Goal: Task Accomplishment & Management: Manage account settings

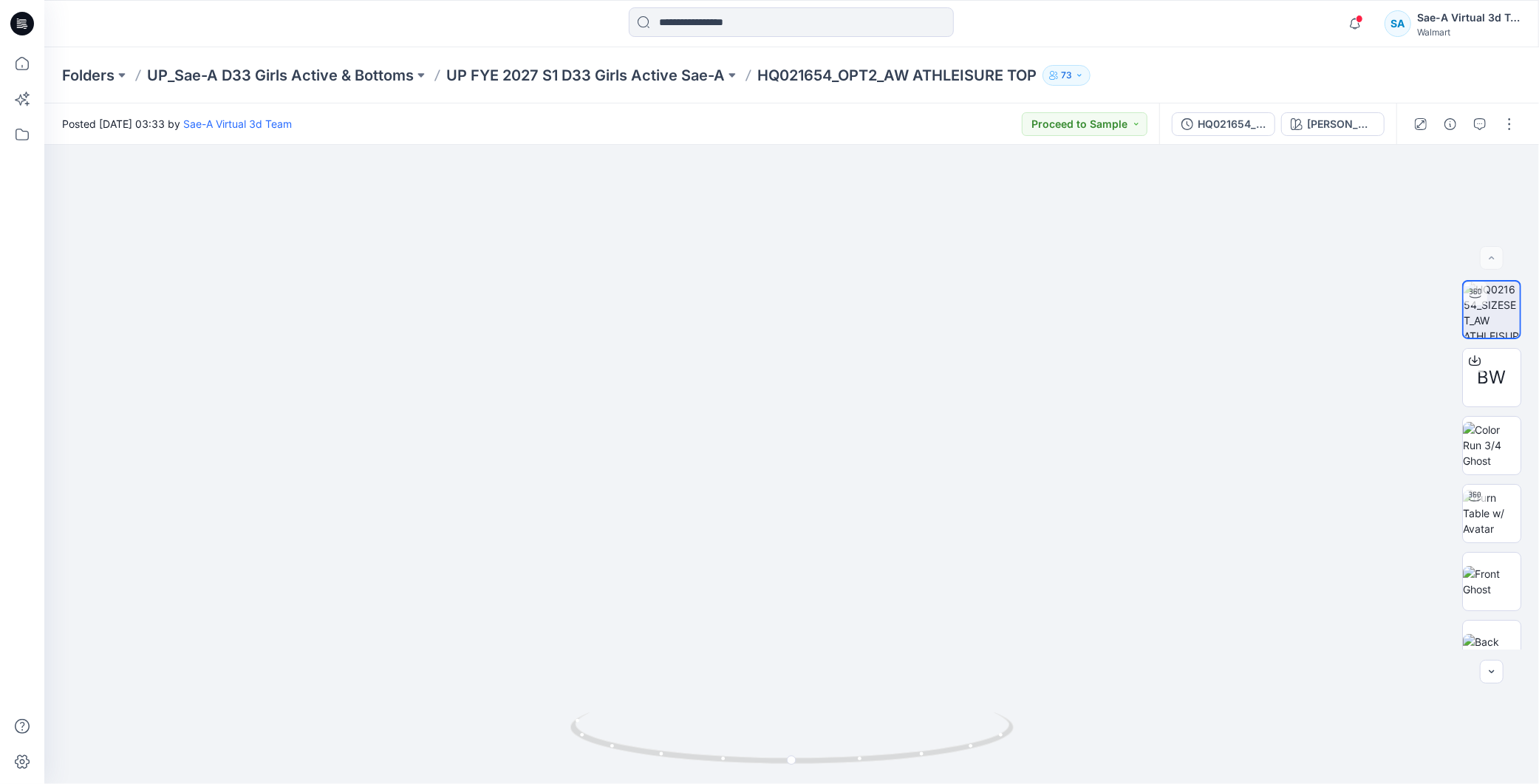
click at [13, 24] on icon at bounding box center [22, 24] width 24 height 24
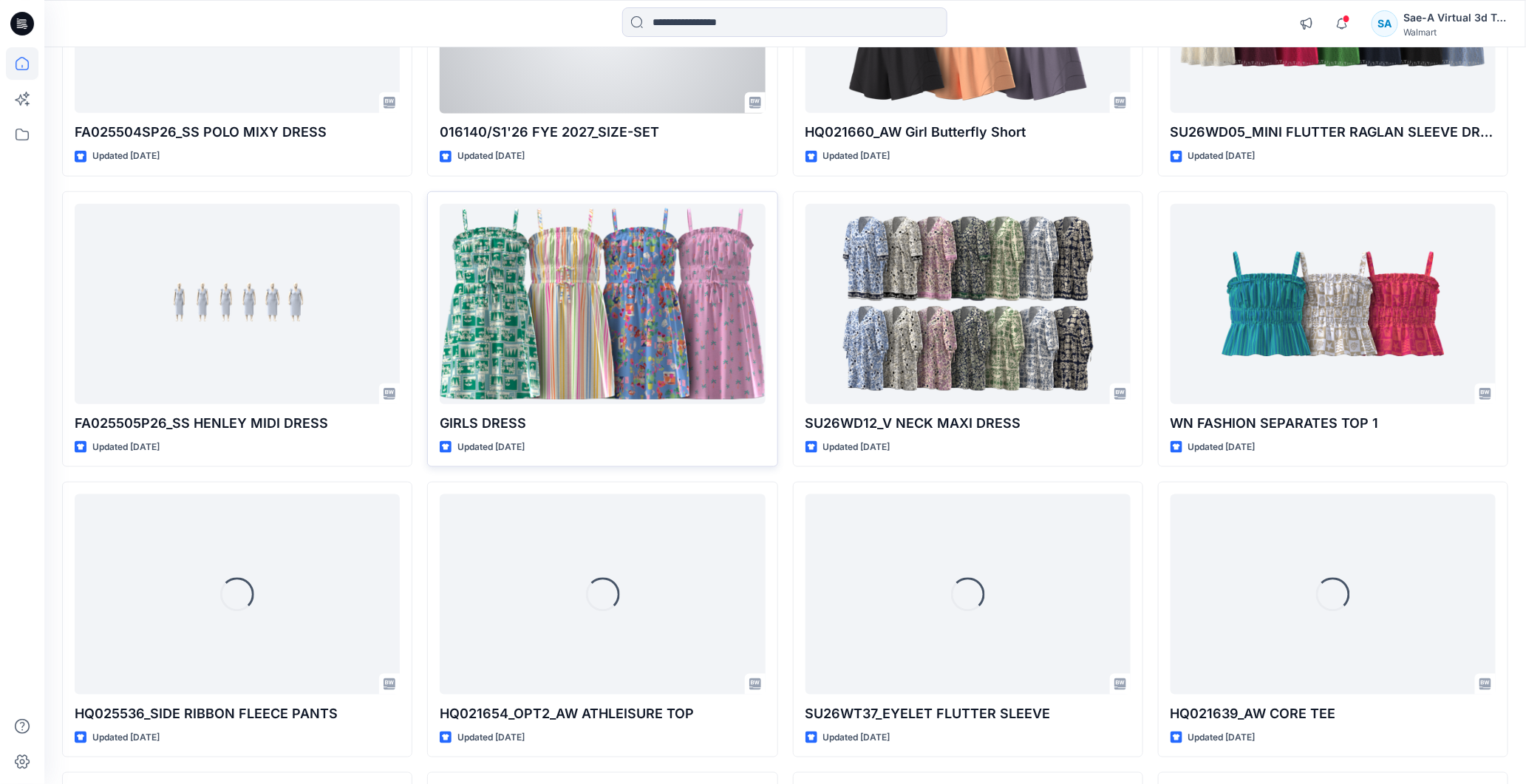
scroll to position [680, 0]
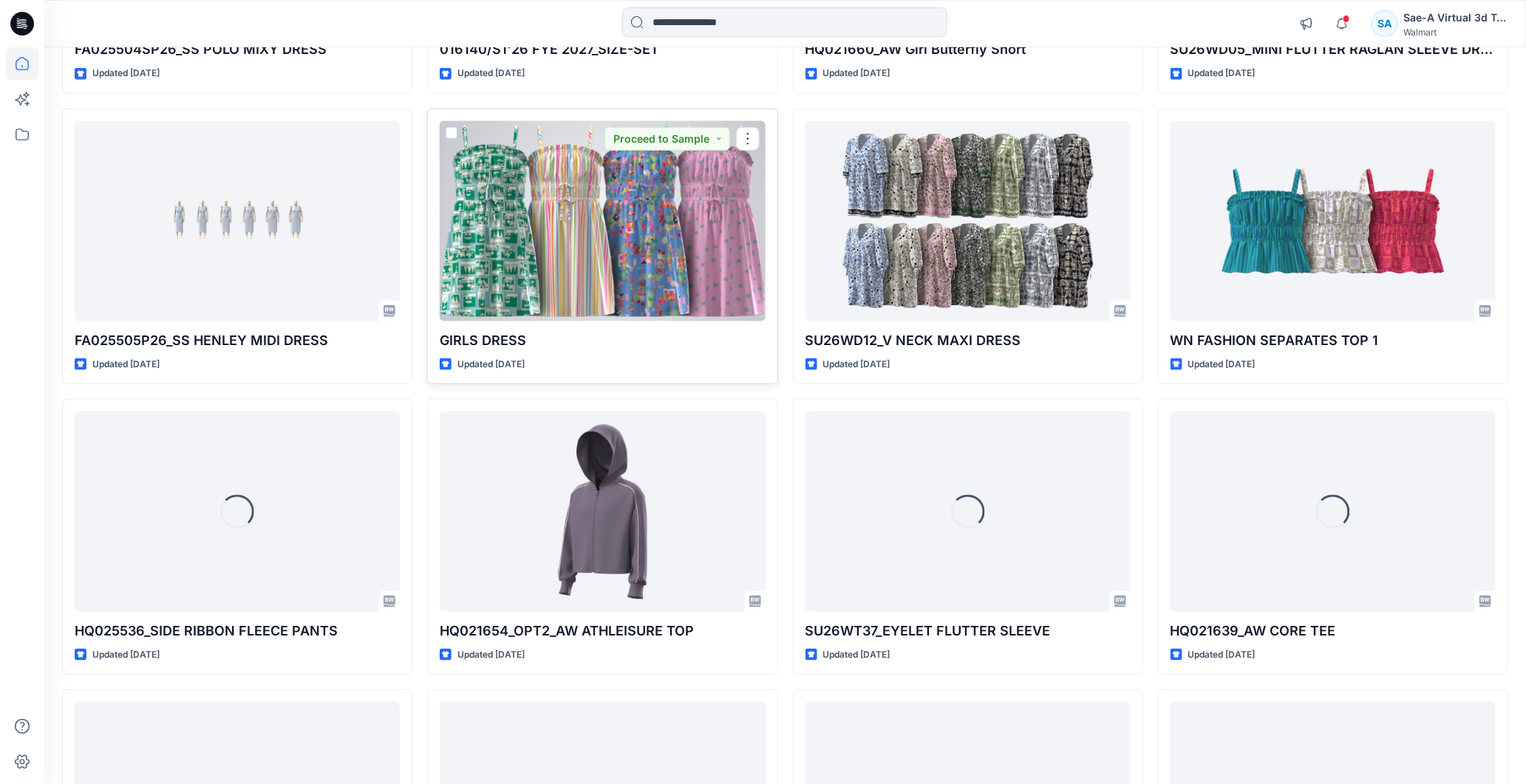
click at [586, 246] on div at bounding box center [602, 221] width 325 height 200
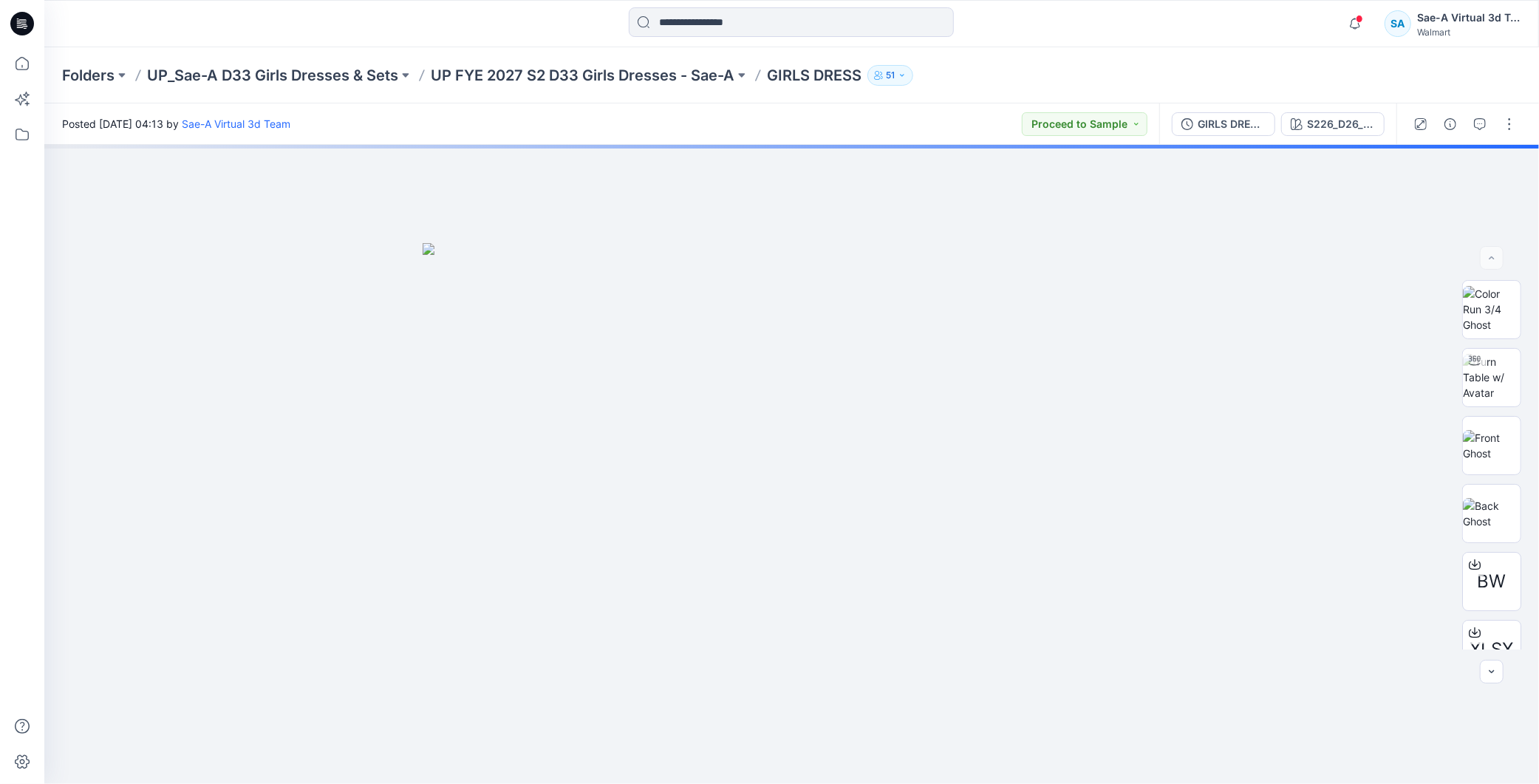
drag, startPoint x: 1234, startPoint y: 121, endPoint x: 1299, endPoint y: 120, distance: 65.0
click at [1234, 121] on div "GIRLS DRESS_REV_FULL COLORWAYS" at bounding box center [1231, 124] width 68 height 16
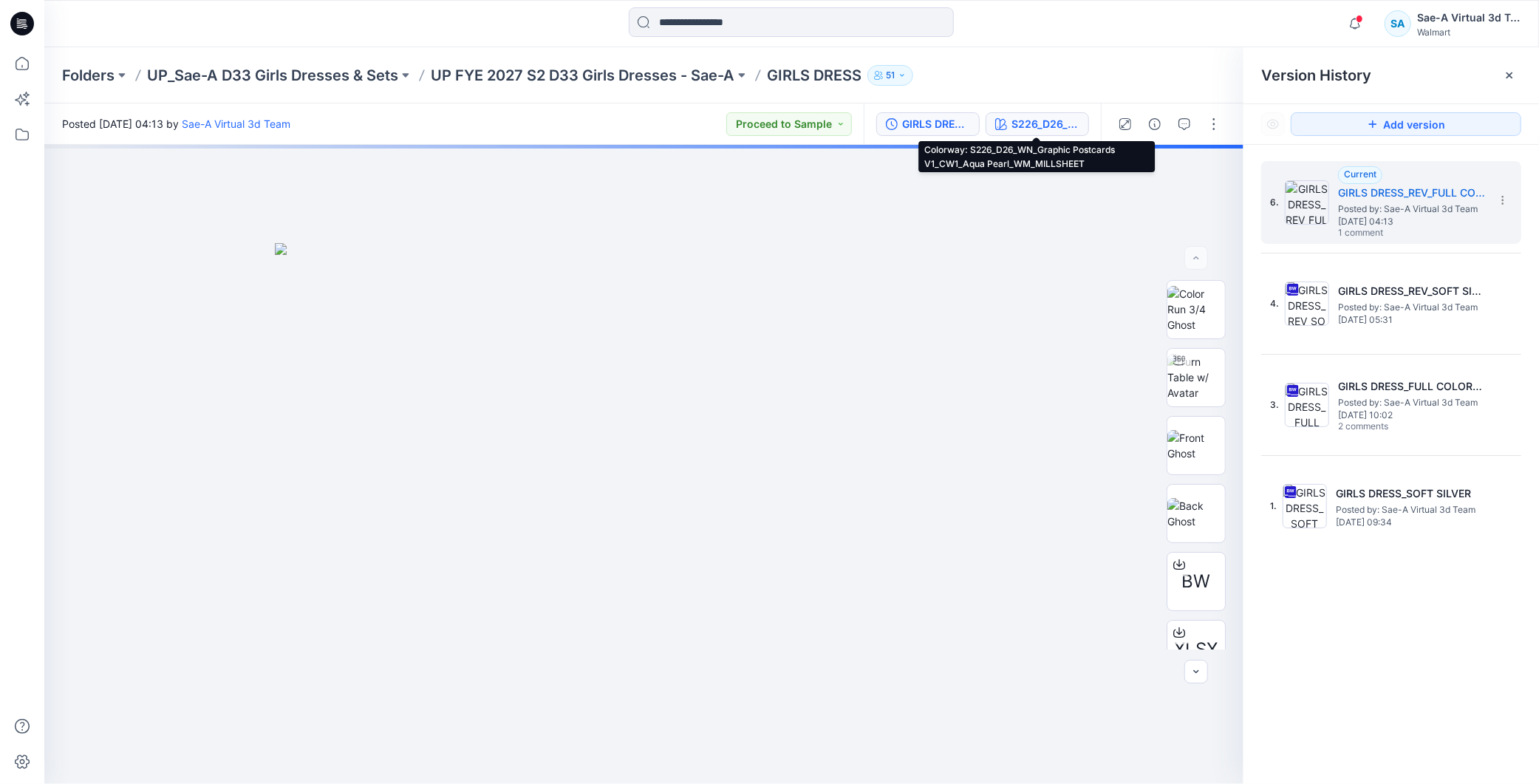
click at [1025, 113] on button "S226_D26_WN_Graphic Postcards V1_CW1_Aqua Pearl_WM_MILLSHEET" at bounding box center [1037, 124] width 103 height 24
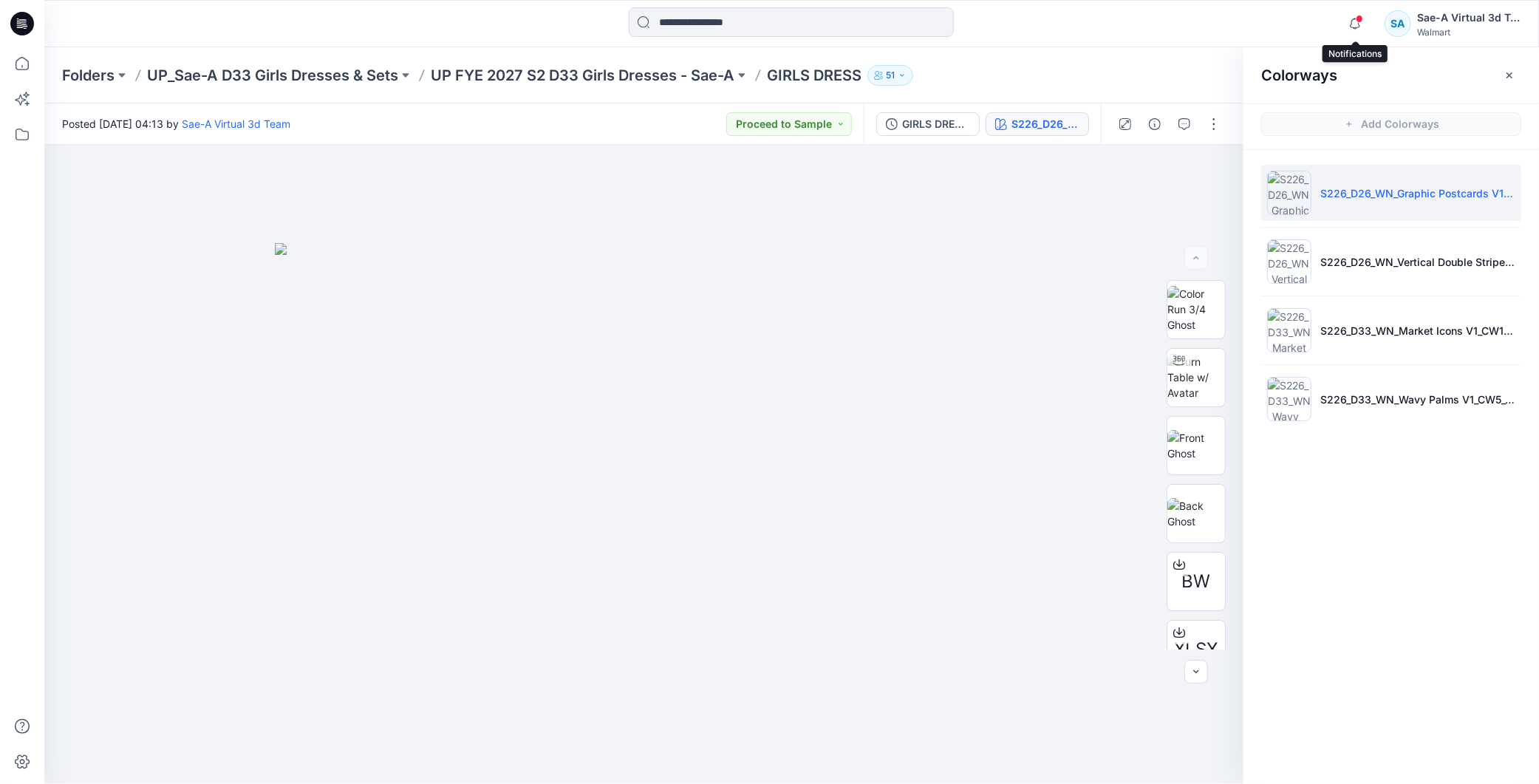
click at [1361, 21] on span at bounding box center [1359, 19] width 8 height 8
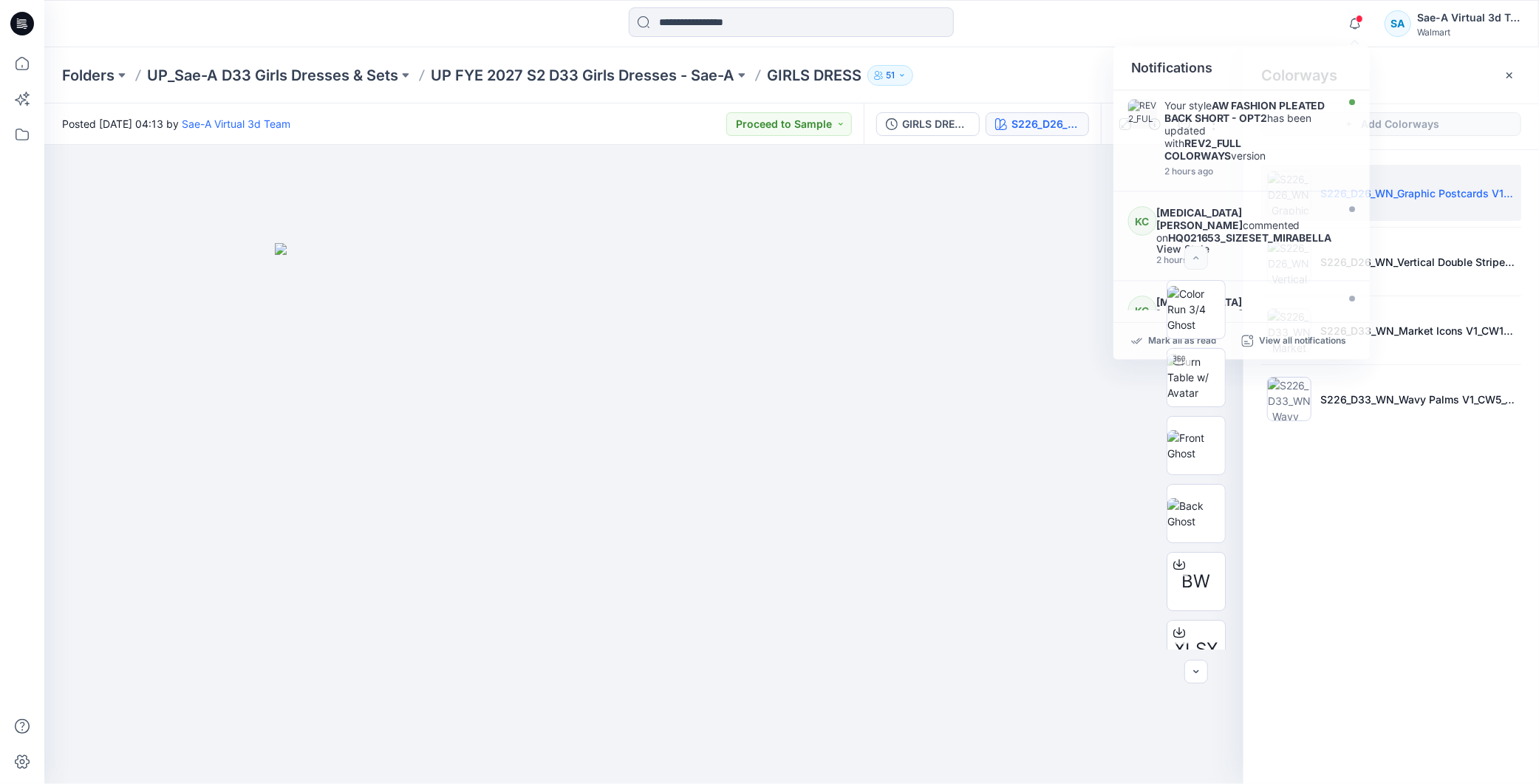
click at [1391, 504] on div "Colorways Add Colorways S226_D26_WN_Graphic Postcards V1_CW1_Aqua Pearl_WM_MILL…" at bounding box center [1392, 415] width 296 height 737
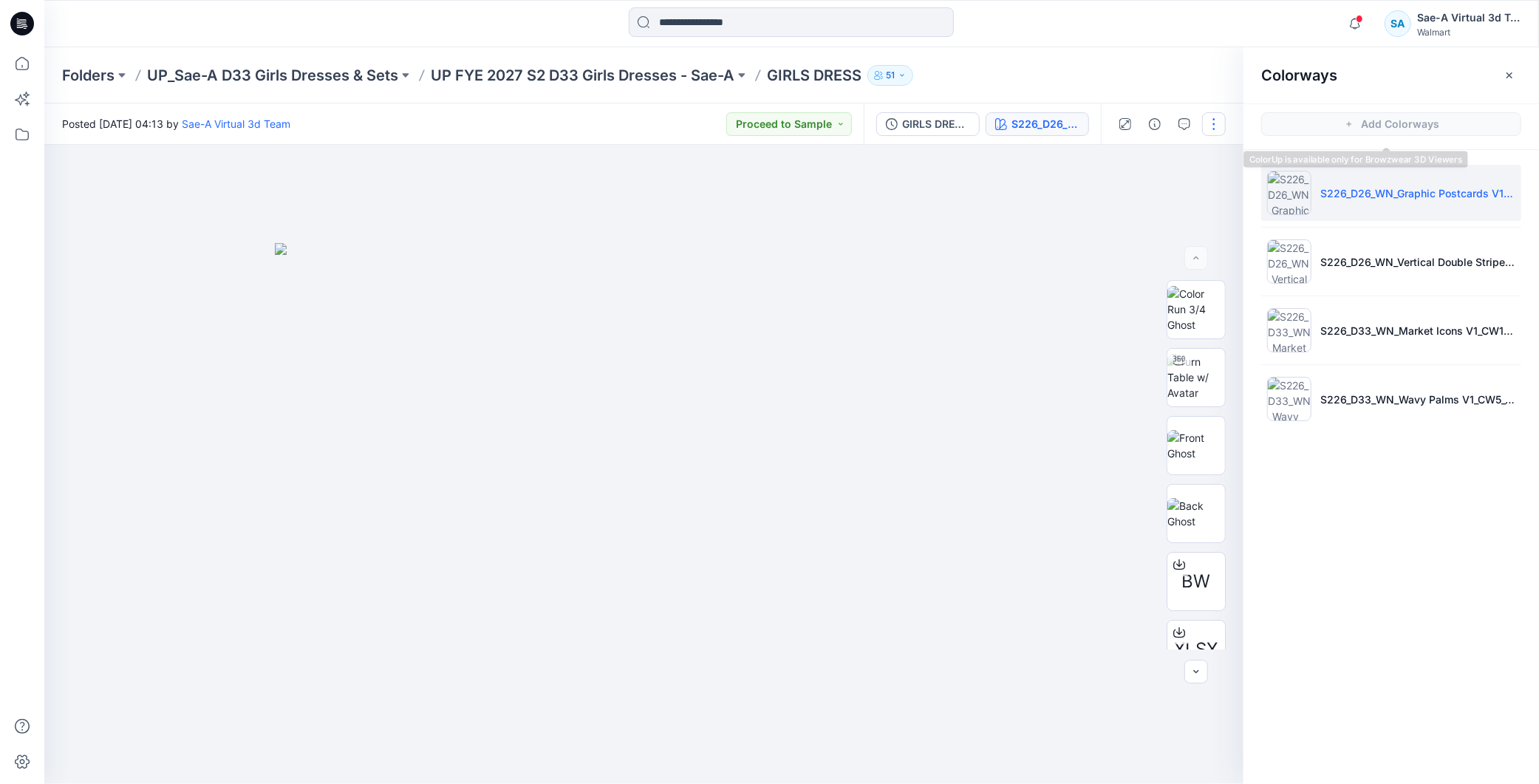
click at [1220, 121] on button "button" at bounding box center [1214, 124] width 24 height 24
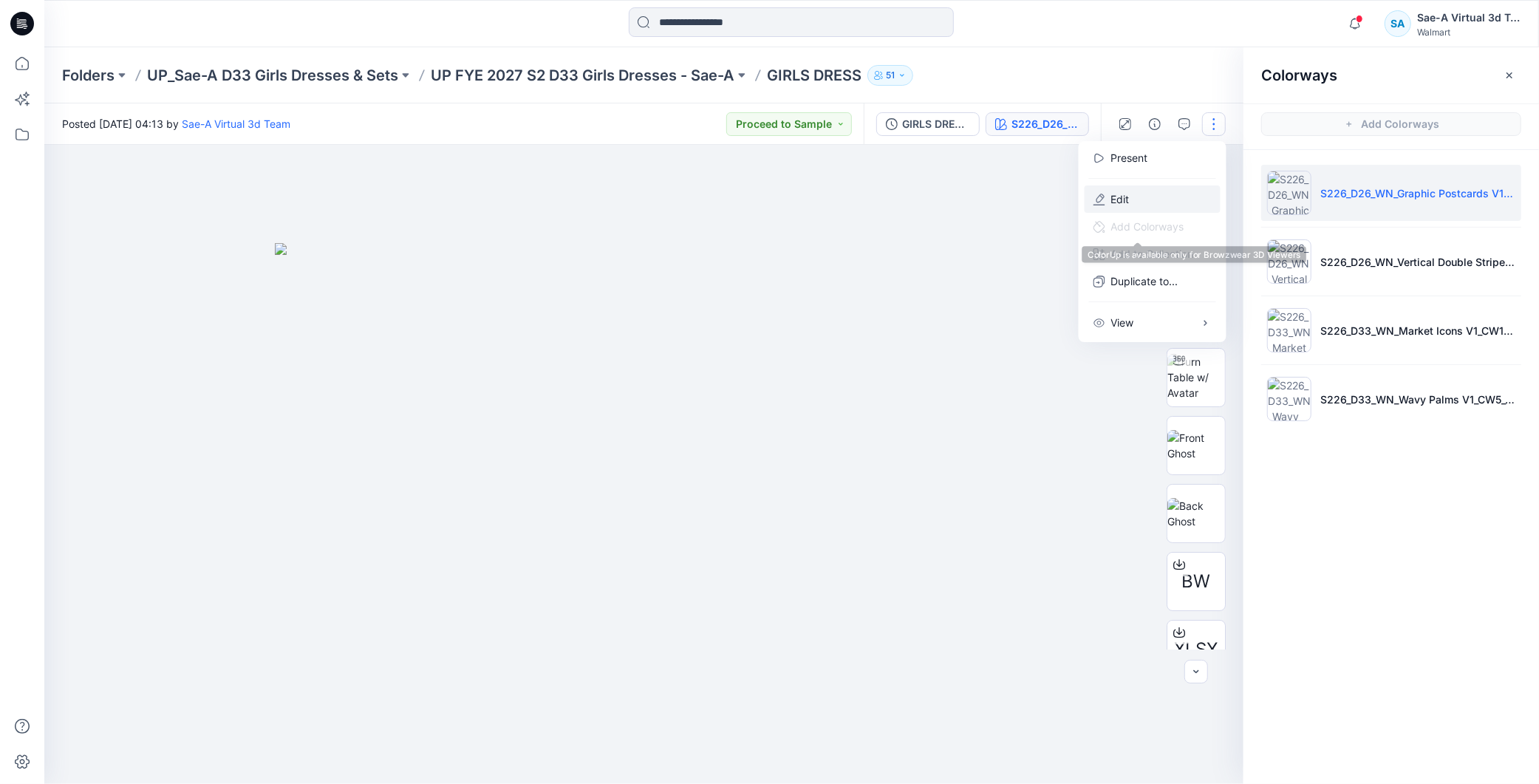
click at [1131, 211] on button "Edit" at bounding box center [1153, 199] width 136 height 28
click at [1139, 194] on button "Edit" at bounding box center [1153, 199] width 136 height 28
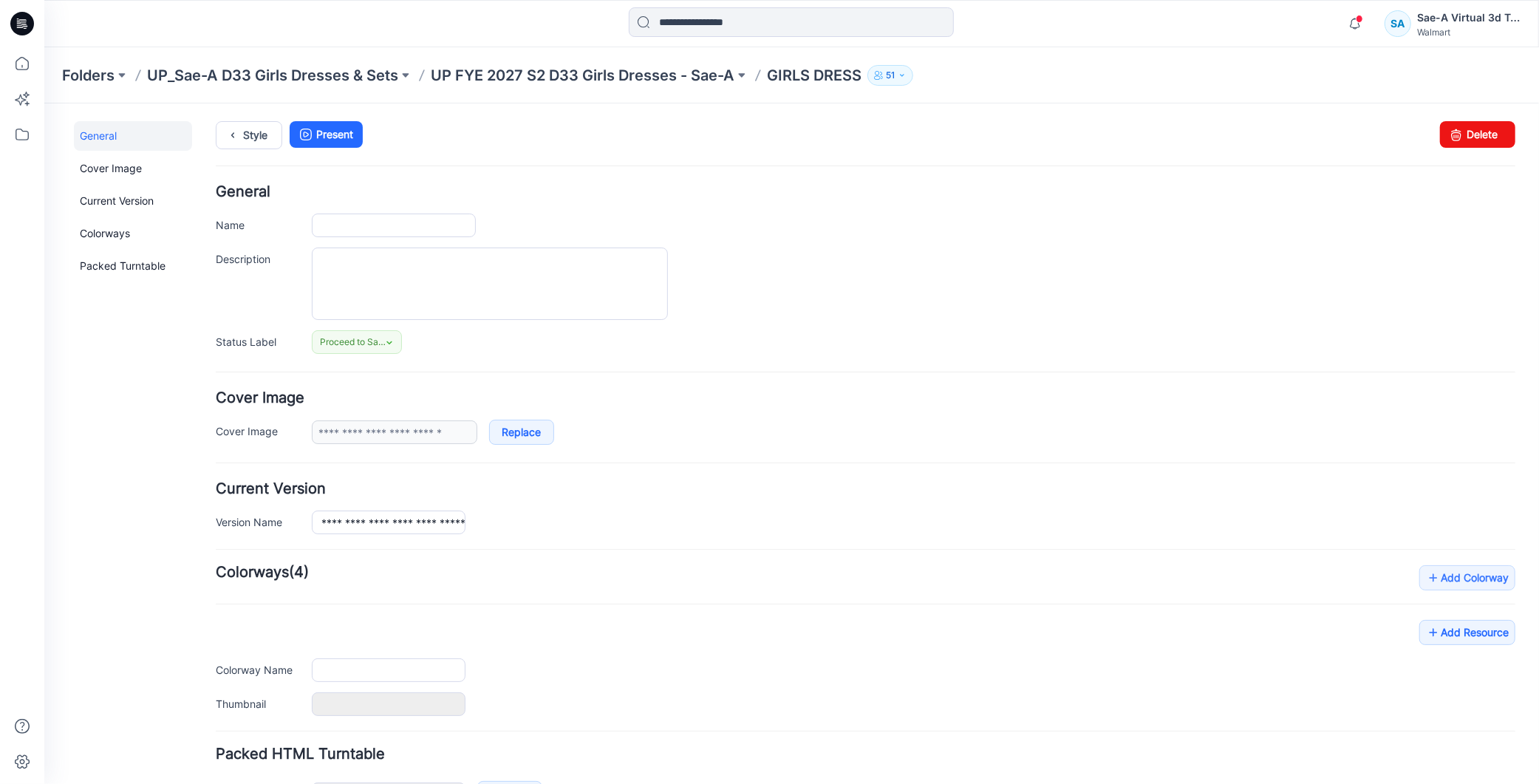
type input "**********"
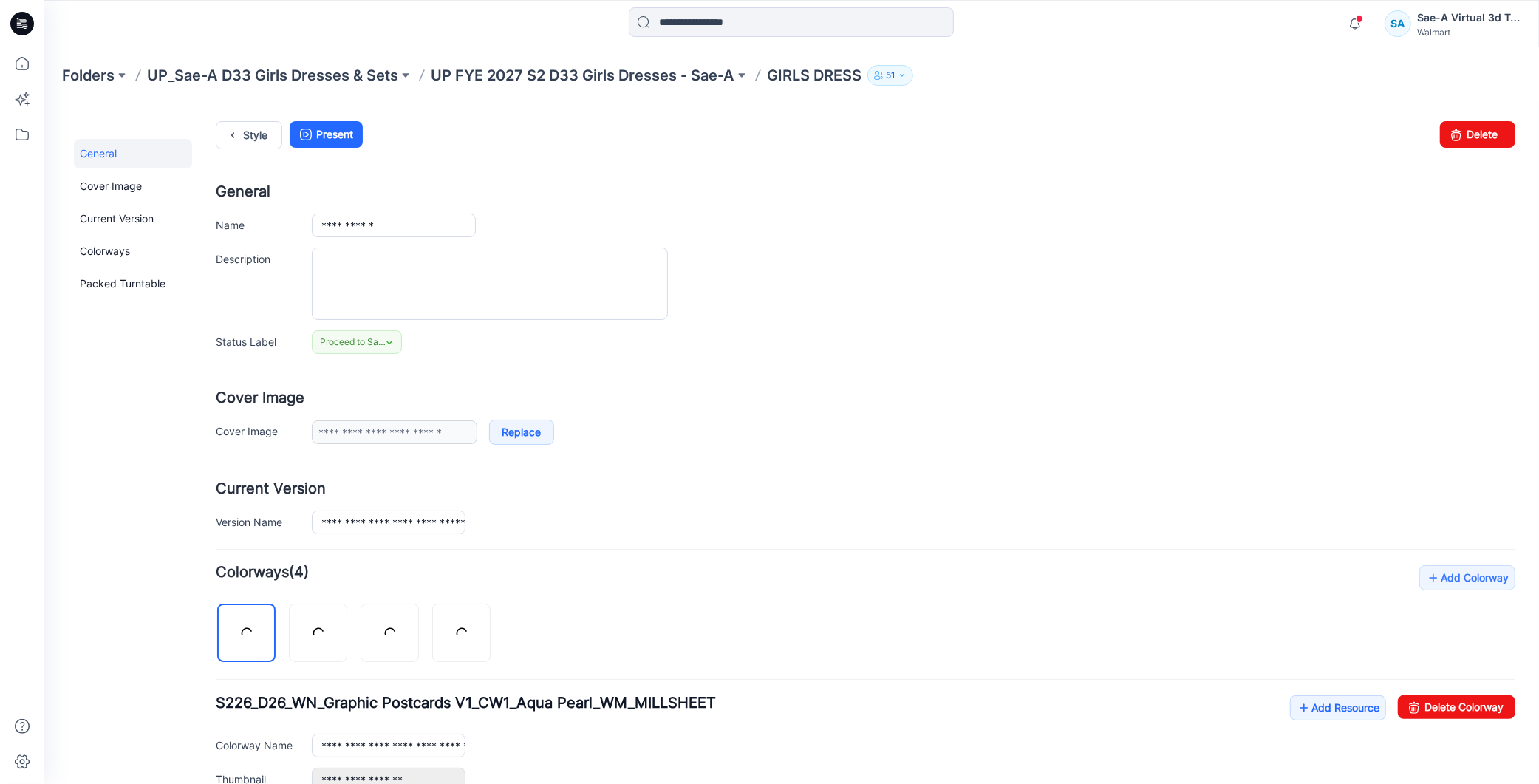
scroll to position [458, 0]
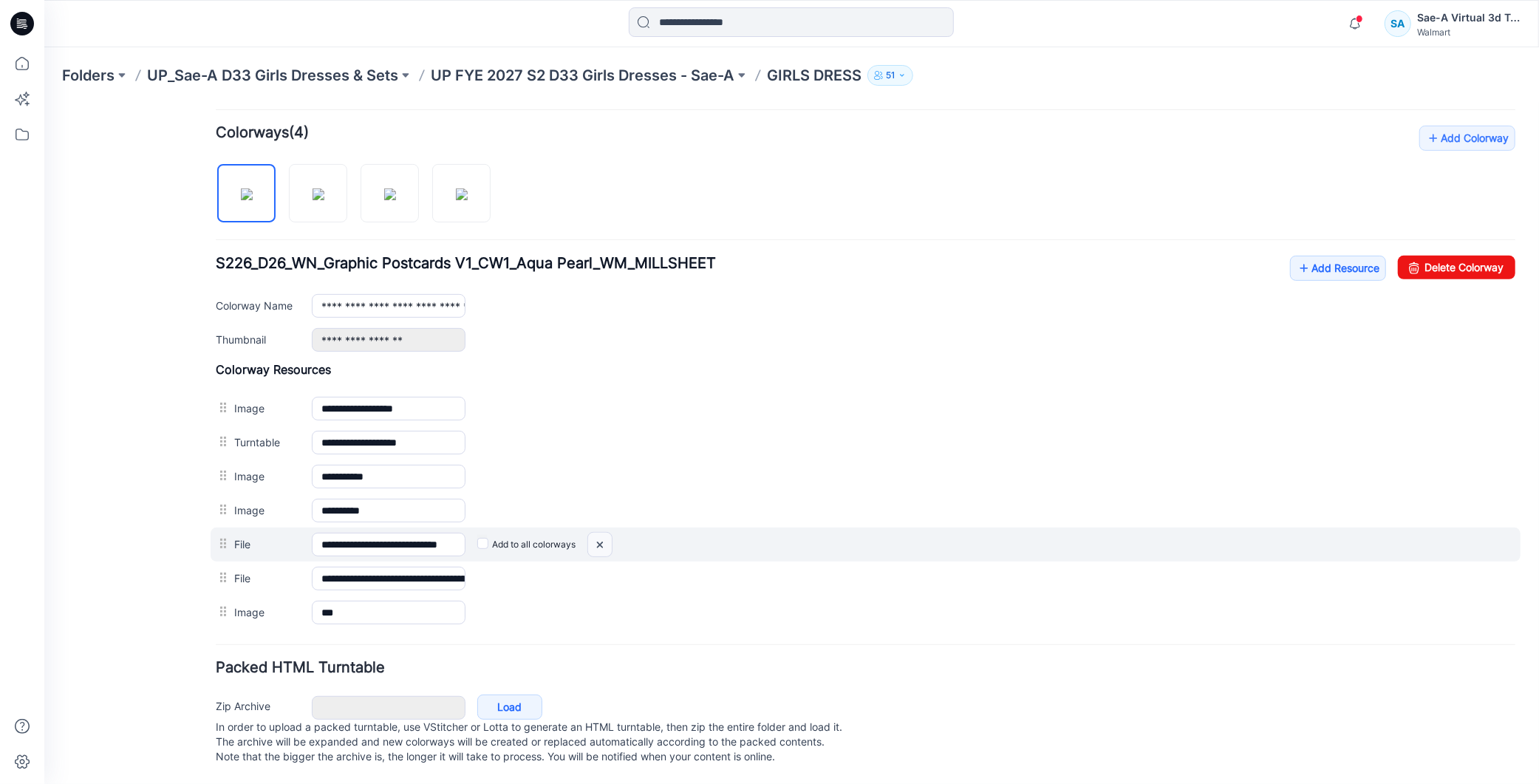
drag, startPoint x: 593, startPoint y: 528, endPoint x: 878, endPoint y: 193, distance: 439.8
click at [44, 103] on img at bounding box center [44, 103] width 0 height 0
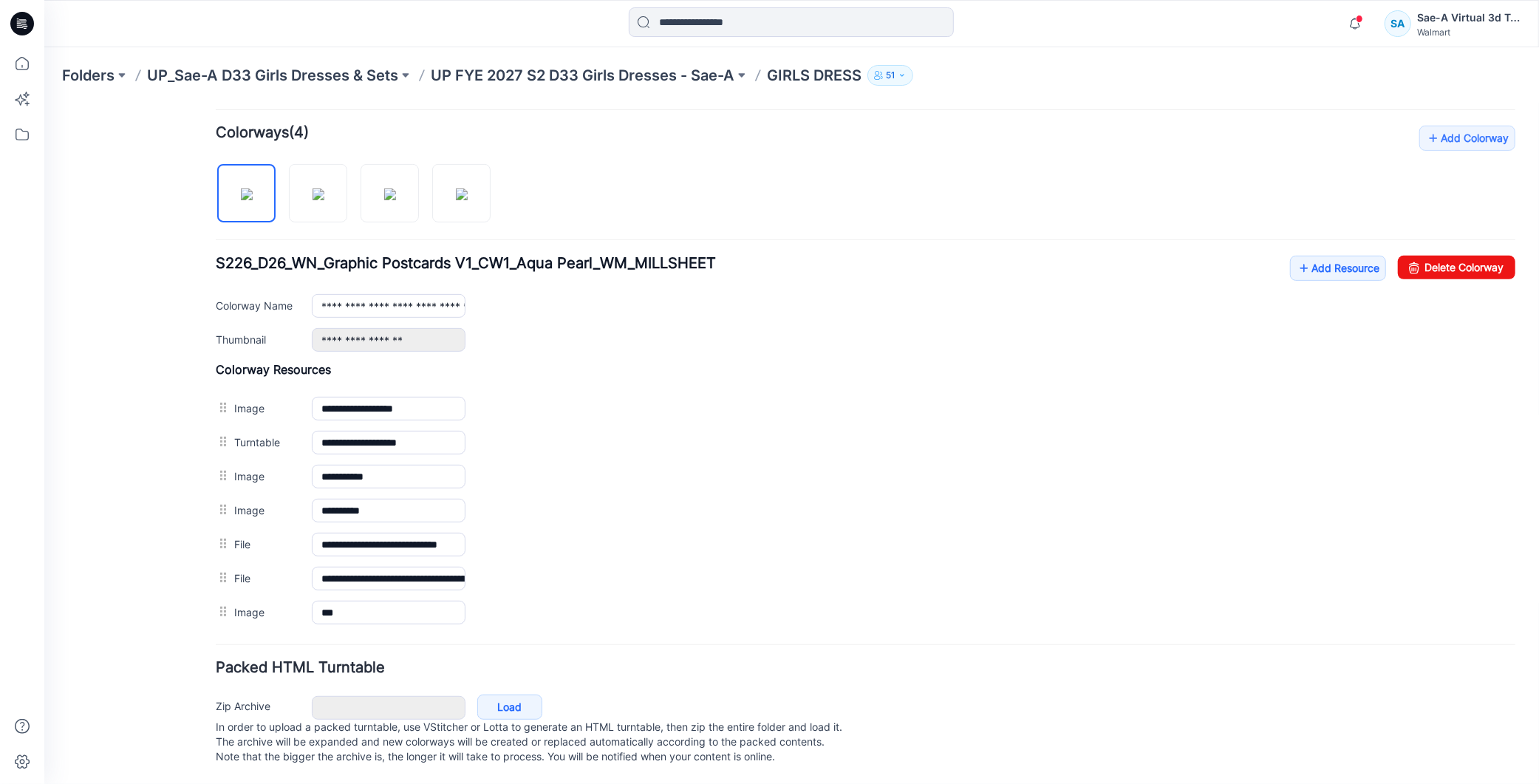
scroll to position [424, 0]
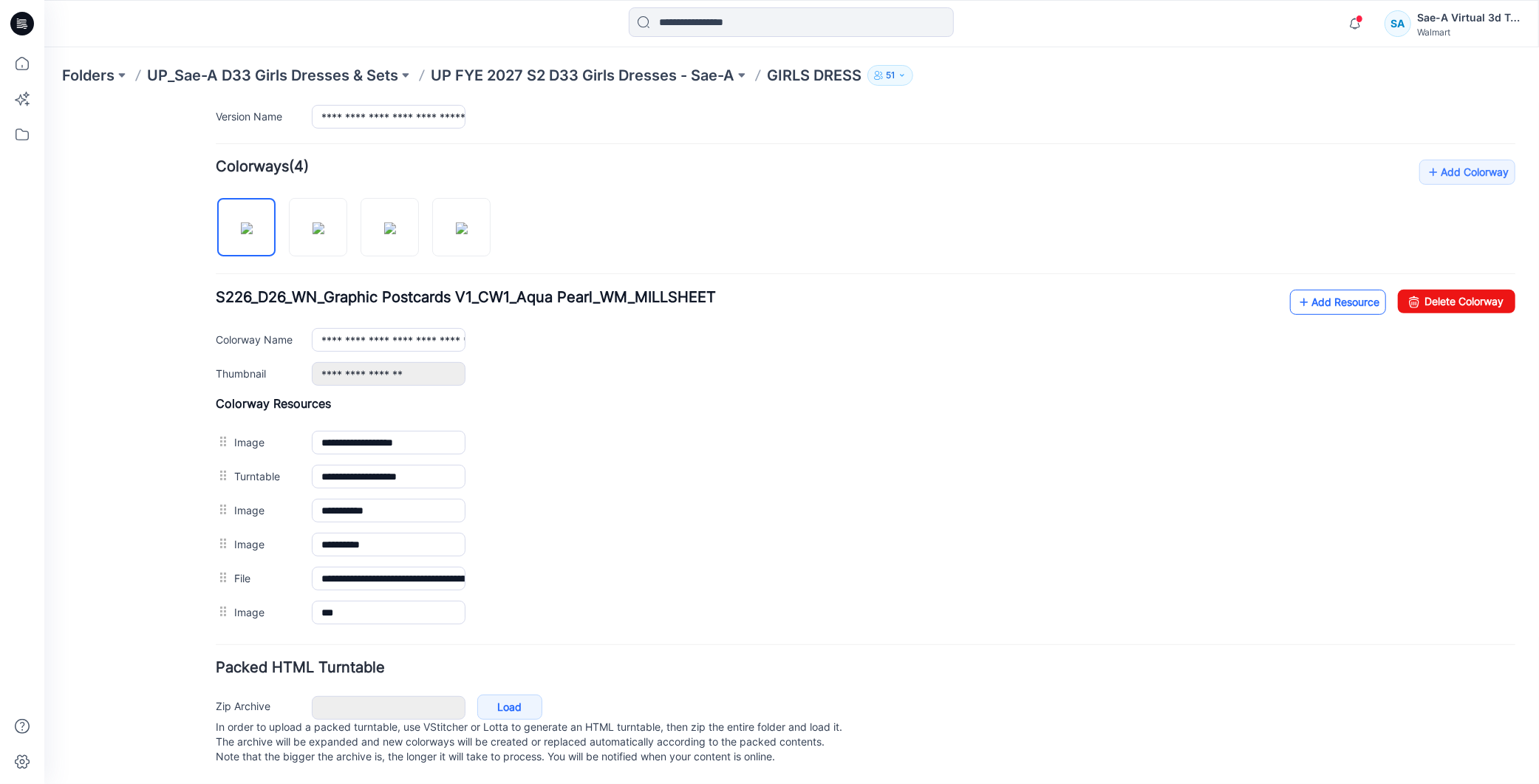
click at [1300, 291] on link "Add Resource" at bounding box center [1337, 302] width 96 height 25
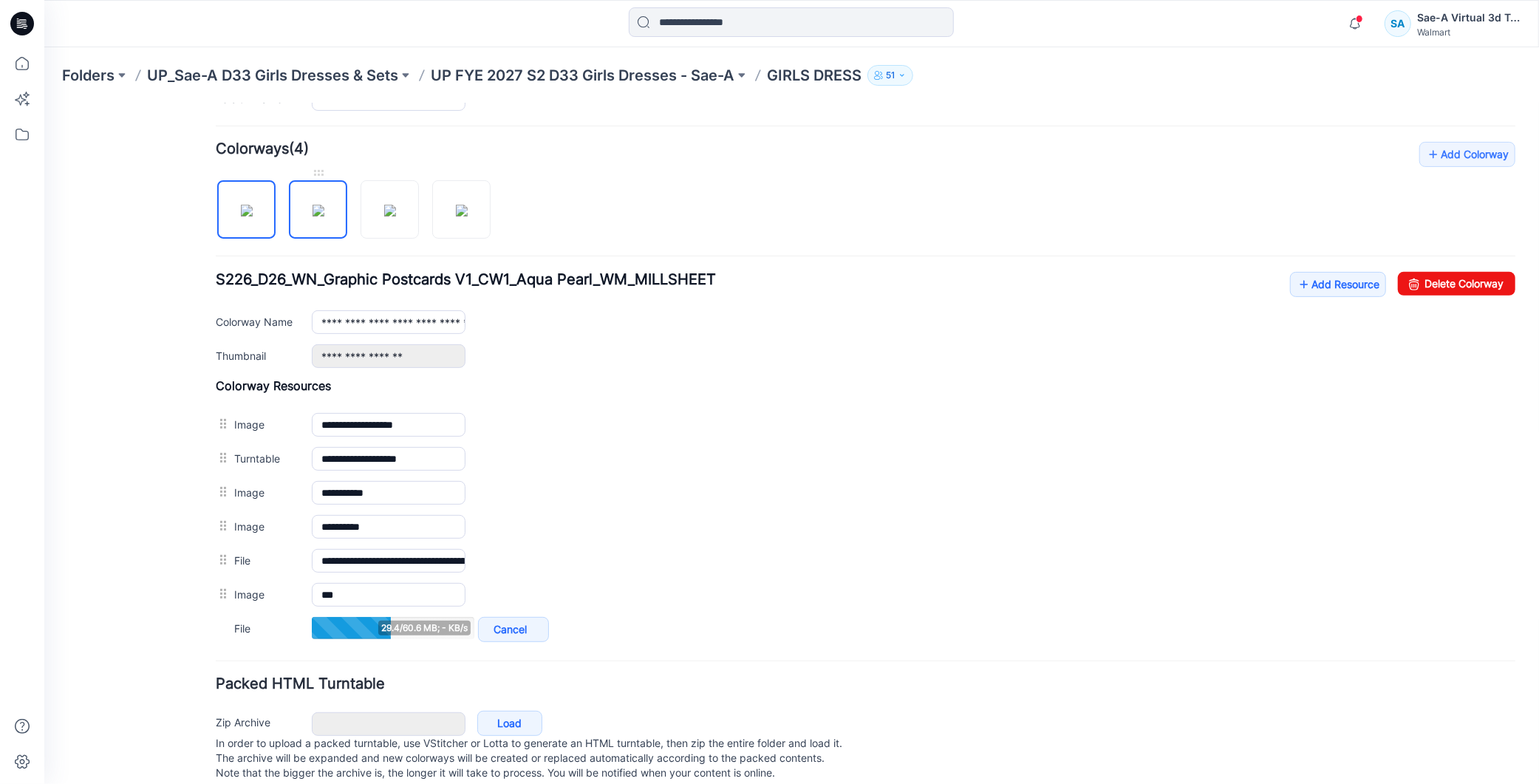
click at [312, 204] on img at bounding box center [318, 210] width 12 height 12
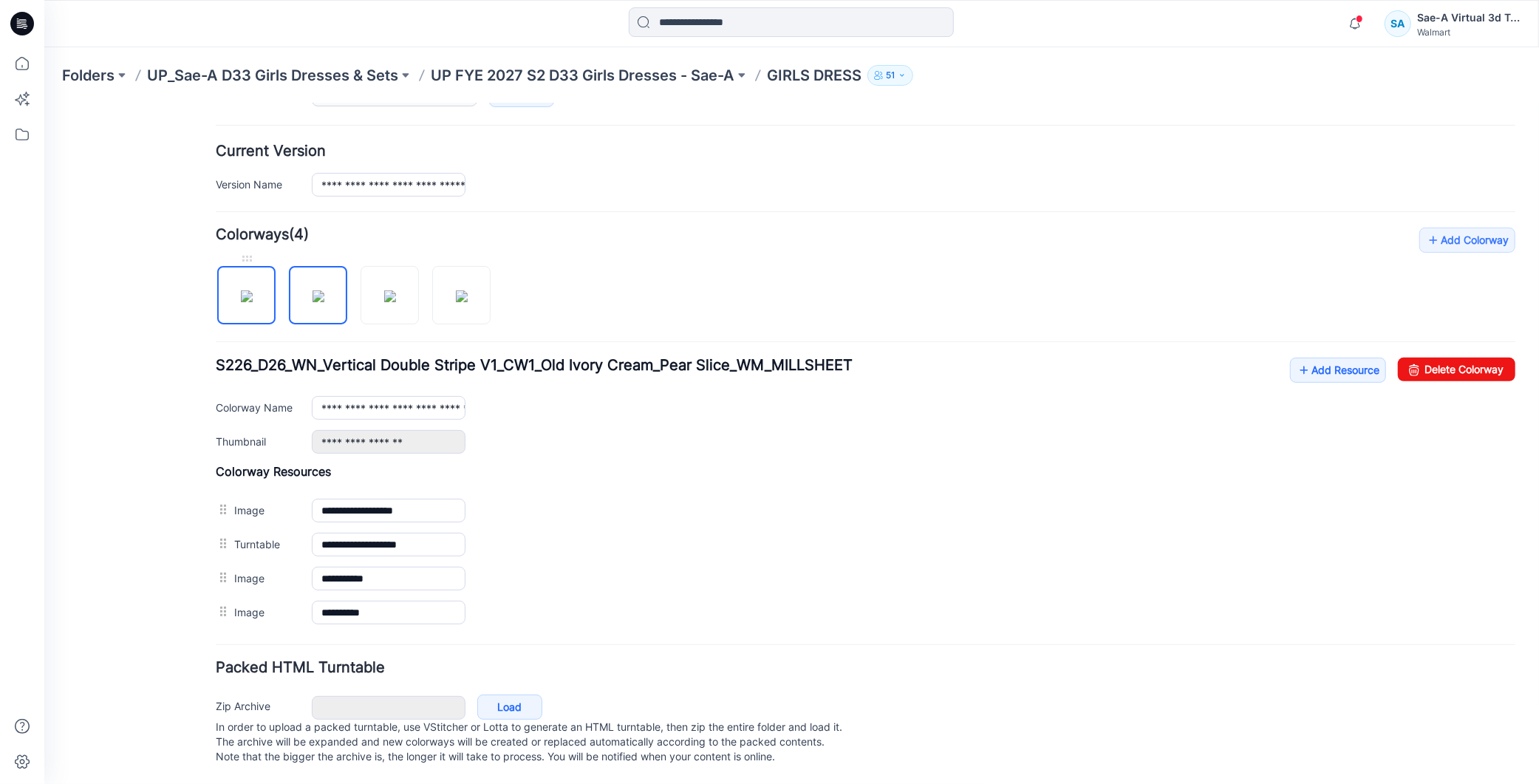
click at [240, 291] on img at bounding box center [246, 296] width 12 height 12
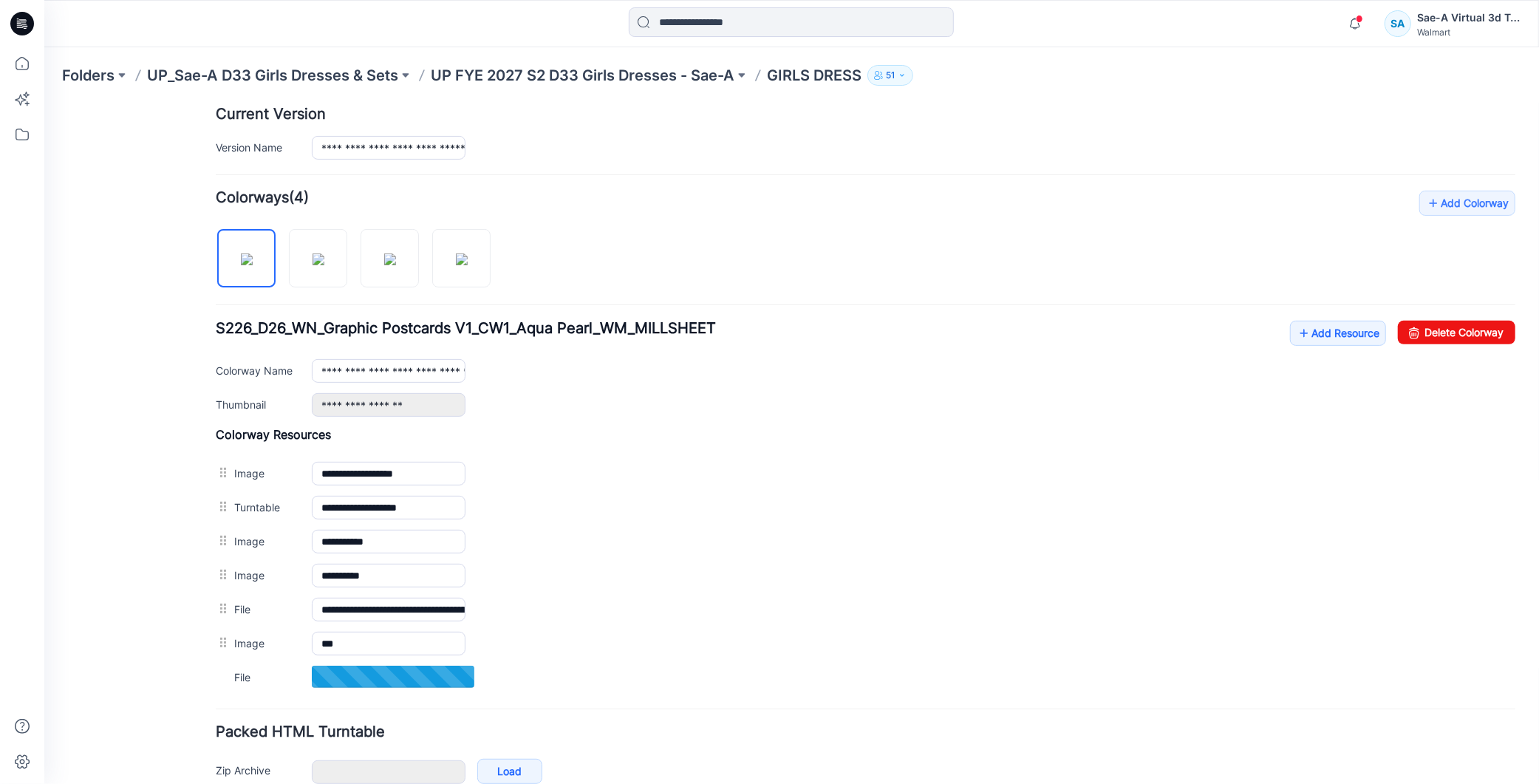
scroll to position [456, 0]
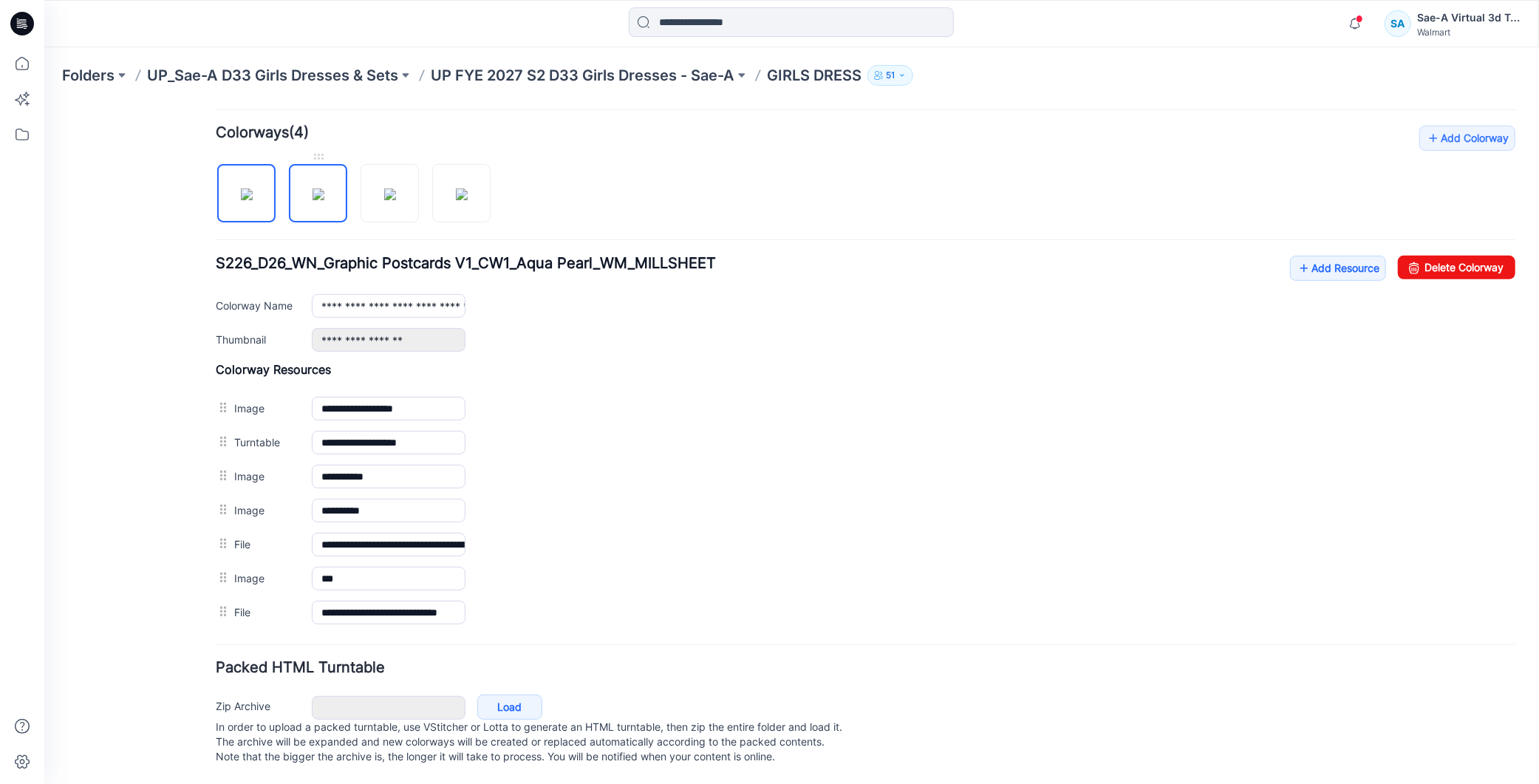
click at [323, 194] on img at bounding box center [318, 193] width 12 height 12
type input "**********"
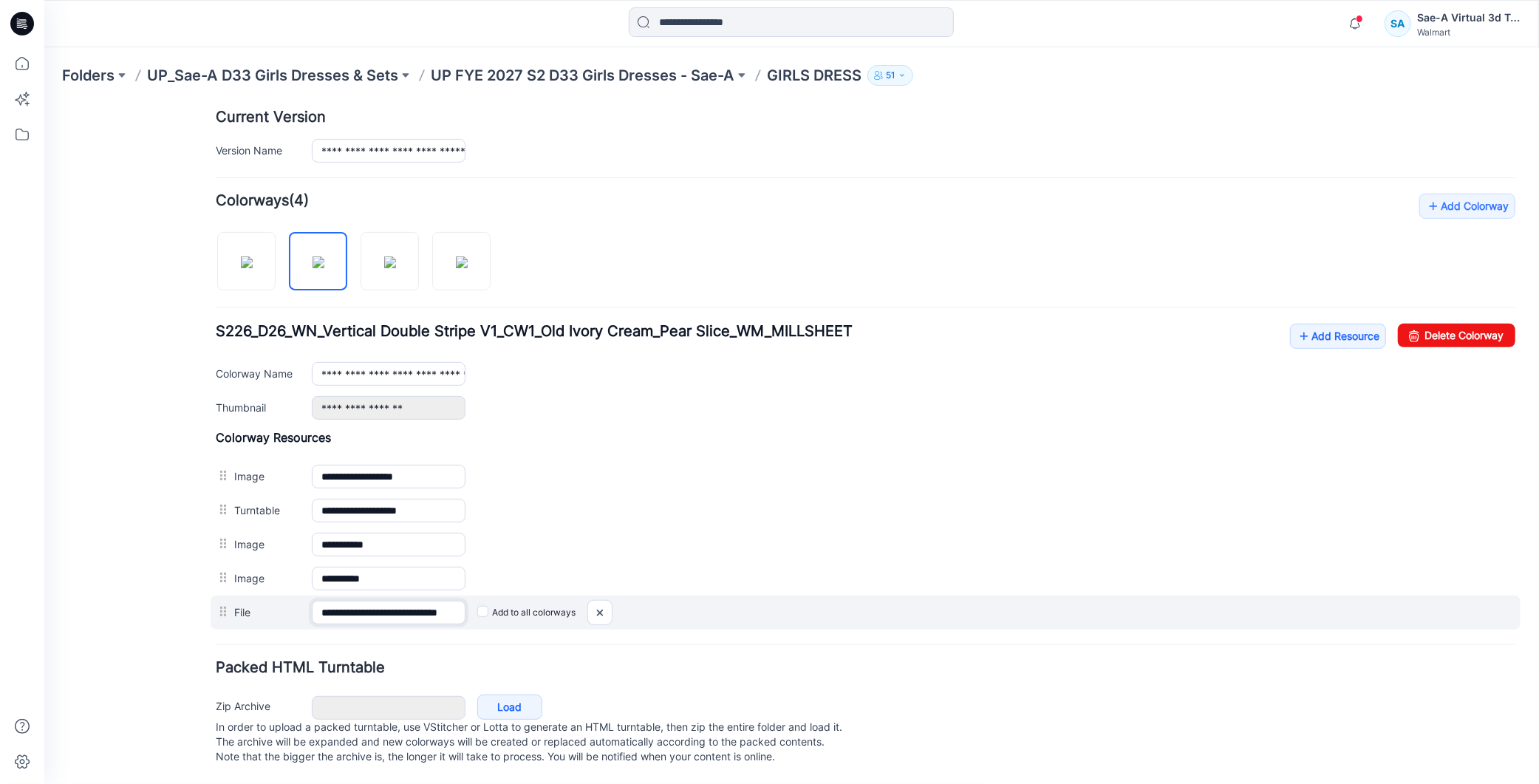
scroll to position [0, 47]
drag, startPoint x: 430, startPoint y: 595, endPoint x: 477, endPoint y: 603, distance: 47.7
click at [477, 603] on div "**********" at bounding box center [865, 612] width 1310 height 34
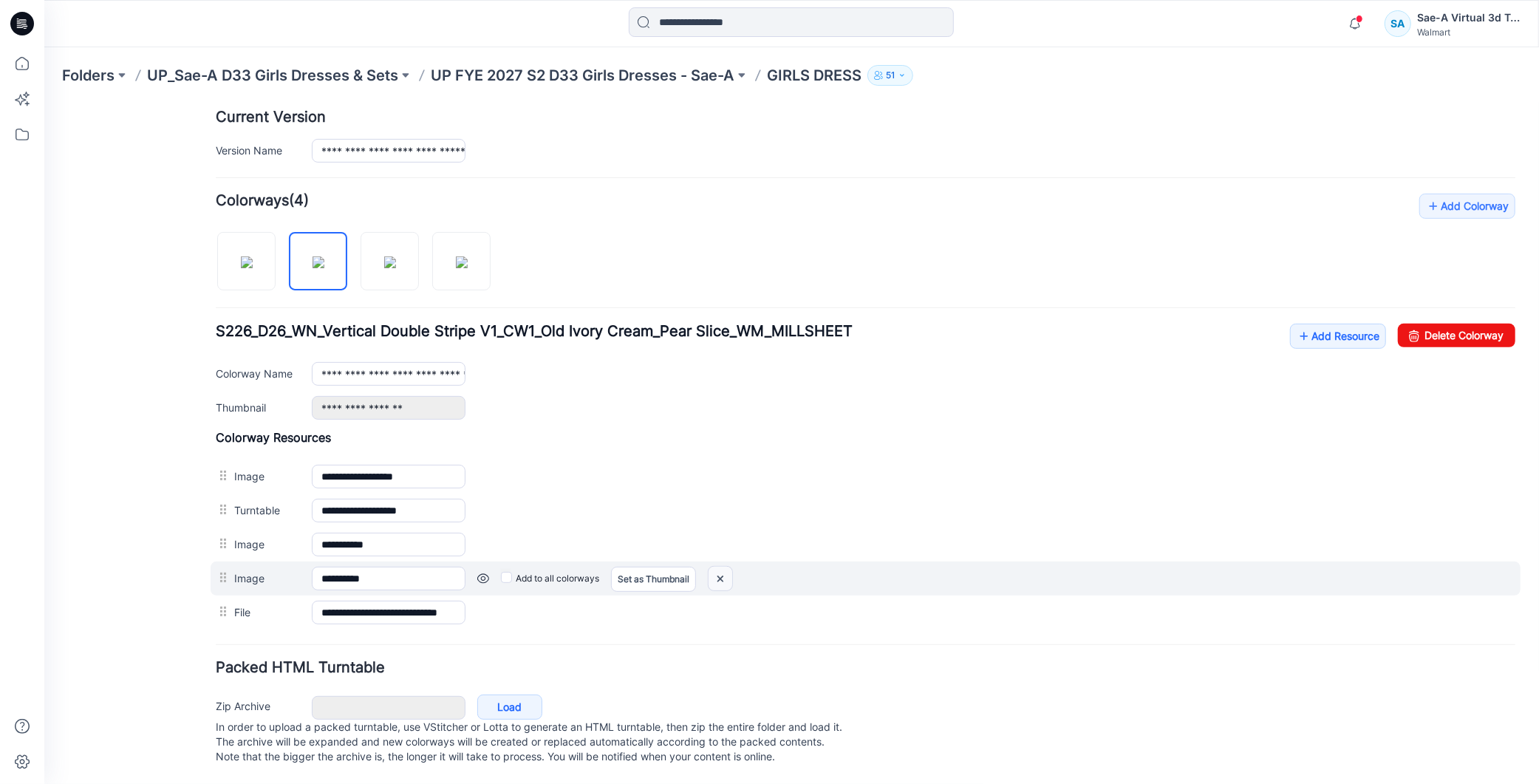
click at [44, 103] on img at bounding box center [44, 103] width 0 height 0
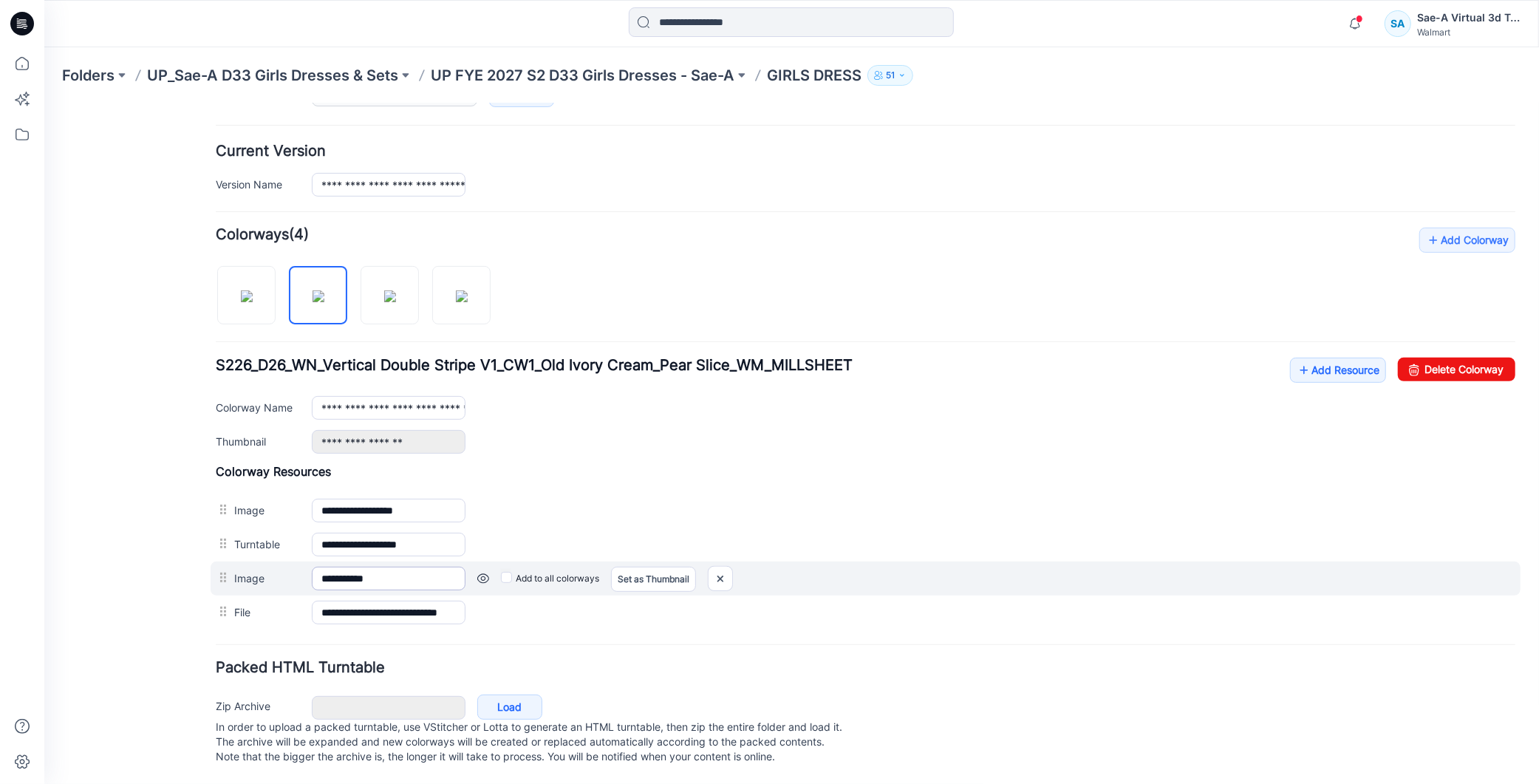
scroll to position [355, 0]
click at [44, 103] on img at bounding box center [44, 103] width 0 height 0
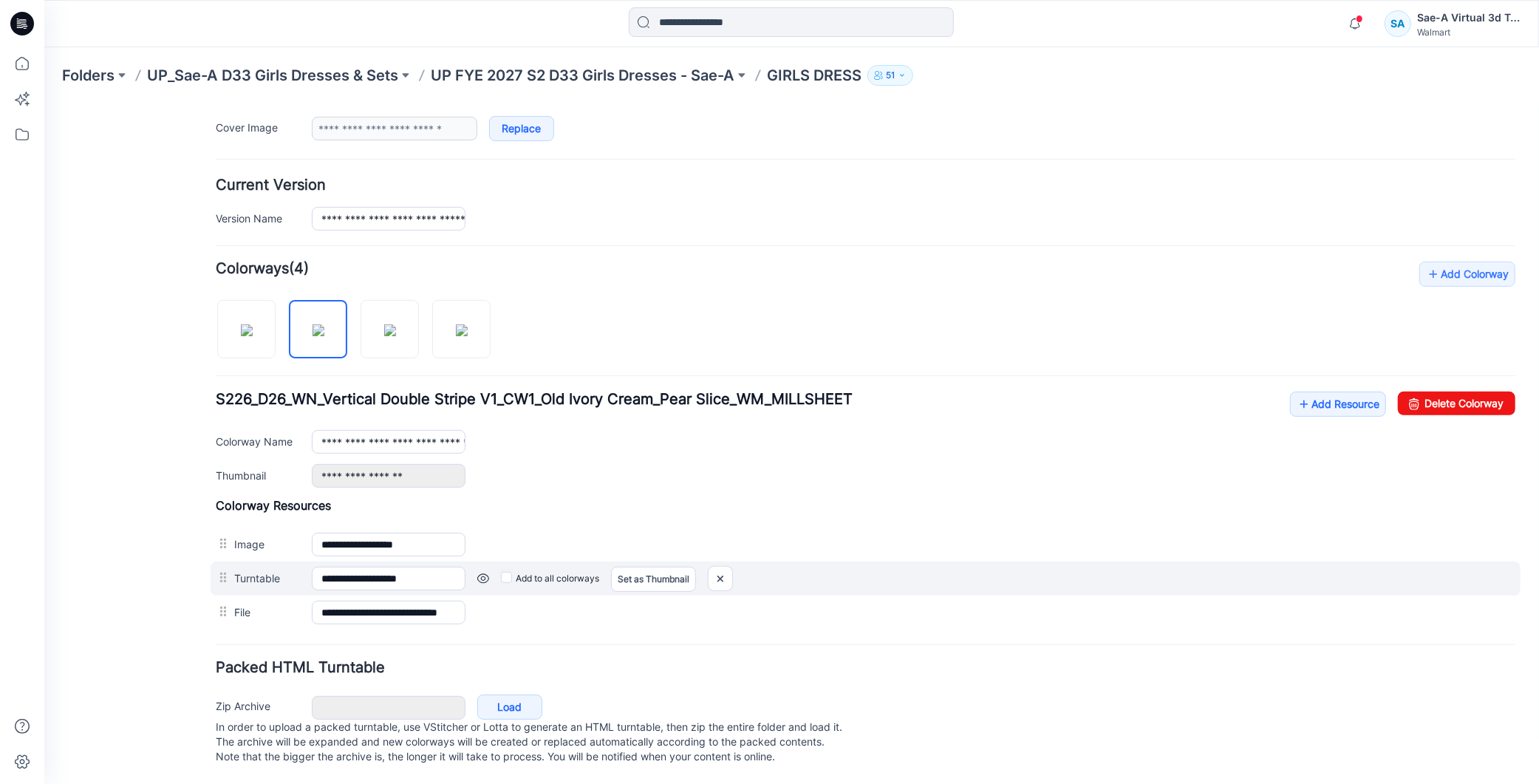
scroll to position [321, 0]
click at [44, 103] on img at bounding box center [44, 103] width 0 height 0
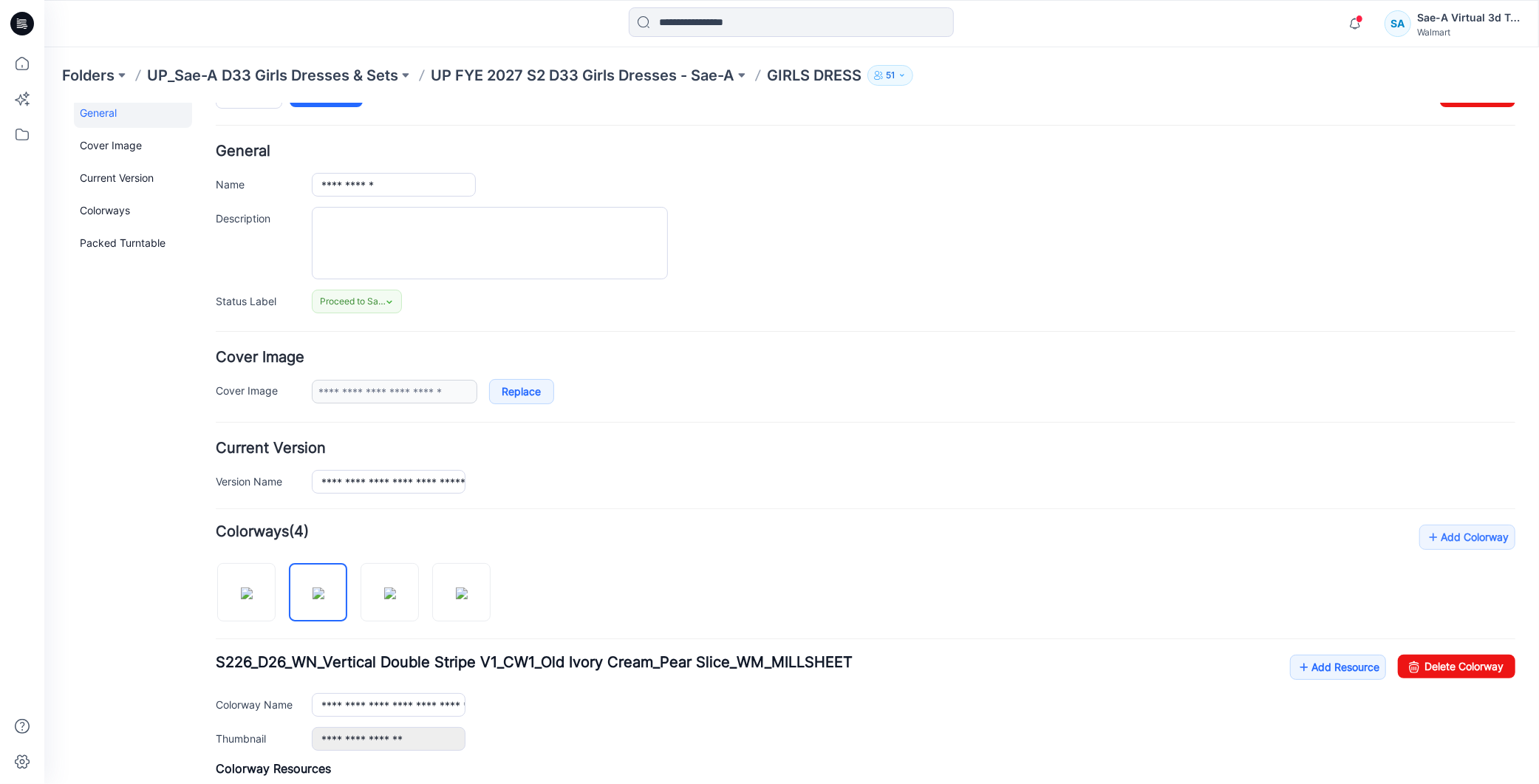
scroll to position [0, 0]
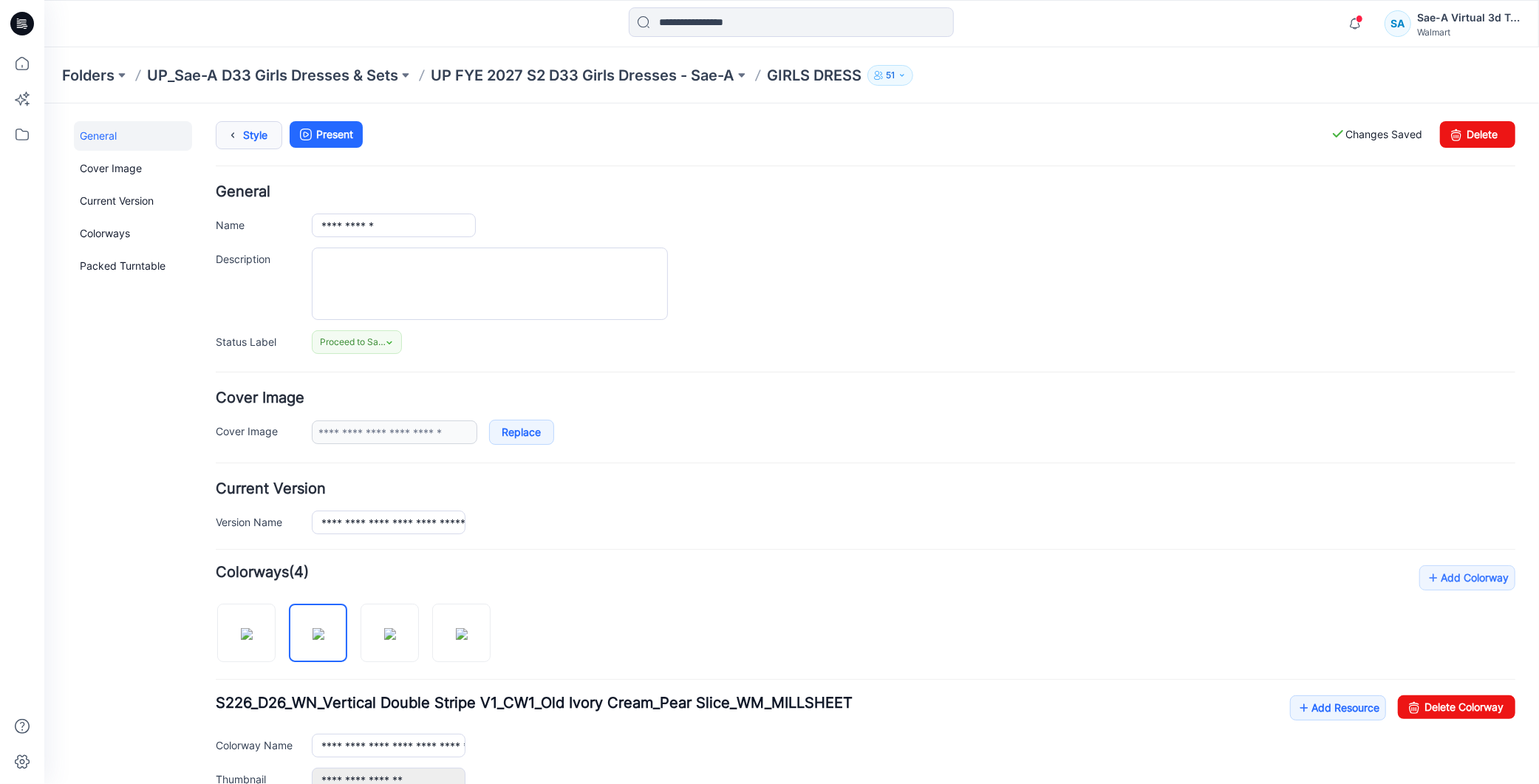
click at [247, 136] on link "Style" at bounding box center [248, 134] width 66 height 28
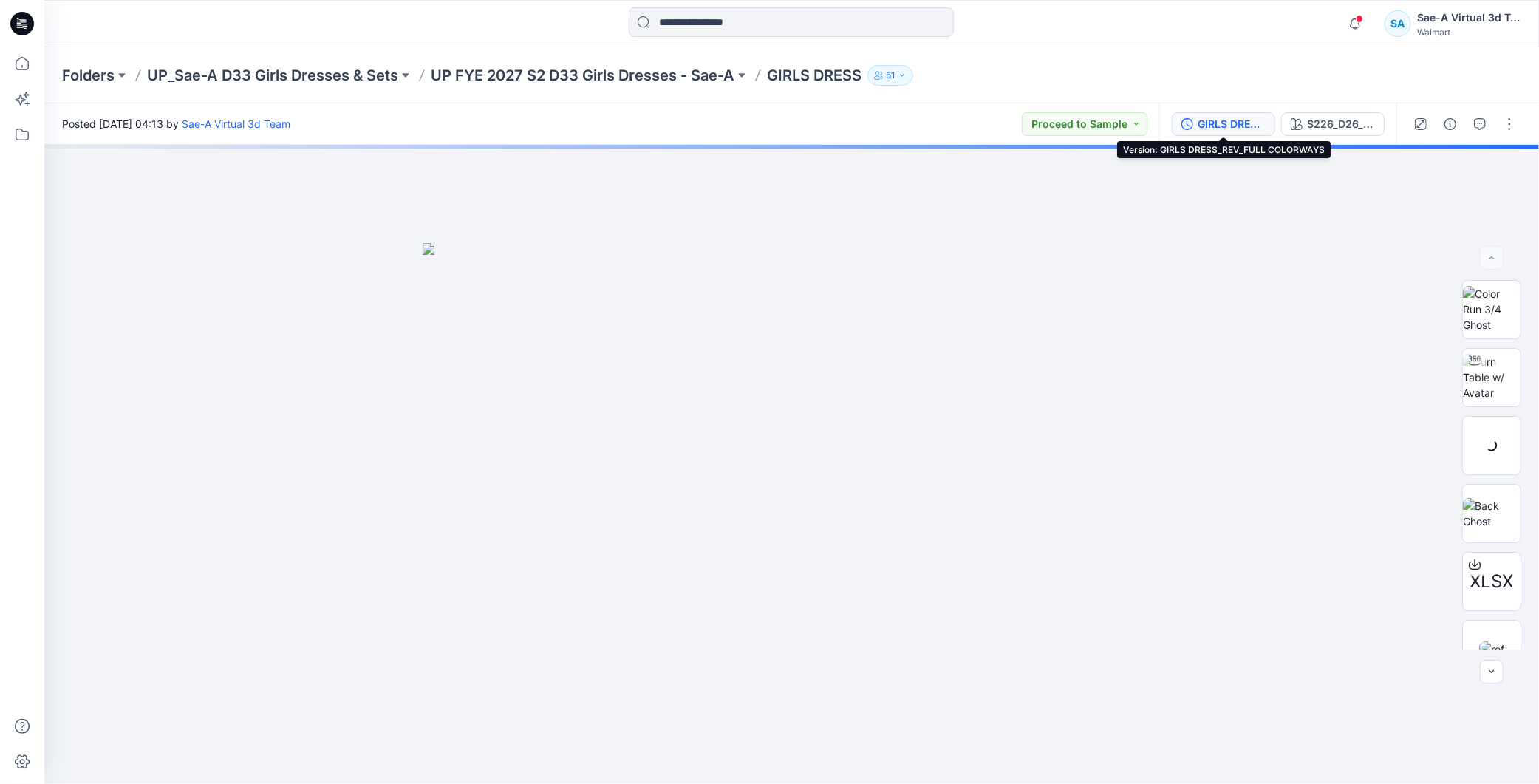
click at [1199, 113] on button "GIRLS DRESS_REV_FULL COLORWAYS" at bounding box center [1223, 124] width 103 height 24
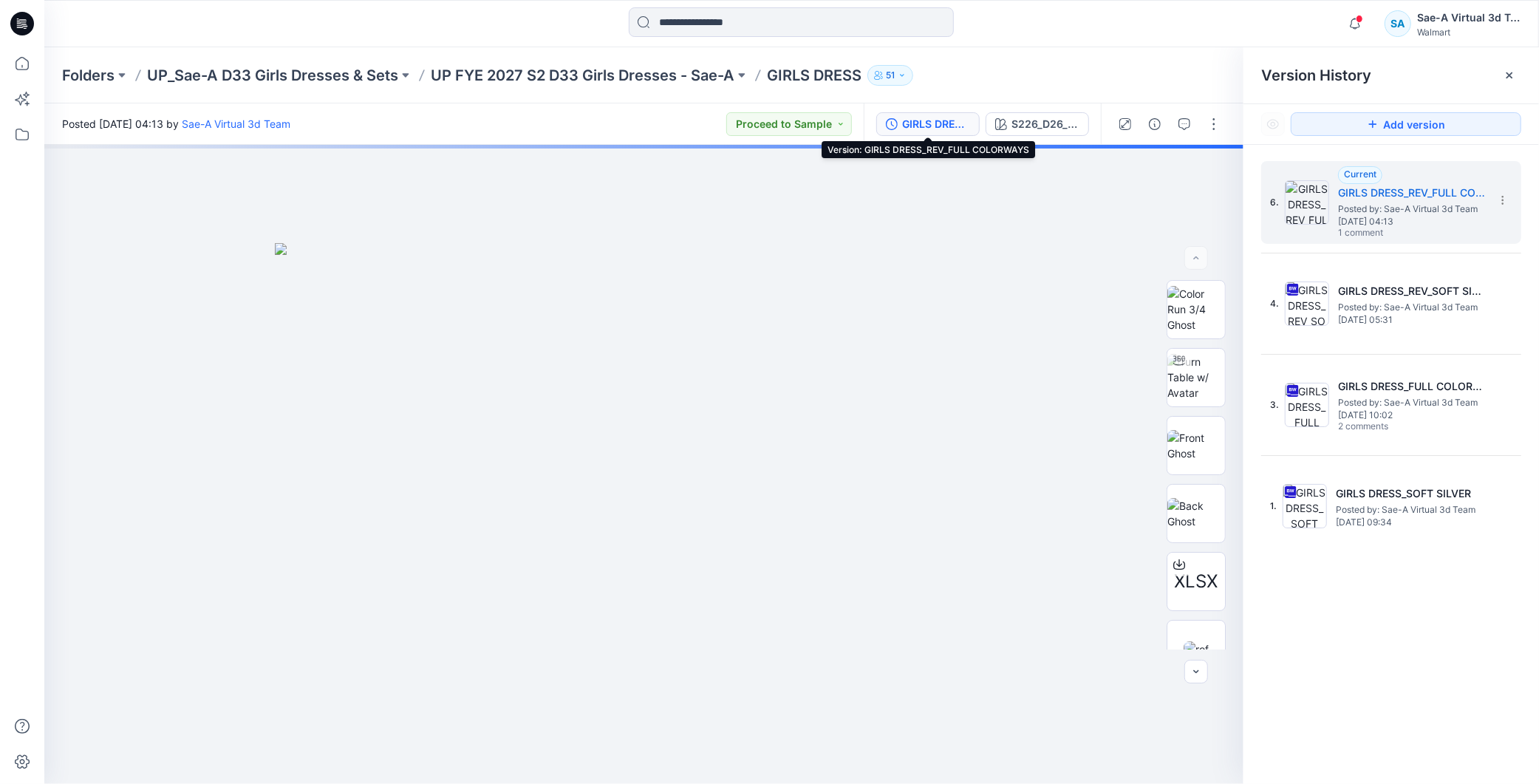
click at [943, 119] on div "GIRLS DRESS_REV_FULL COLORWAYS" at bounding box center [936, 124] width 68 height 16
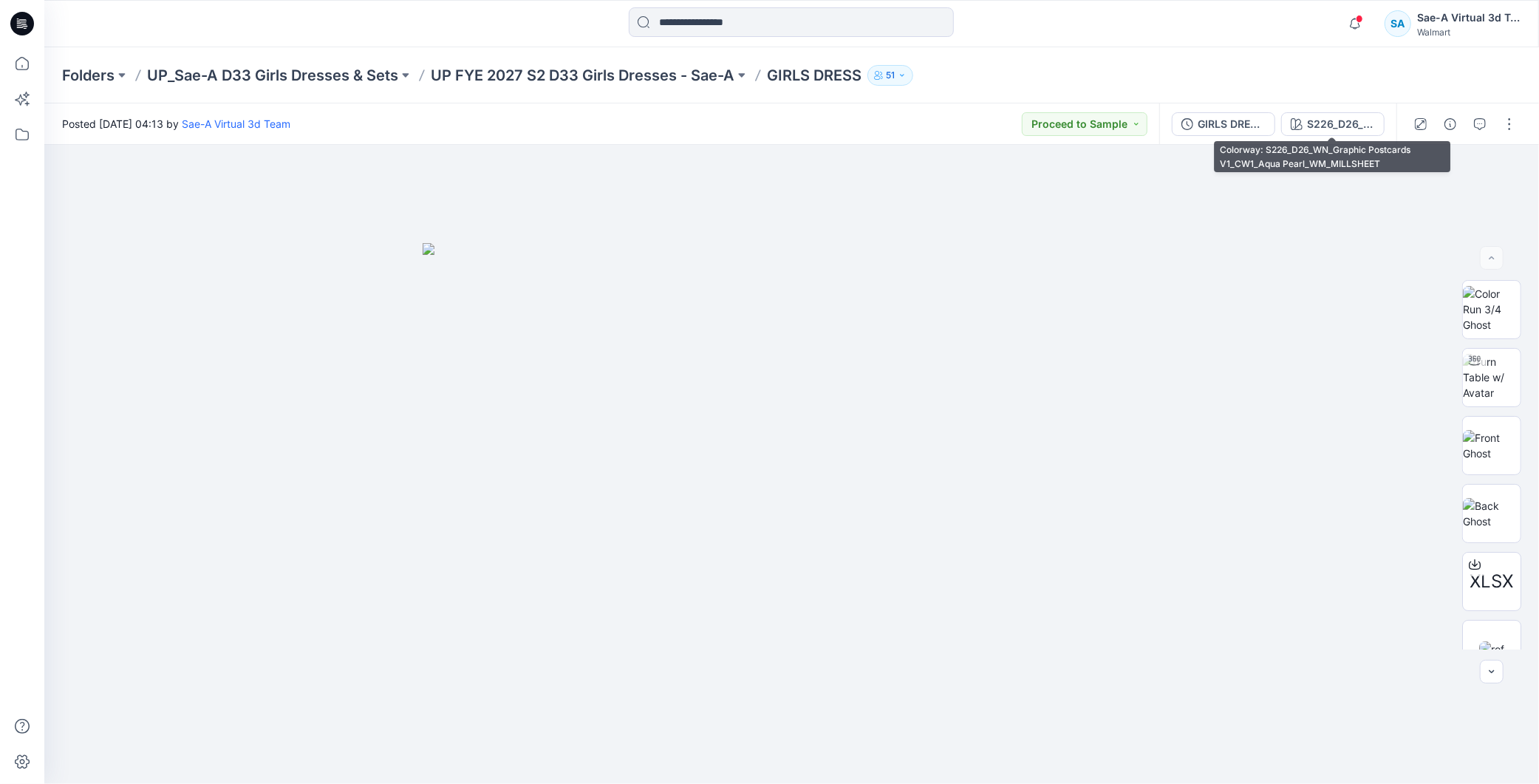
click at [1221, 116] on div "GIRLS DRESS_REV_FULL COLORWAYS" at bounding box center [1231, 124] width 68 height 16
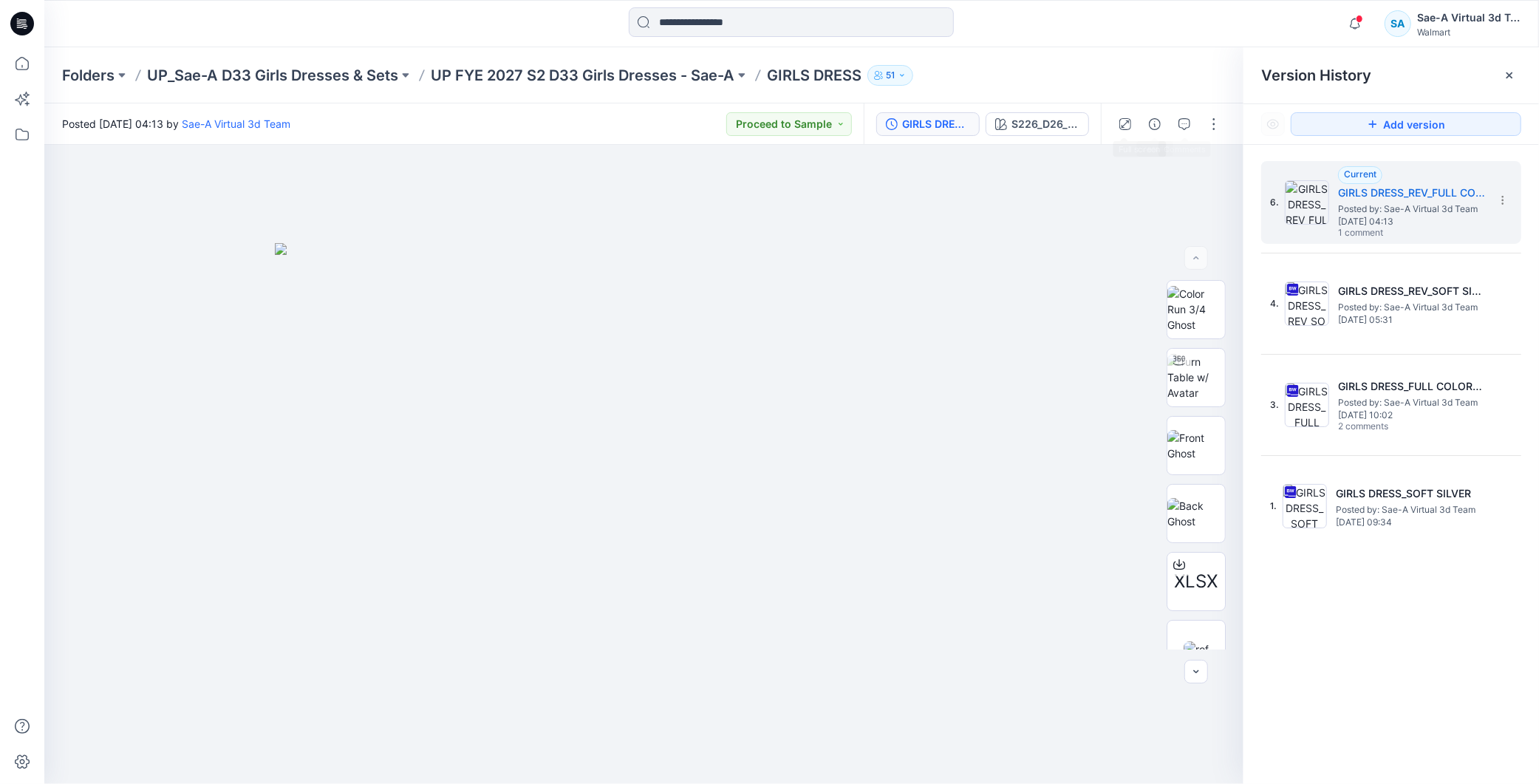
click at [1037, 109] on div "GIRLS DRESS_REV_FULL COLORWAYS S226_D26_WN_Graphic Postcards V1_CW1_Aqua Pearl_…" at bounding box center [983, 124] width 237 height 41
click at [1044, 118] on div "S226_D26_WN_Graphic Postcards V1_CW1_Aqua Pearl_WM_MILLSHEET" at bounding box center [1046, 124] width 68 height 16
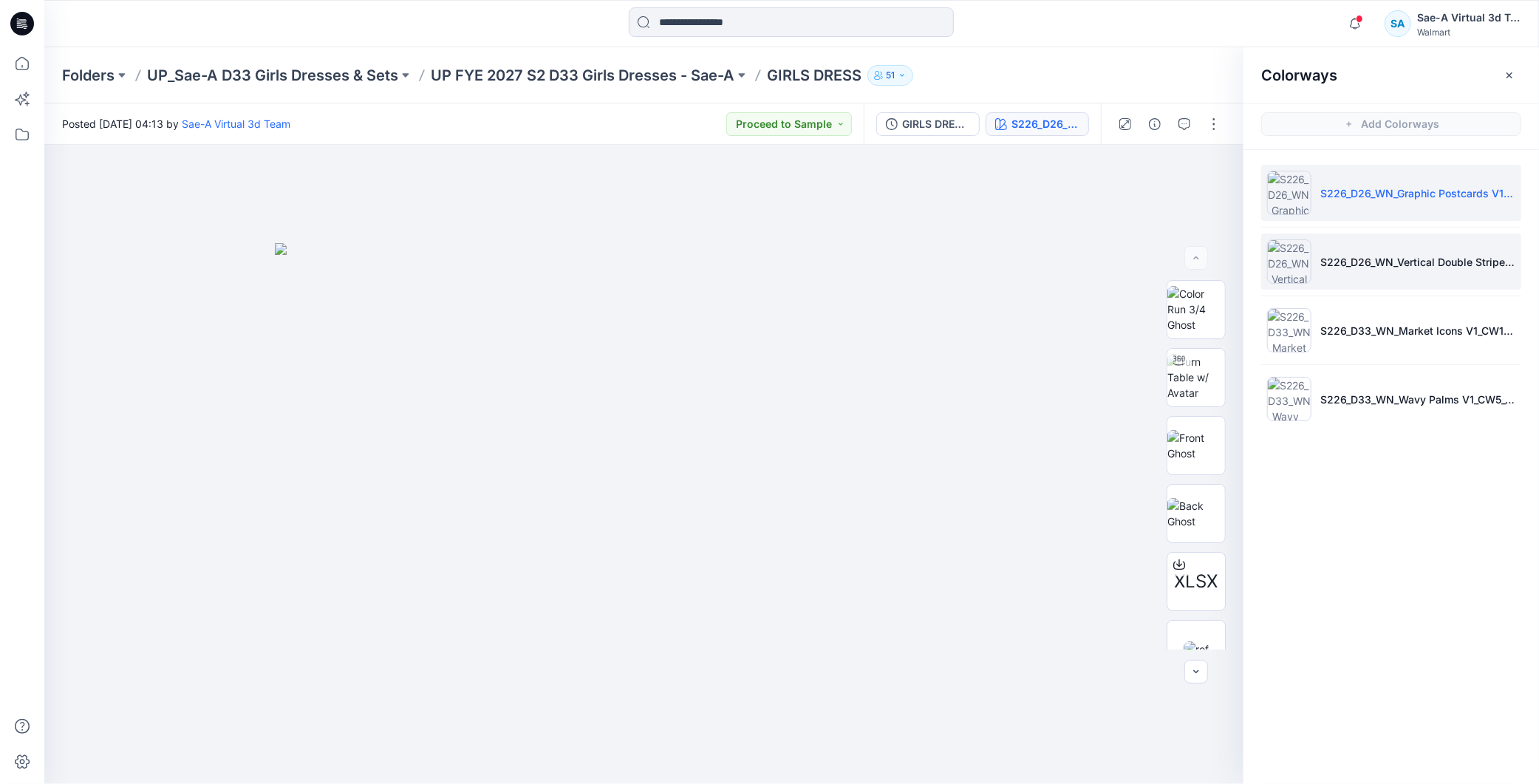
click at [1373, 247] on li "S226_D26_WN_Vertical Double Stripe V1_CW1_Old Ivory Cream_Pear Slice_WM_MILLSHE…" at bounding box center [1391, 261] width 260 height 56
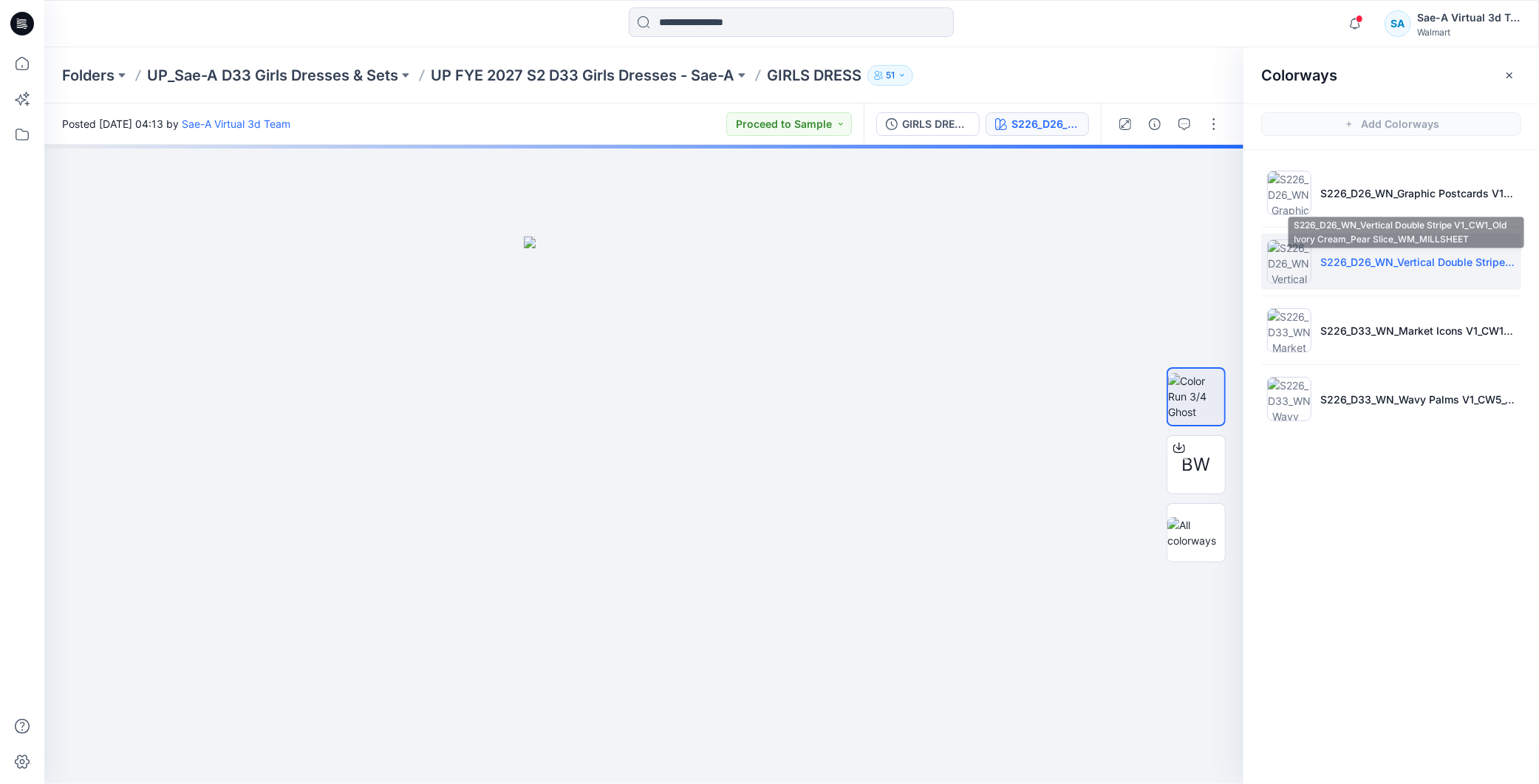
click at [1389, 268] on p "S226_D26_WN_Vertical Double Stripe V1_CW1_Old Ivory Cream_Pear Slice_WM_MILLSHE…" at bounding box center [1418, 261] width 195 height 15
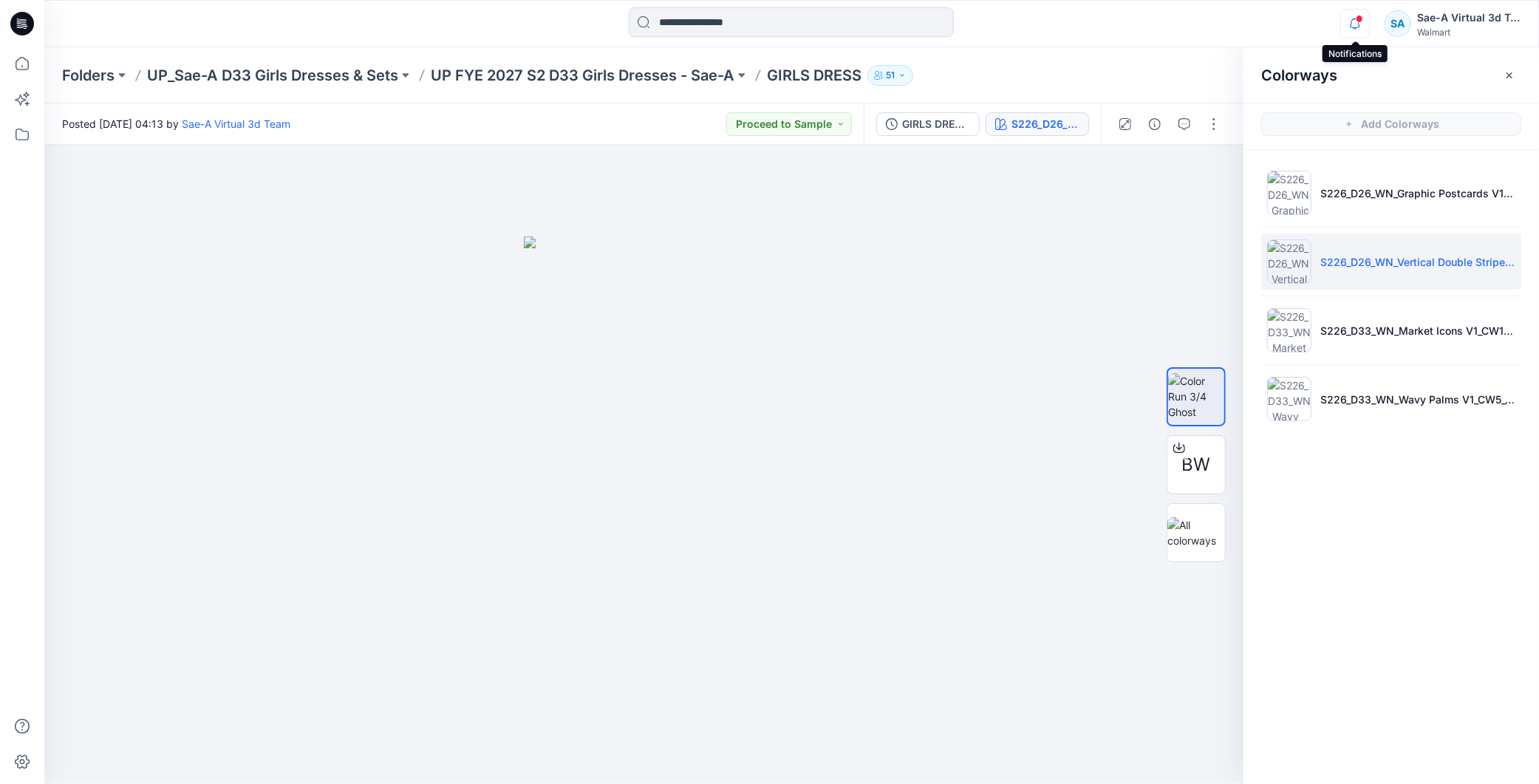
click at [1362, 25] on icon "button" at bounding box center [1355, 24] width 28 height 29
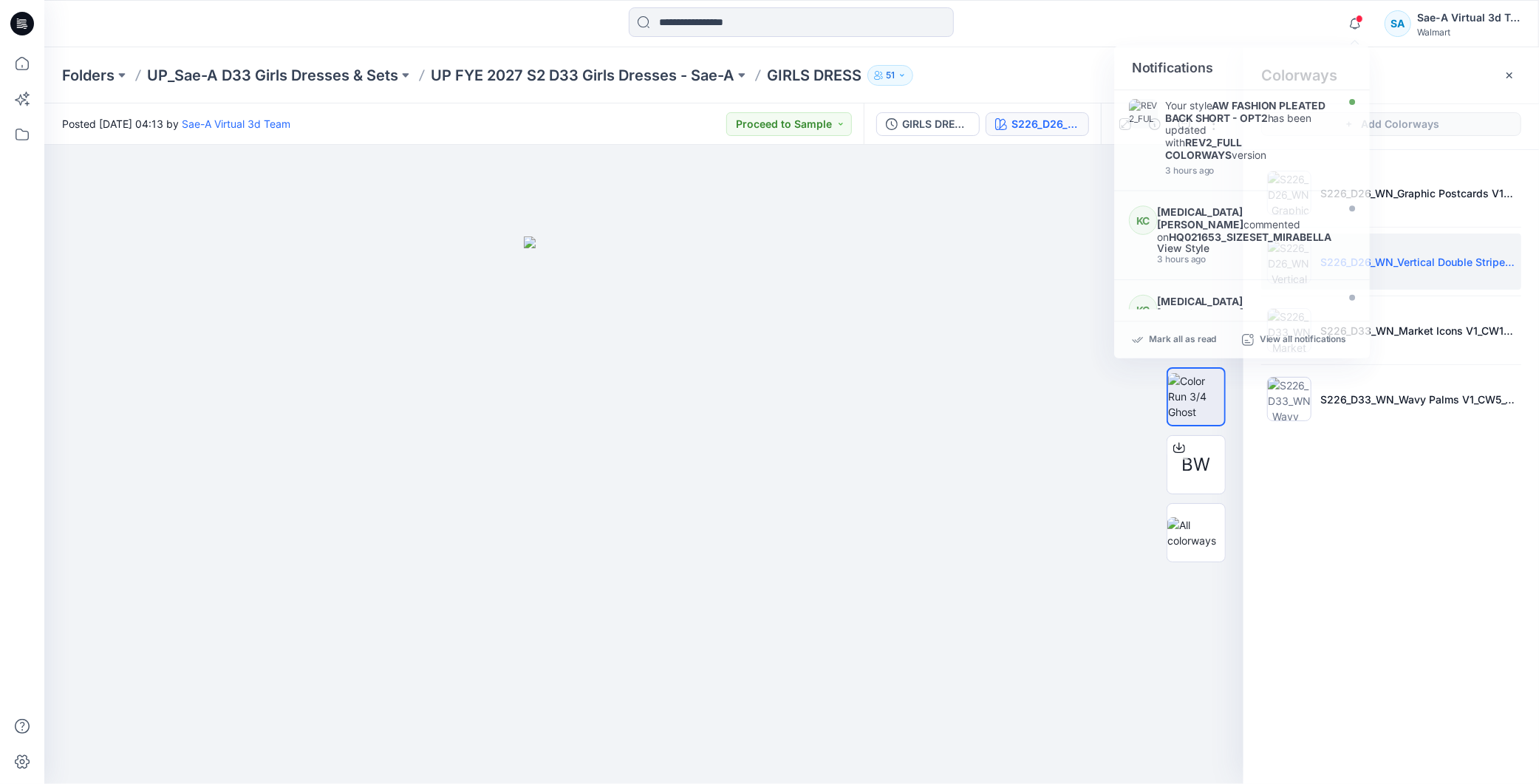
click at [1367, 488] on div "Colorways Add Colorways S226_D26_WN_Graphic Postcards V1_CW1_Aqua Pearl_WM_MILL…" at bounding box center [1392, 415] width 296 height 737
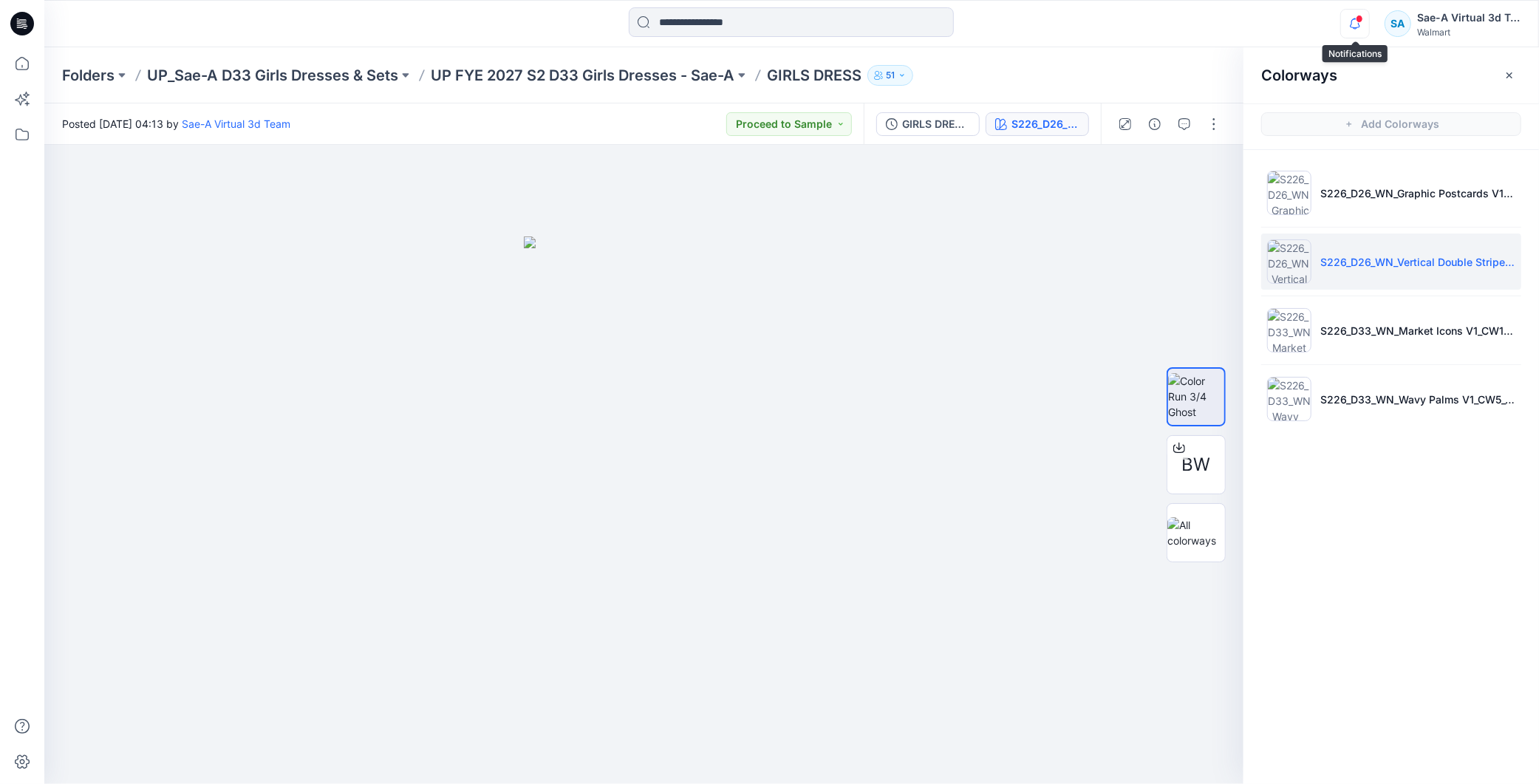
click at [1360, 26] on icon "button" at bounding box center [1355, 23] width 10 height 9
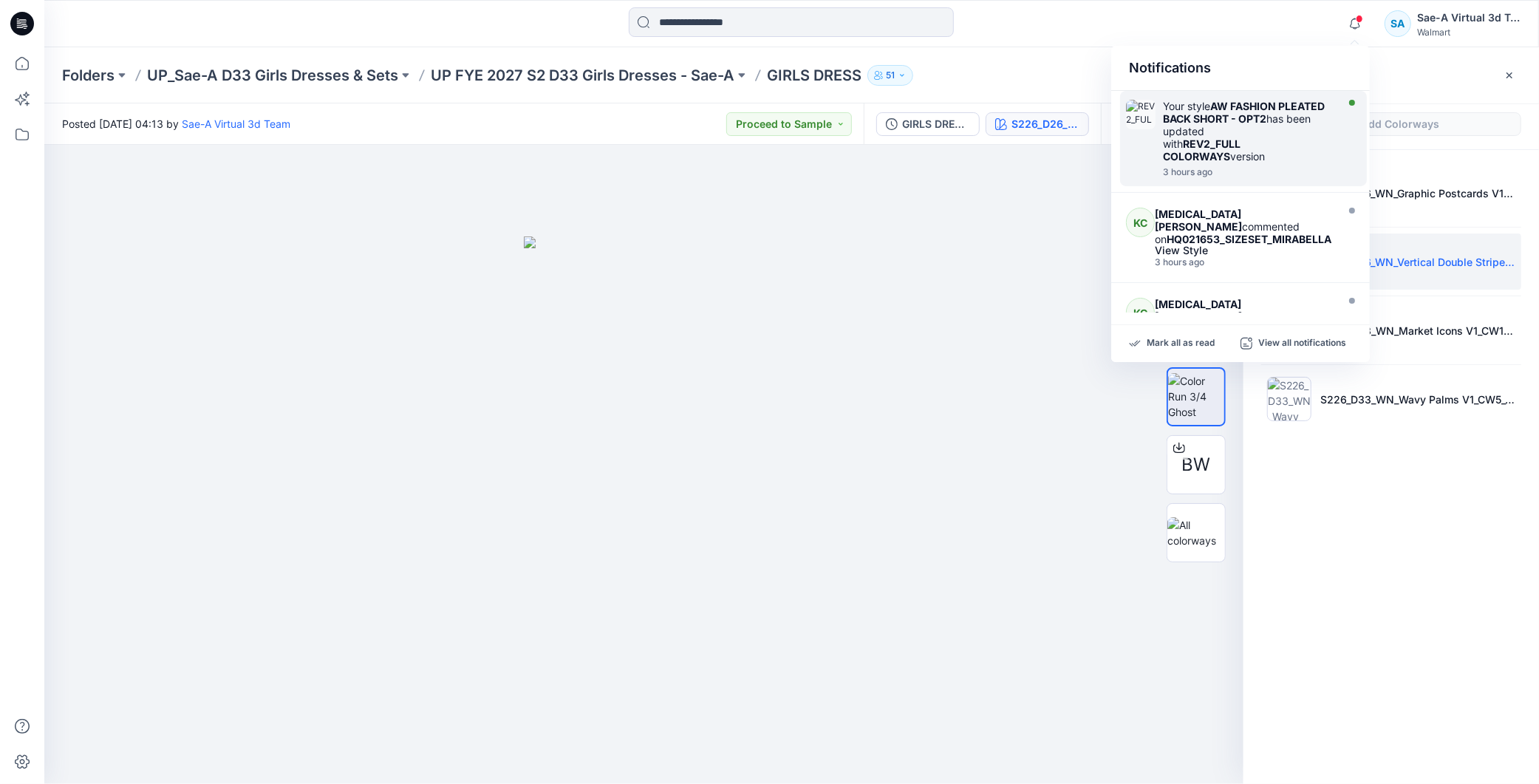
click at [1241, 138] on strong "REV2_FULL COLORWAYS" at bounding box center [1202, 150] width 77 height 25
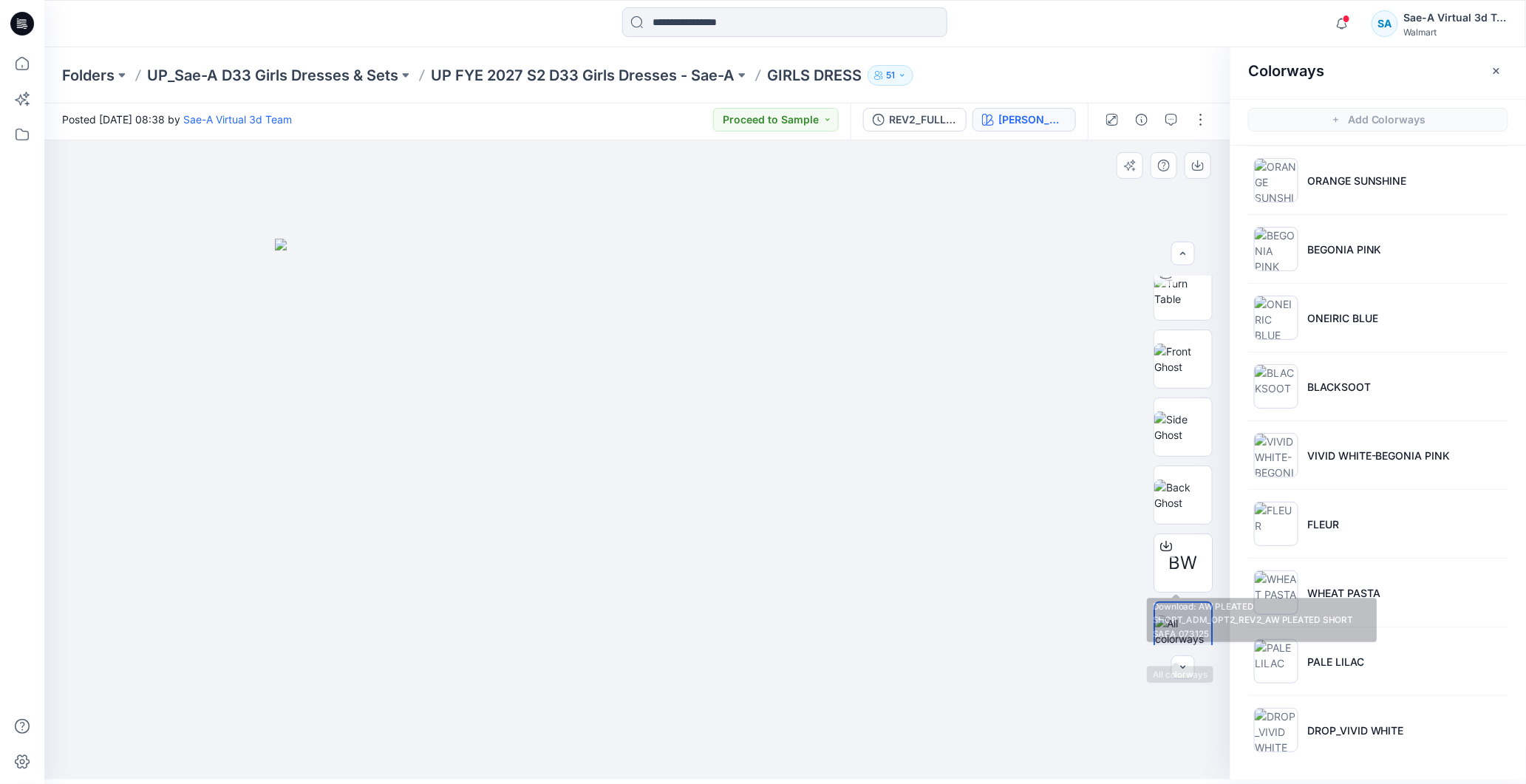
scroll to position [97, 0]
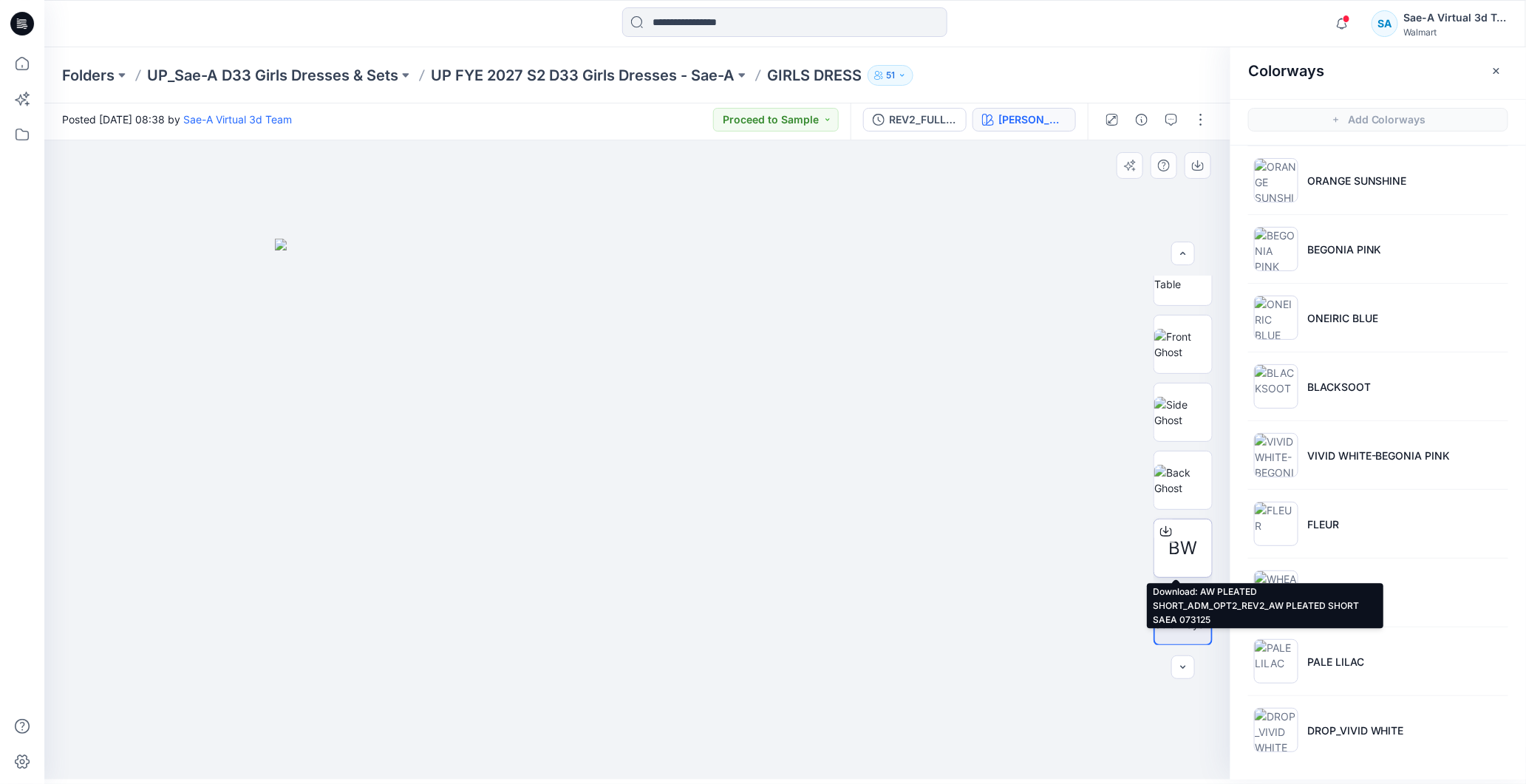
click at [1164, 532] on icon at bounding box center [1166, 529] width 6 height 8
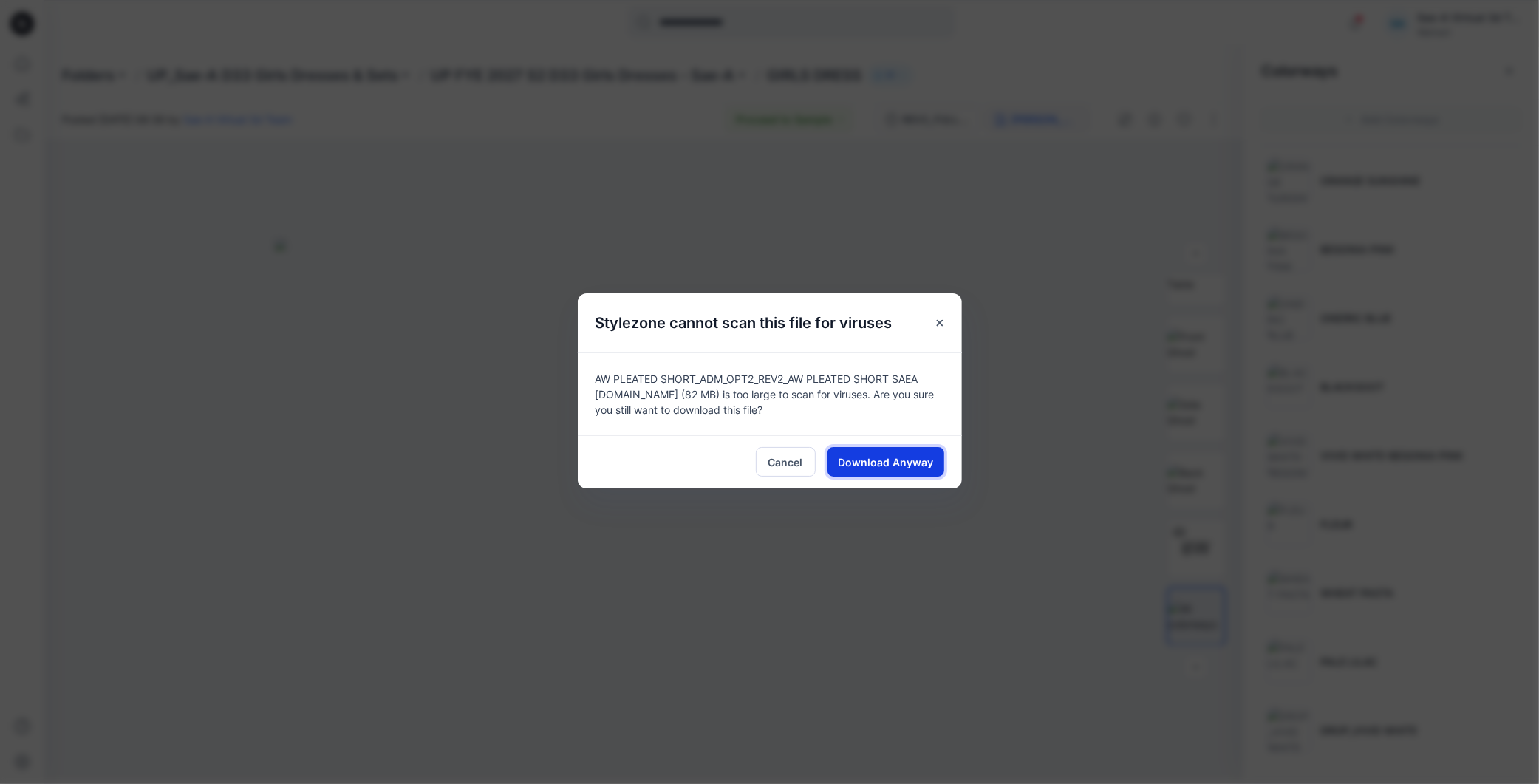
click at [878, 462] on span "Download Anyway" at bounding box center [885, 462] width 95 height 15
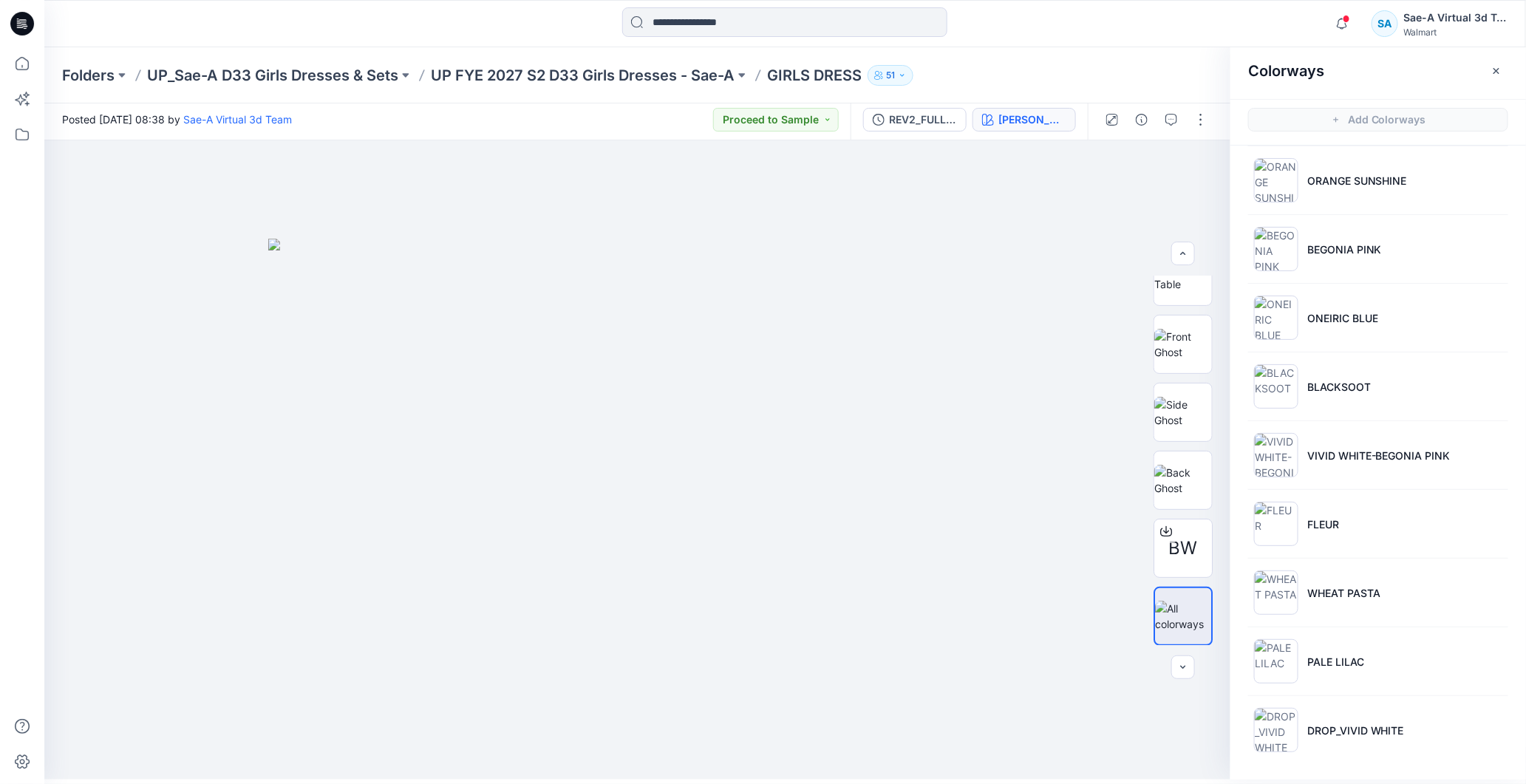
click at [15, 19] on icon at bounding box center [22, 24] width 24 height 24
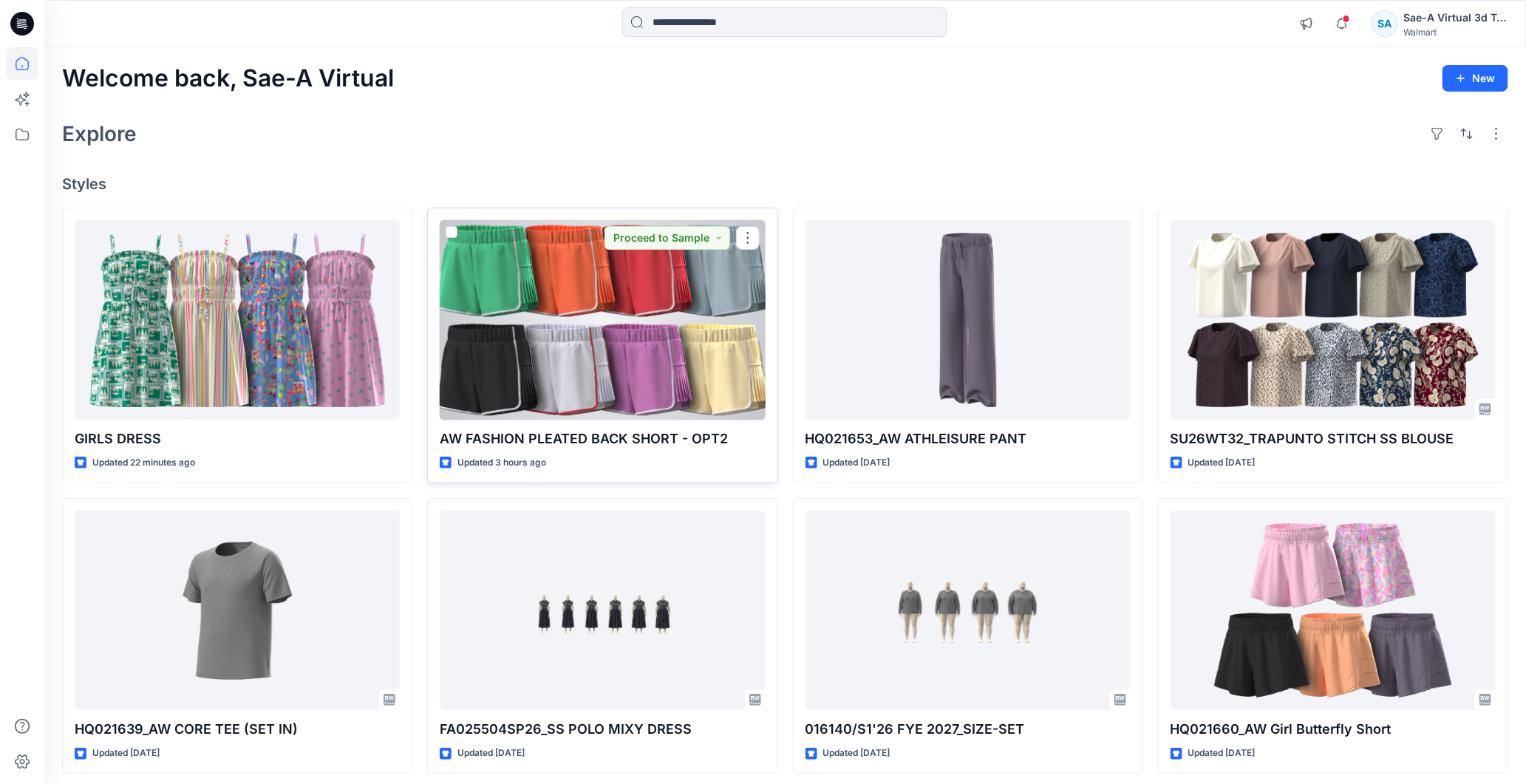
click at [702, 351] on div at bounding box center [602, 320] width 325 height 200
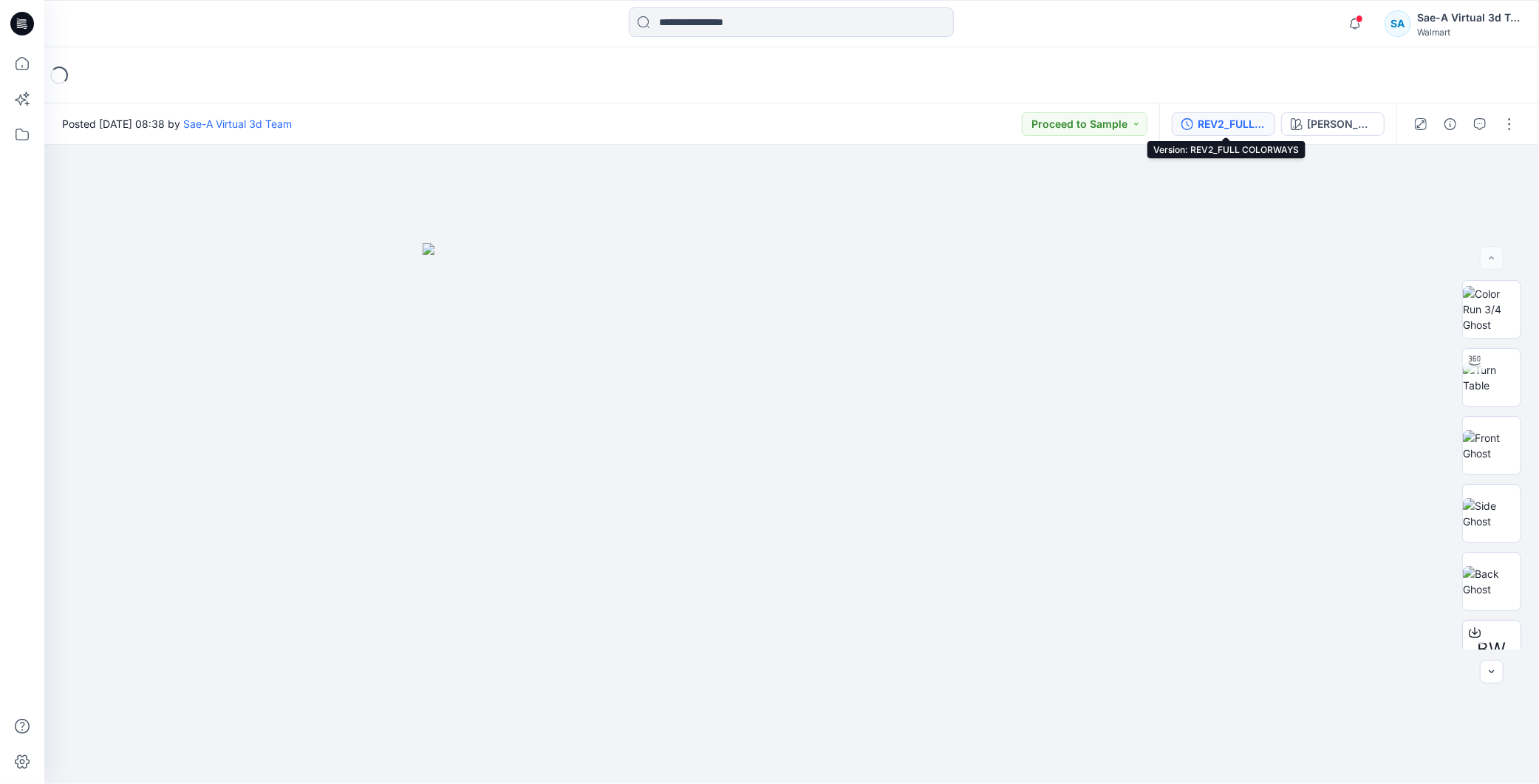
click at [1245, 119] on div "REV2_FULL COLORWAYS" at bounding box center [1231, 124] width 68 height 16
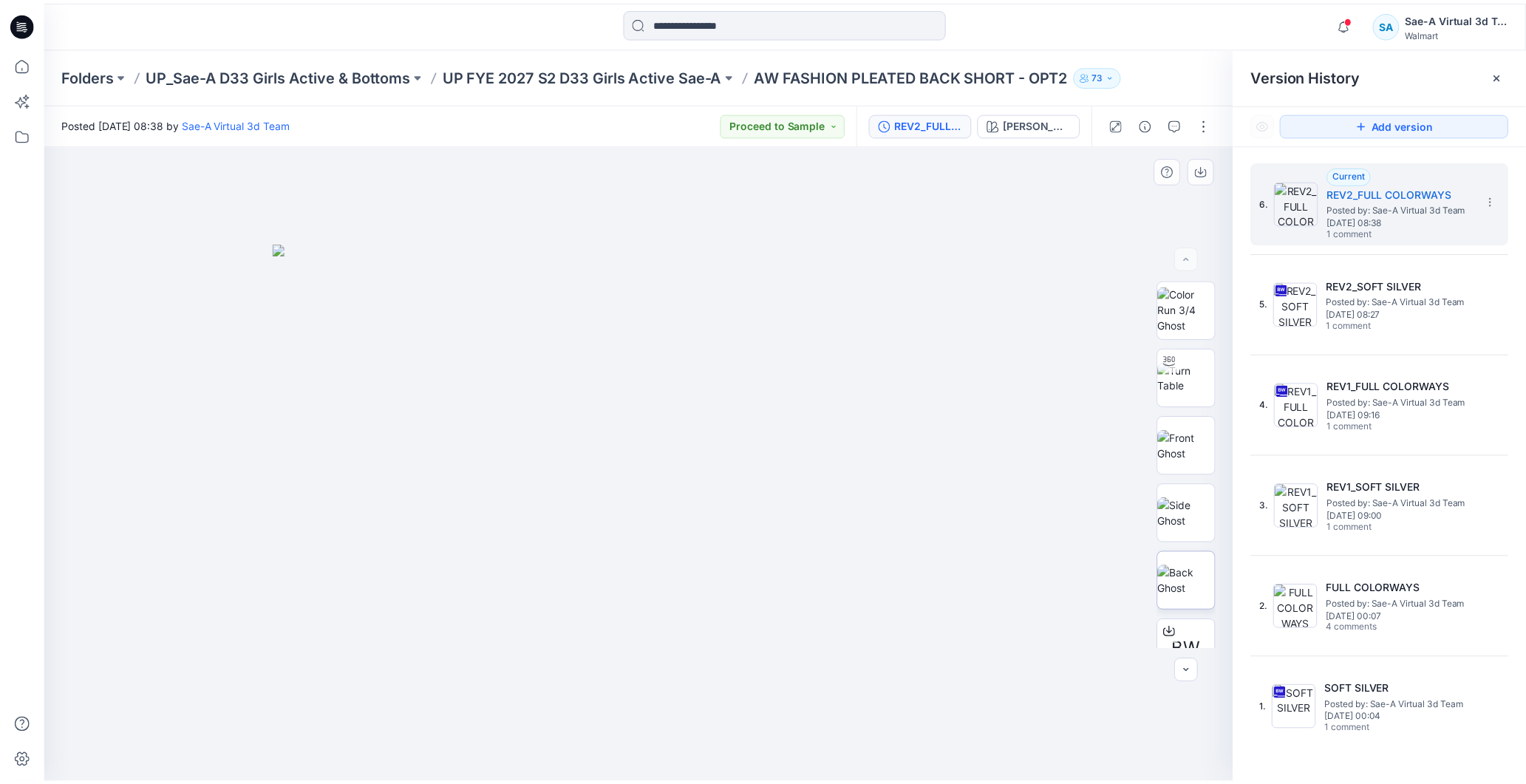
scroll to position [97, 0]
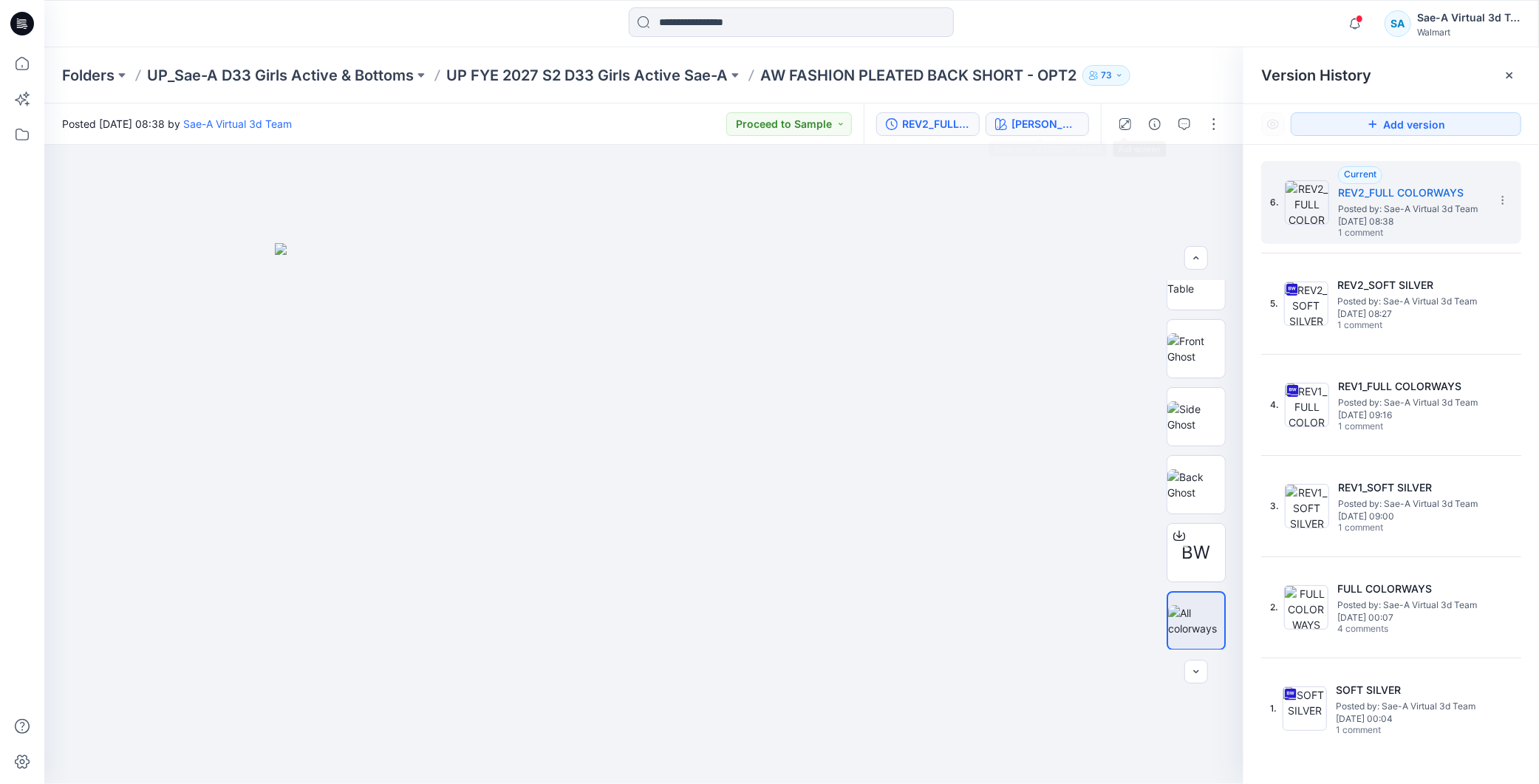
click at [1057, 124] on div "JADE STONE" at bounding box center [1046, 124] width 68 height 16
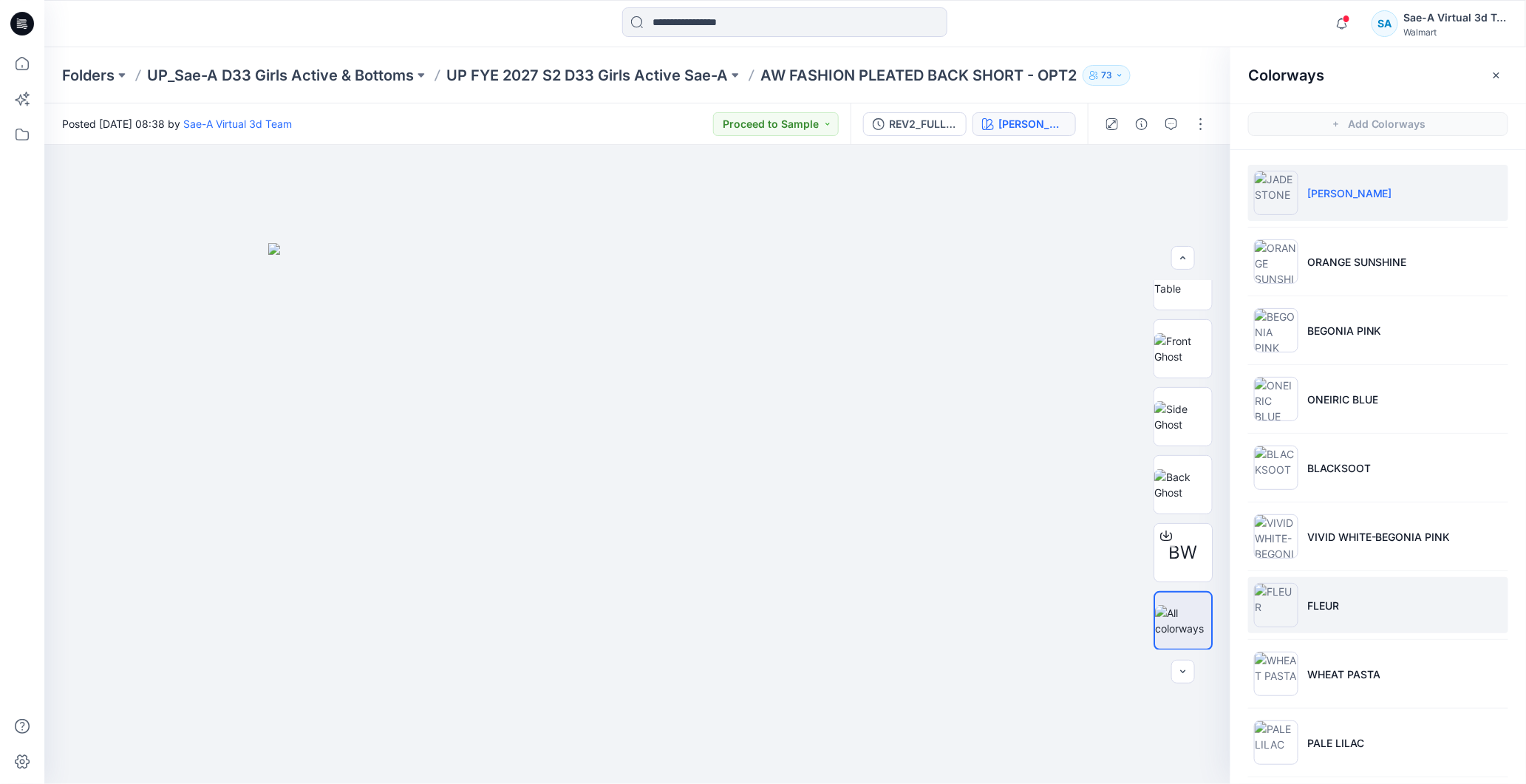
scroll to position [76, 0]
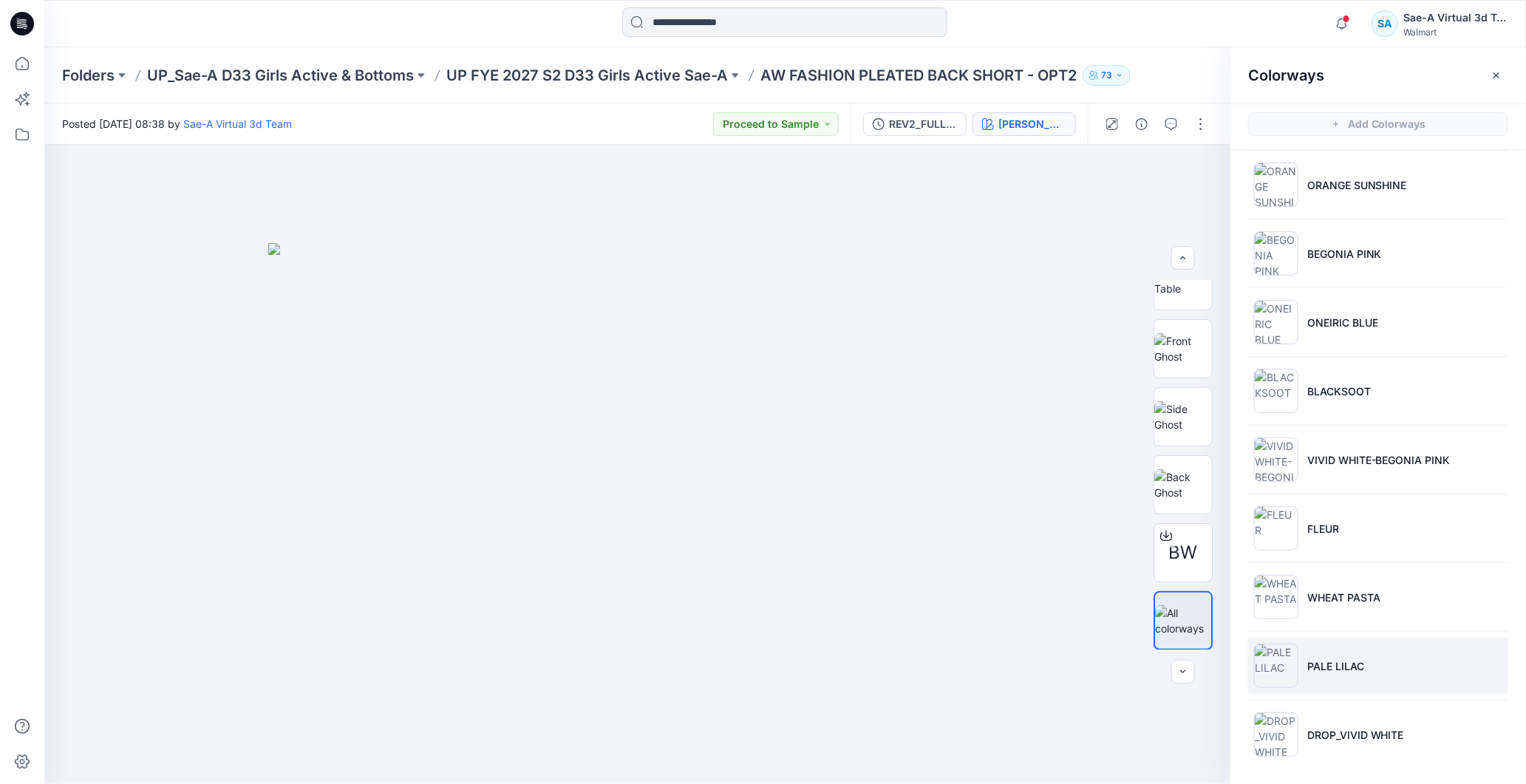
click at [1346, 693] on li "PALE LILAC" at bounding box center [1378, 666] width 260 height 56
click at [1365, 671] on li "PALE LILAC" at bounding box center [1378, 666] width 260 height 56
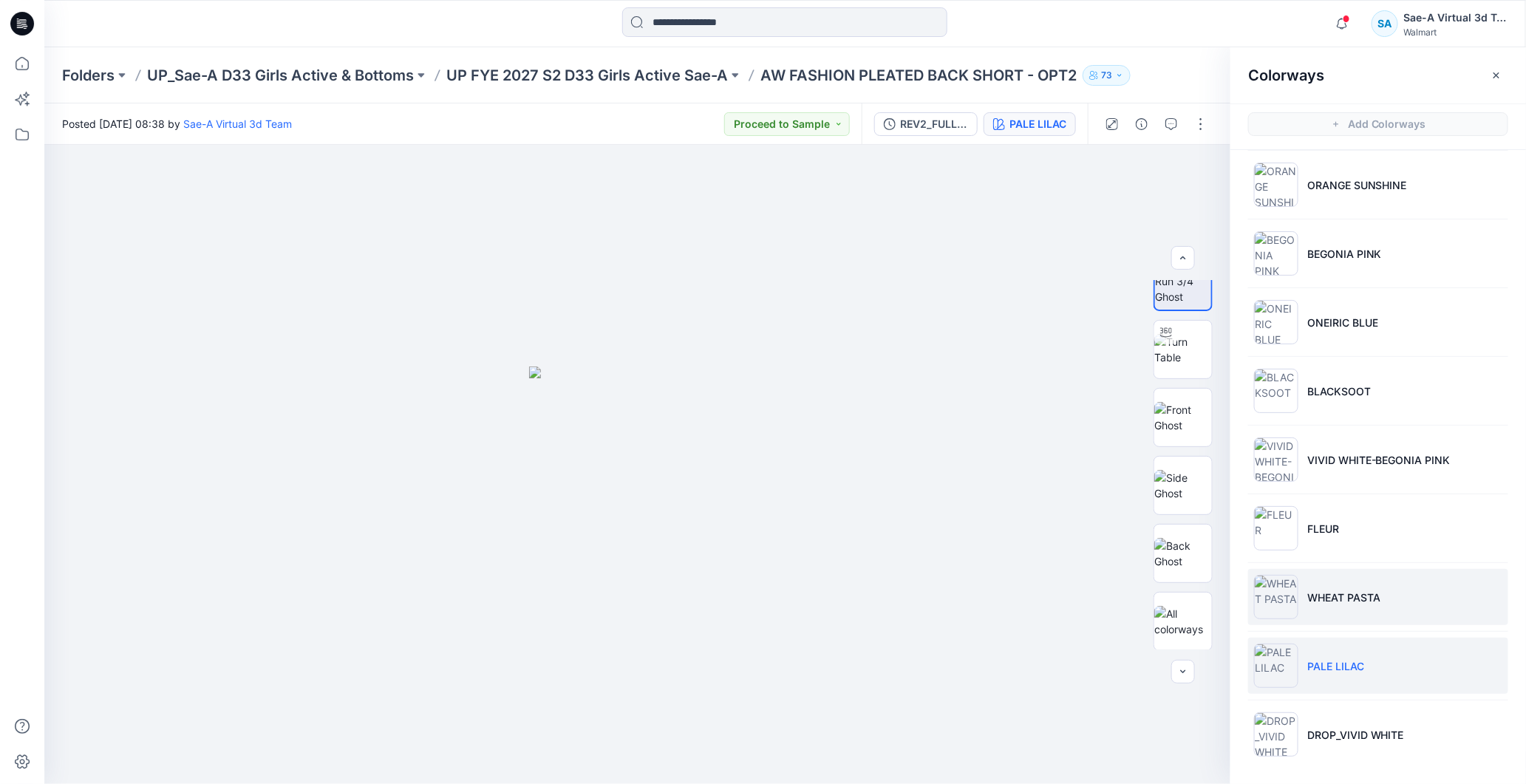
click at [1387, 574] on li "WHEAT PASTA" at bounding box center [1378, 597] width 260 height 56
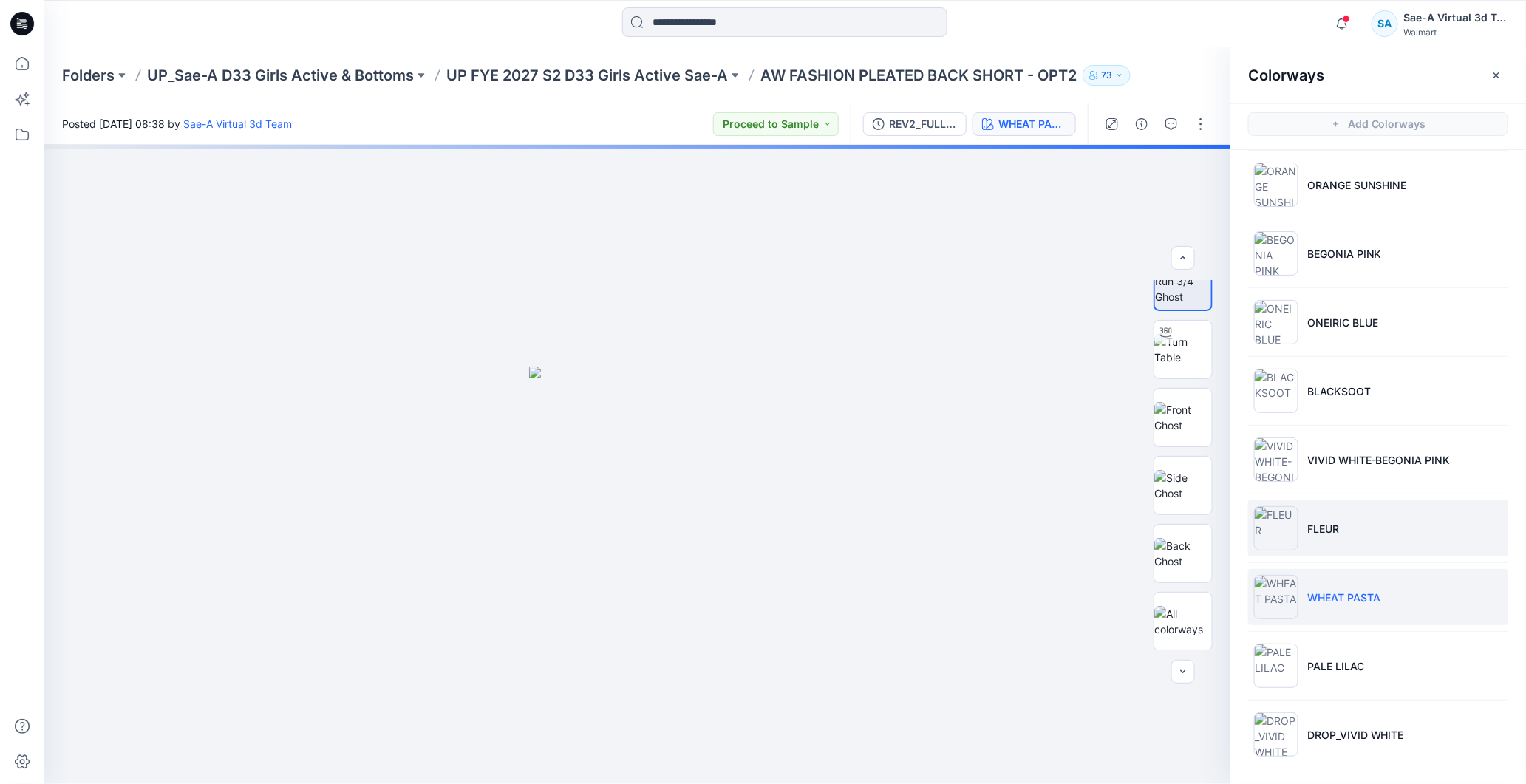
click at [1369, 543] on li "FLEUR" at bounding box center [1378, 528] width 260 height 56
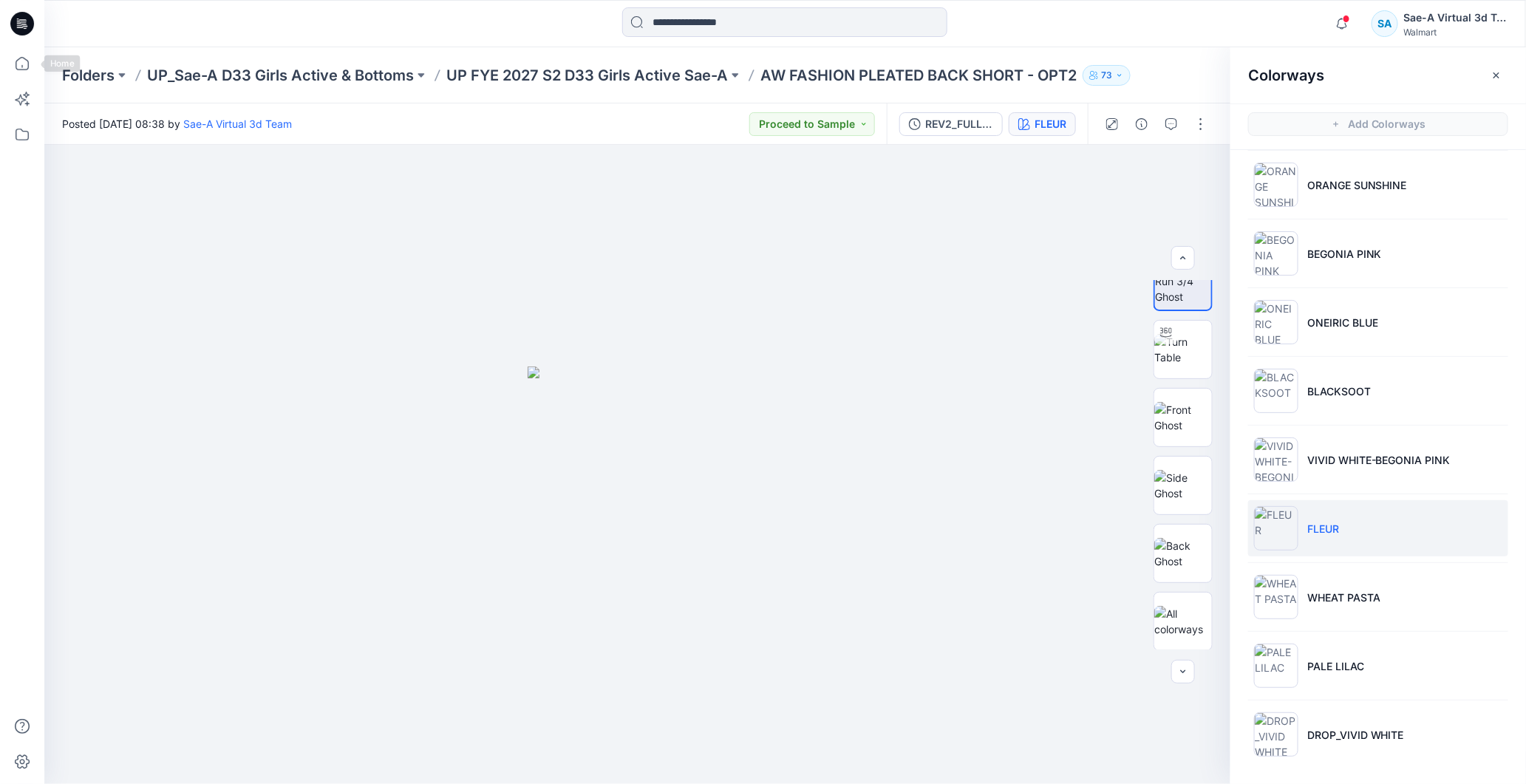
click at [28, 28] on icon at bounding box center [22, 24] width 24 height 24
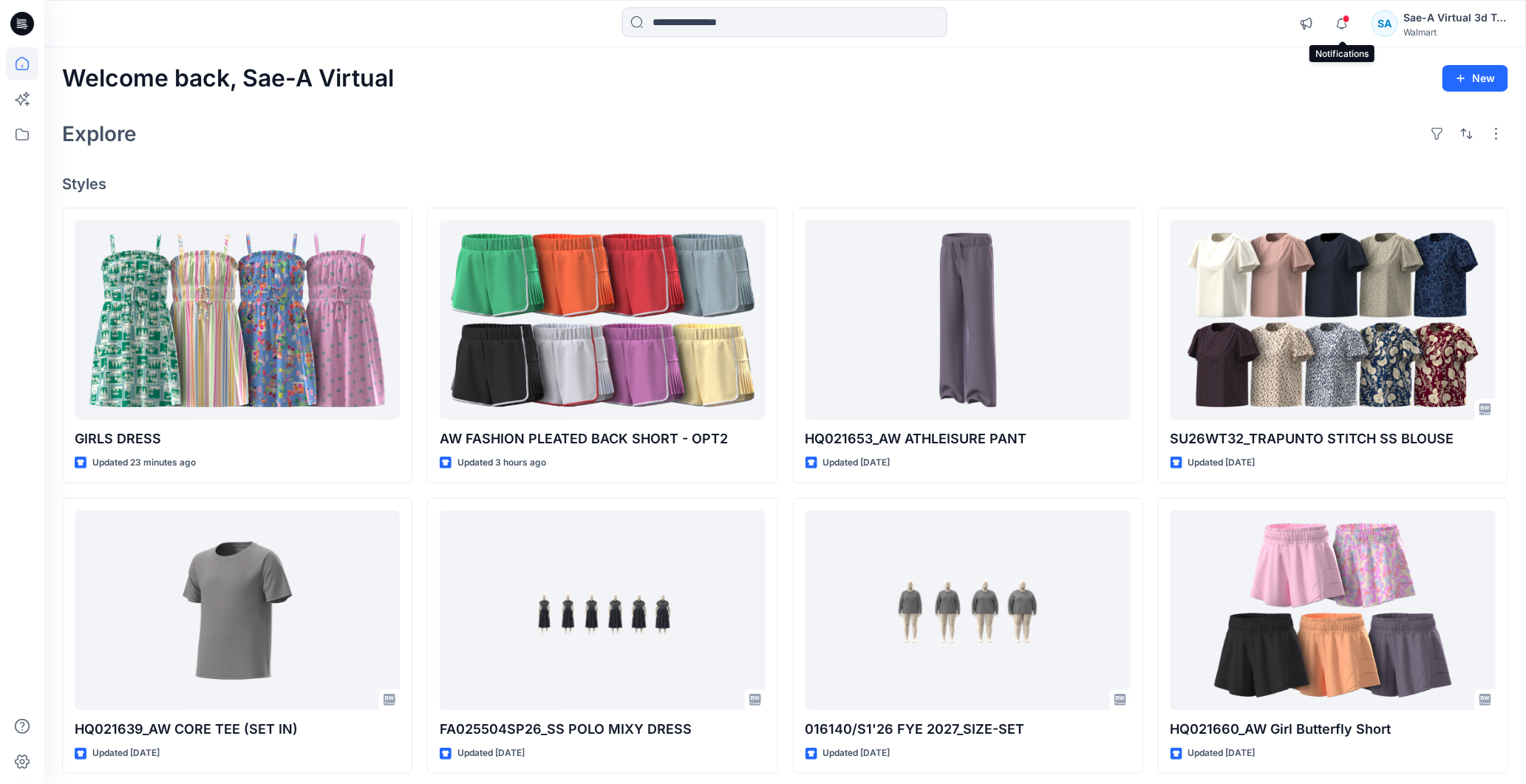
click at [1346, 20] on span at bounding box center [1346, 19] width 8 height 8
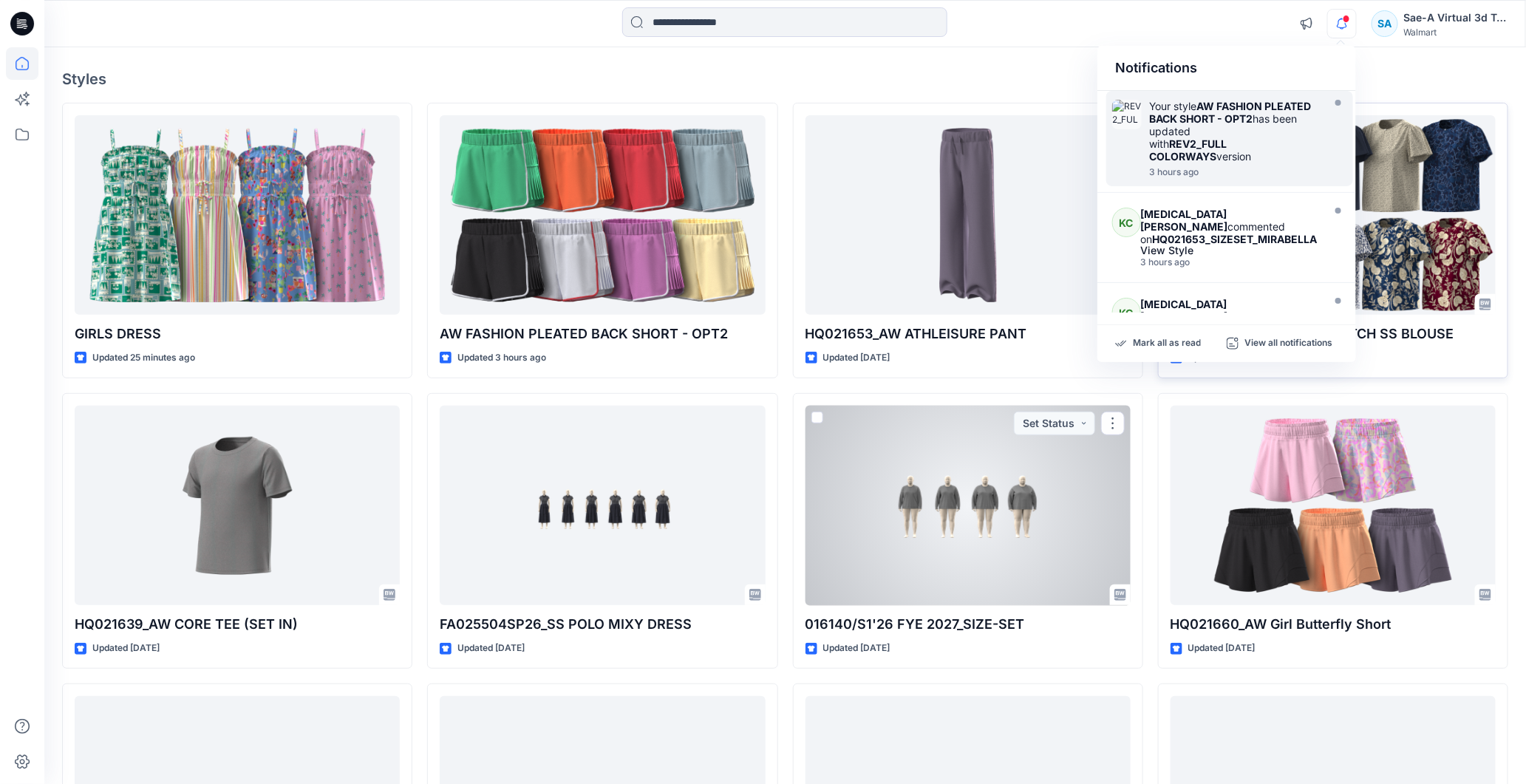
scroll to position [23, 0]
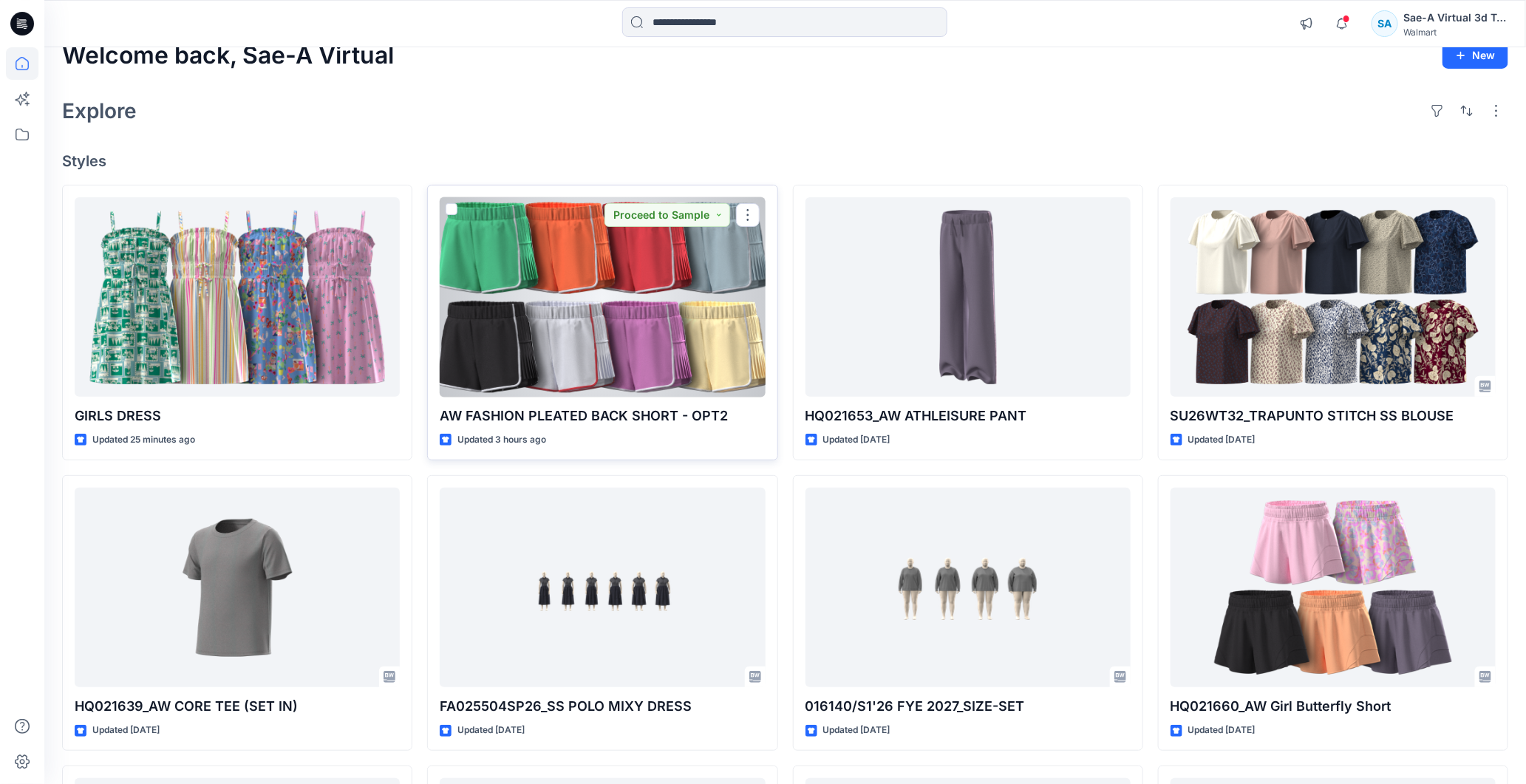
click at [597, 289] on div at bounding box center [602, 297] width 325 height 200
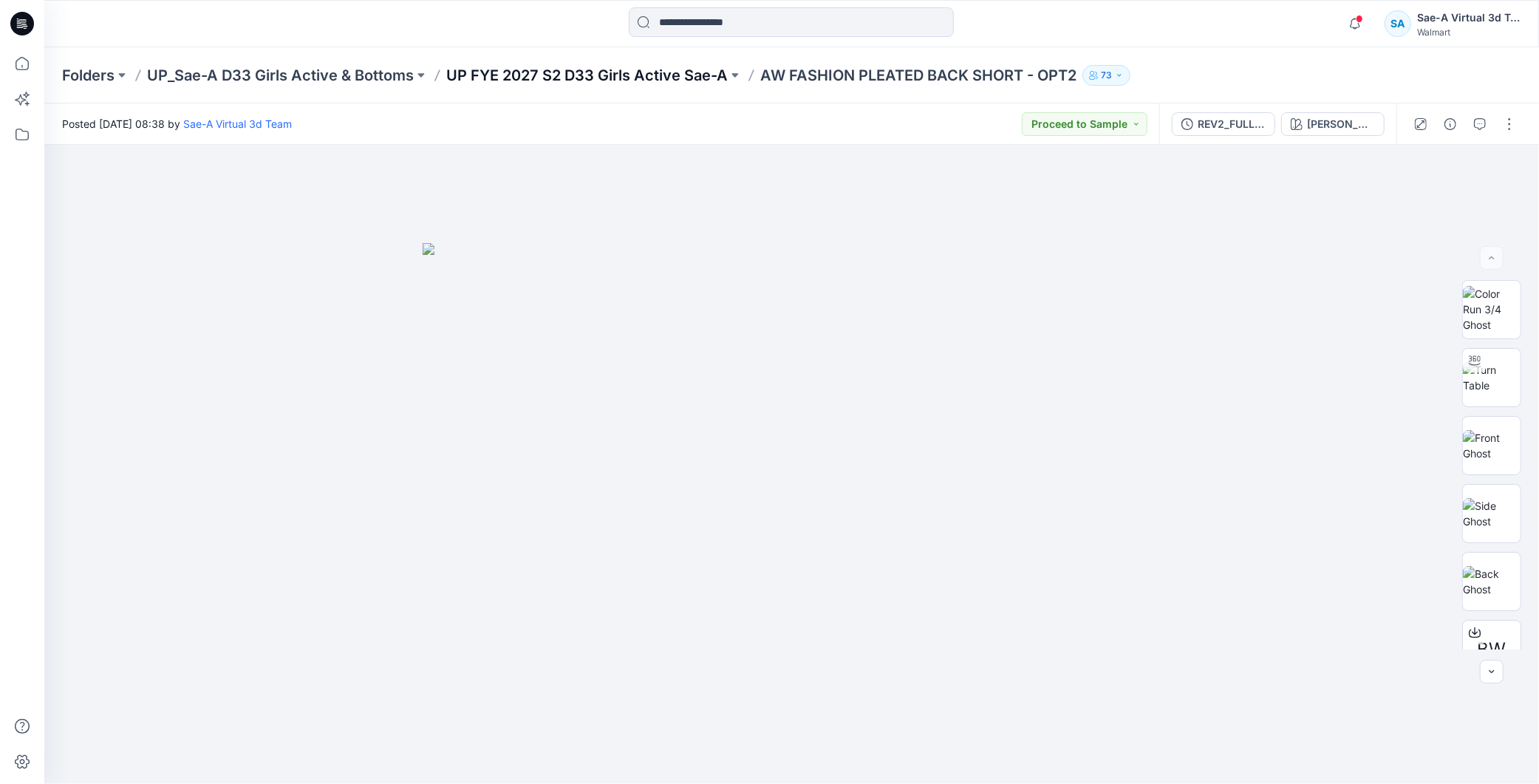
click at [693, 78] on p "UP FYE 2027 S2 D33 Girls Active Sae-A" at bounding box center [587, 75] width 282 height 21
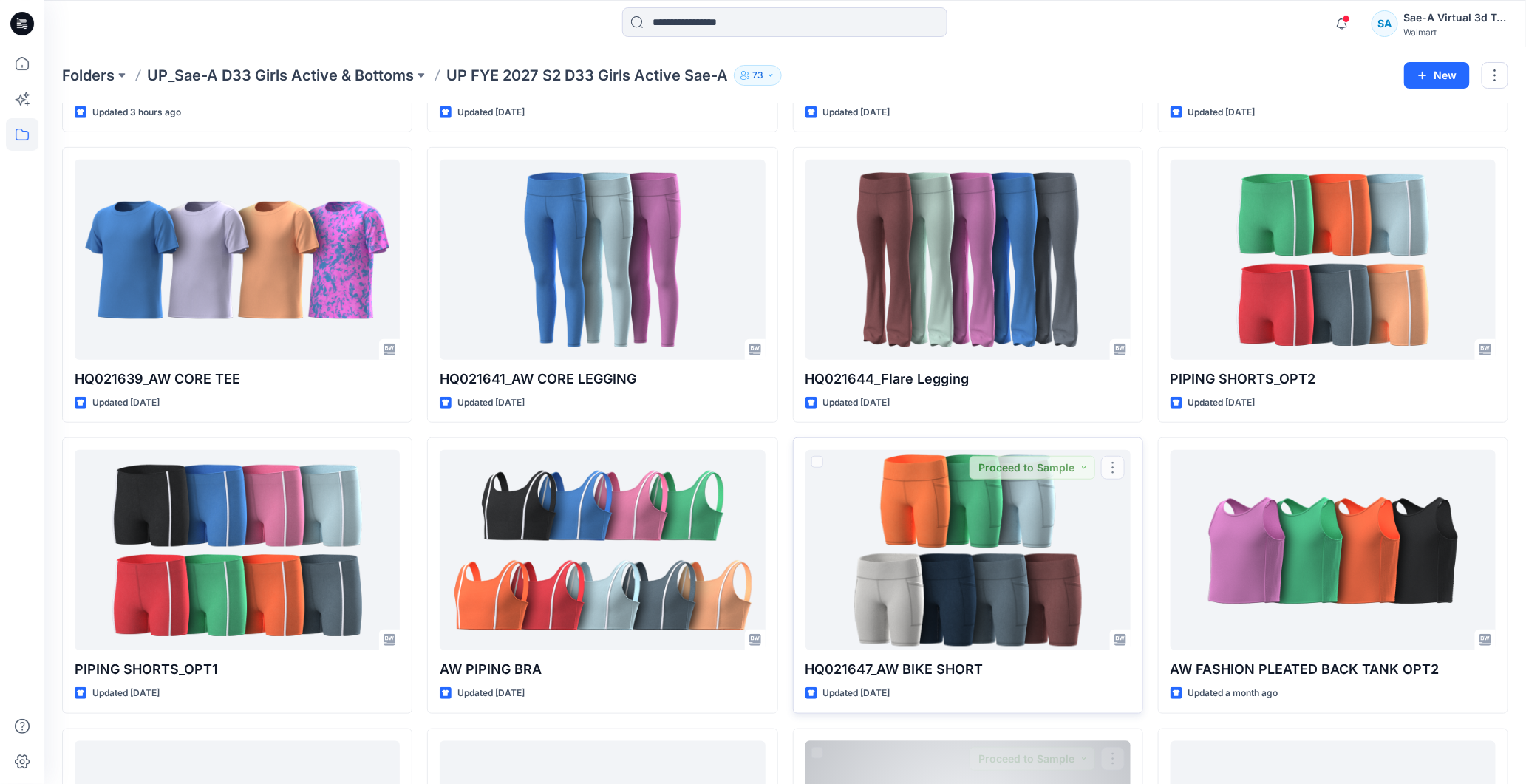
scroll to position [547, 0]
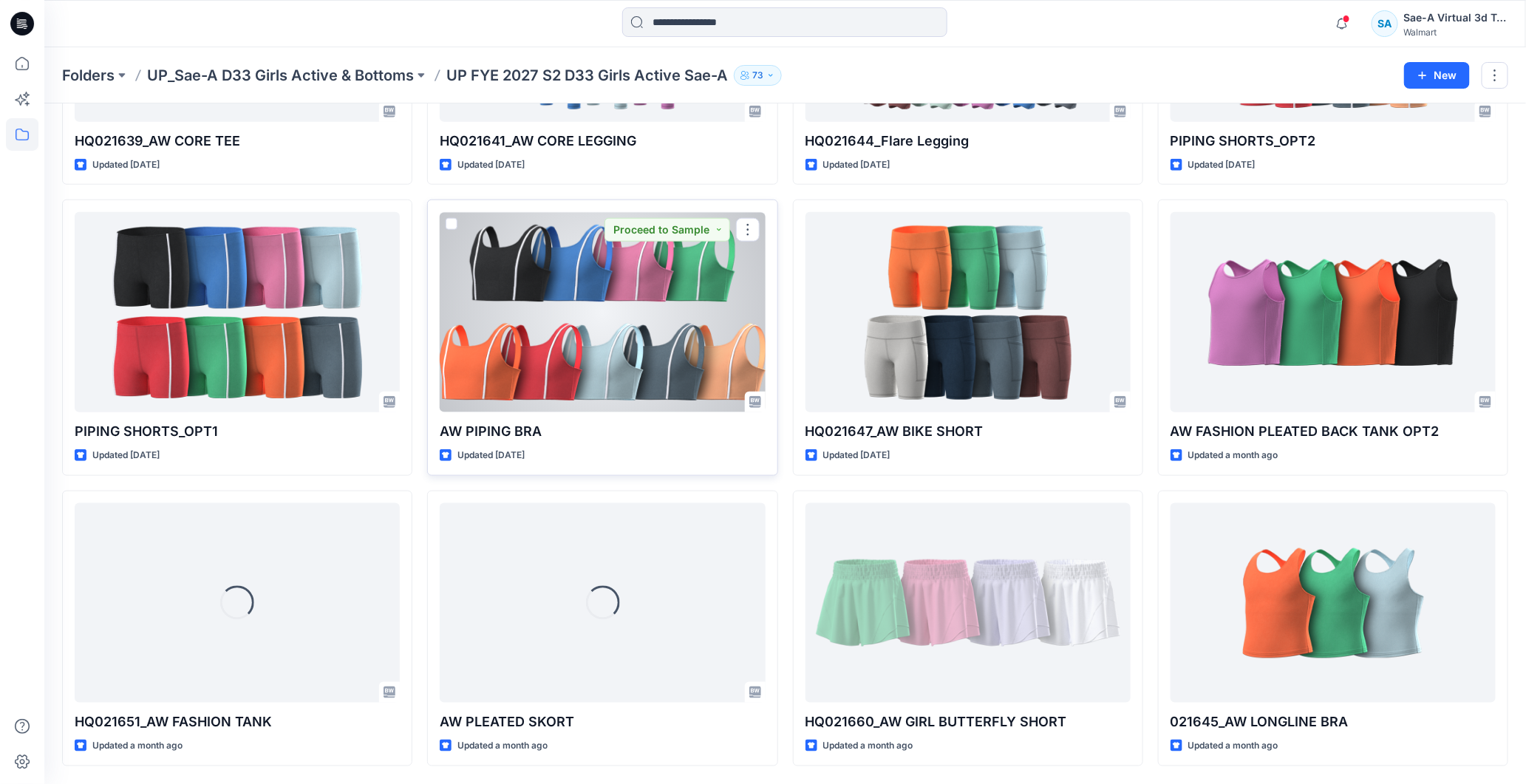
click at [583, 360] on div at bounding box center [602, 312] width 325 height 200
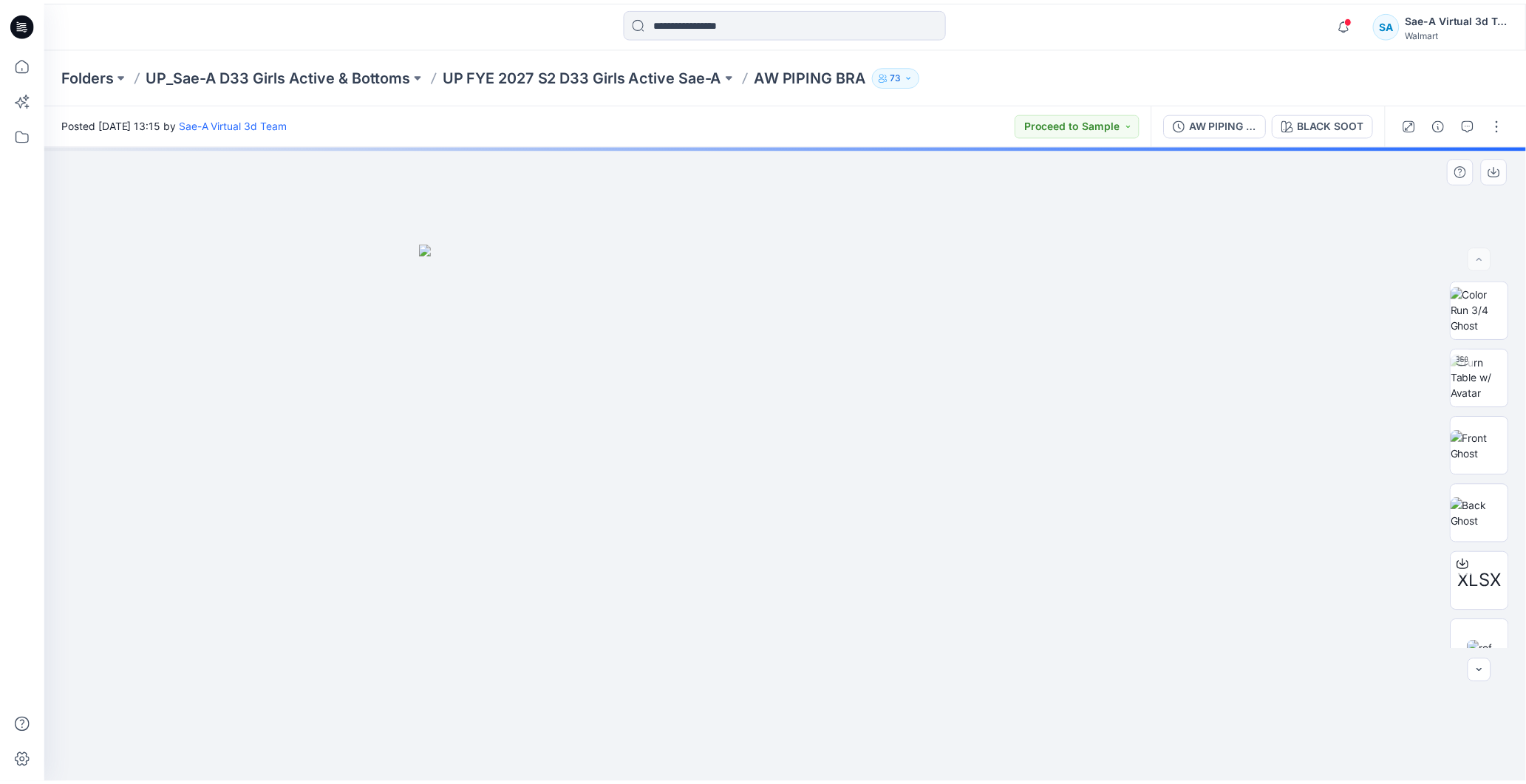
scroll to position [82, 0]
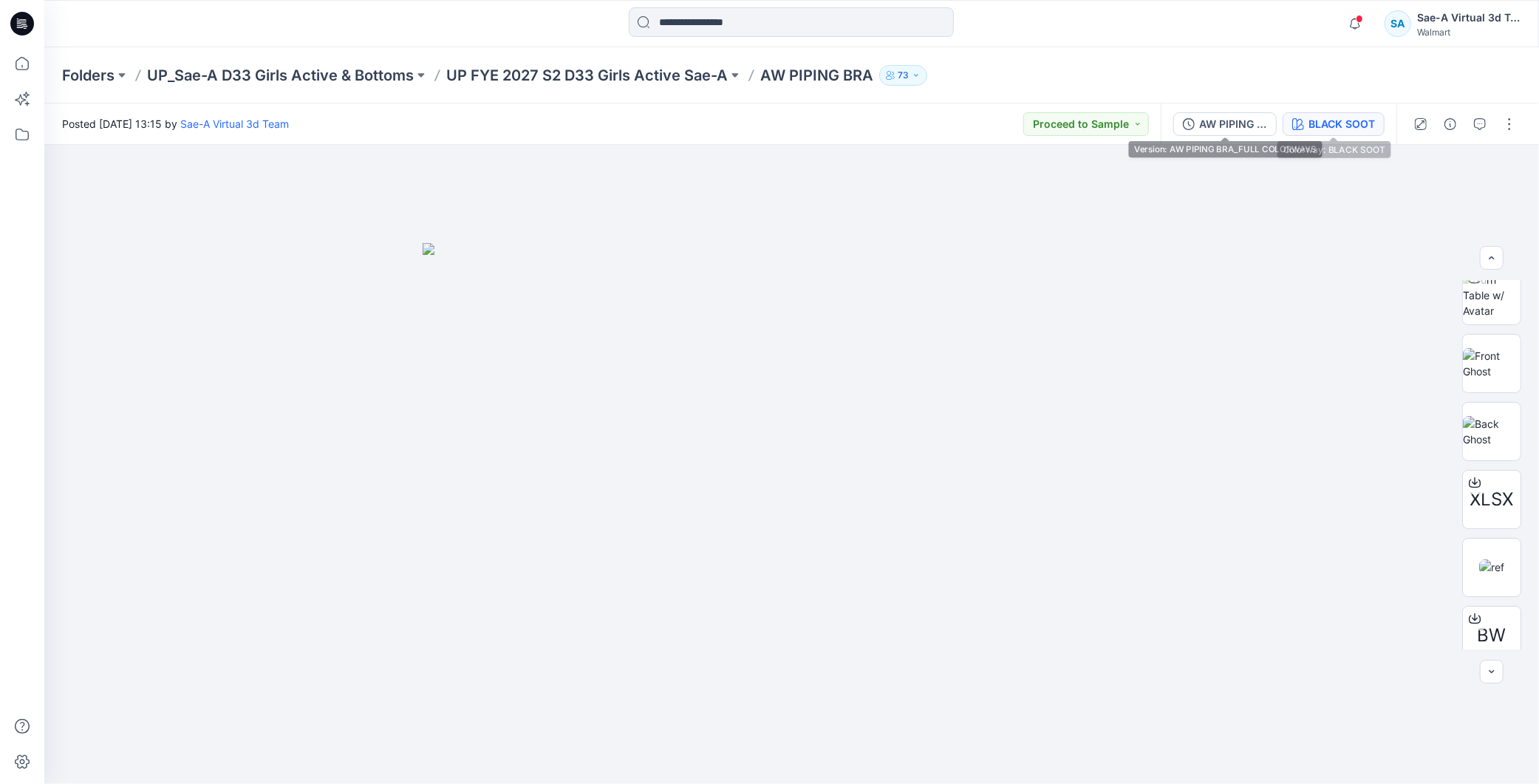
click at [1312, 116] on div "BLACK SOOT" at bounding box center [1341, 124] width 66 height 16
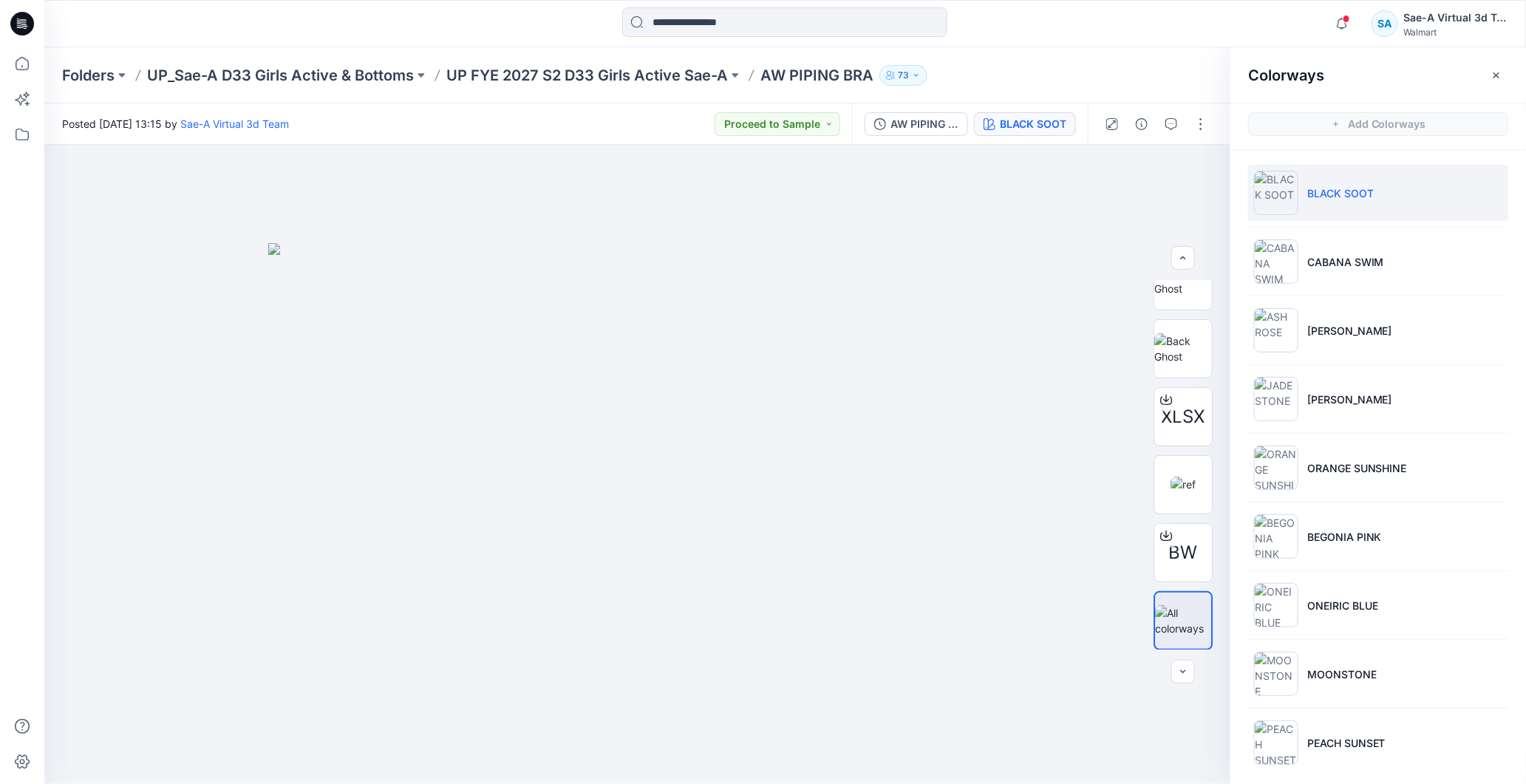
scroll to position [4, 0]
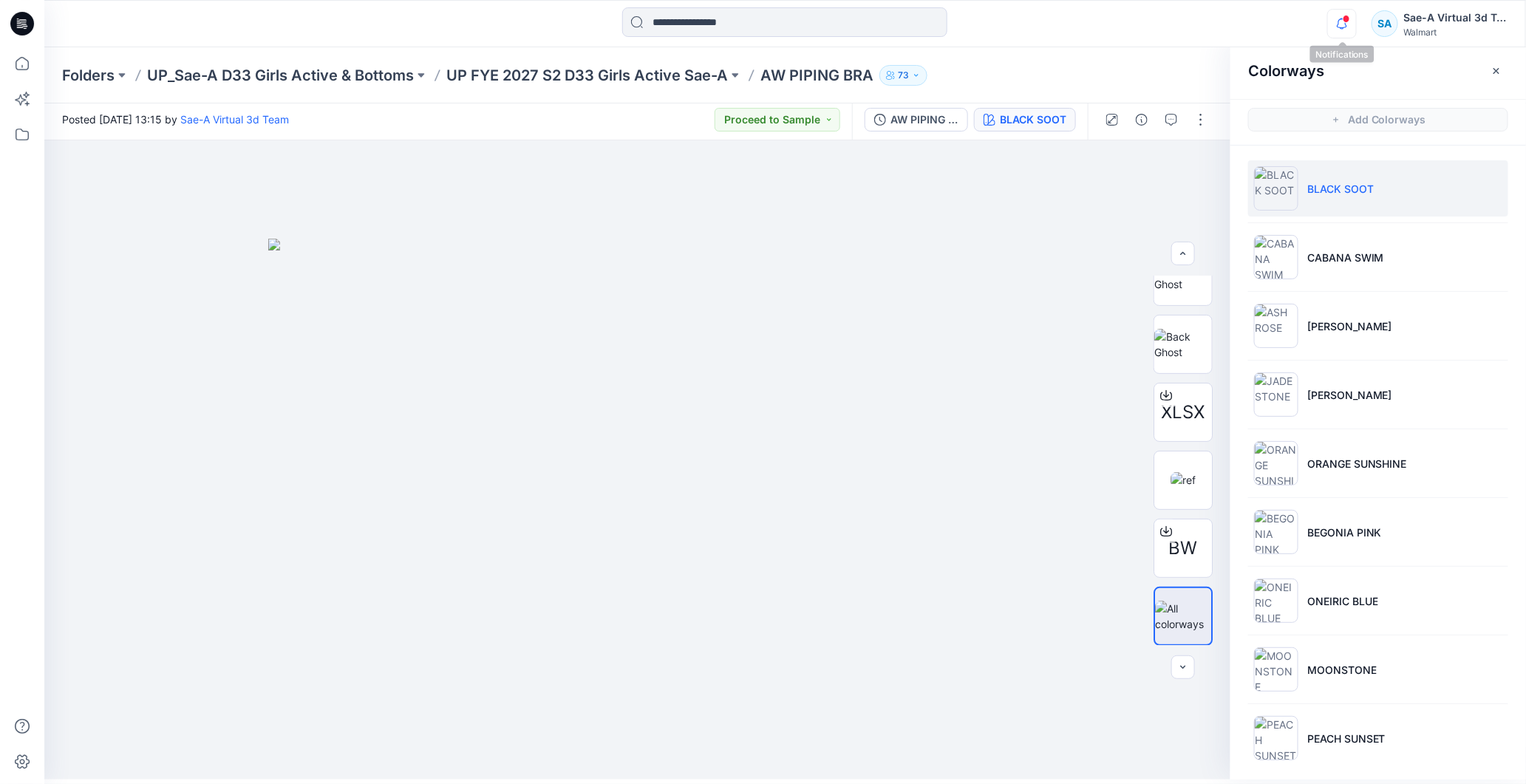
click at [1345, 24] on icon "button" at bounding box center [1342, 24] width 28 height 29
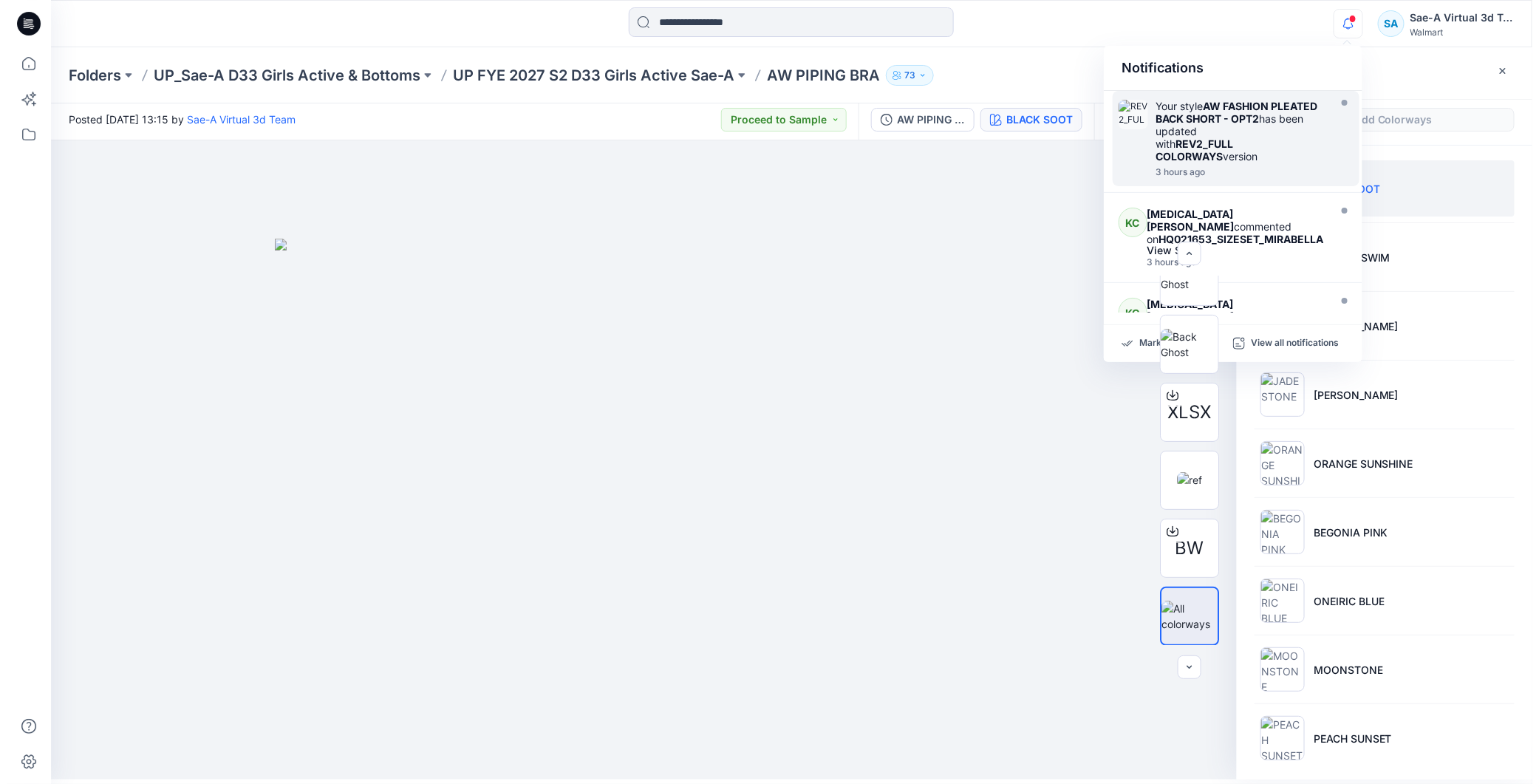
scroll to position [0, 0]
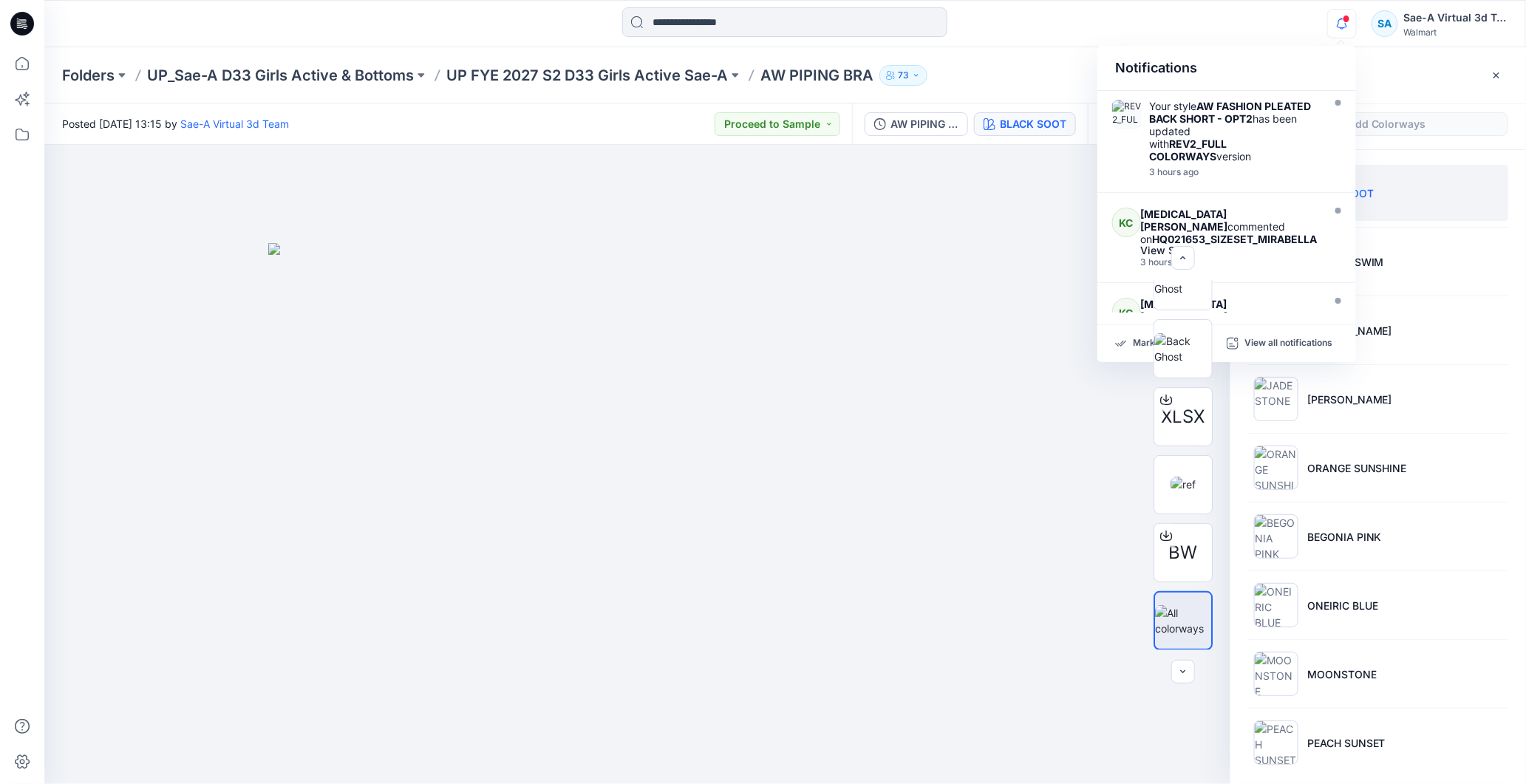
click at [1269, 50] on div "Notifications" at bounding box center [1228, 69] width 259 height 45
click at [1343, 17] on div at bounding box center [1339, 13] width 24 height 8
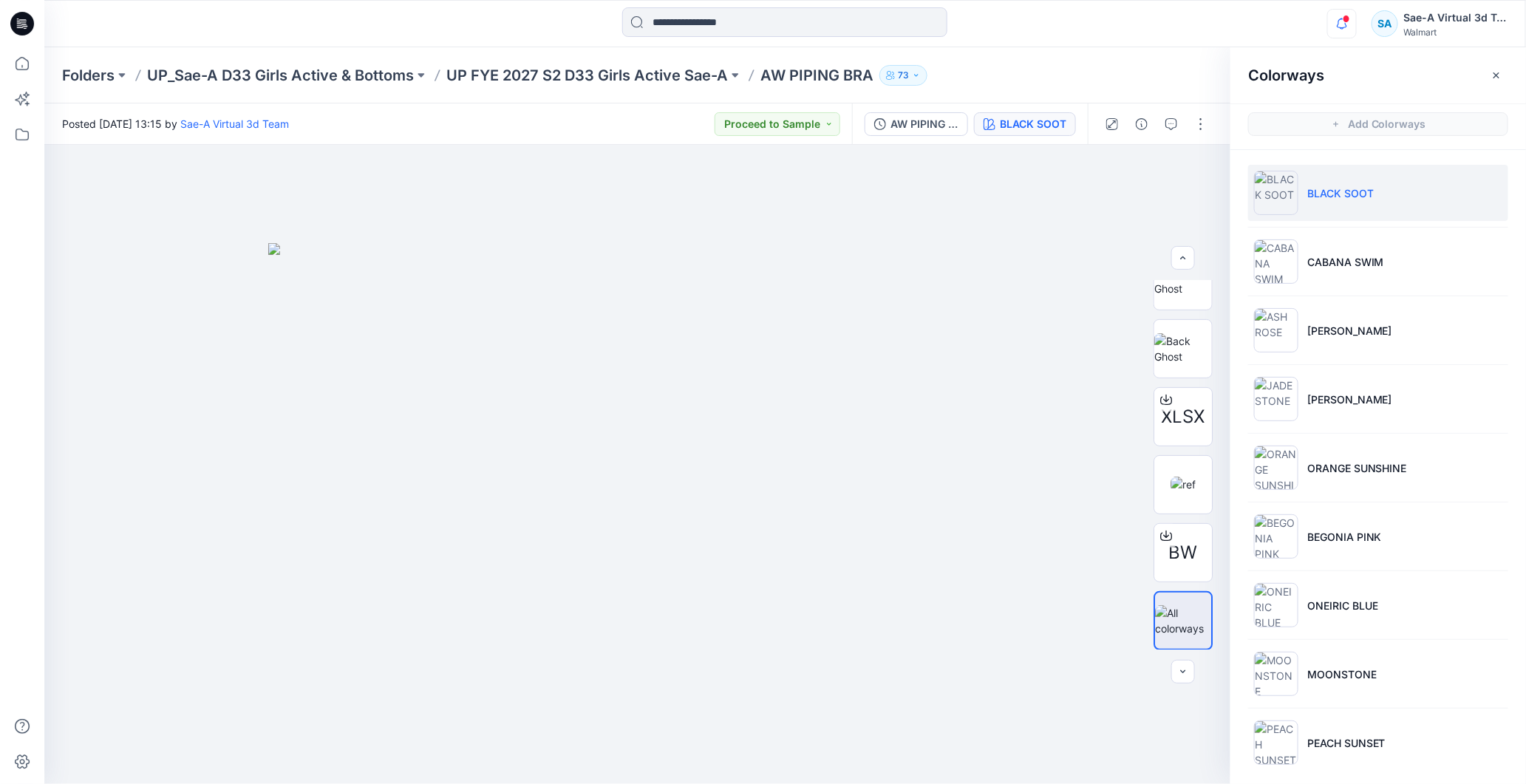
click at [1341, 21] on icon "button" at bounding box center [1342, 24] width 28 height 29
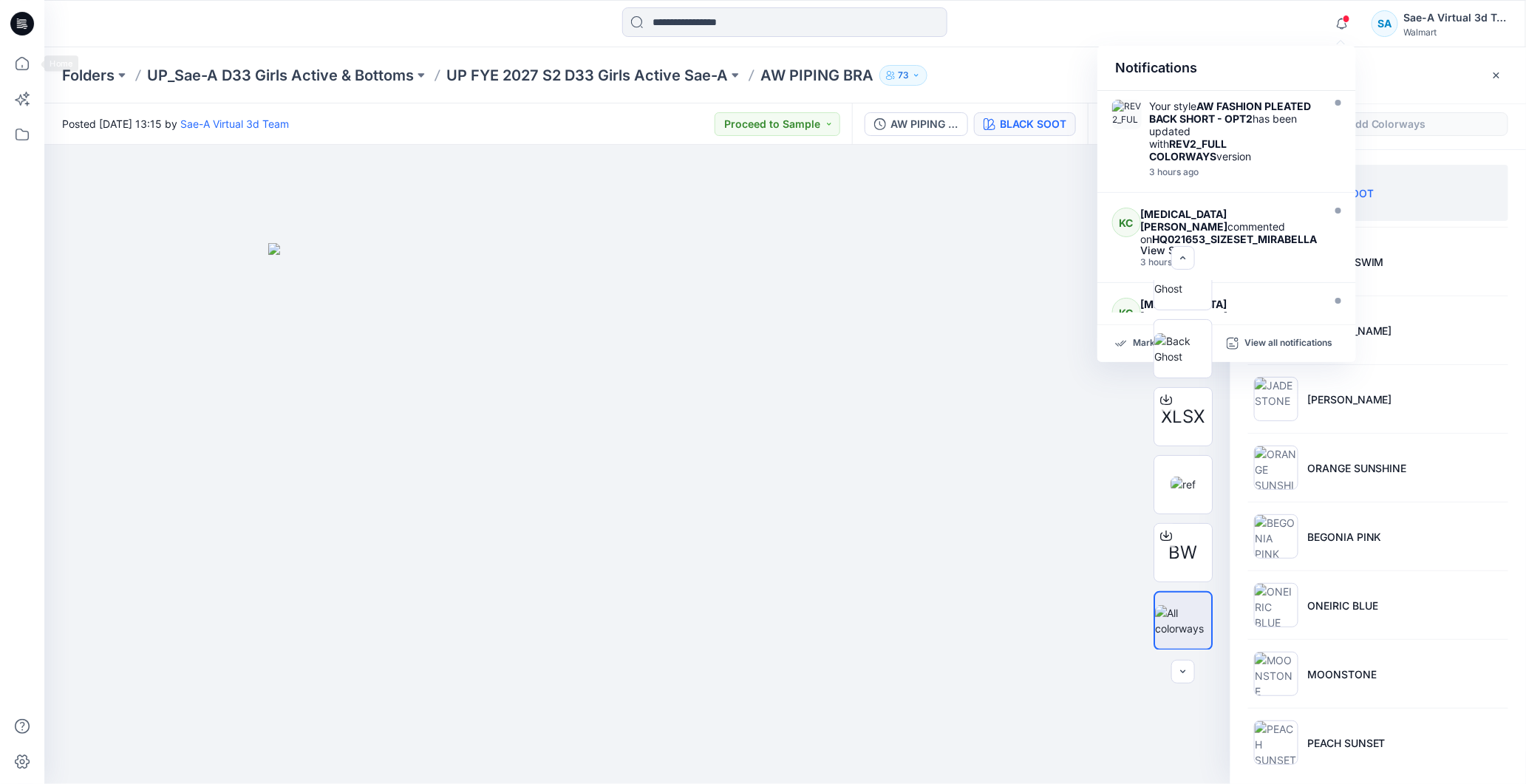
click at [26, 34] on icon at bounding box center [22, 24] width 24 height 24
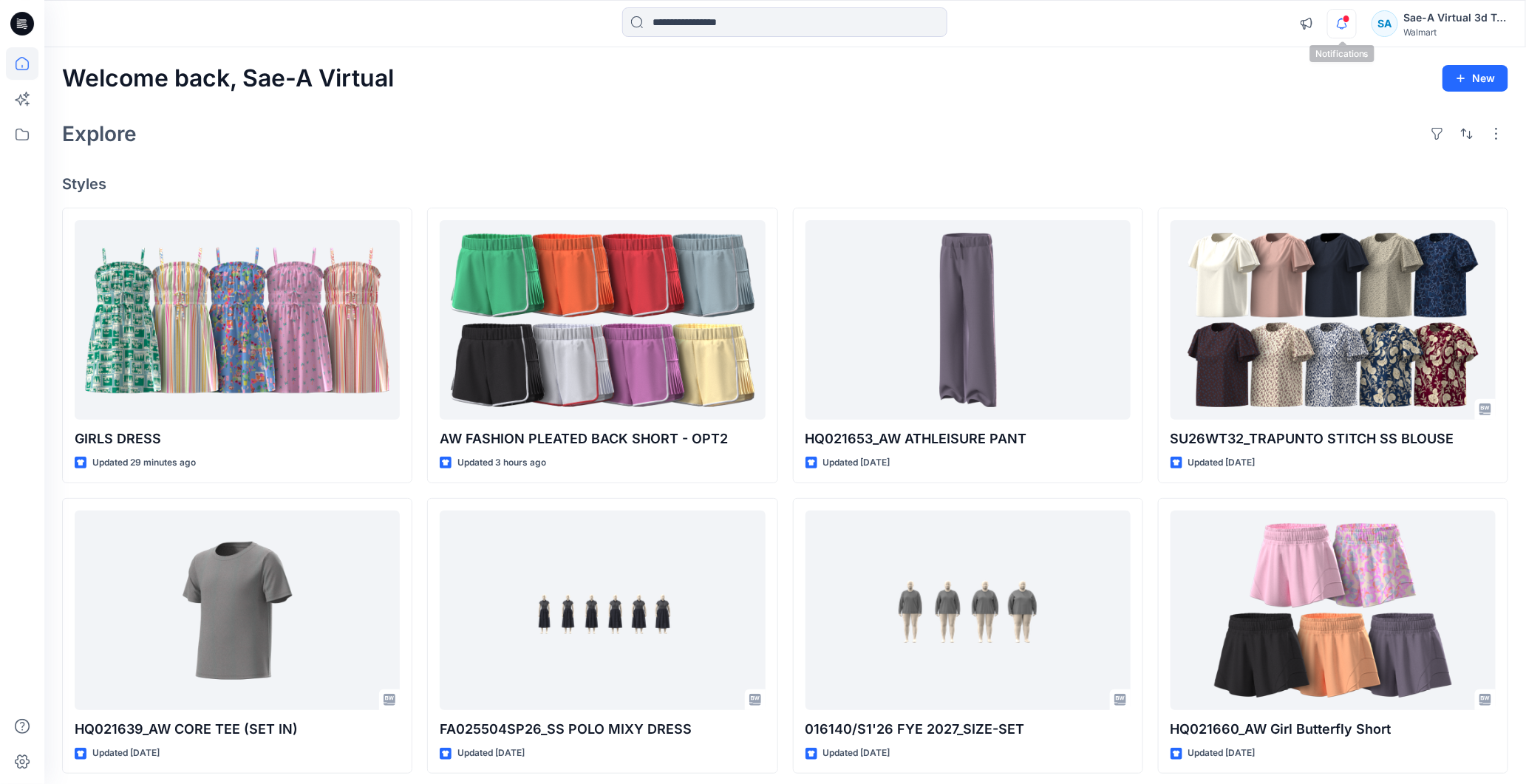
click at [1349, 28] on icon "button" at bounding box center [1342, 24] width 28 height 29
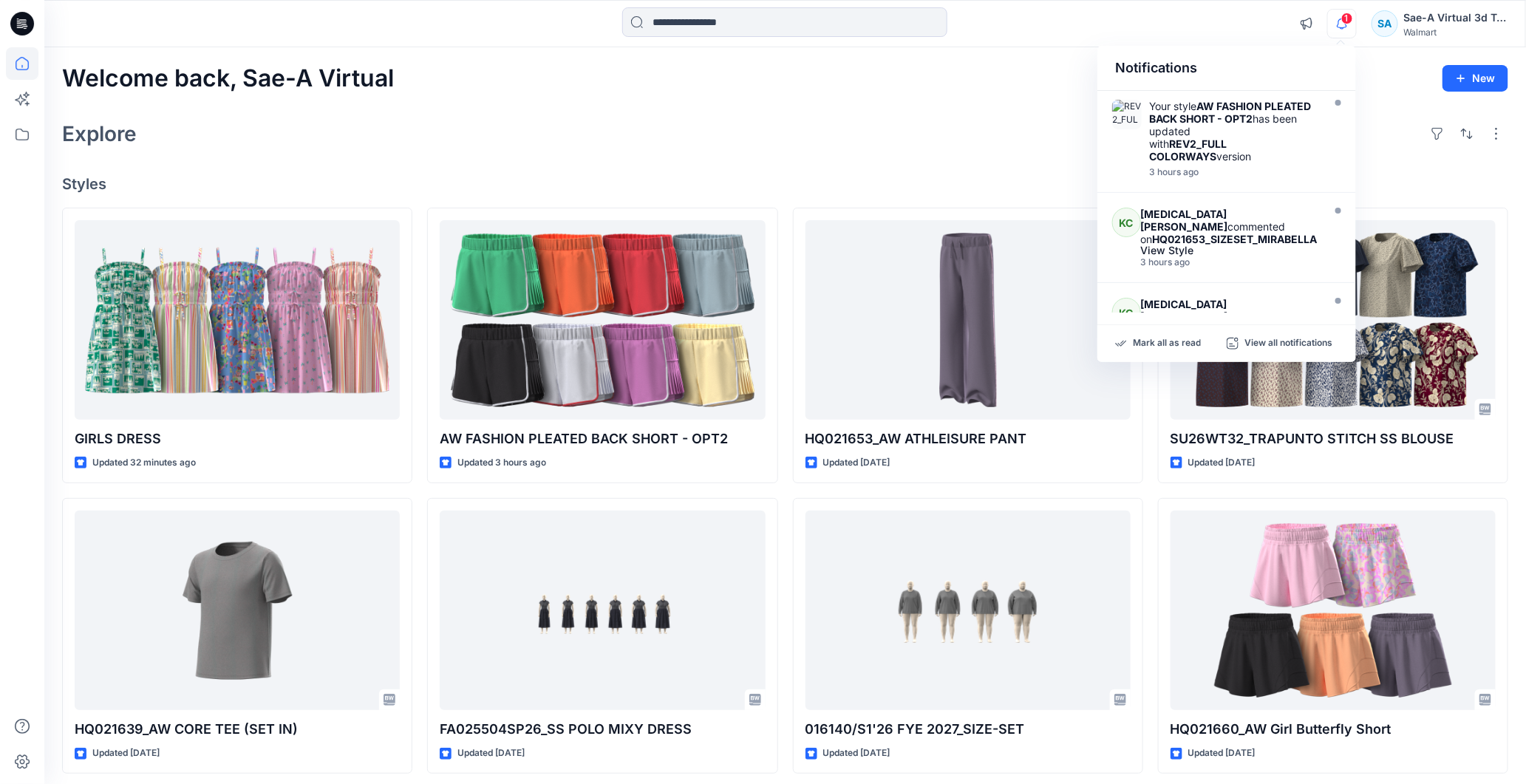
click at [1343, 24] on icon "button" at bounding box center [1342, 24] width 28 height 29
click at [1344, 24] on span "1" at bounding box center [1348, 18] width 12 height 12
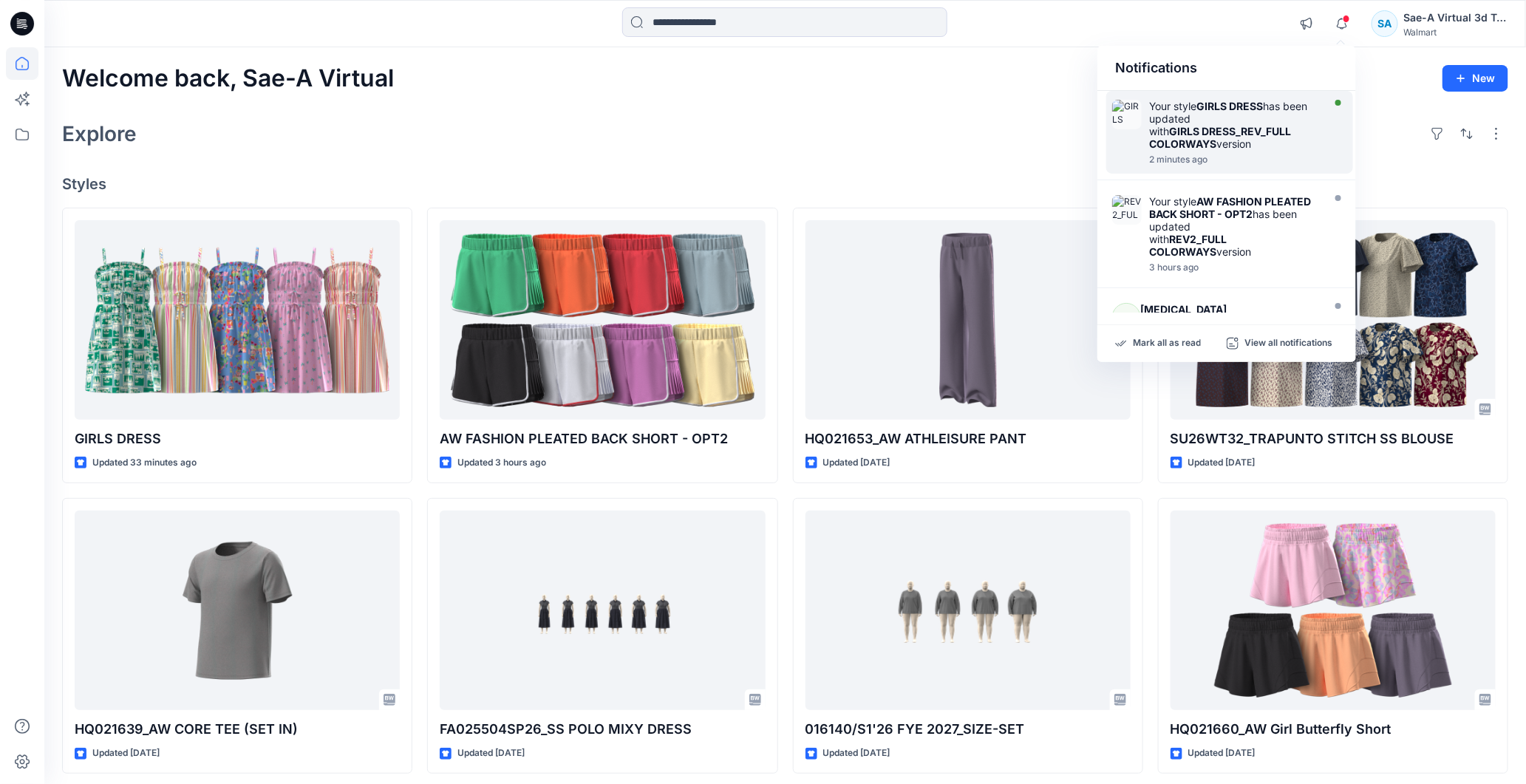
click at [1218, 127] on strong "GIRLS DRESS_REV_FULL COLORWAYS" at bounding box center [1220, 138] width 142 height 25
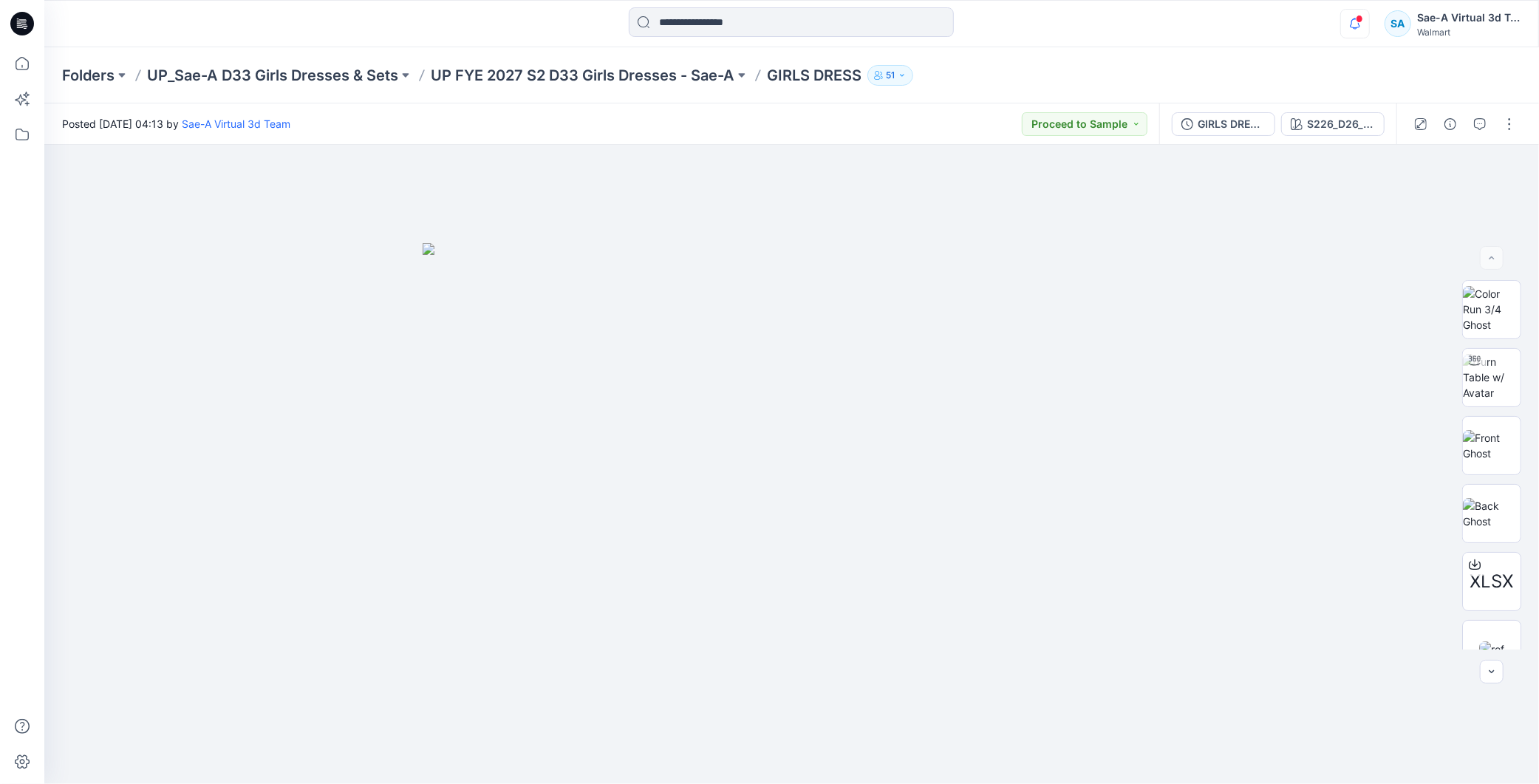
click at [1362, 26] on icon "button" at bounding box center [1355, 24] width 28 height 29
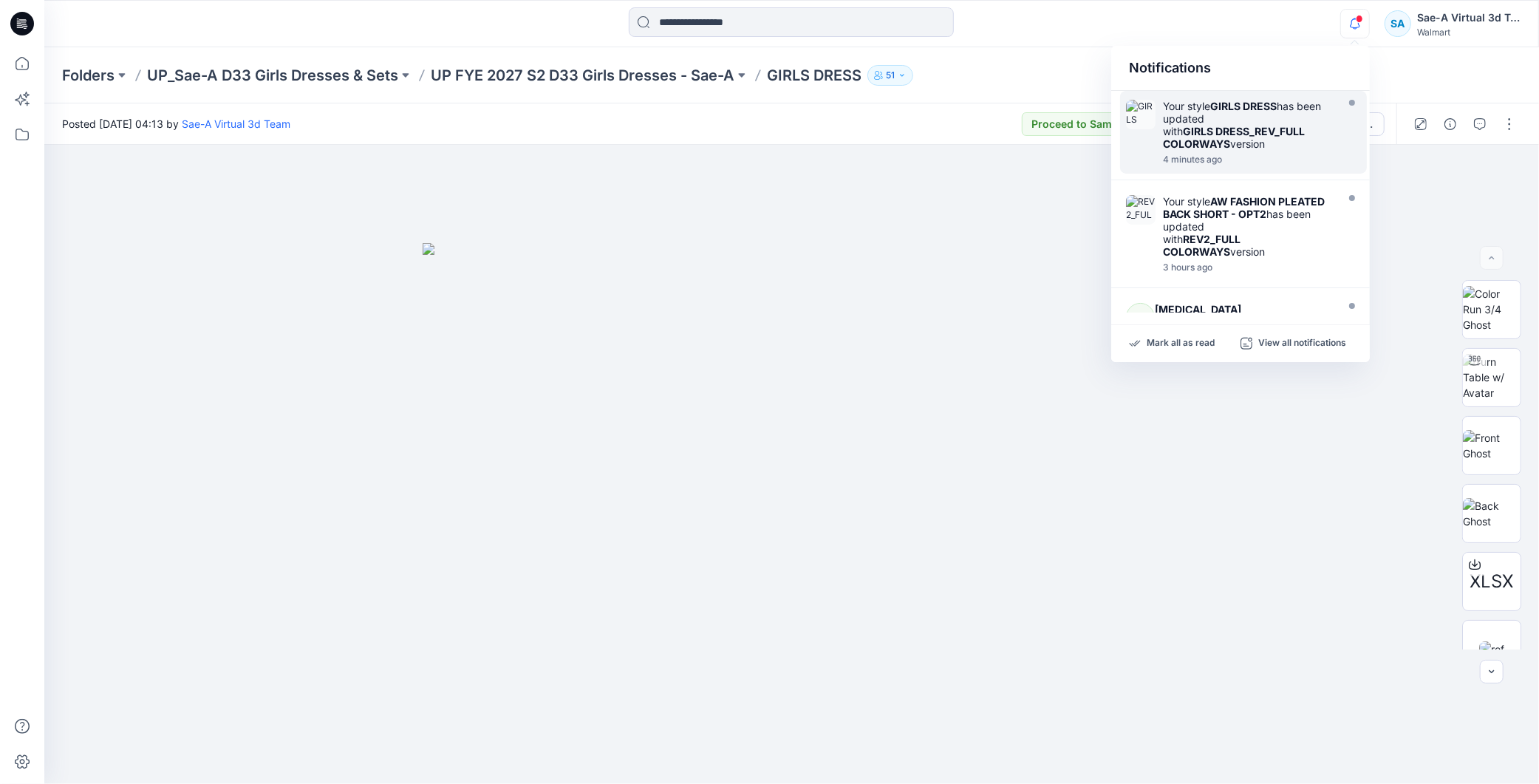
click at [1242, 155] on div "4 minutes ago" at bounding box center [1248, 160] width 170 height 10
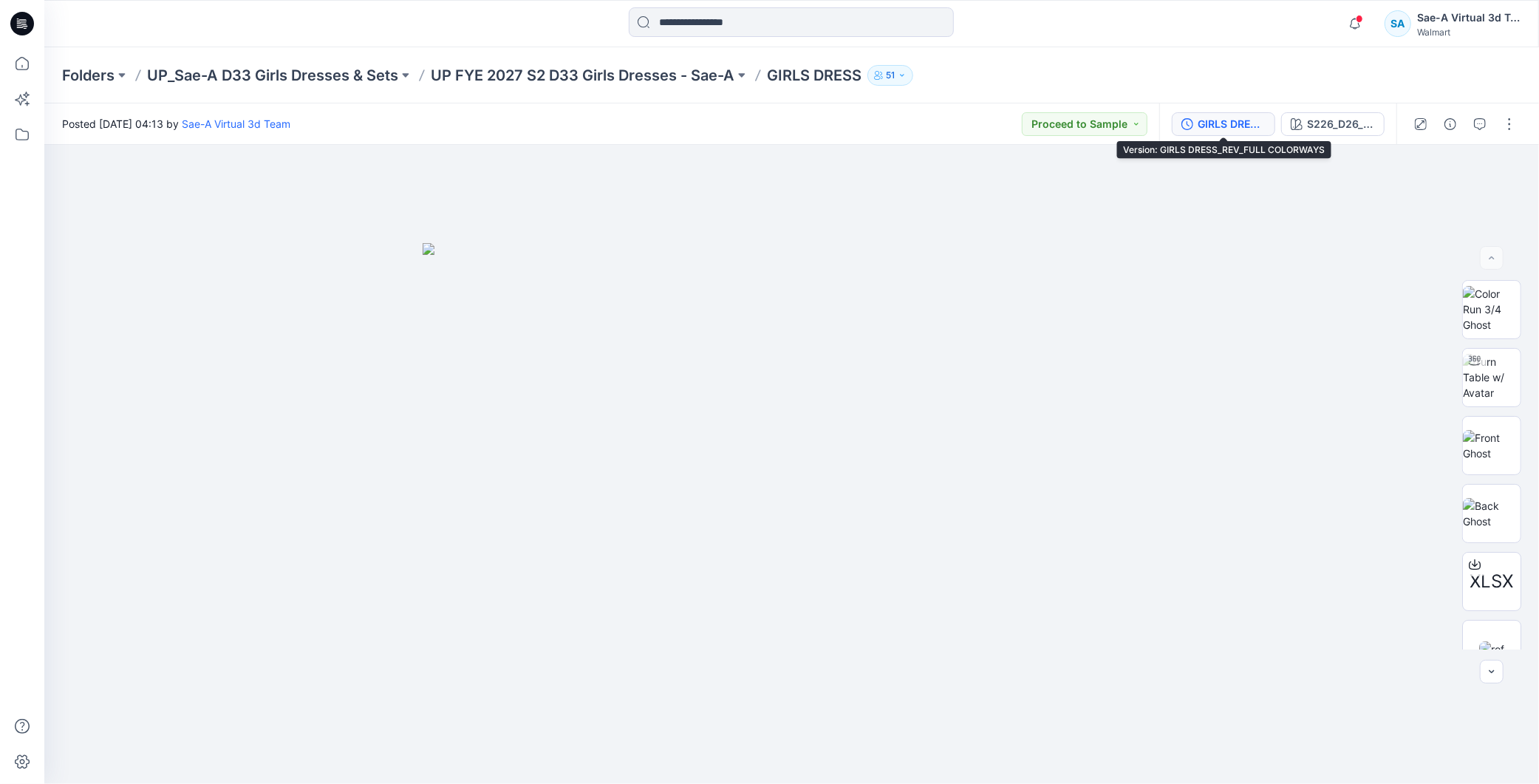
click at [1209, 123] on div "GIRLS DRESS_REV_FULL COLORWAYS" at bounding box center [1231, 124] width 68 height 16
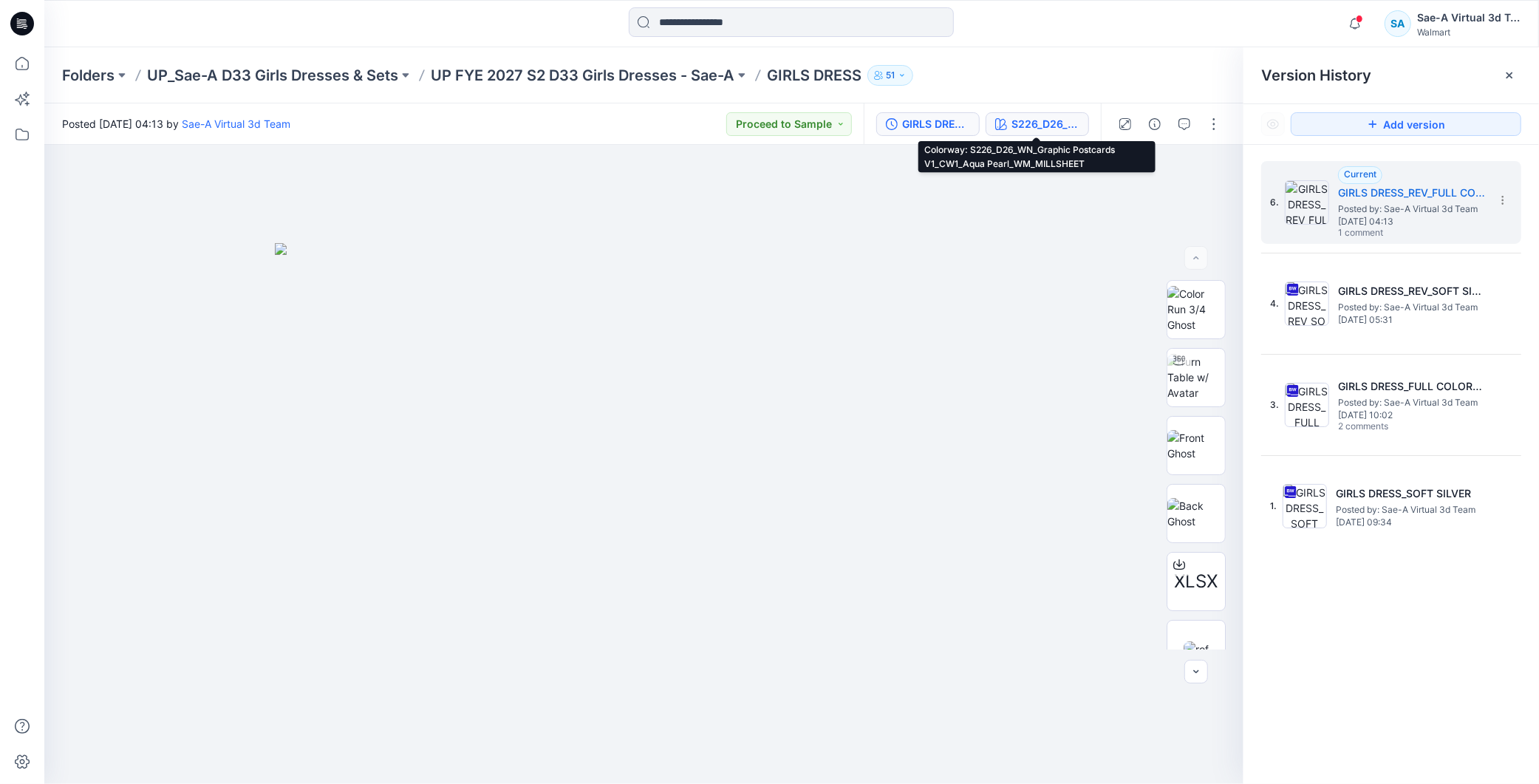
click at [1047, 113] on button "S226_D26_WN_Graphic Postcards V1_CW1_Aqua Pearl_WM_MILLSHEET" at bounding box center [1037, 124] width 103 height 24
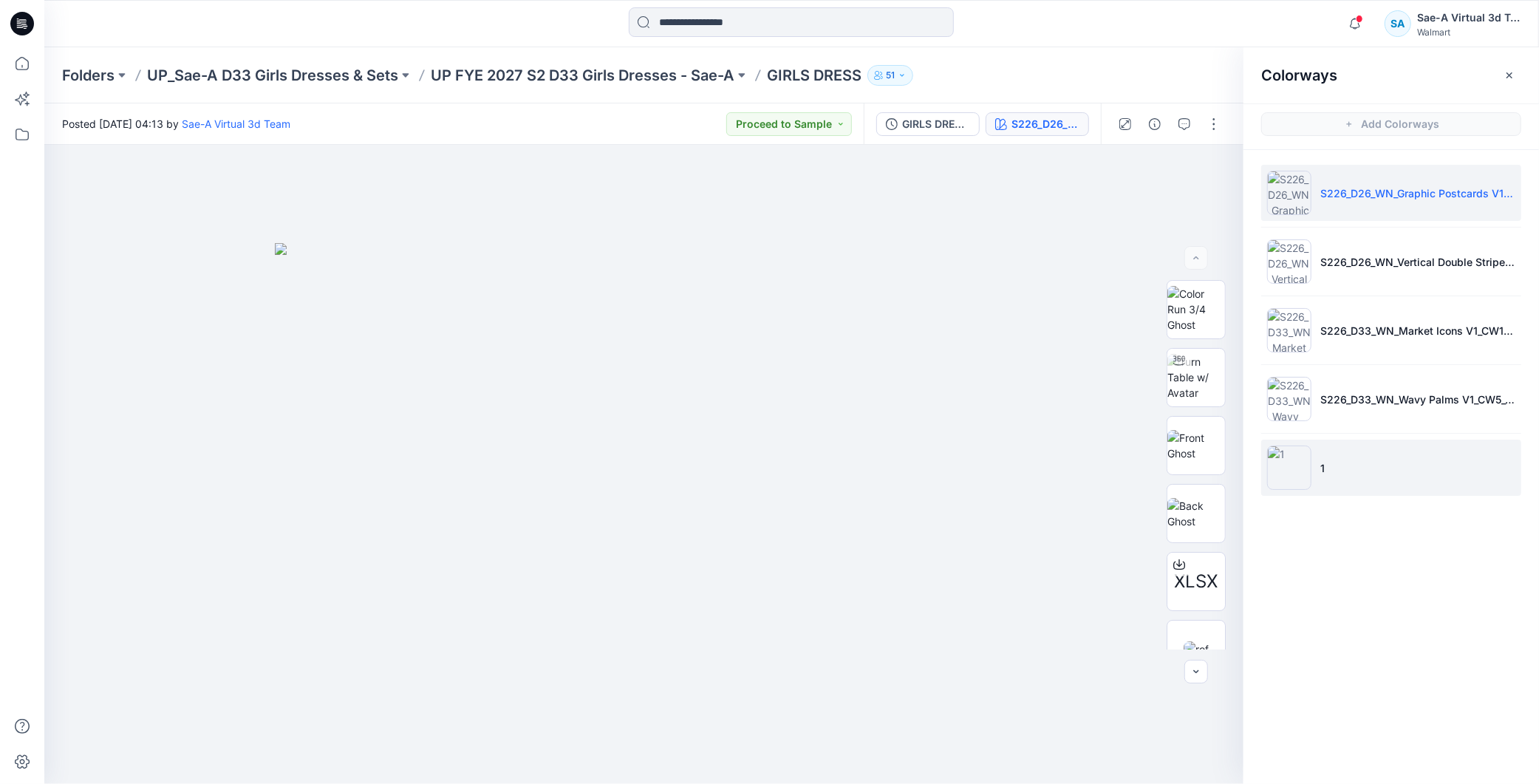
click at [1417, 467] on li "1" at bounding box center [1391, 467] width 260 height 56
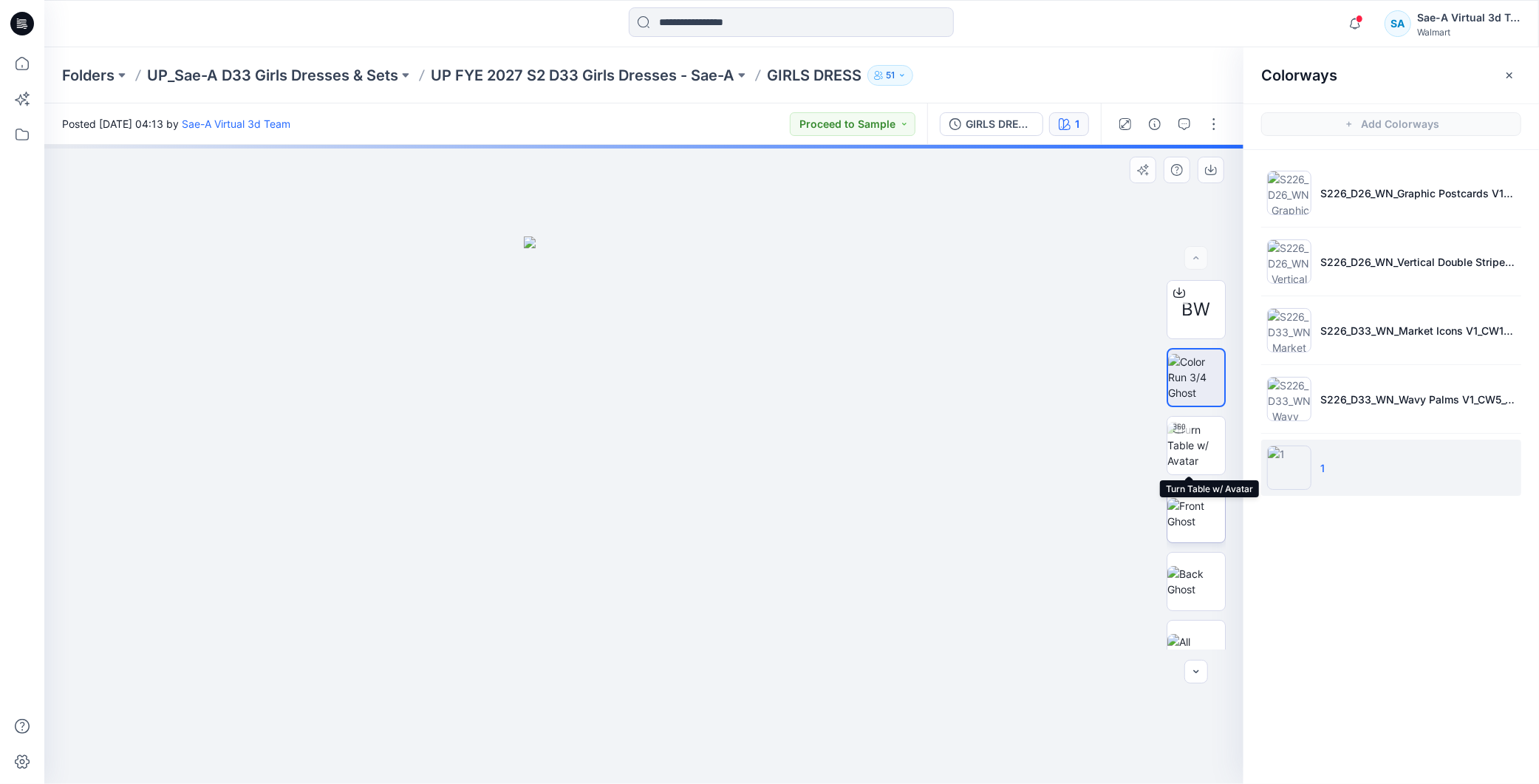
scroll to position [29, 0]
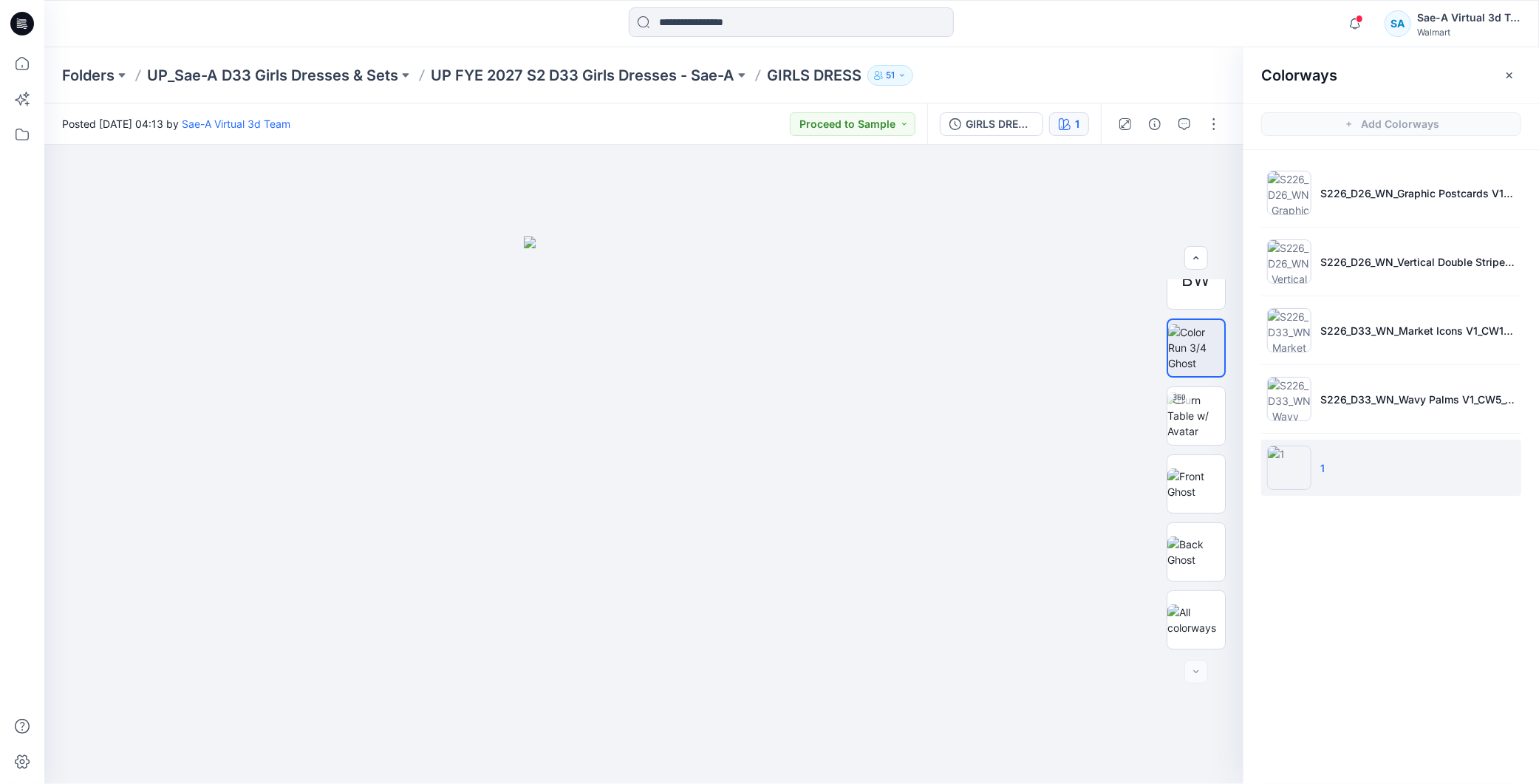
drag, startPoint x: 1358, startPoint y: 470, endPoint x: 1351, endPoint y: 455, distance: 16.6
click at [1358, 471] on li "1" at bounding box center [1391, 467] width 260 height 56
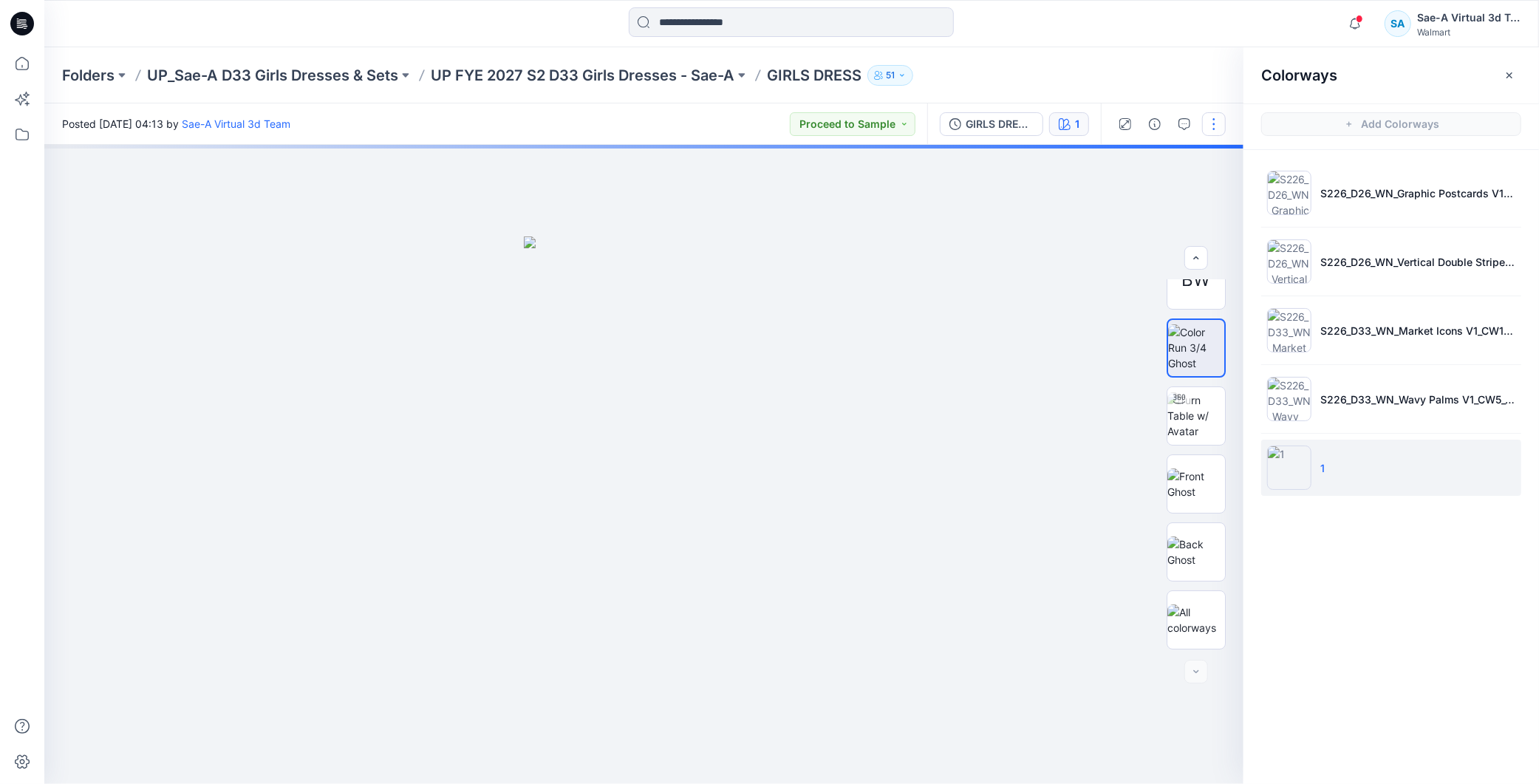
click at [1210, 117] on button "button" at bounding box center [1214, 124] width 24 height 24
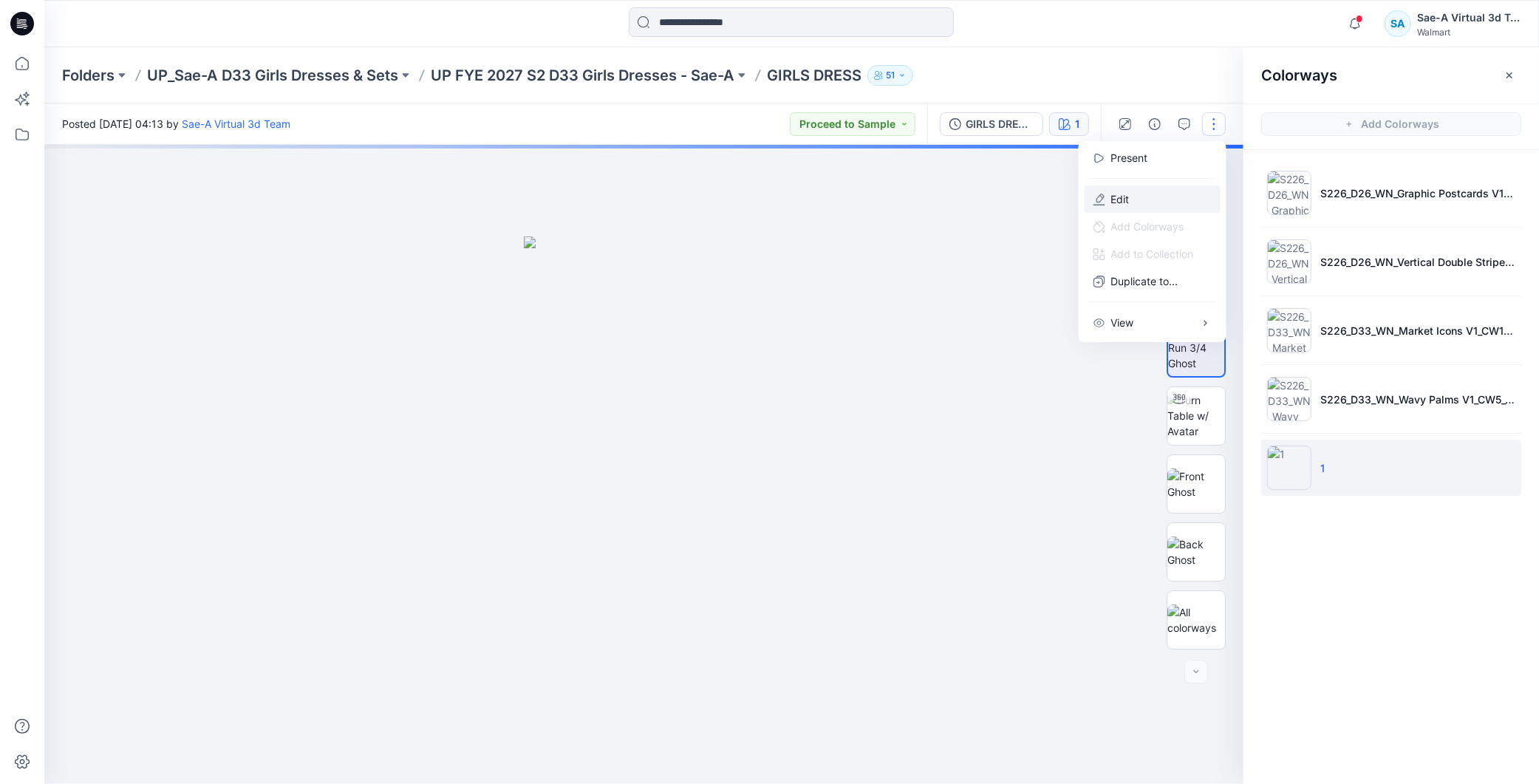
click at [1131, 197] on button "Edit" at bounding box center [1153, 199] width 136 height 28
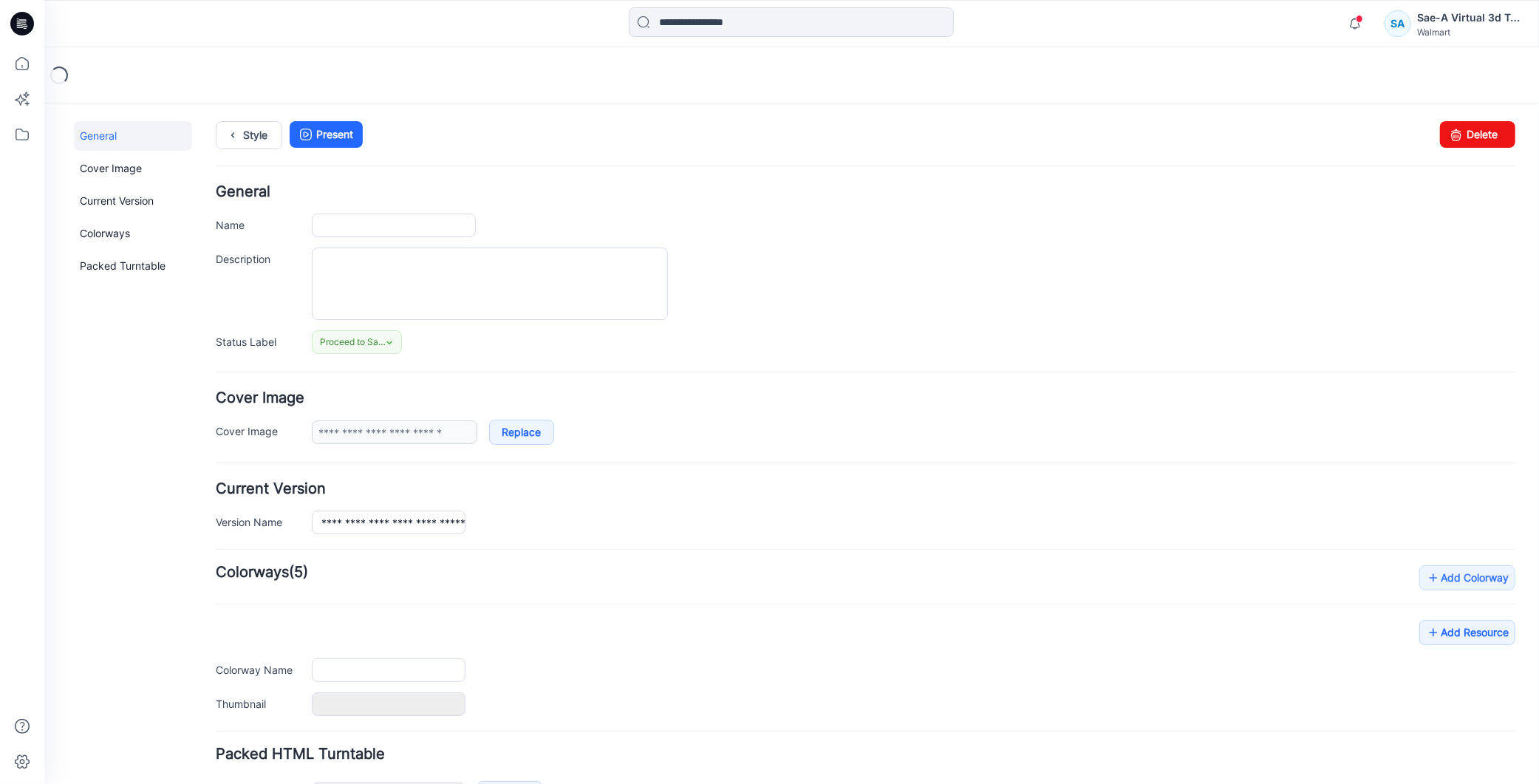
type input "**********"
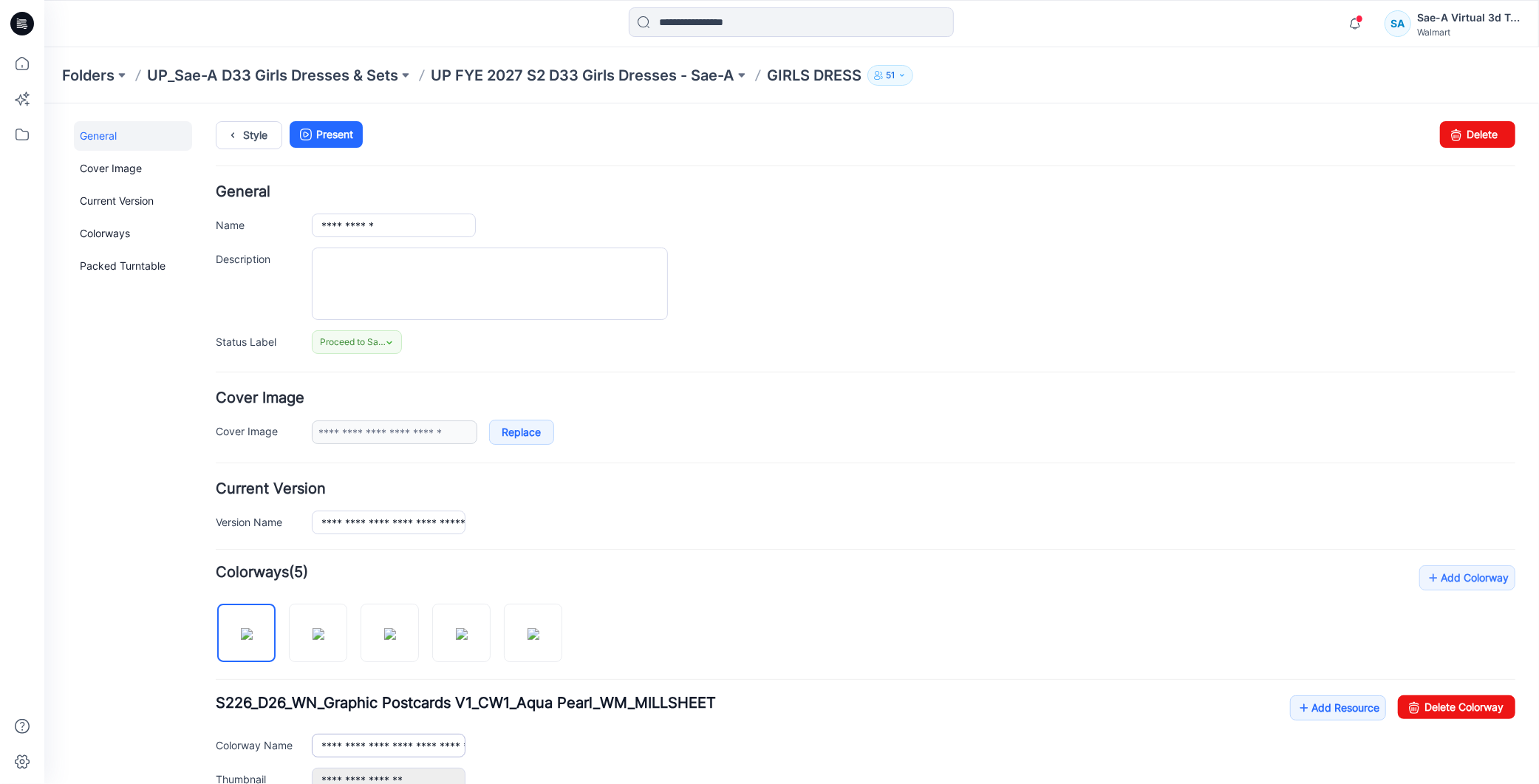
scroll to position [164, 0]
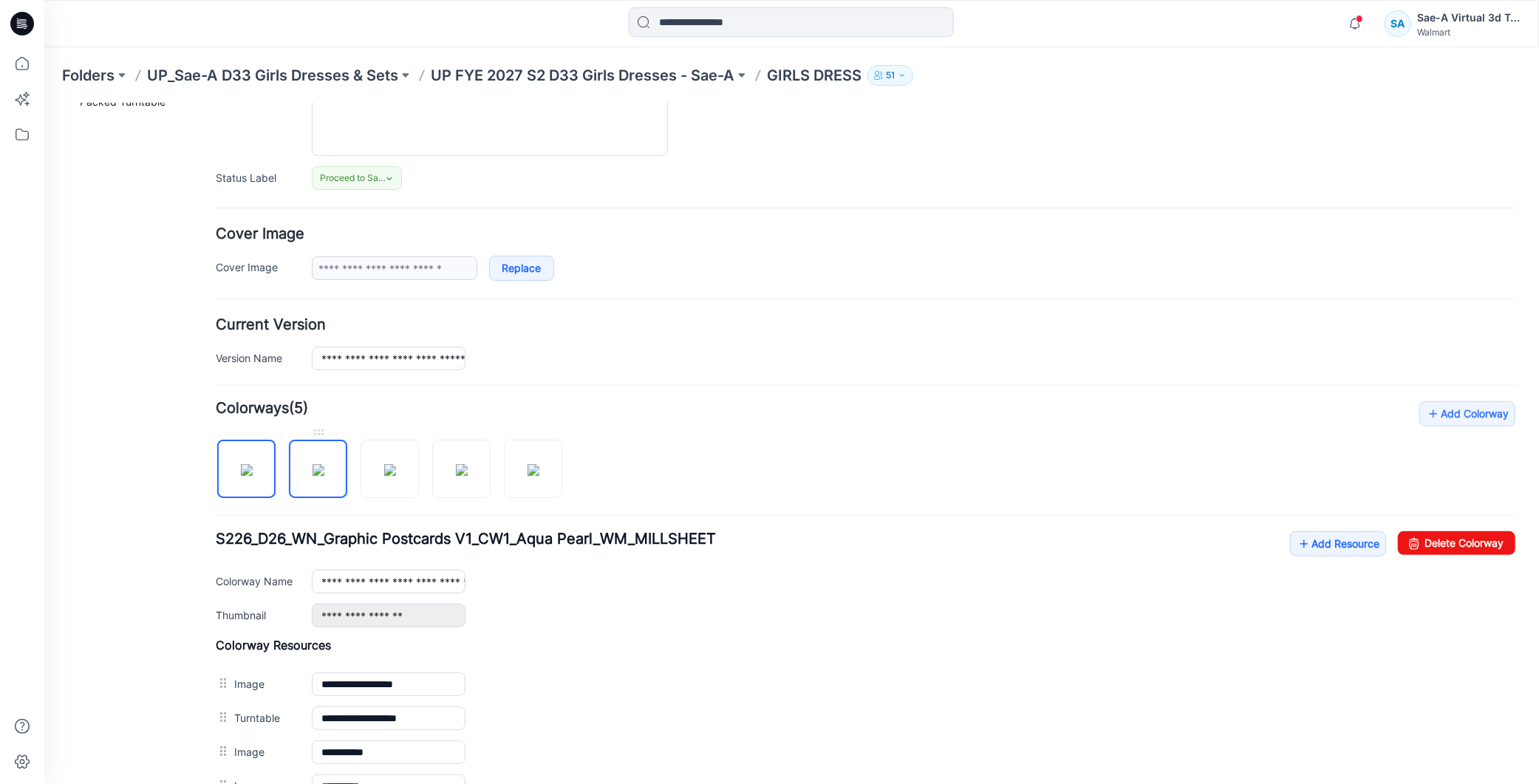
click at [312, 471] on img at bounding box center [318, 469] width 12 height 12
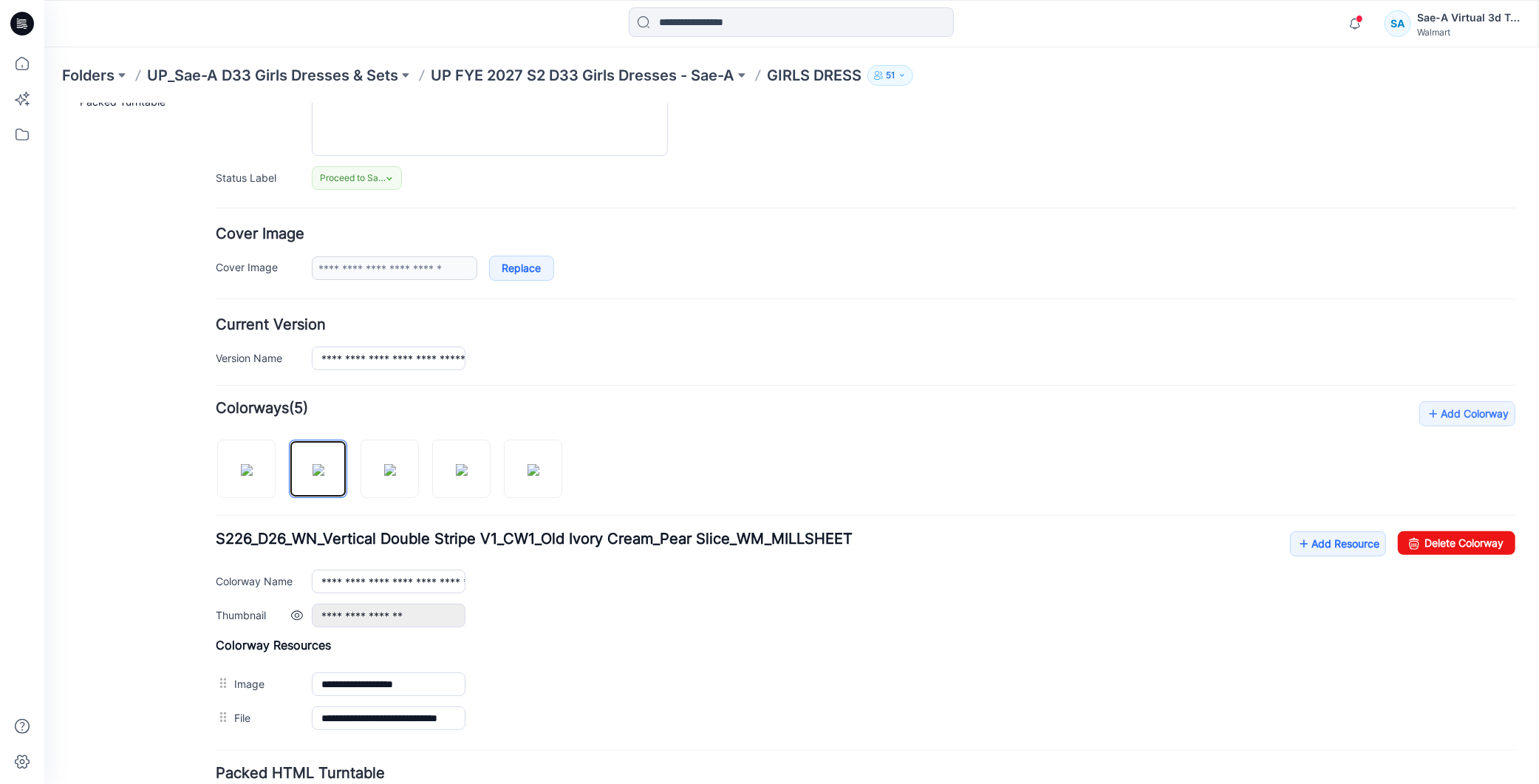
scroll to position [246, 0]
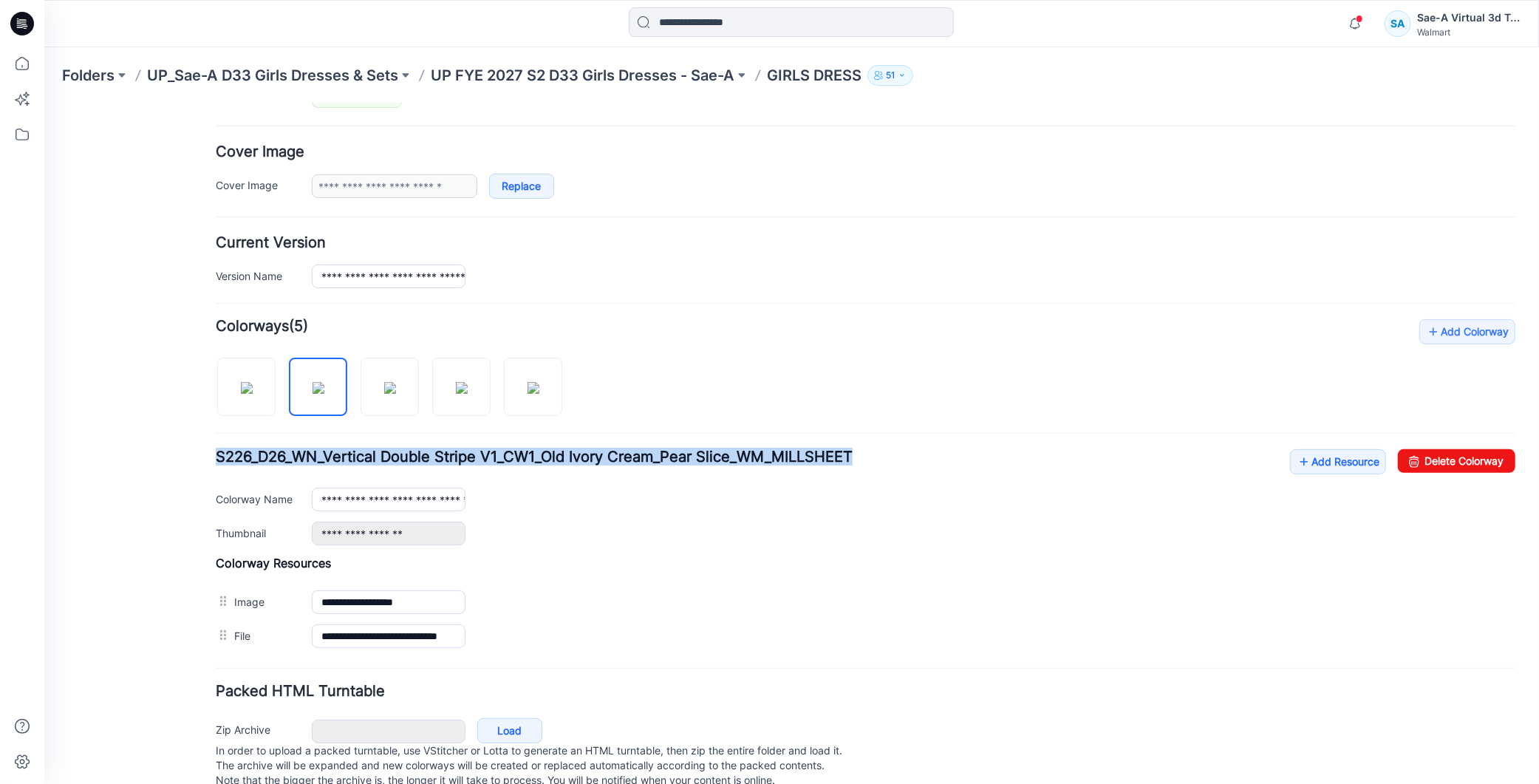
drag, startPoint x: 211, startPoint y: 454, endPoint x: 981, endPoint y: 462, distance: 770.0
click at [981, 462] on div "**********" at bounding box center [782, 331] width 1477 height 950
copy span "S226_D26_WN_Vertical Double Stripe V1_CW1_Old Ivory Cream_Pear Slice_WM_MILLSHE…"
click at [539, 393] on img at bounding box center [533, 387] width 12 height 12
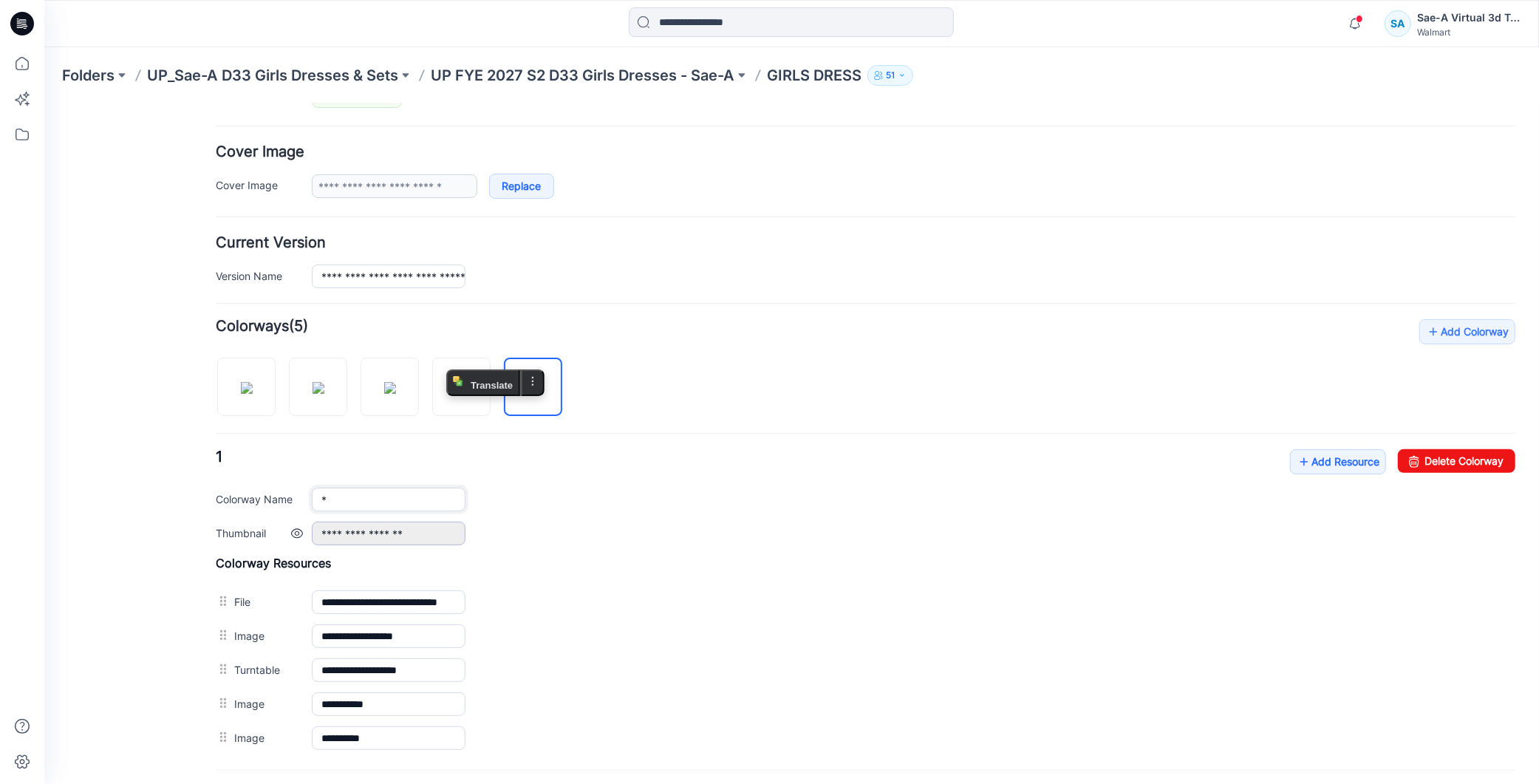
drag, startPoint x: 379, startPoint y: 495, endPoint x: 413, endPoint y: 524, distance: 44.7
click at [314, 500] on input "*" at bounding box center [387, 498] width 154 height 24
paste input "**********"
click at [793, 529] on div "**********" at bounding box center [913, 533] width 1204 height 24
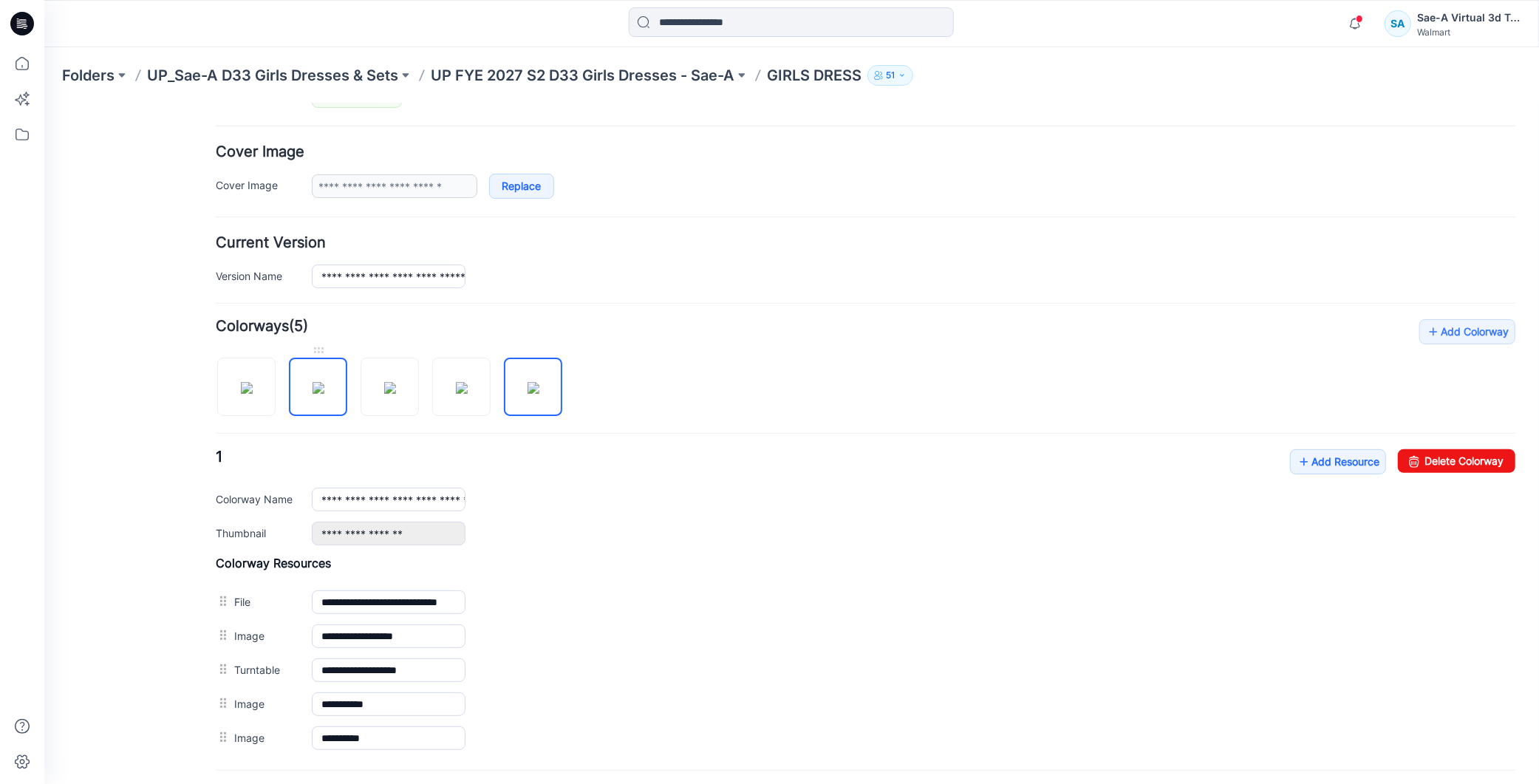
click at [324, 381] on img at bounding box center [318, 387] width 12 height 12
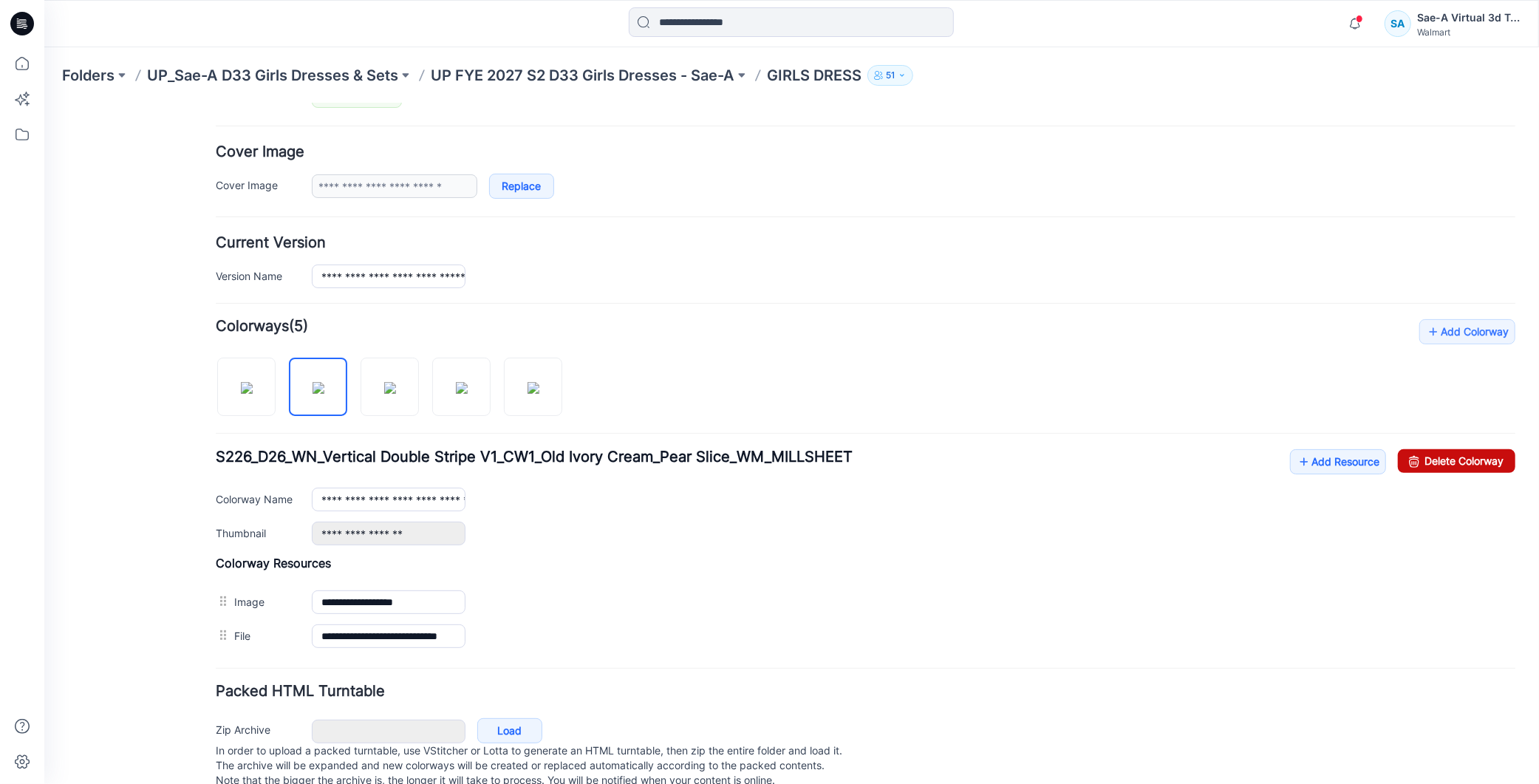
click at [1442, 460] on link "Delete Colorway" at bounding box center [1456, 460] width 118 height 24
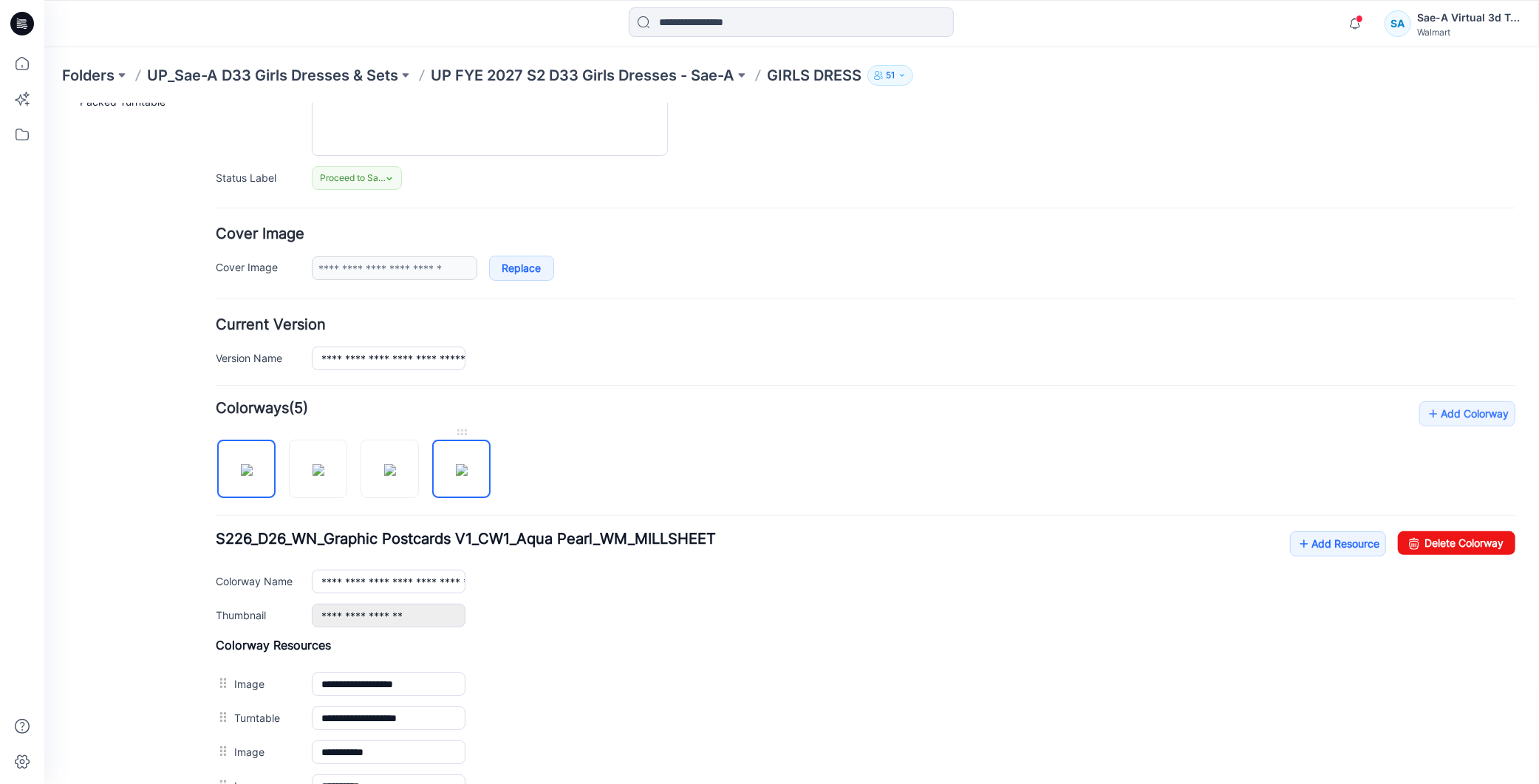
click at [456, 463] on img at bounding box center [461, 469] width 12 height 12
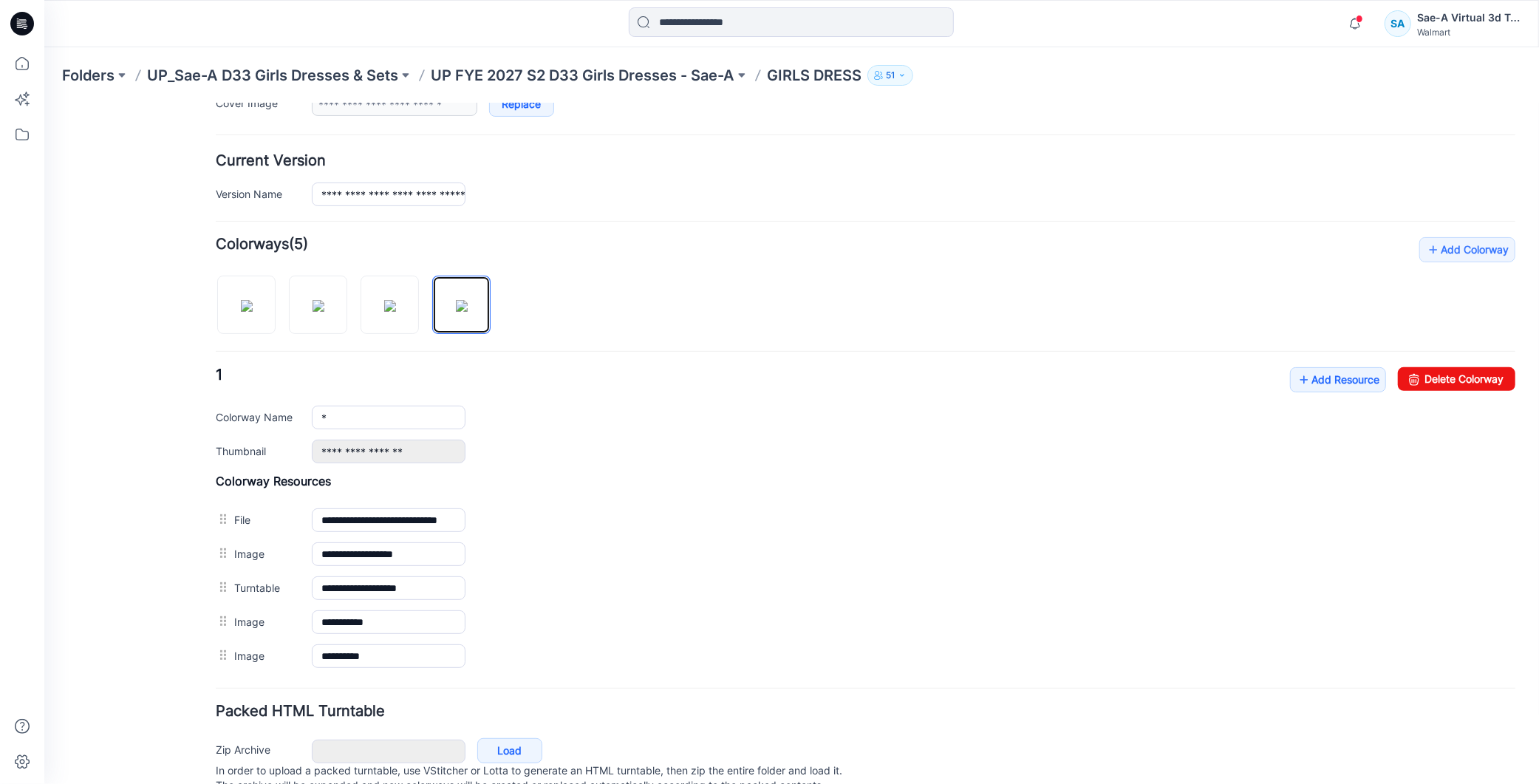
scroll to position [389, 0]
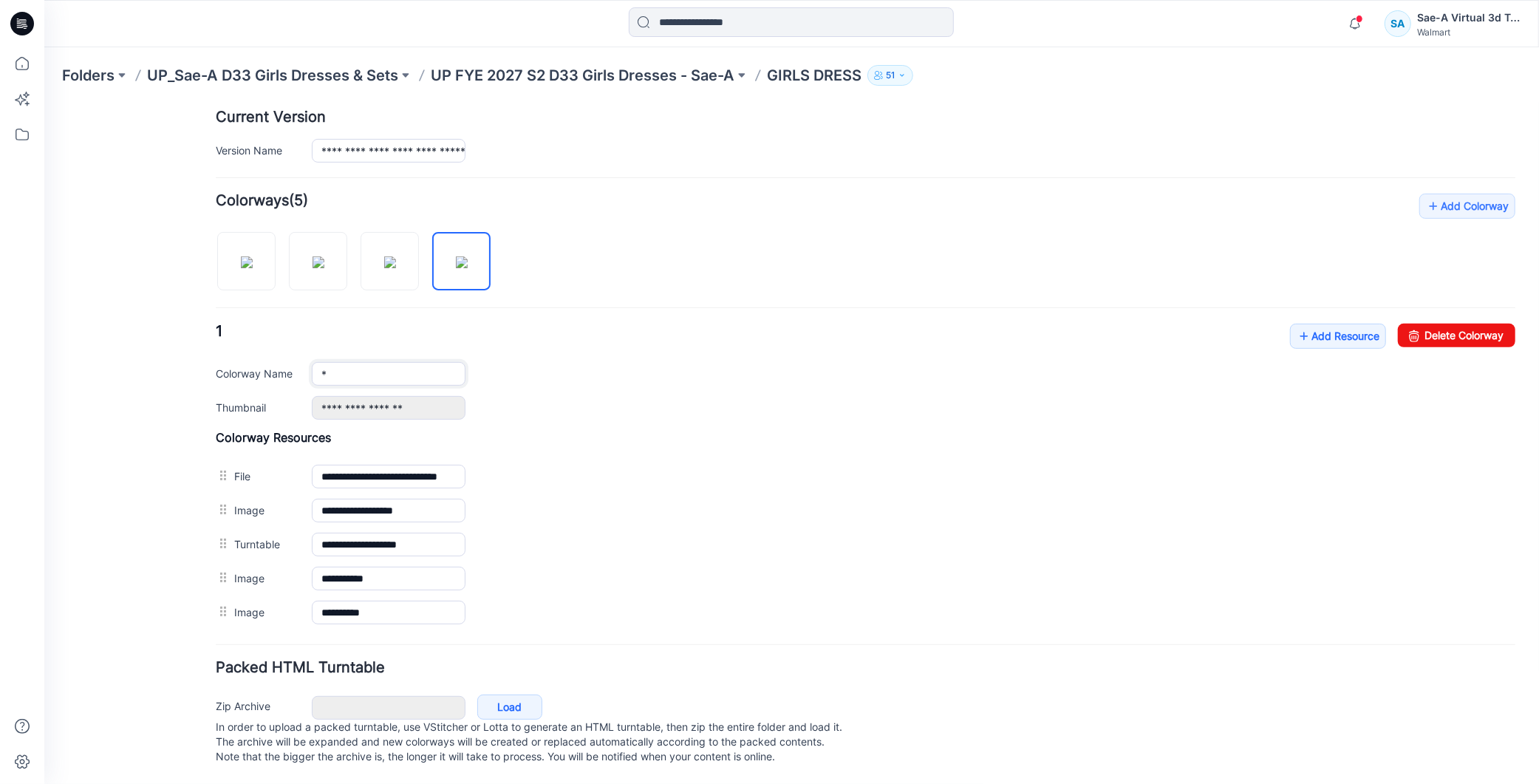
drag, startPoint x: 352, startPoint y: 351, endPoint x: 284, endPoint y: 361, distance: 68.7
click at [284, 361] on div "Colorway Name *" at bounding box center [865, 373] width 1299 height 24
paste input "**********"
click at [711, 429] on h4 "Colorway Resources" at bounding box center [865, 437] width 1299 height 15
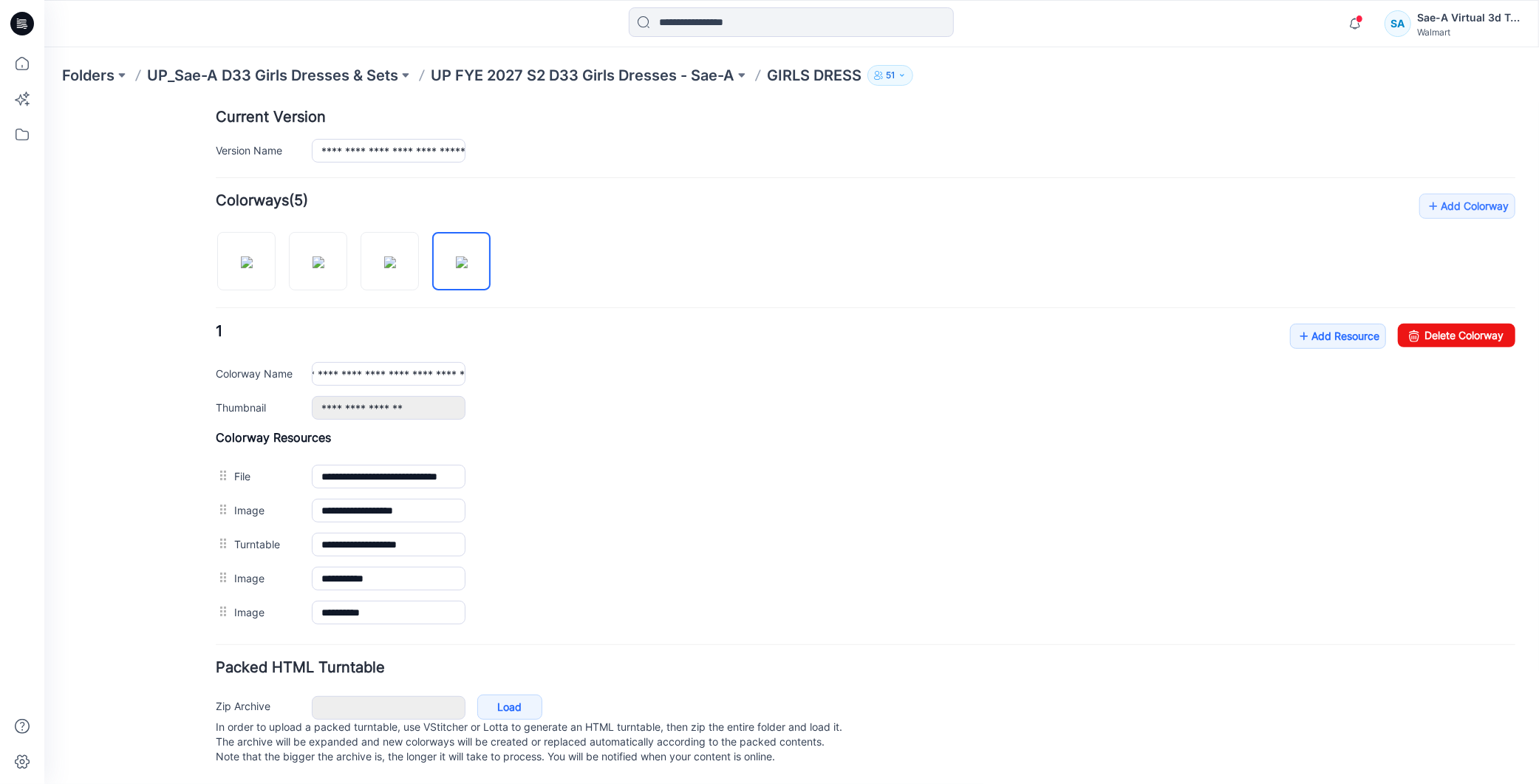
scroll to position [0, 0]
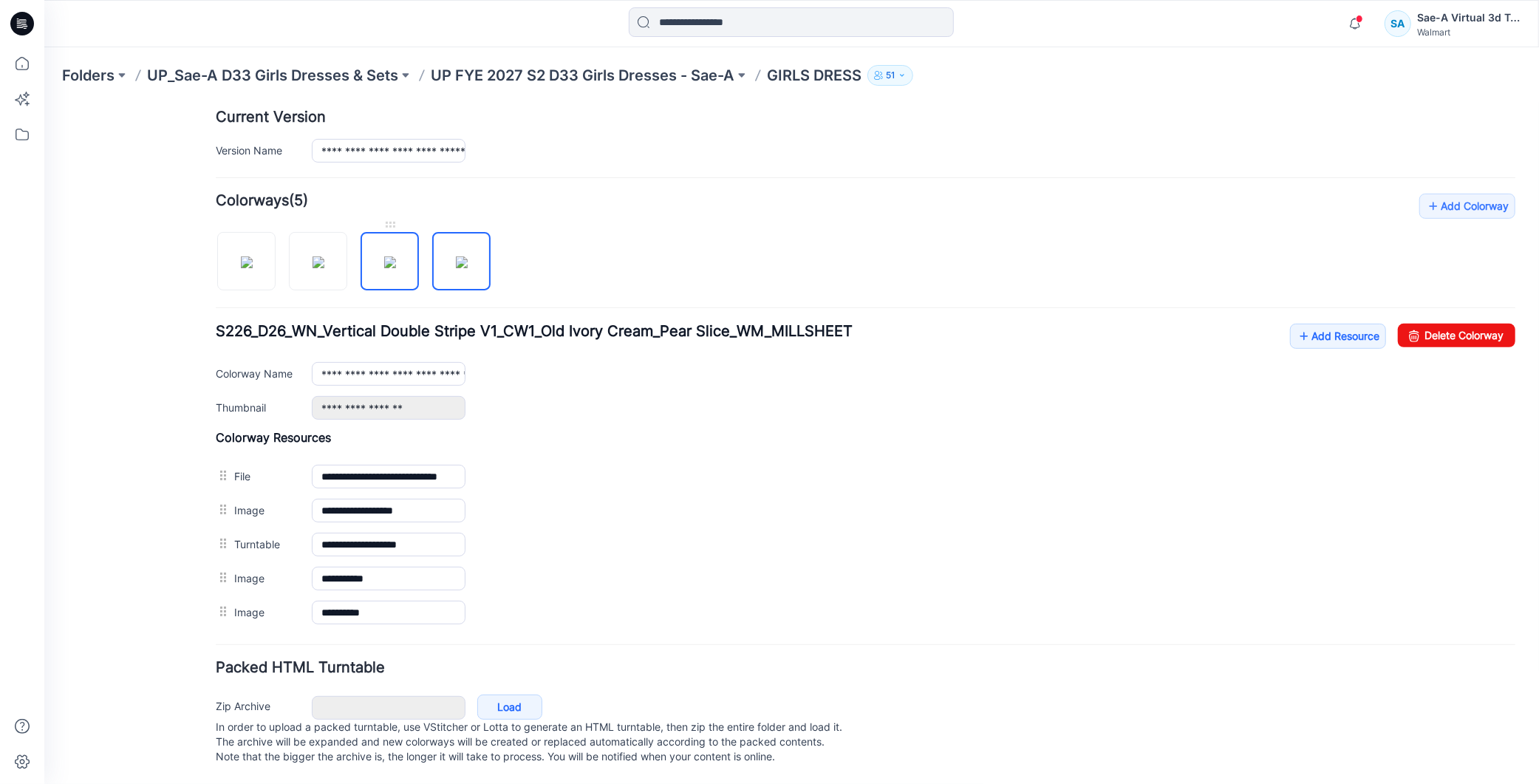
click at [385, 255] on img at bounding box center [389, 261] width 12 height 12
click at [467, 255] on img at bounding box center [461, 261] width 12 height 12
type input "**********"
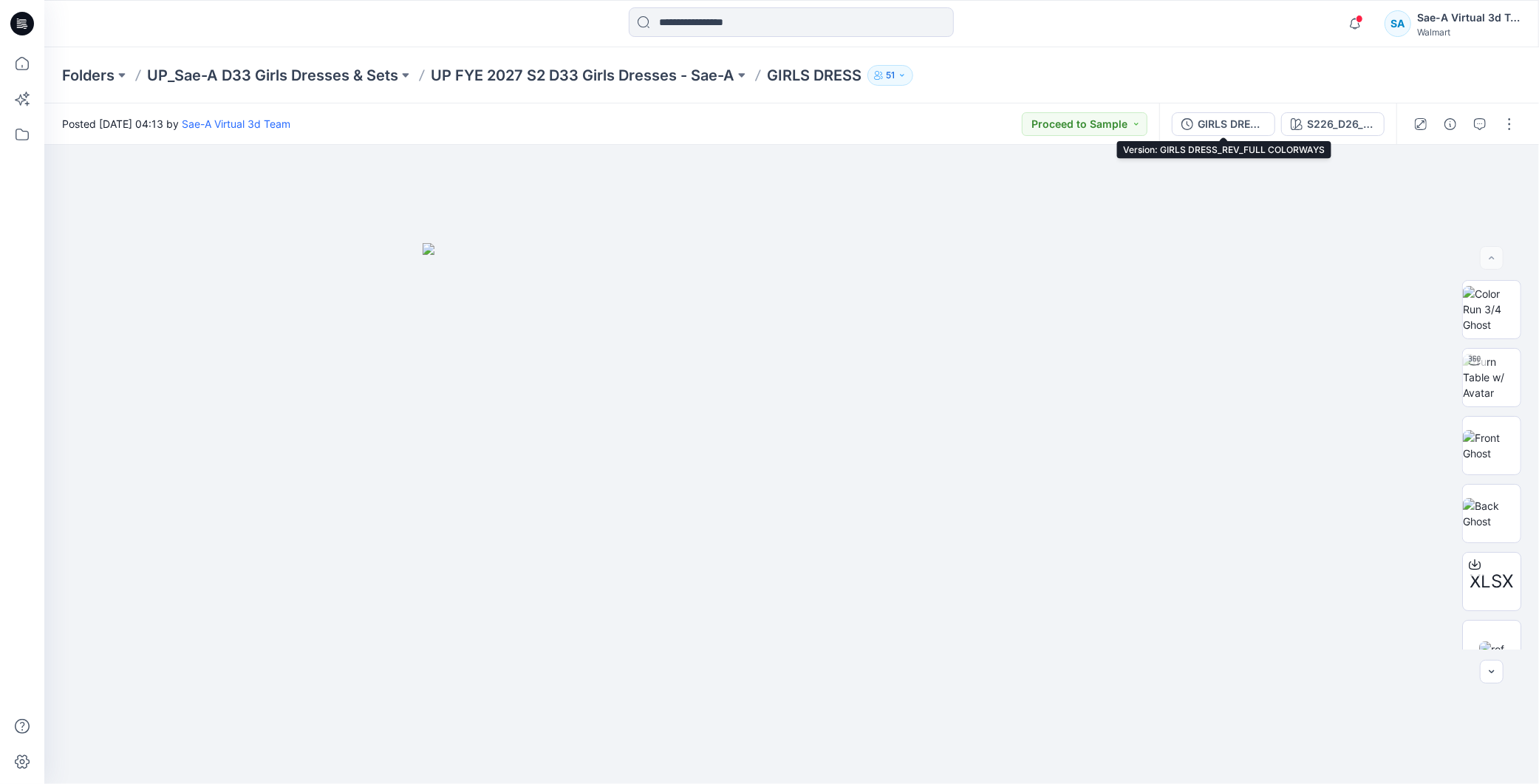
click at [1236, 126] on div "GIRLS DRESS_REV_FULL COLORWAYS" at bounding box center [1231, 124] width 68 height 16
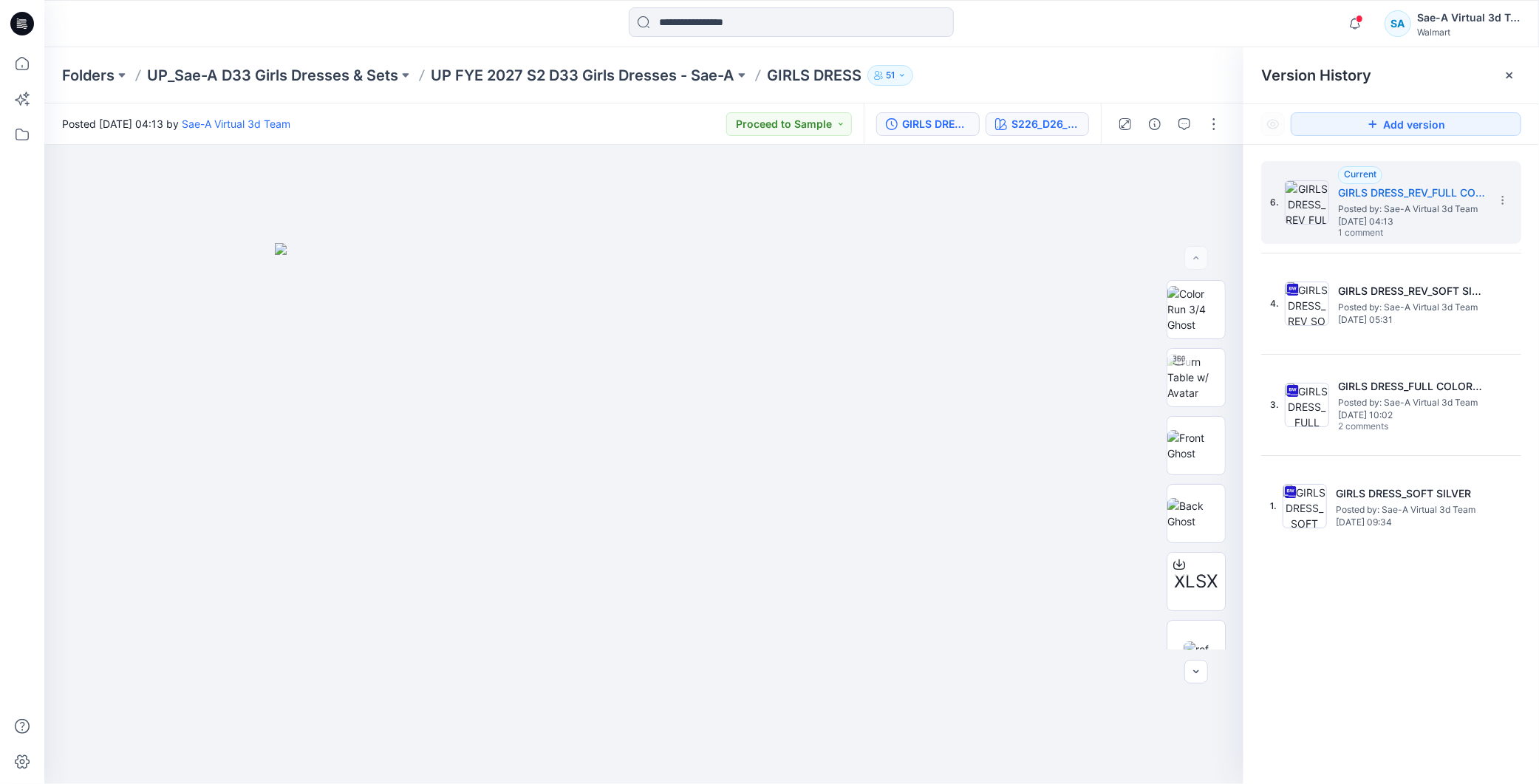
click at [1049, 124] on div "S226_D26_WN_Graphic Postcards V1_CW1_Aqua Pearl_WM_MILLSHEET" at bounding box center [1046, 124] width 68 height 16
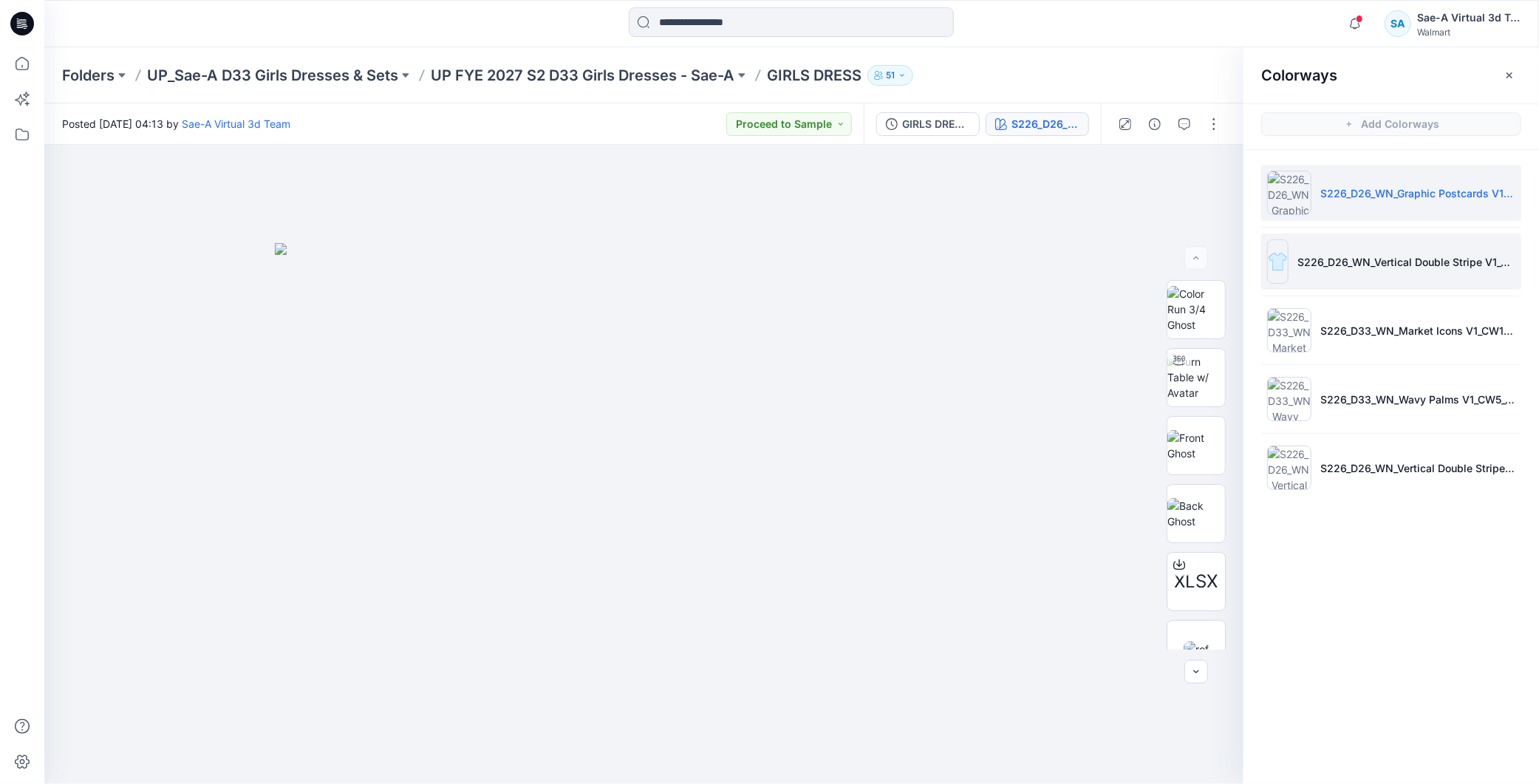
click at [1389, 266] on p "S226_D26_WN_Vertical Double Stripe V1_CW1_Old Ivory Cream_Pear Slice_WM_MILLSHE…" at bounding box center [1406, 261] width 218 height 15
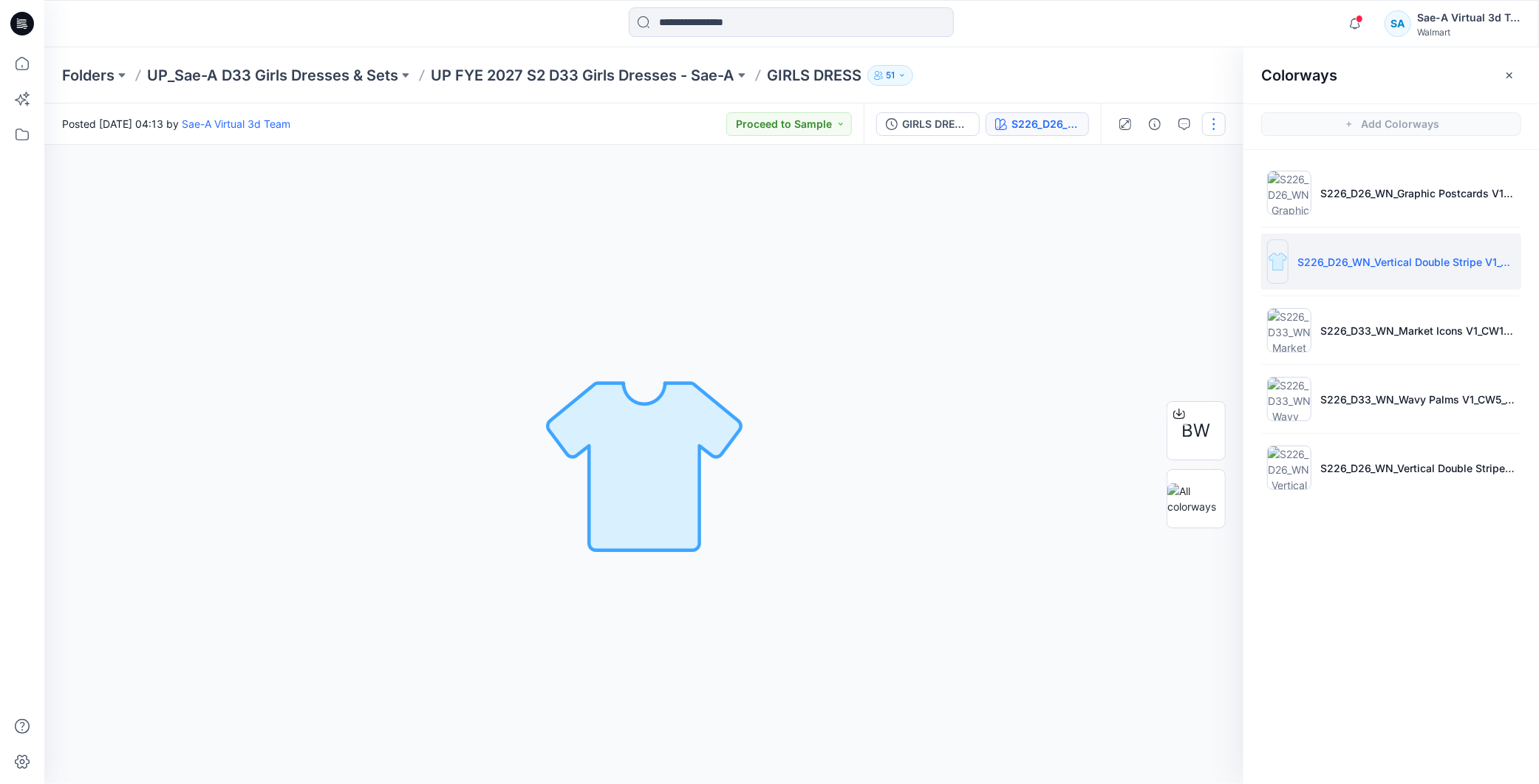
click at [1215, 123] on button "button" at bounding box center [1214, 124] width 24 height 24
click at [1167, 190] on button "Edit" at bounding box center [1153, 199] width 136 height 28
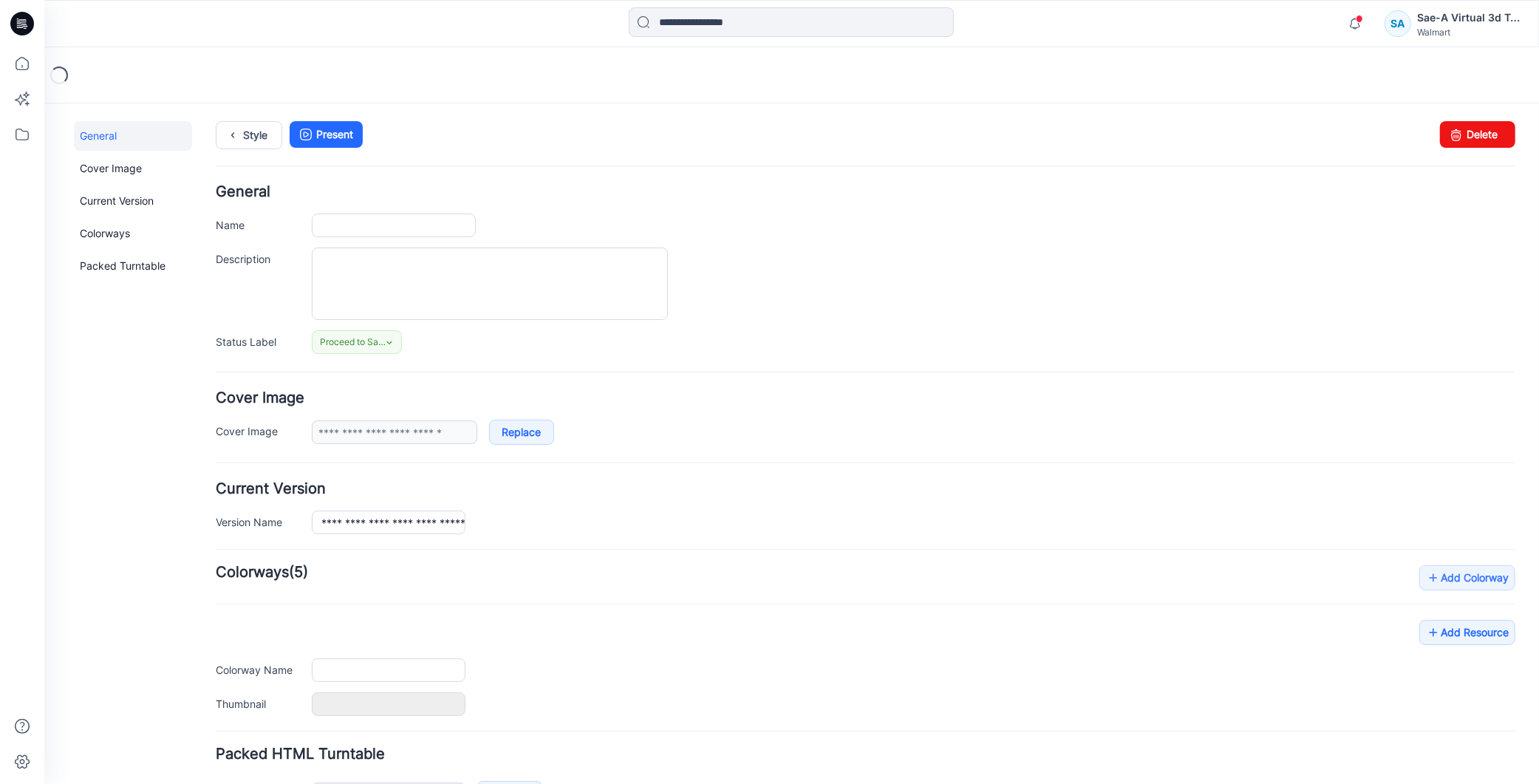
type input "**********"
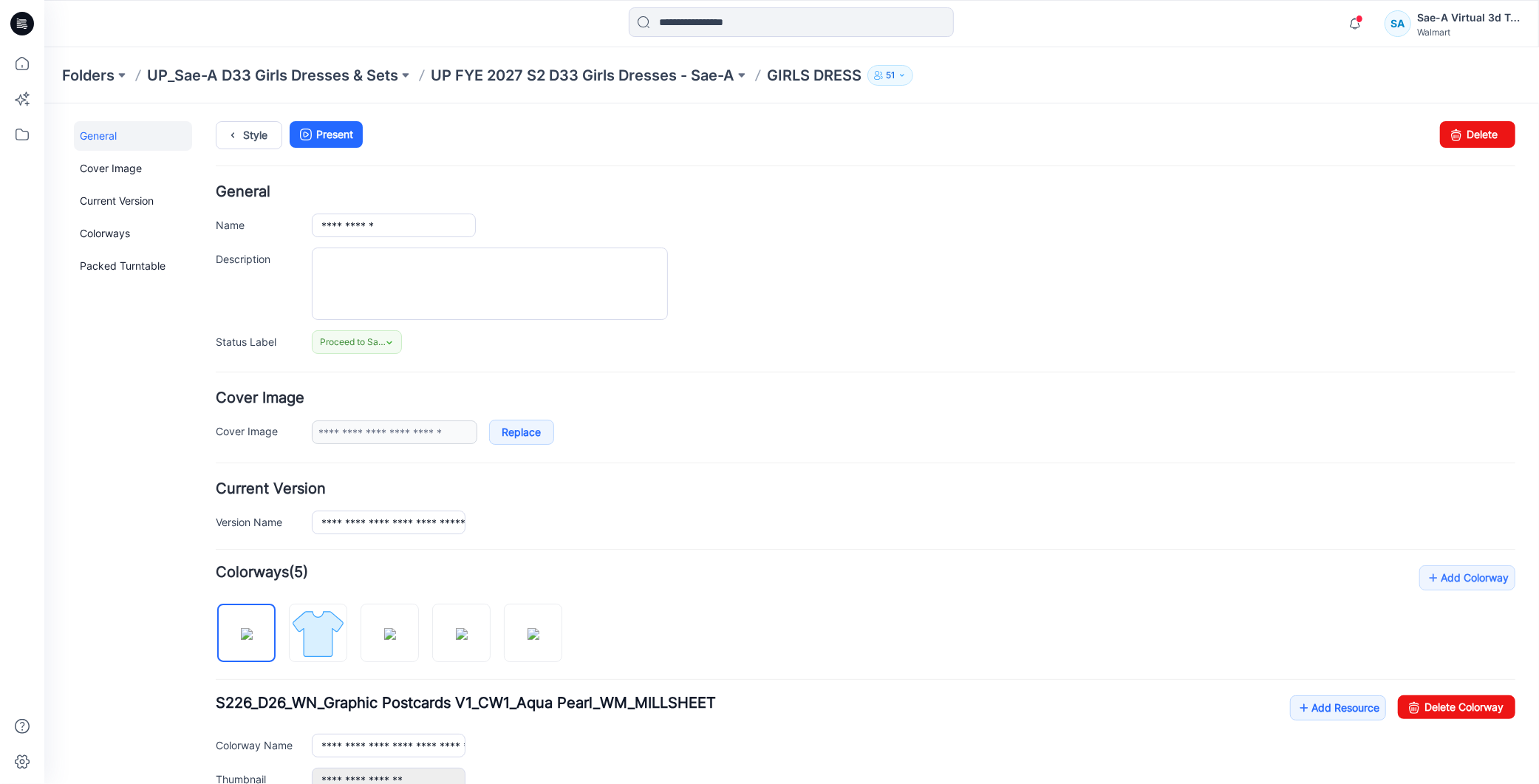
scroll to position [164, 0]
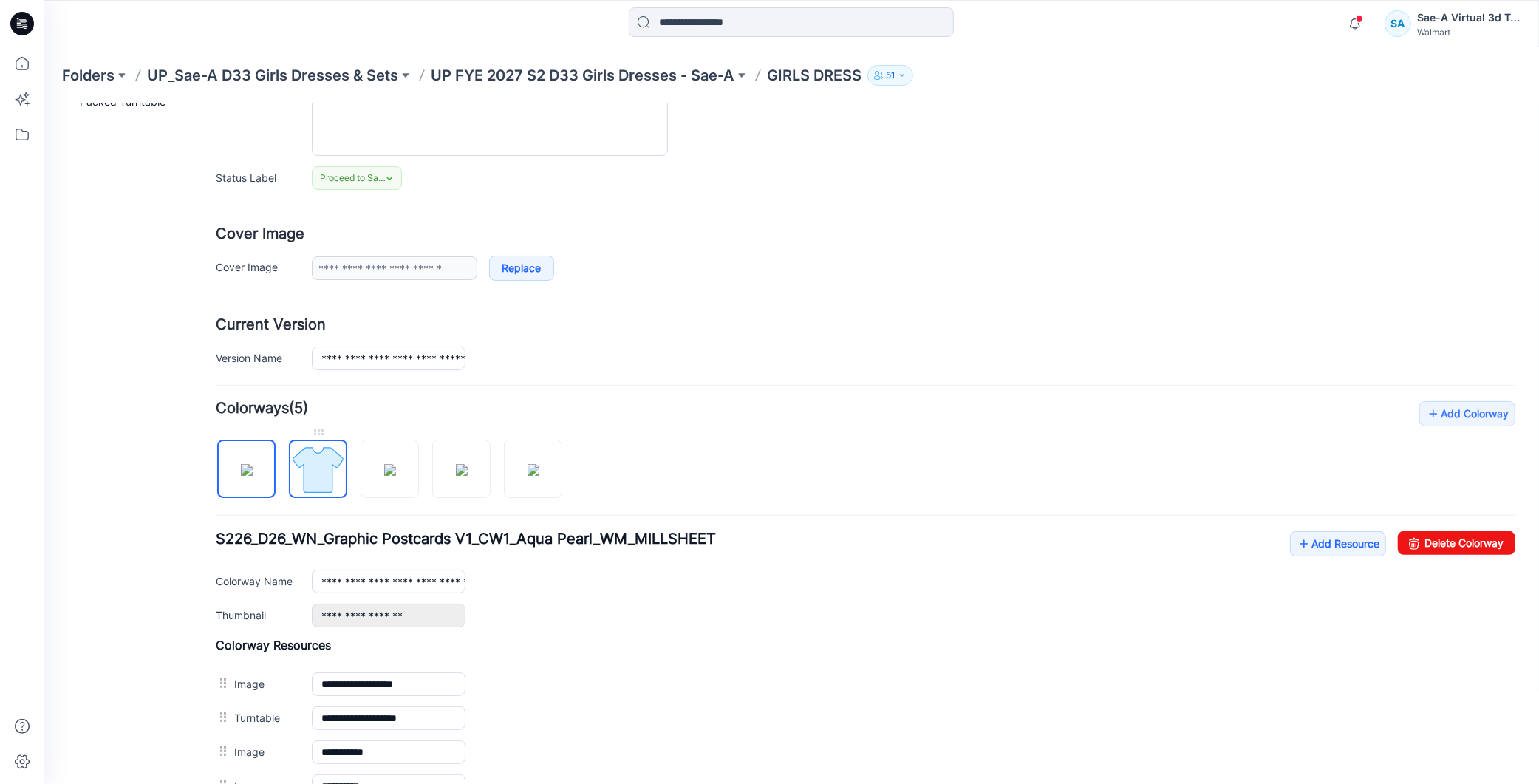
click at [315, 460] on img at bounding box center [318, 469] width 55 height 55
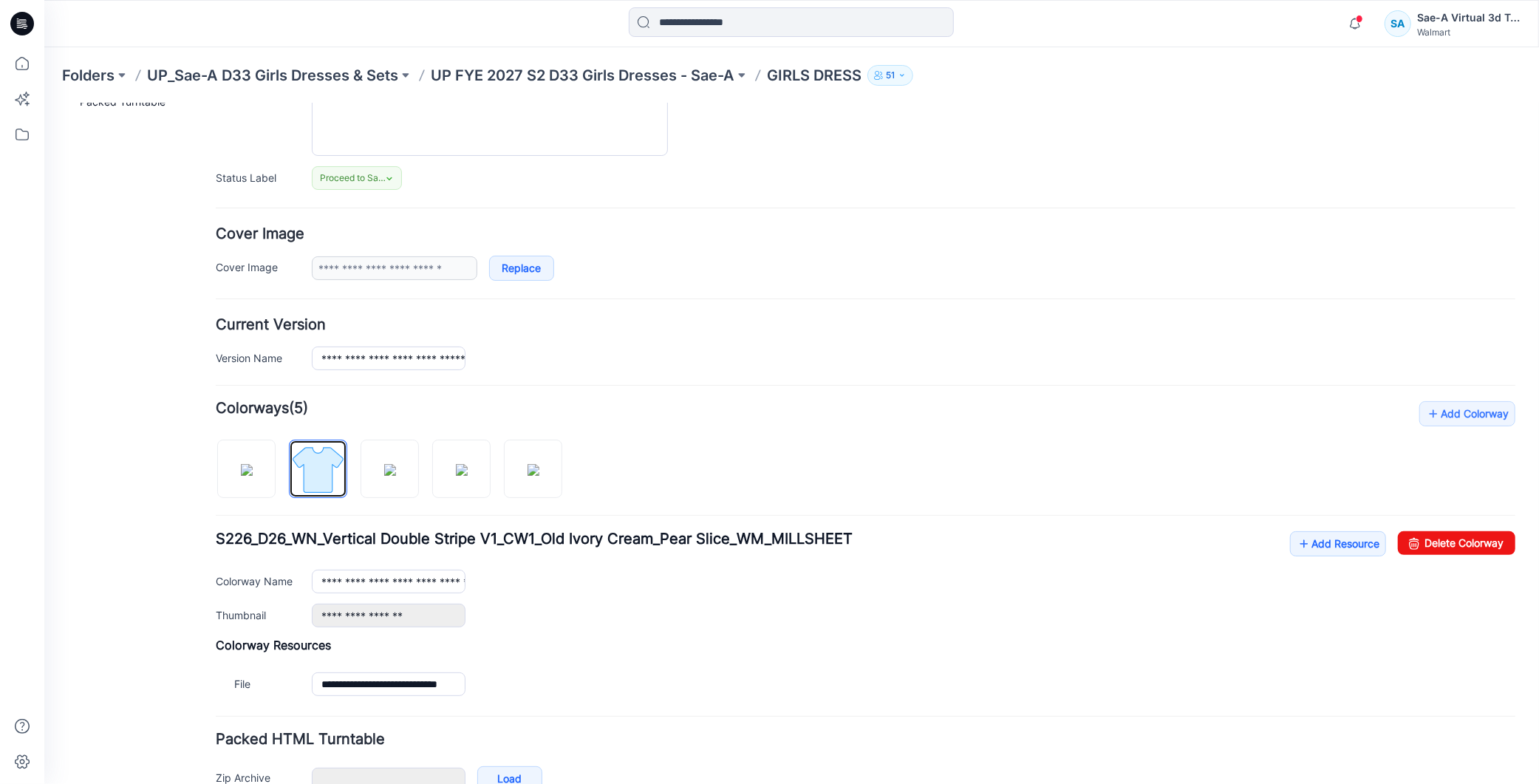
scroll to position [253, 0]
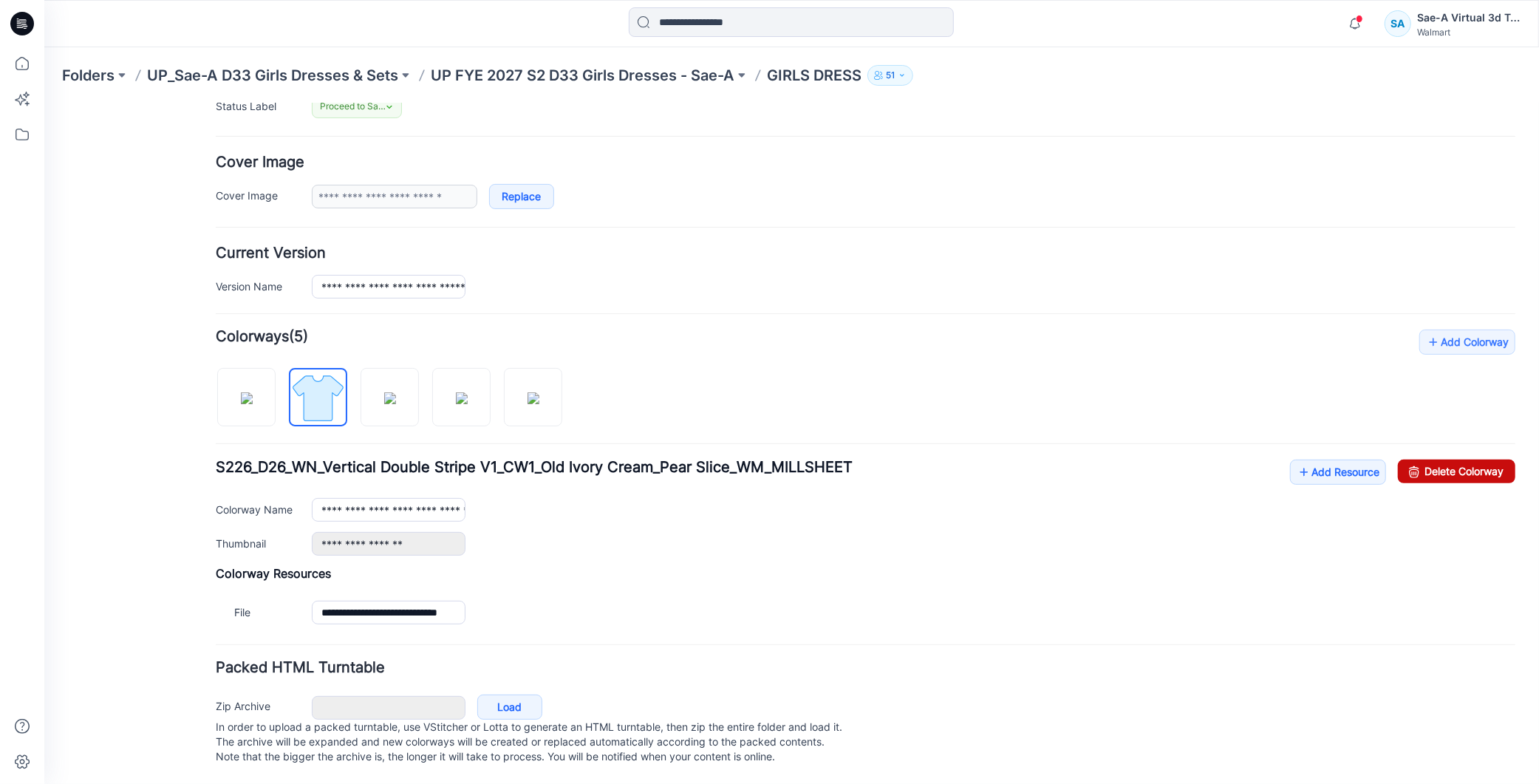
drag, startPoint x: 1422, startPoint y: 455, endPoint x: 845, endPoint y: 108, distance: 673.3
click at [1422, 459] on link "Delete Colorway" at bounding box center [1456, 471] width 118 height 24
type input "**********"
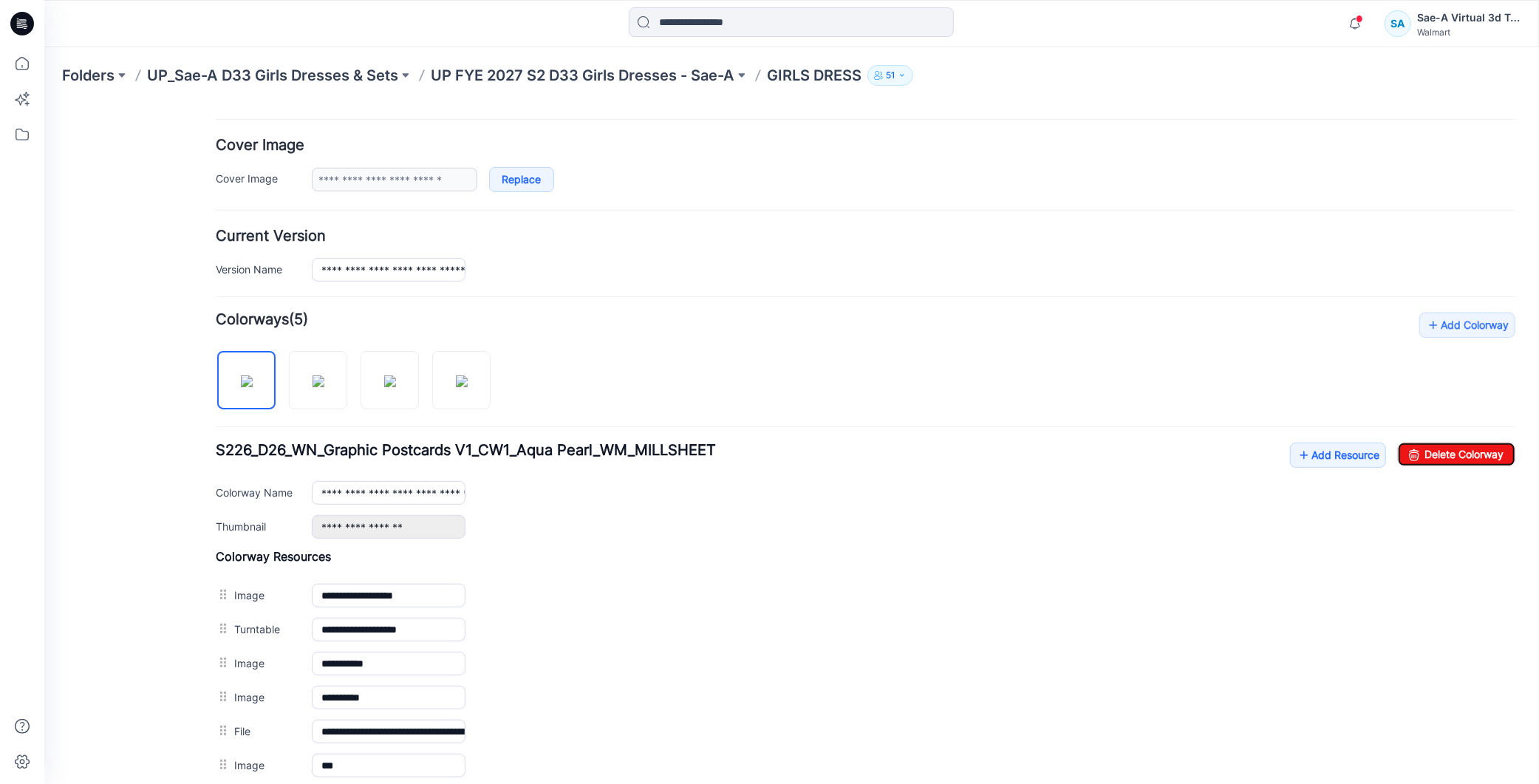
scroll to position [0, 0]
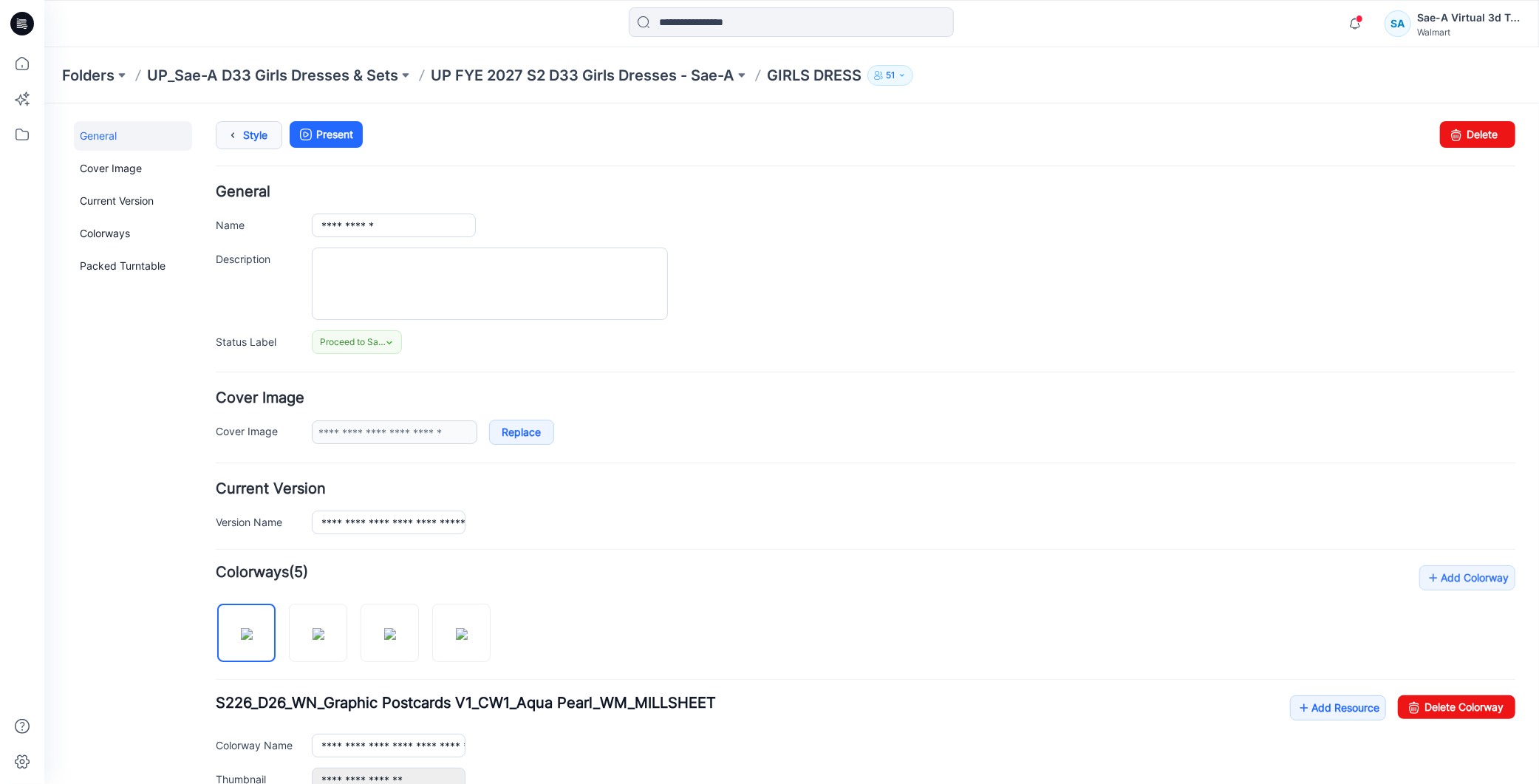
click at [235, 129] on icon at bounding box center [232, 134] width 21 height 27
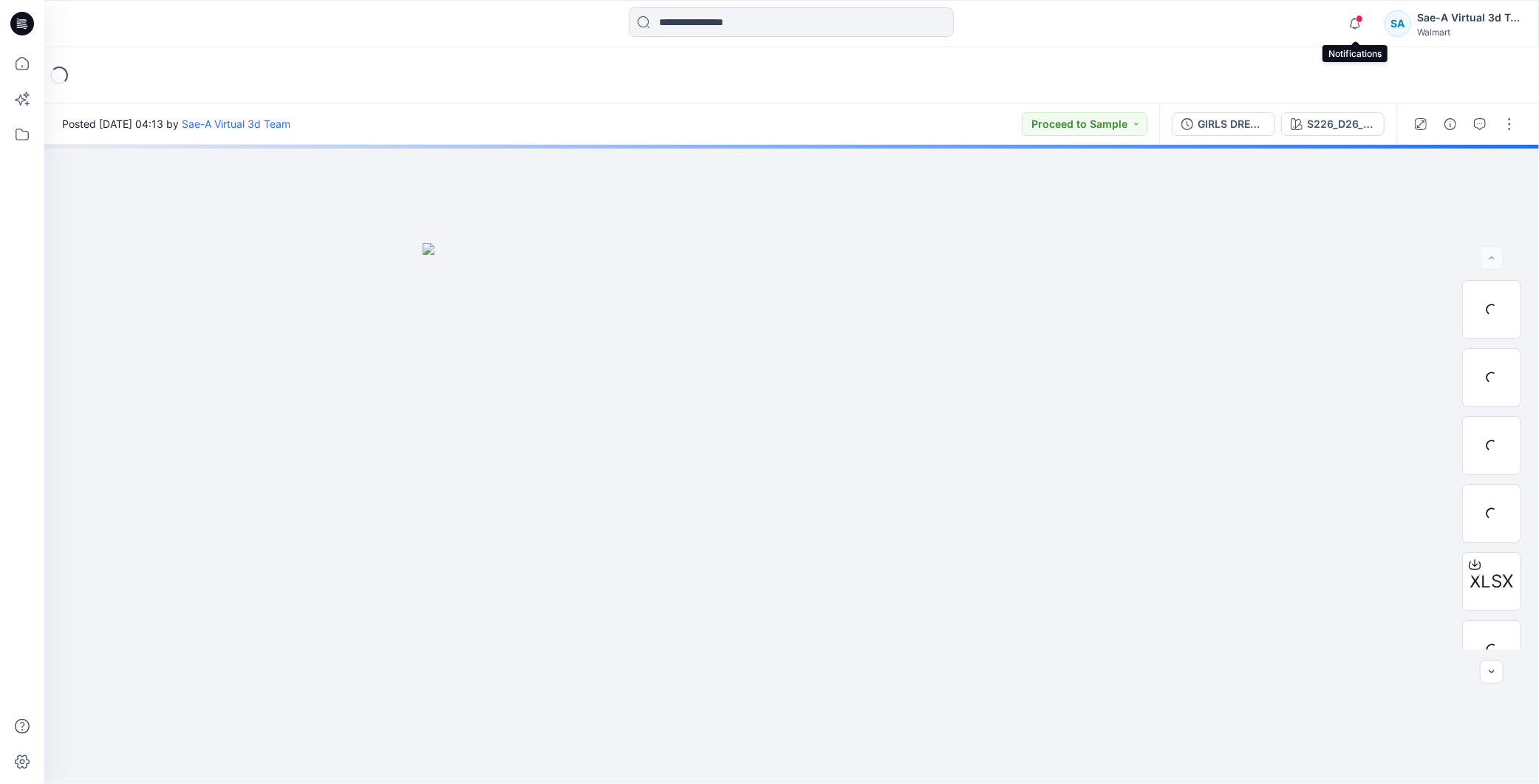
click at [1362, 21] on span at bounding box center [1359, 19] width 8 height 8
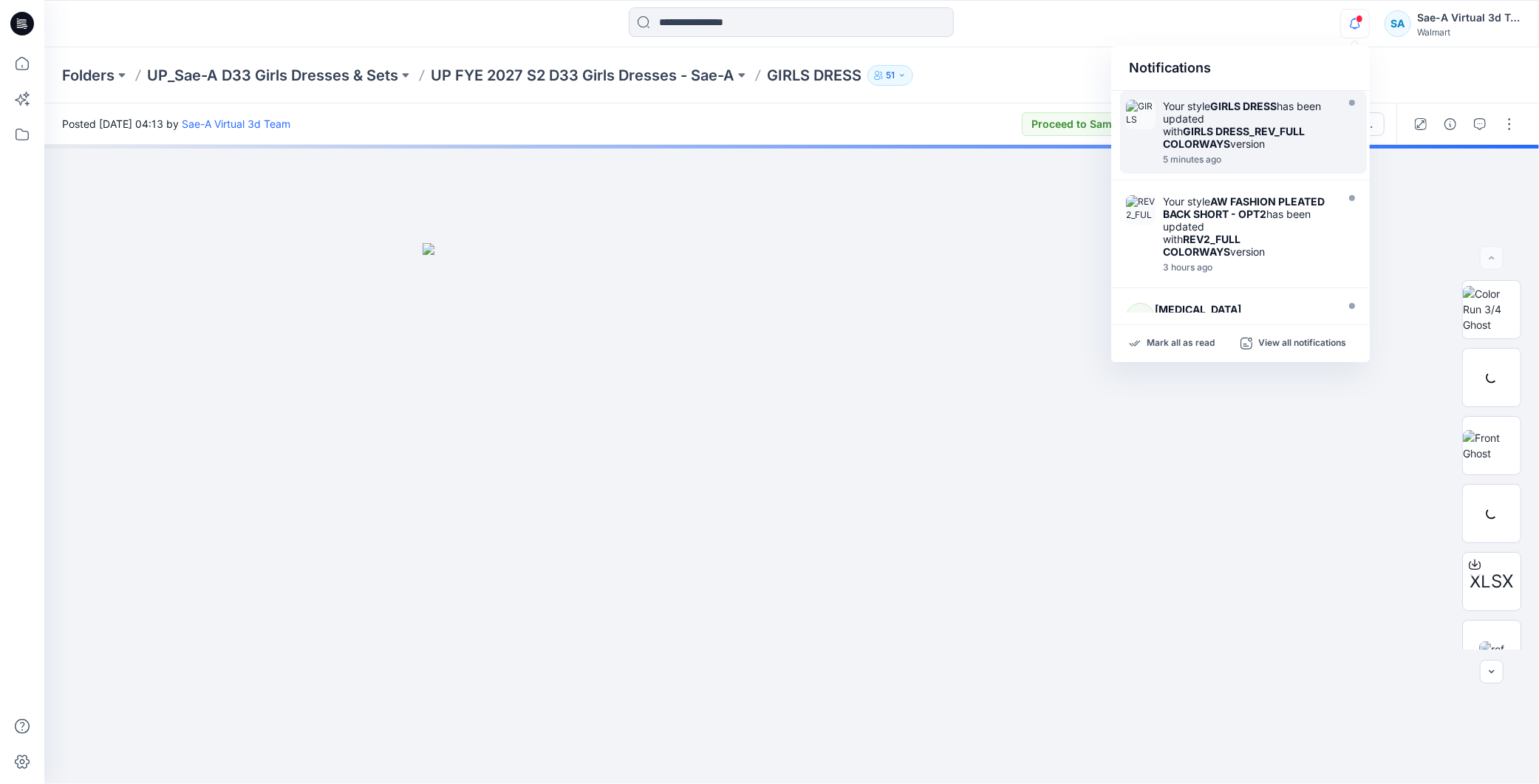
click at [1225, 149] on strong "GIRLS DRESS_REV_FULL COLORWAYS" at bounding box center [1234, 138] width 142 height 25
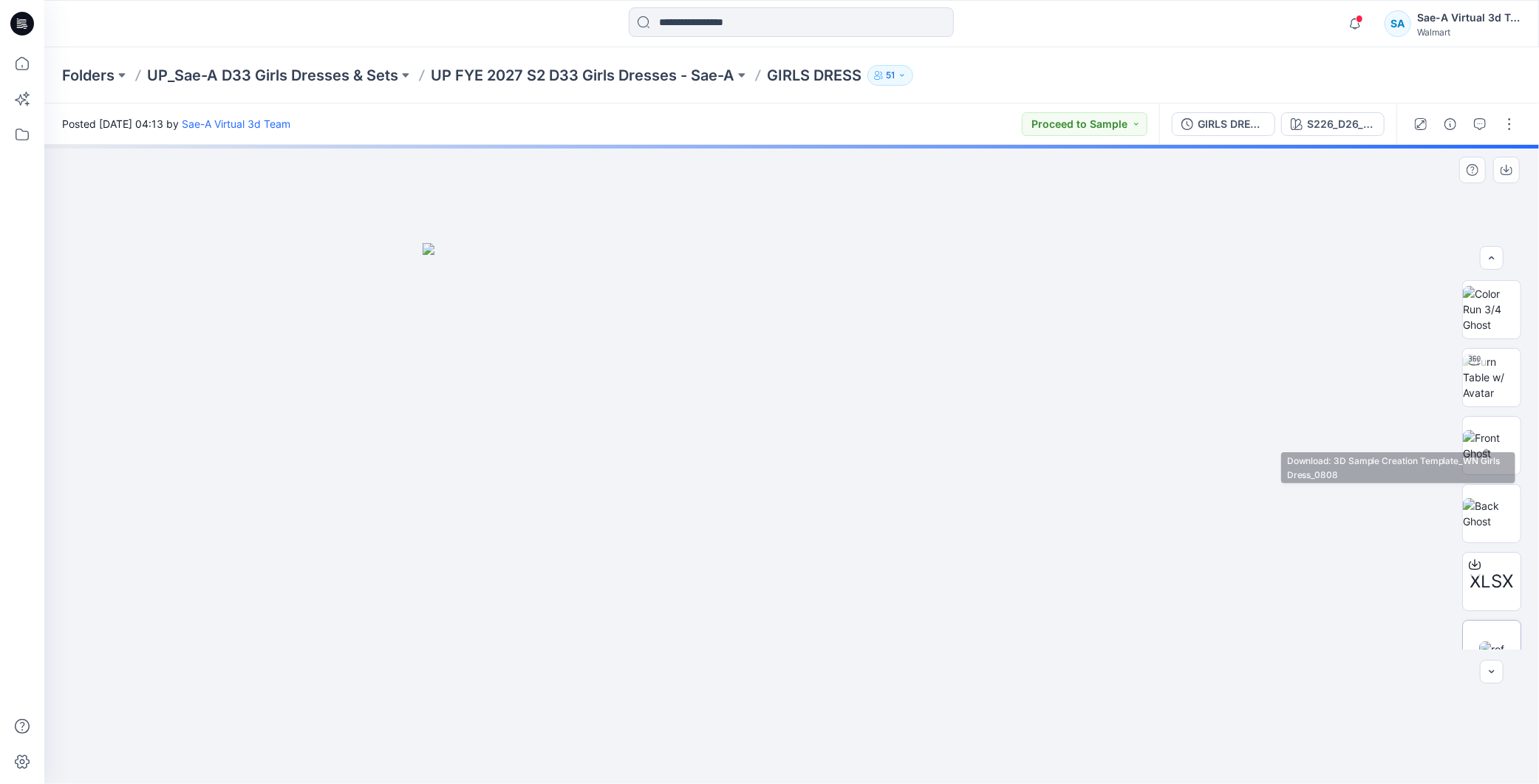
scroll to position [165, 0]
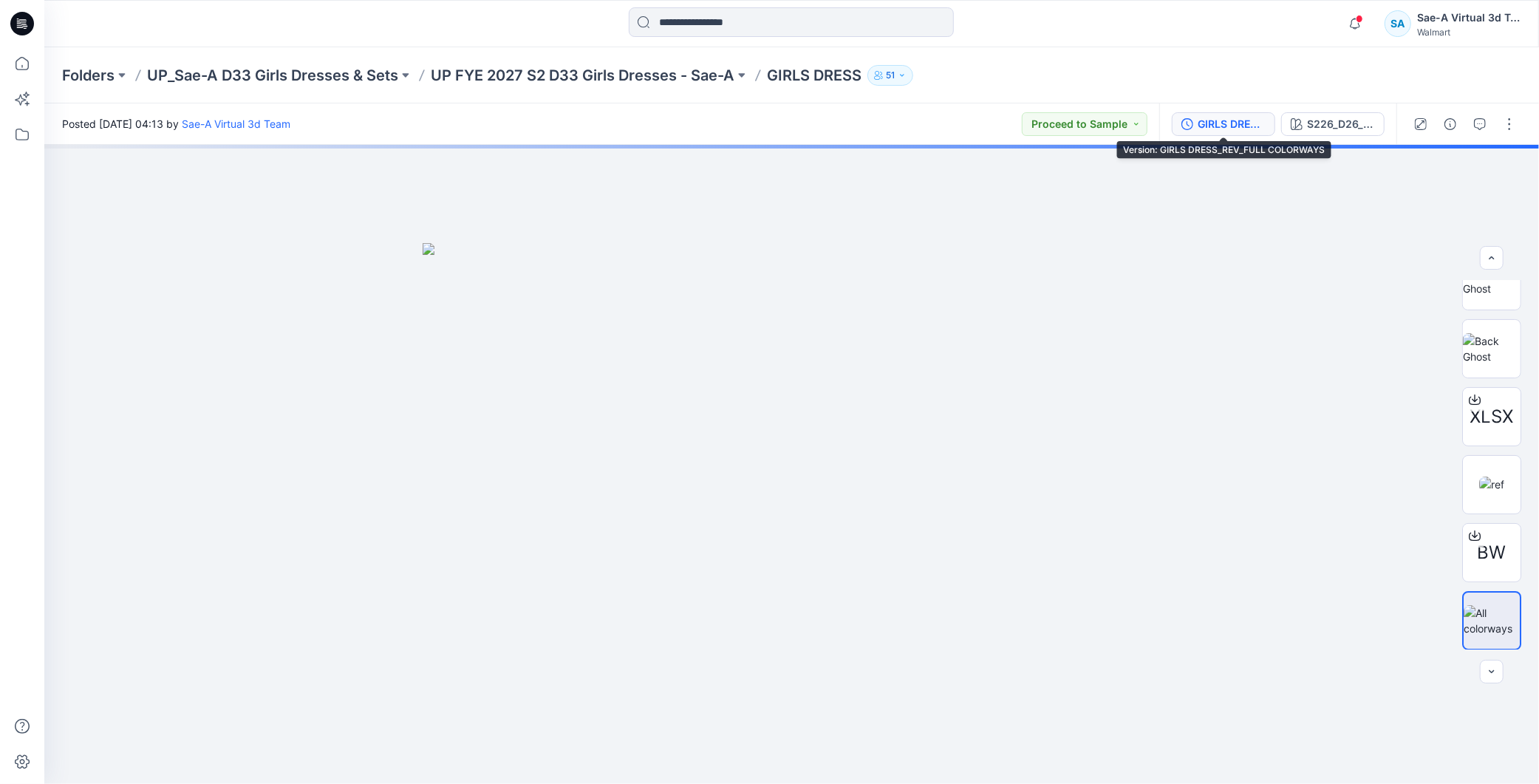
click at [1246, 122] on div "GIRLS DRESS_REV_FULL COLORWAYS" at bounding box center [1231, 124] width 68 height 16
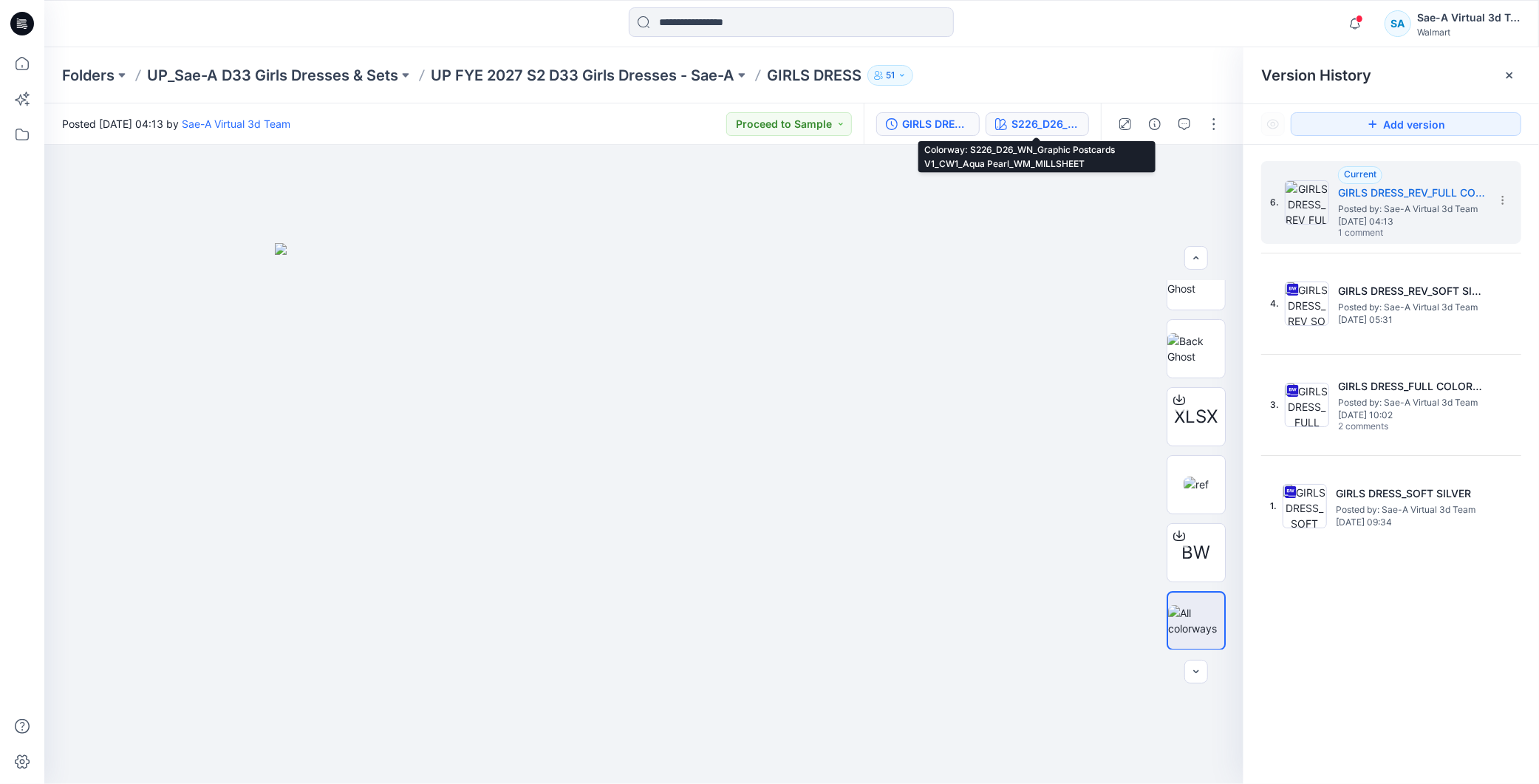
click at [1055, 124] on div "S226_D26_WN_Graphic Postcards V1_CW1_Aqua Pearl_WM_MILLSHEET" at bounding box center [1046, 124] width 68 height 16
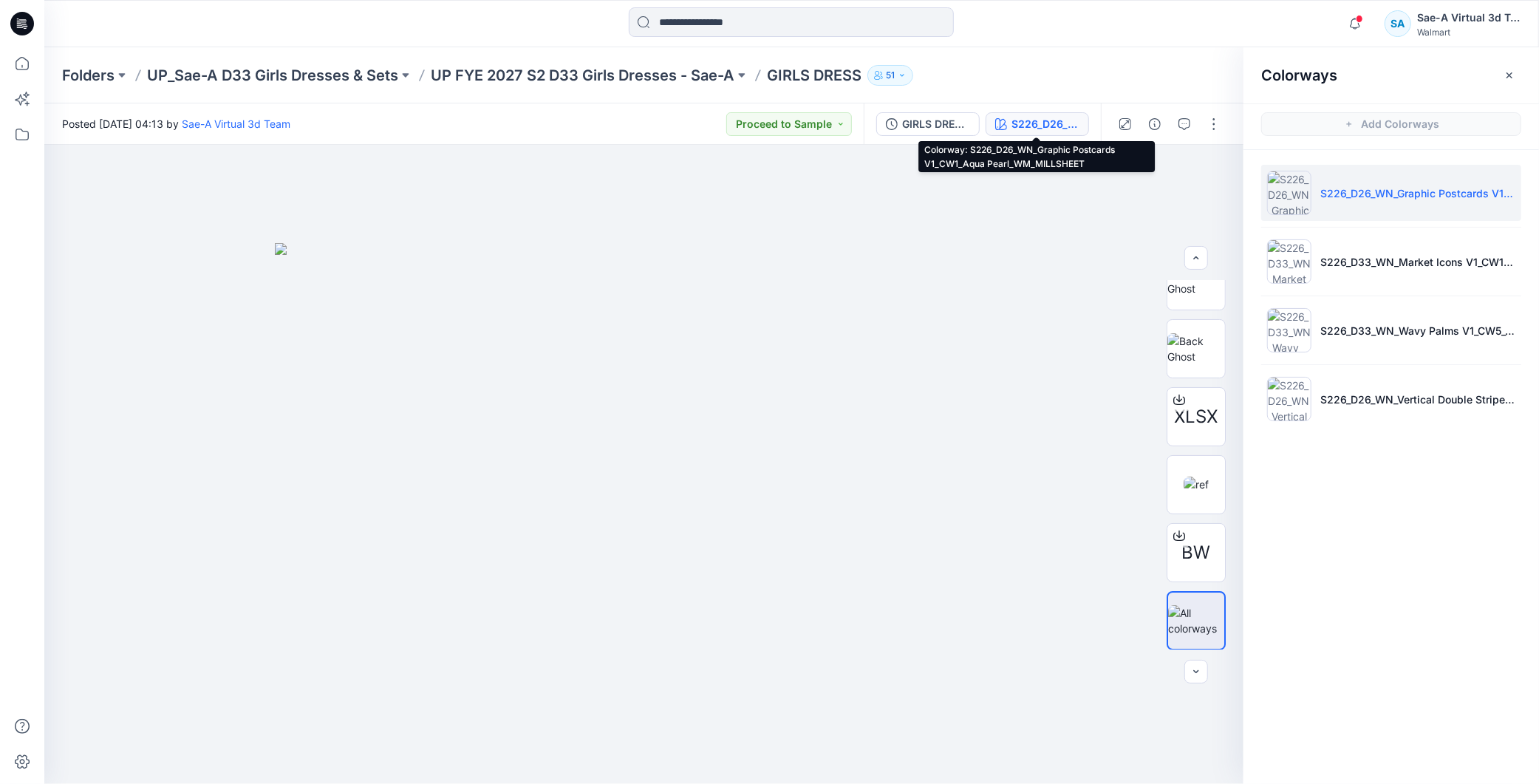
click at [1020, 116] on div "S226_D26_WN_Graphic Postcards V1_CW1_Aqua Pearl_WM_MILLSHEET" at bounding box center [1046, 124] width 68 height 16
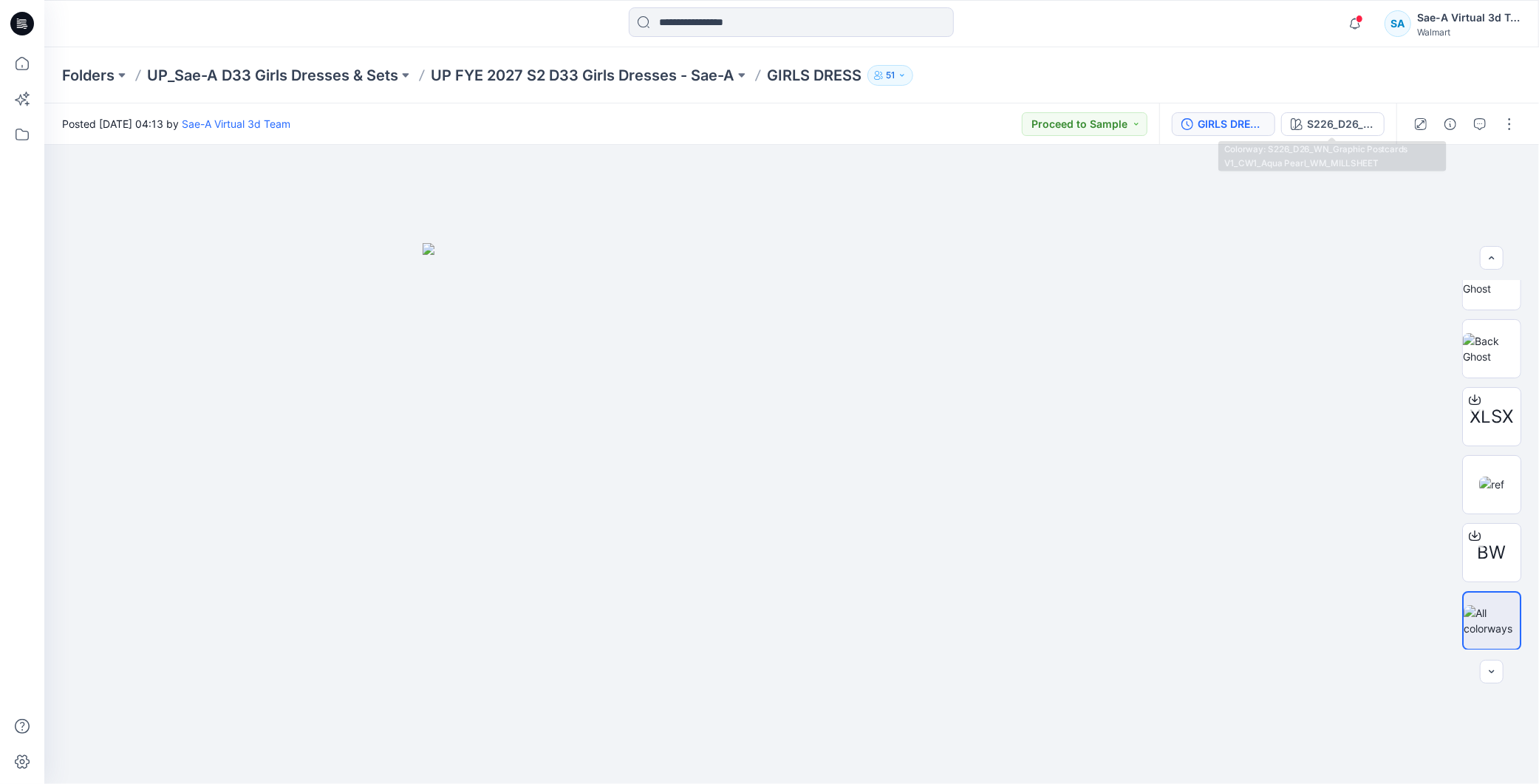
click at [1226, 119] on div "GIRLS DRESS_REV_FULL COLORWAYS" at bounding box center [1231, 124] width 68 height 16
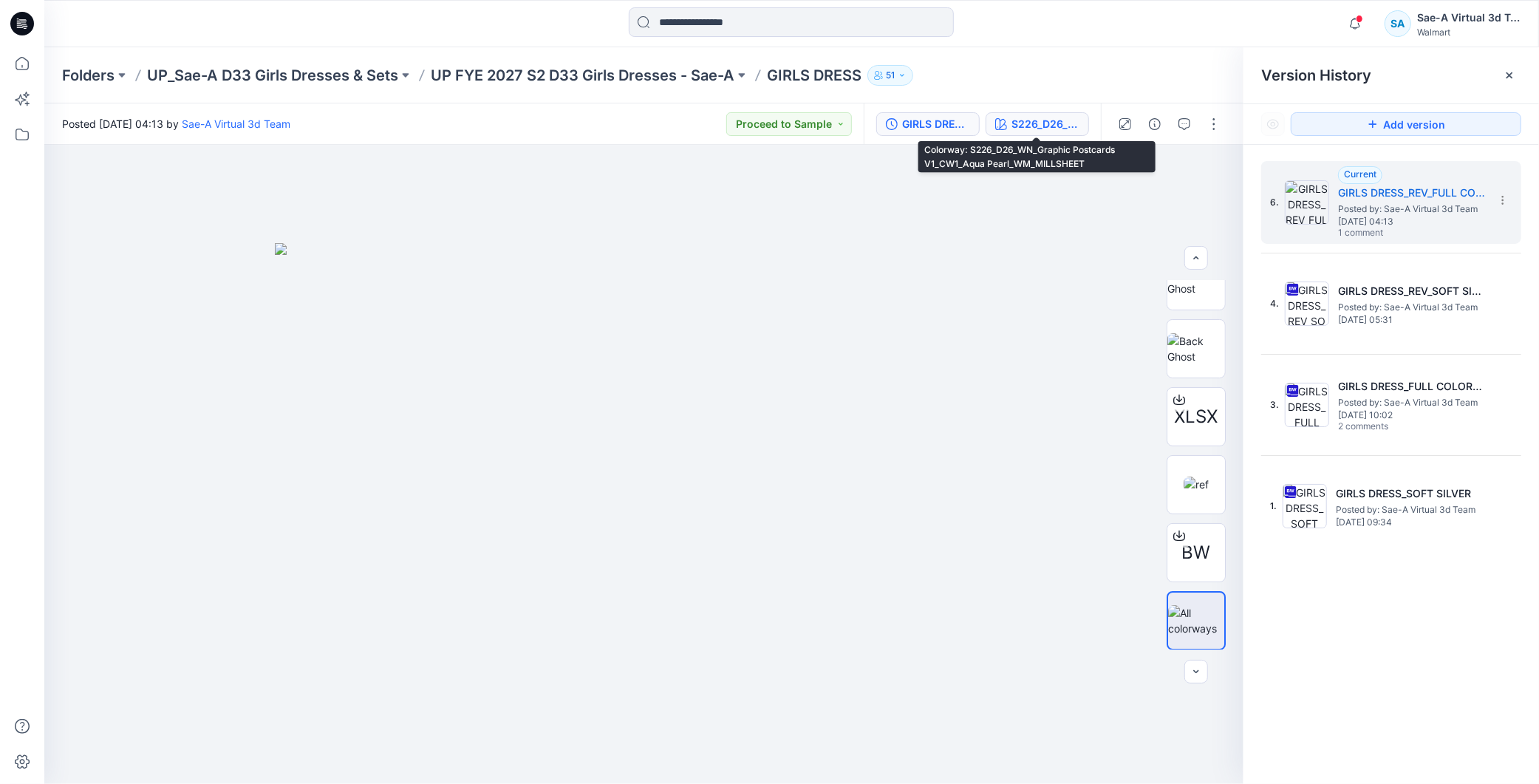
click at [1066, 113] on button "S226_D26_WN_Graphic Postcards V1_CW1_Aqua Pearl_WM_MILLSHEET" at bounding box center [1037, 124] width 103 height 24
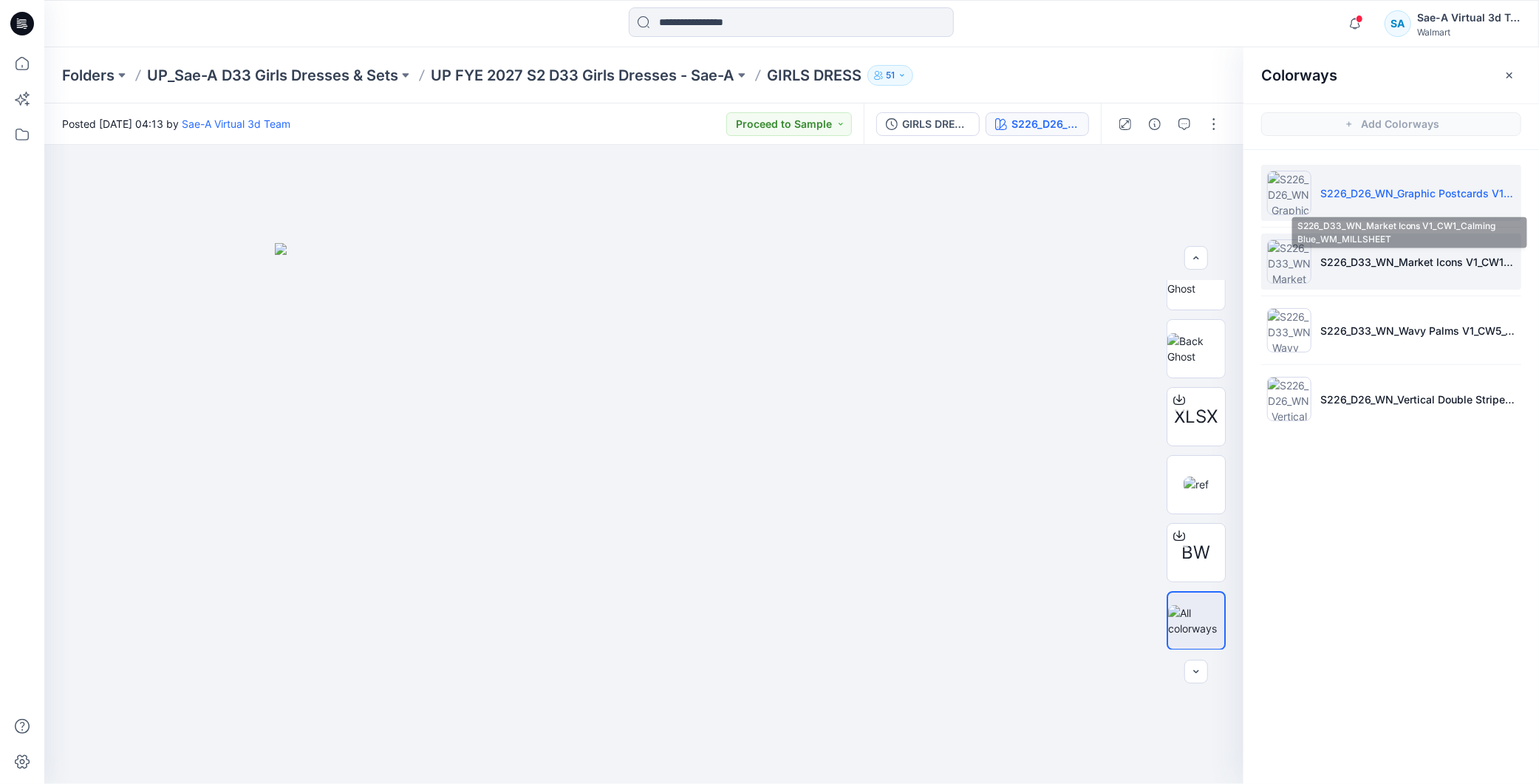
click at [1406, 261] on p "S226_D33_WN_Market Icons V1_CW1_Calming Blue_WM_MILLSHEET" at bounding box center [1418, 261] width 195 height 15
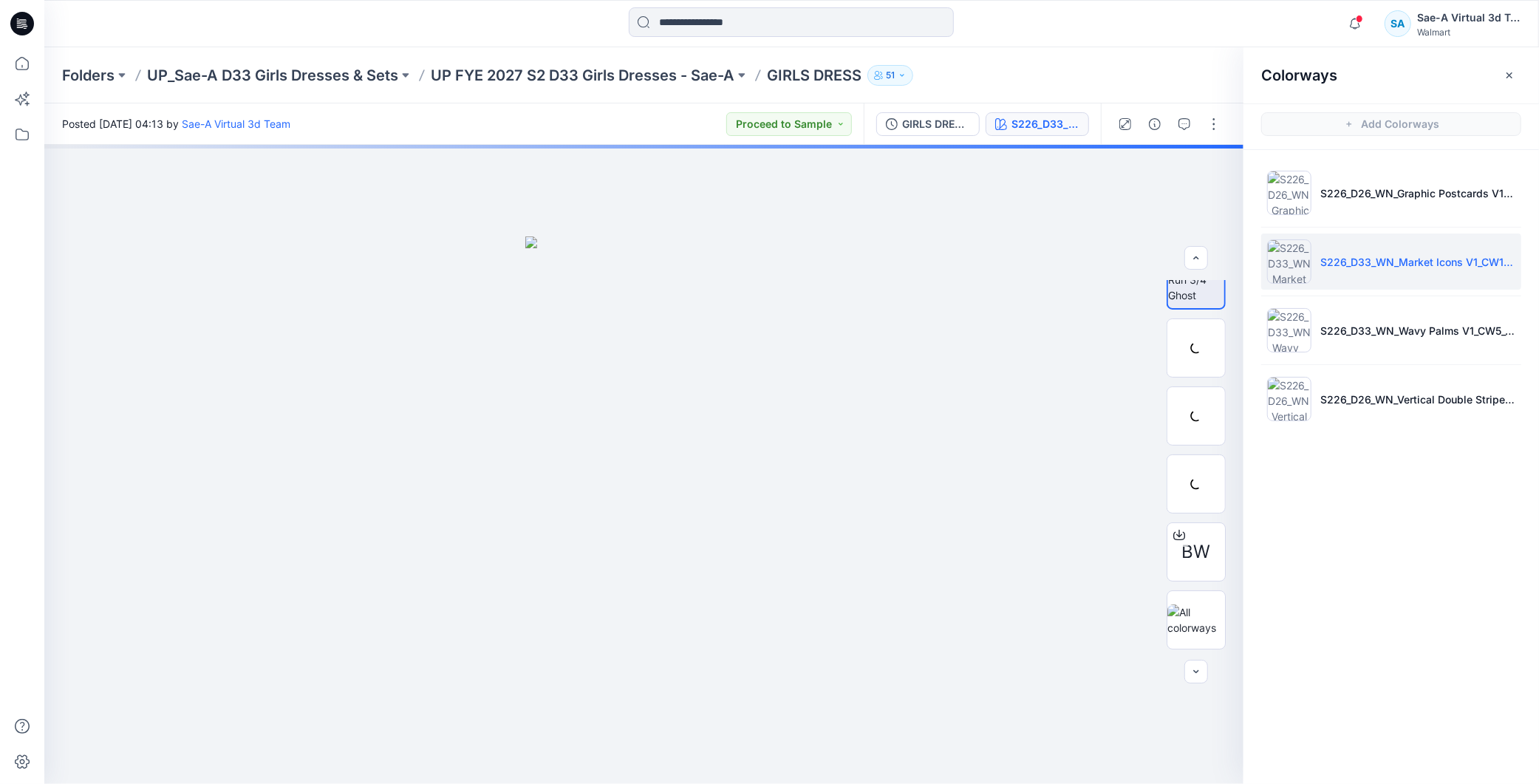
click at [1373, 271] on li "S226_D33_WN_Market Icons V1_CW1_Calming Blue_WM_MILLSHEET" at bounding box center [1391, 261] width 260 height 56
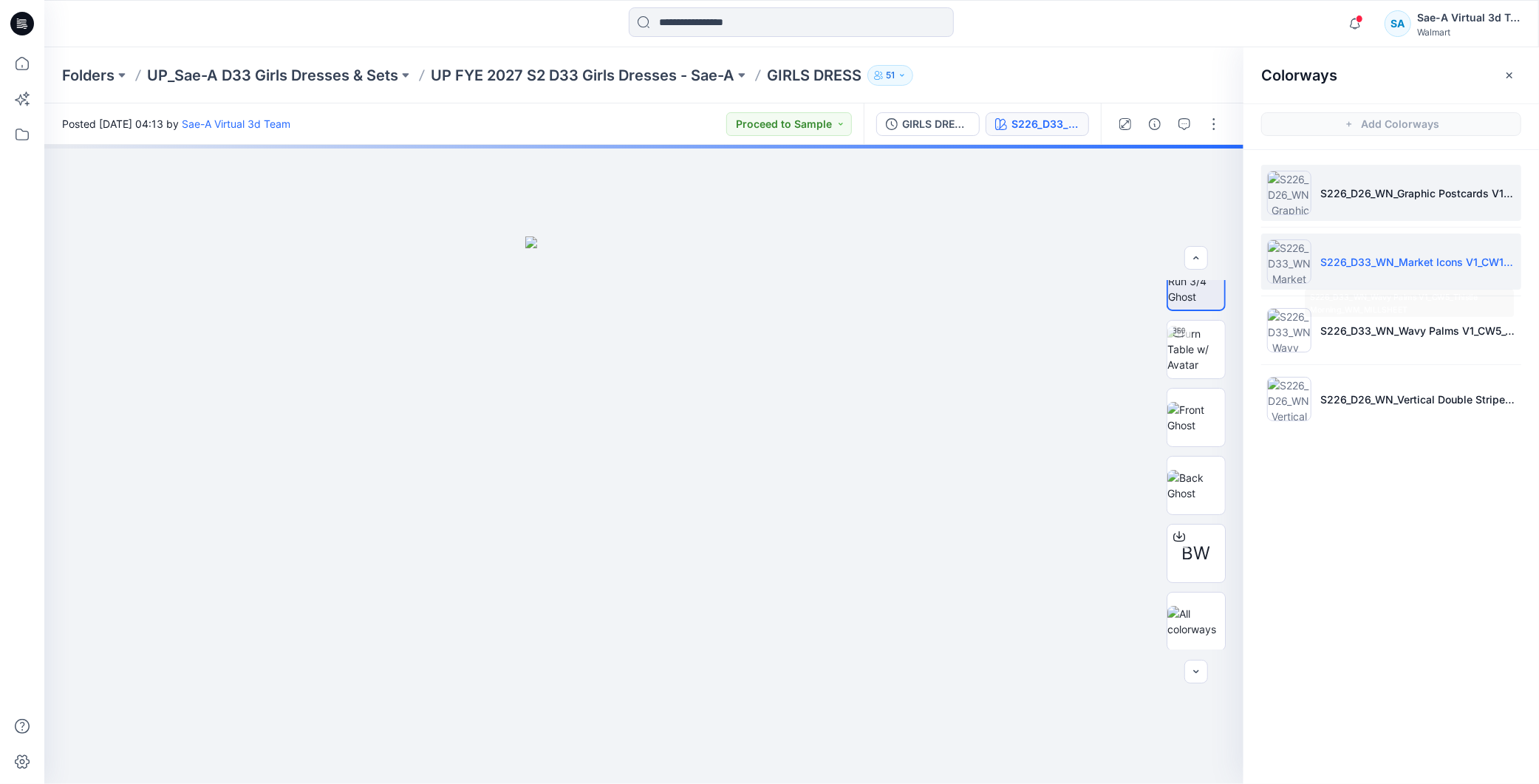
click at [1347, 187] on p "S226_D26_WN_Graphic Postcards V1_CW1_Aqua Pearl_WM_MILLSHEET" at bounding box center [1418, 193] width 195 height 15
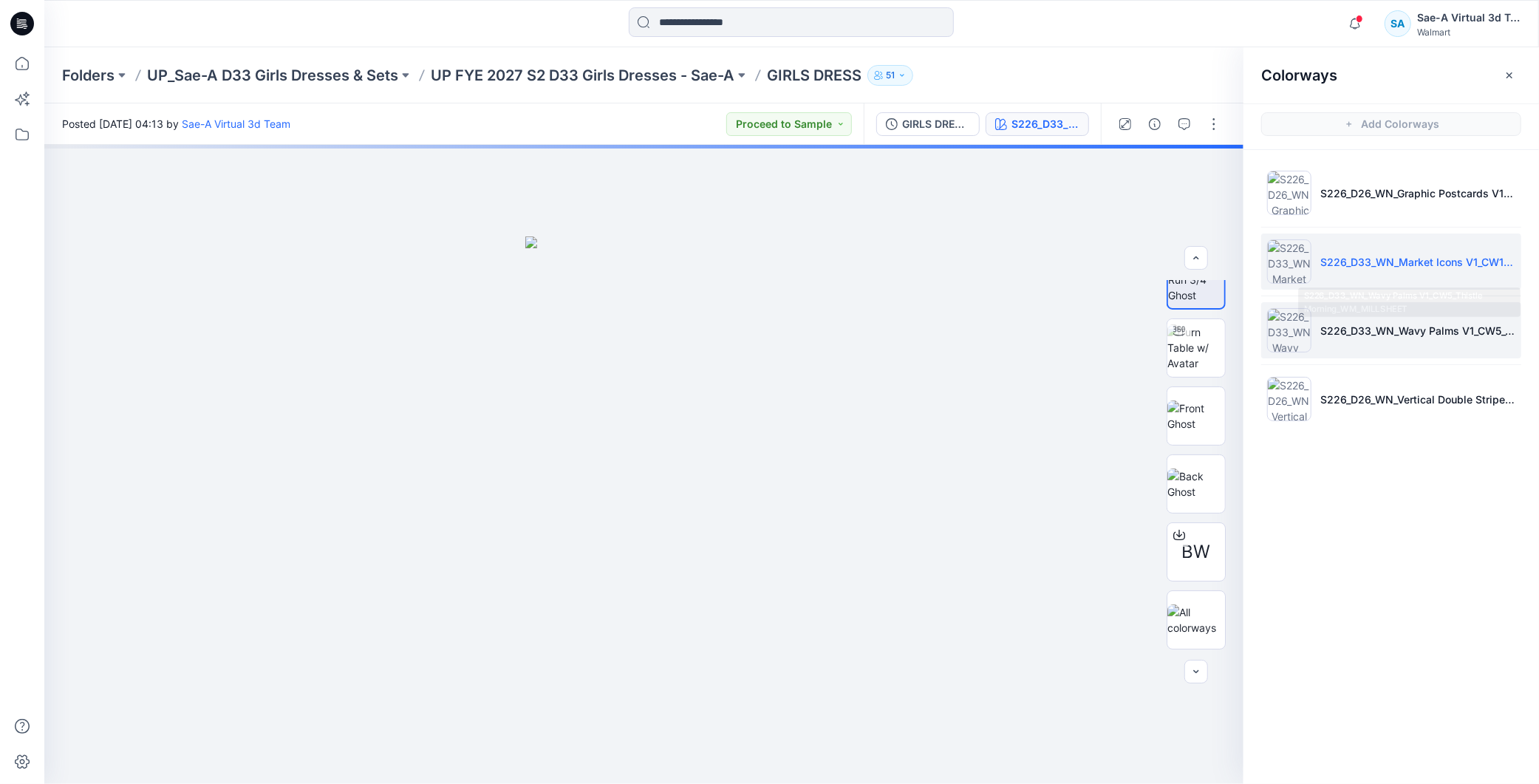
click at [1366, 342] on li "S226_D33_WN_Wavy Palms V1_CW5_Thistle Morning_WM_MILLSHEET" at bounding box center [1391, 330] width 260 height 56
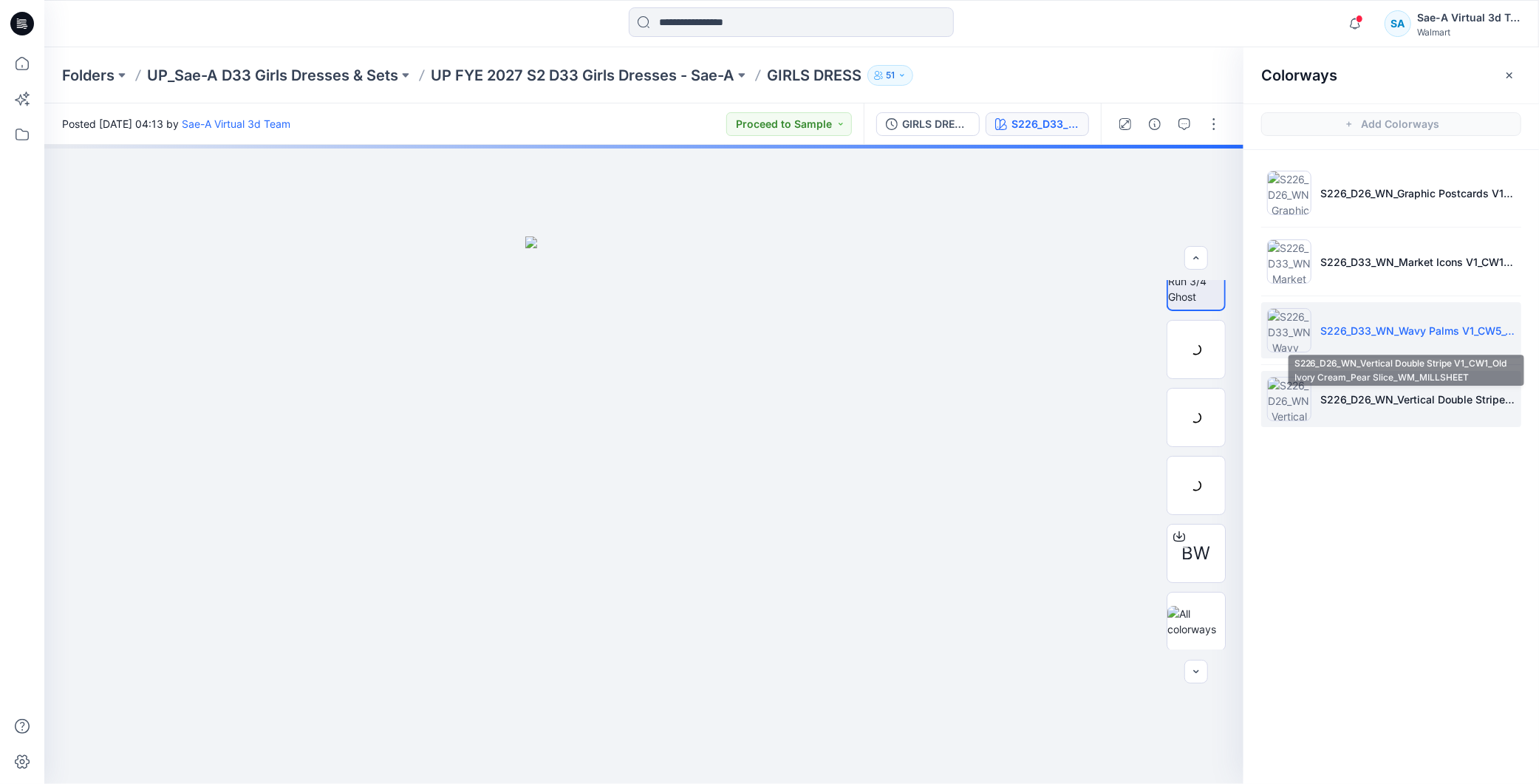
click at [1361, 397] on p "S226_D26_WN_Vertical Double Stripe V1_CW1_Old Ivory Cream_Pear Slice_WM_MILLSHE…" at bounding box center [1418, 399] width 195 height 15
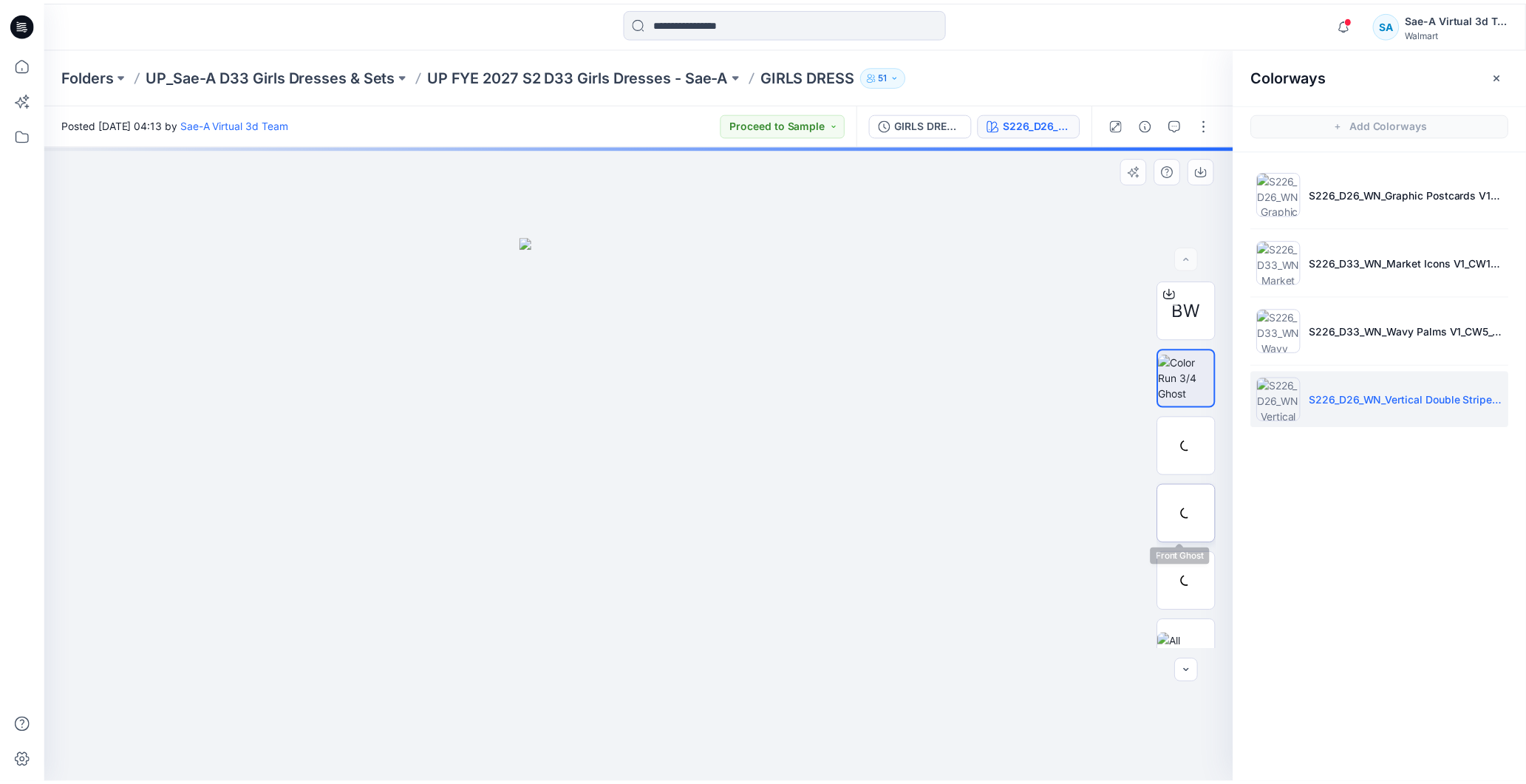
scroll to position [29, 0]
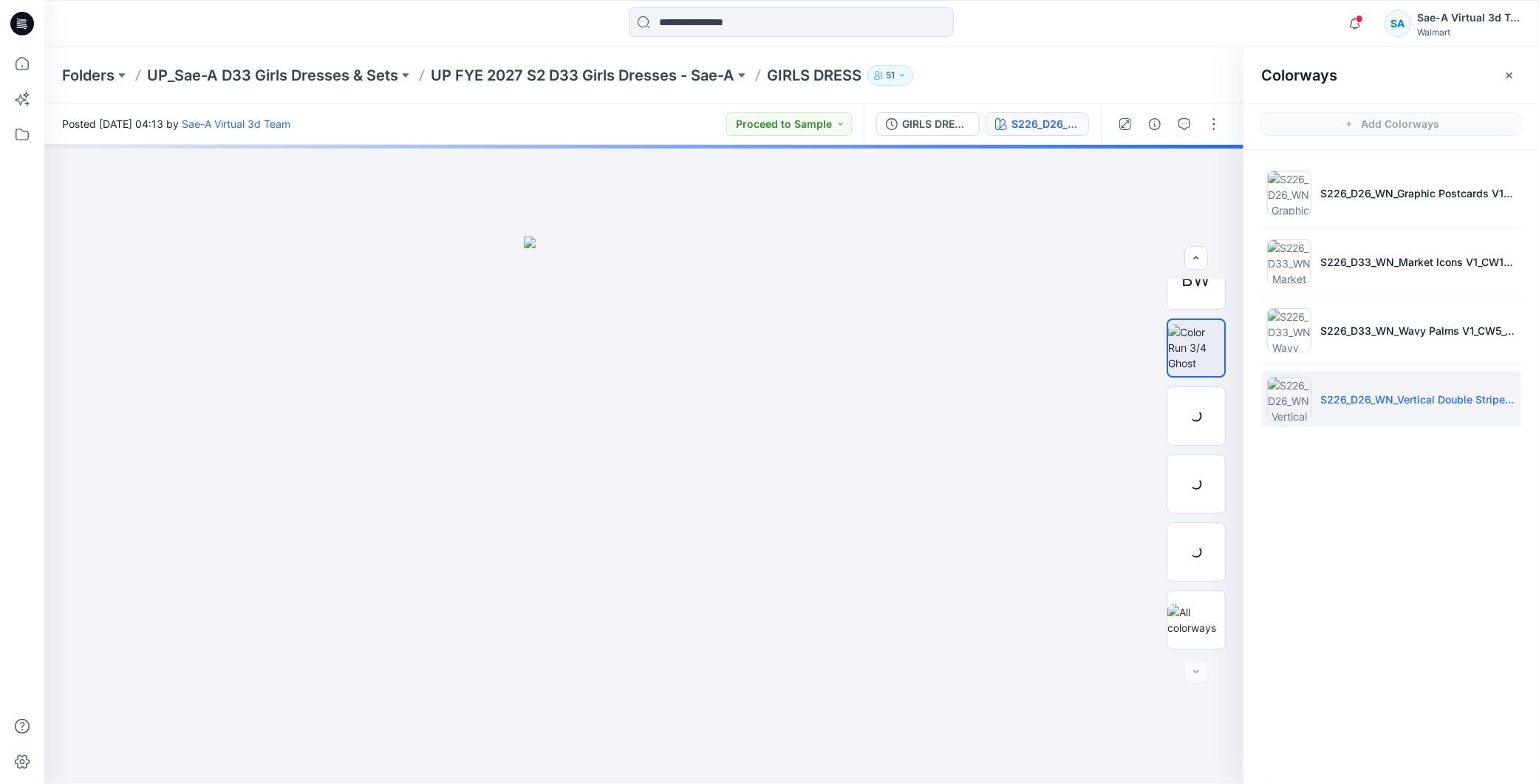
drag, startPoint x: 598, startPoint y: 65, endPoint x: 596, endPoint y: 76, distance: 11.2
click at [598, 68] on p "UP FYE 2027 S2 D33 Girls Dresses - Sae-A" at bounding box center [582, 75] width 303 height 21
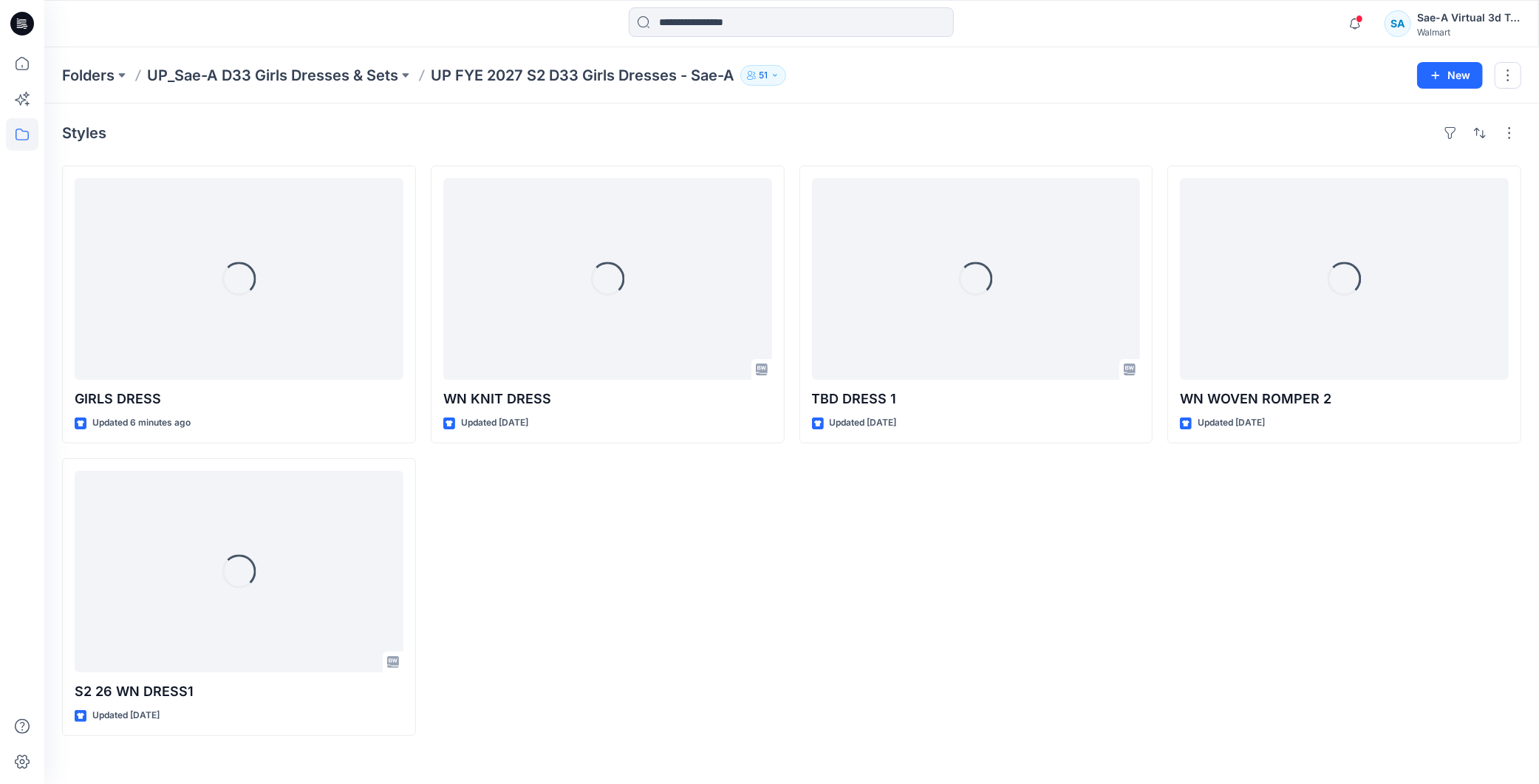
click at [847, 529] on div "Loading... TBD DRESS 1 Updated 14 days ago" at bounding box center [976, 450] width 354 height 571
click at [622, 590] on div "Loading... WN KNIT DRESS Updated 12 days ago" at bounding box center [608, 450] width 354 height 571
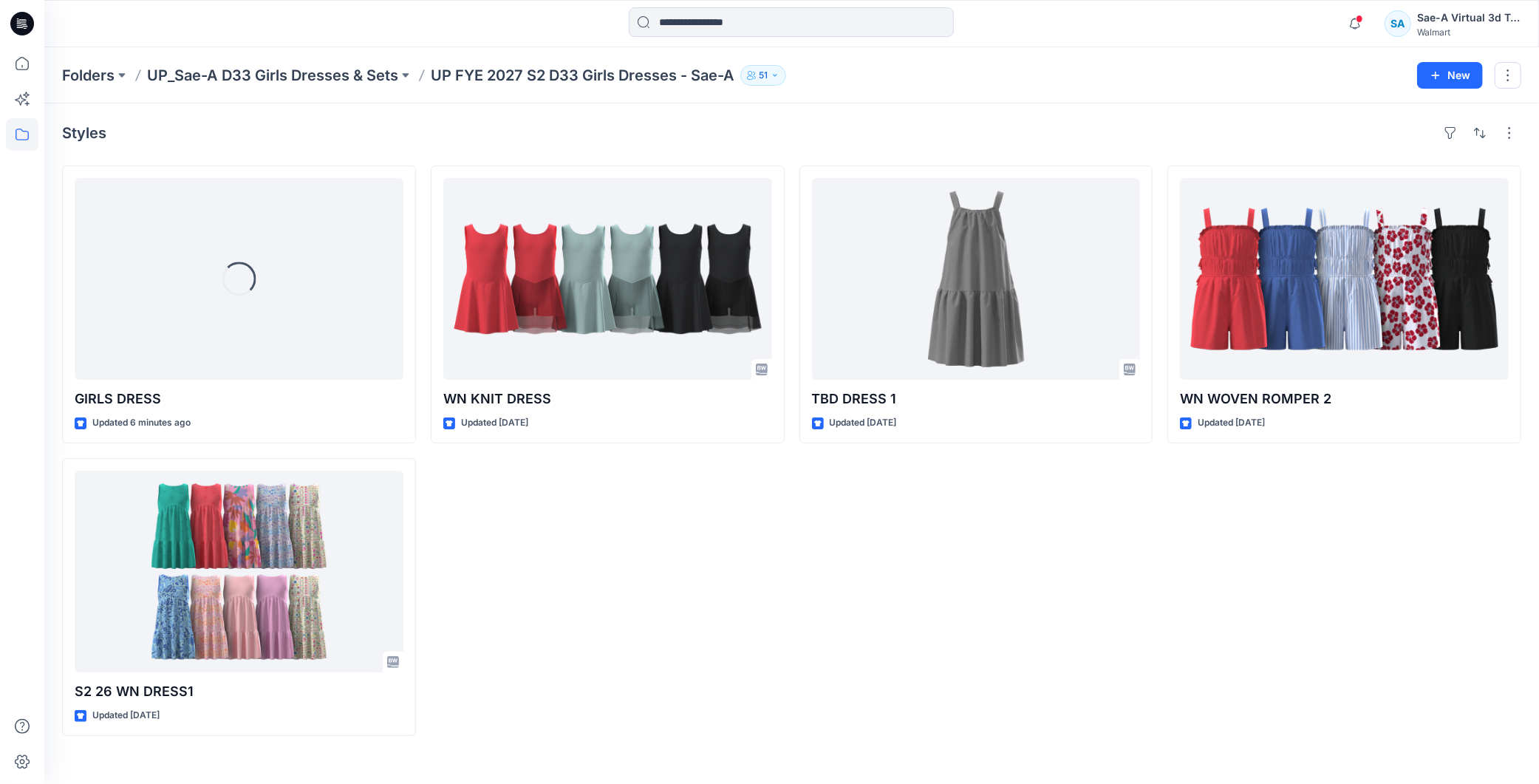
click at [807, 621] on div "TBD DRESS 1 Updated 14 days ago" at bounding box center [976, 450] width 354 height 571
click at [23, 20] on icon at bounding box center [22, 24] width 24 height 24
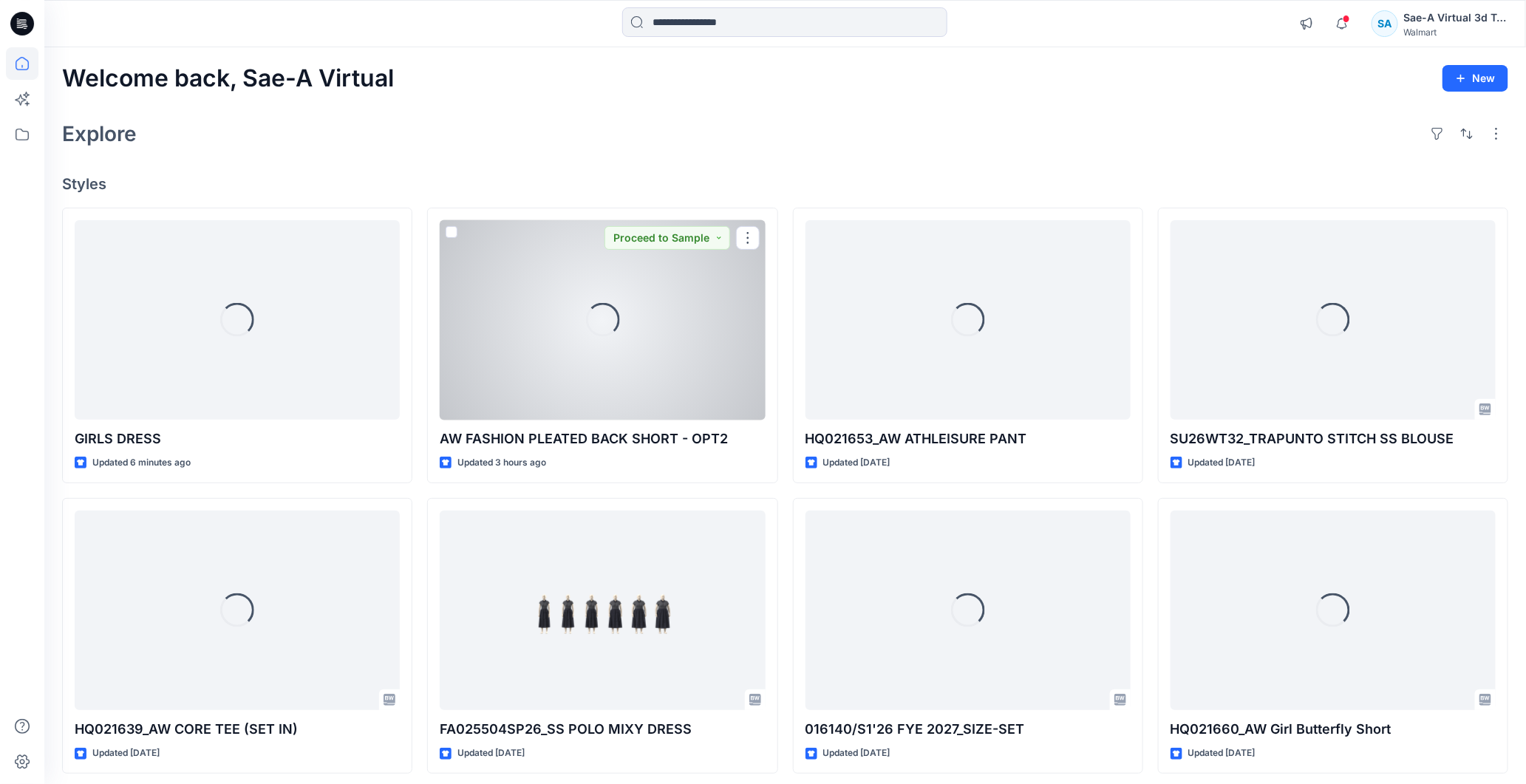
click at [631, 351] on div "Loading..." at bounding box center [602, 320] width 325 height 200
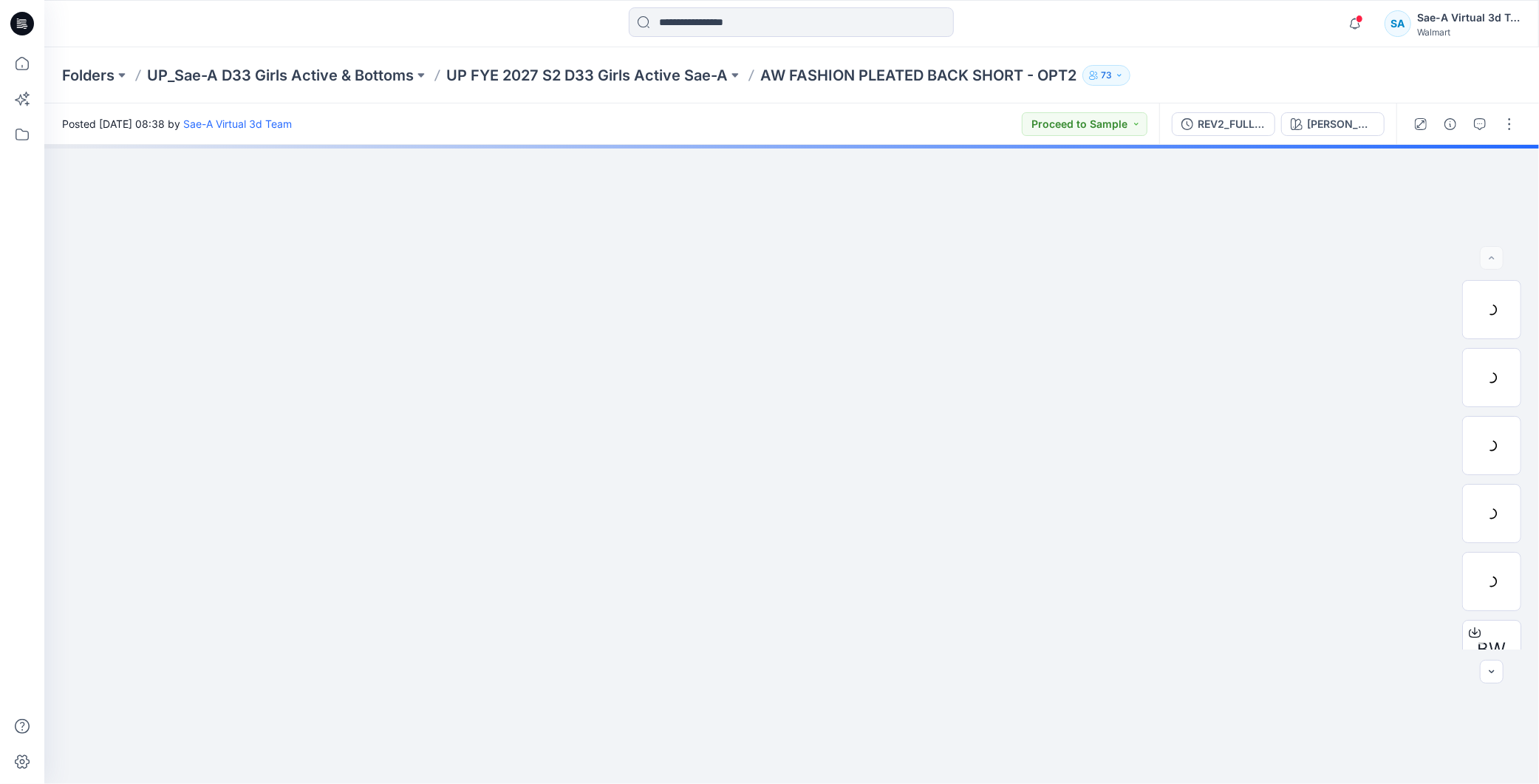
click at [651, 61] on div "Folders UP_Sae-A D33 Girls Active & Bottoms UP FYE 2027 S2 D33 Girls Active Sae…" at bounding box center [792, 75] width 1495 height 56
click at [640, 80] on p "UP FYE 2027 S2 D33 Girls Active Sae-A" at bounding box center [587, 75] width 282 height 21
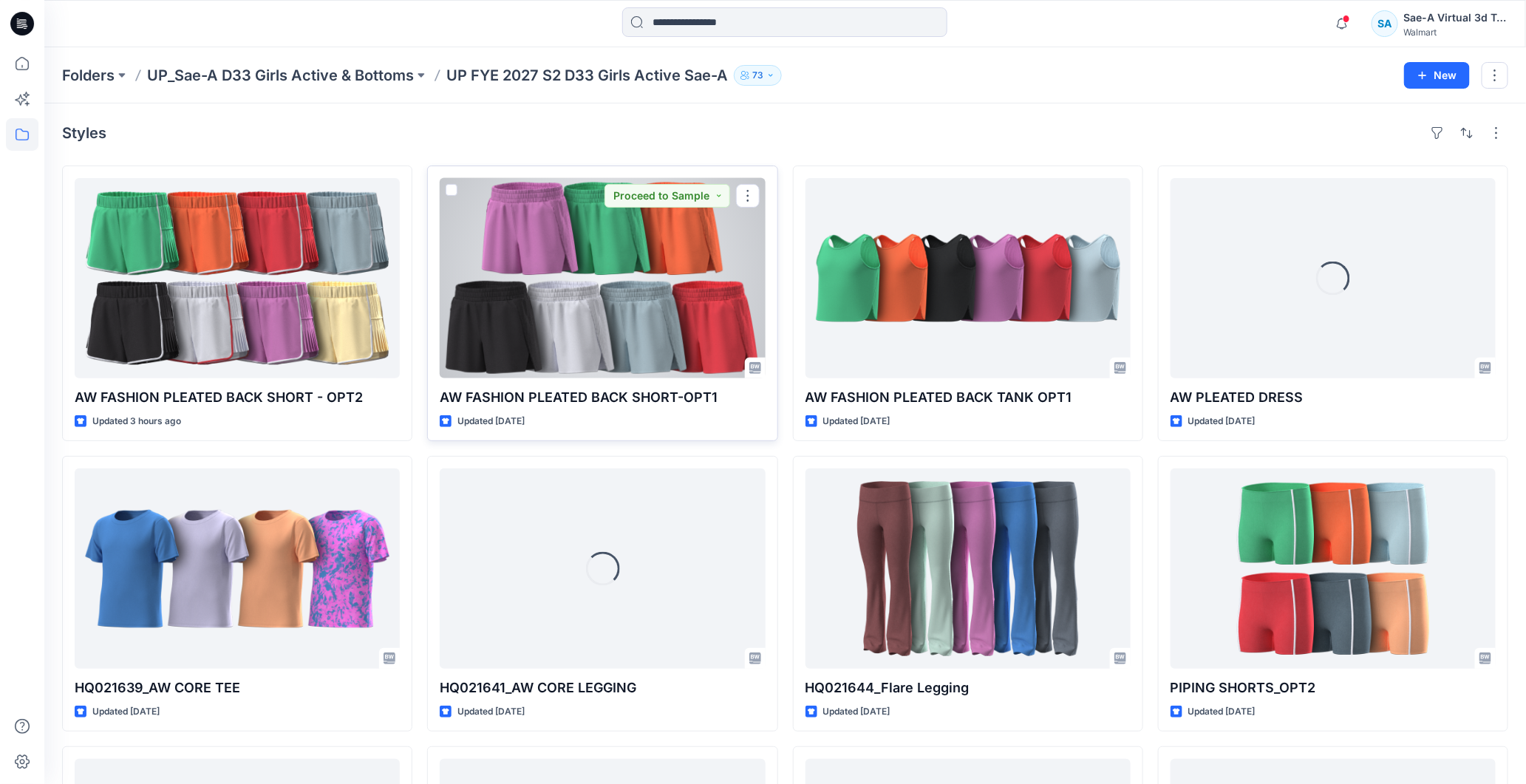
scroll to position [82, 0]
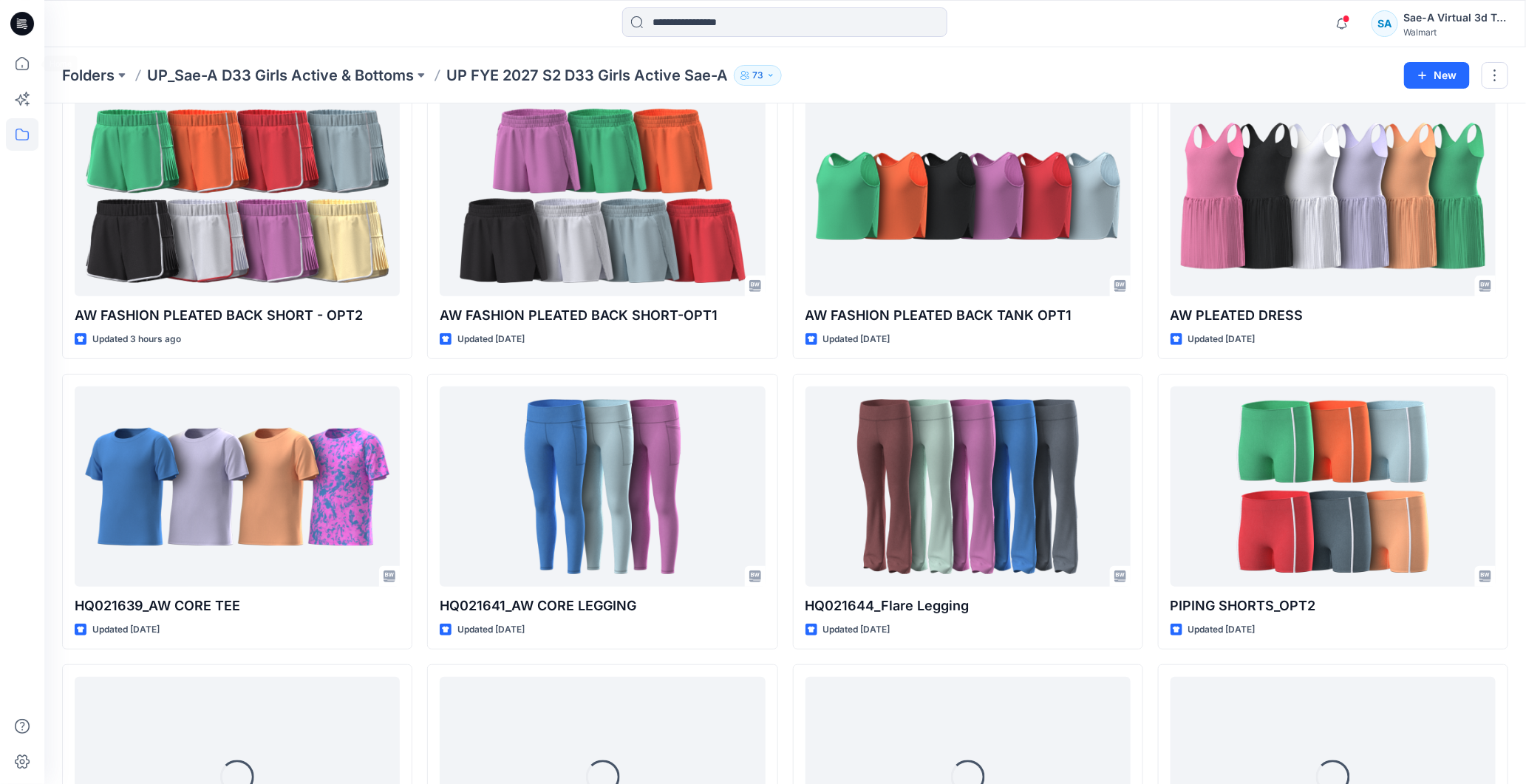
click at [27, 22] on icon at bounding box center [22, 24] width 24 height 24
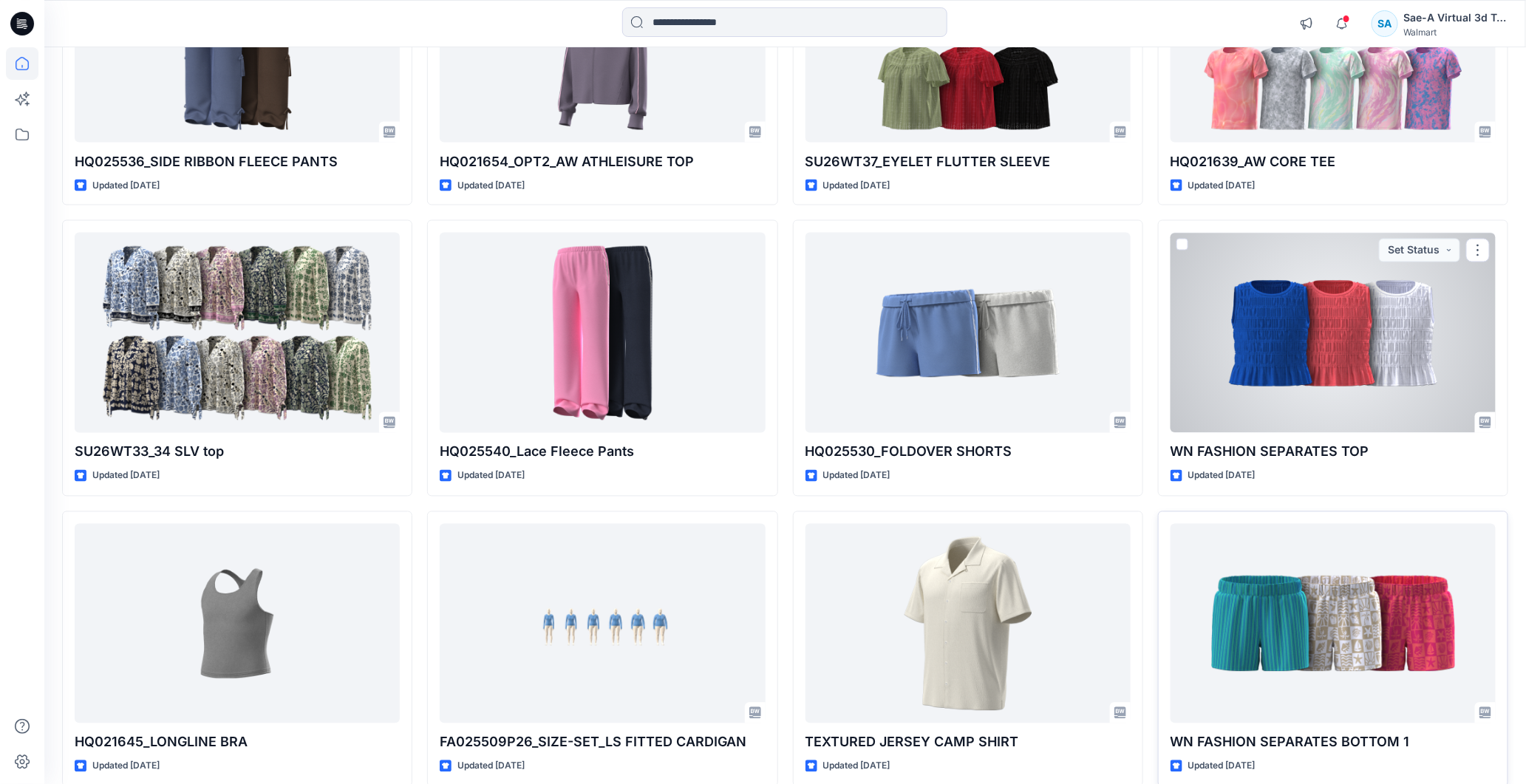
scroll to position [1223, 0]
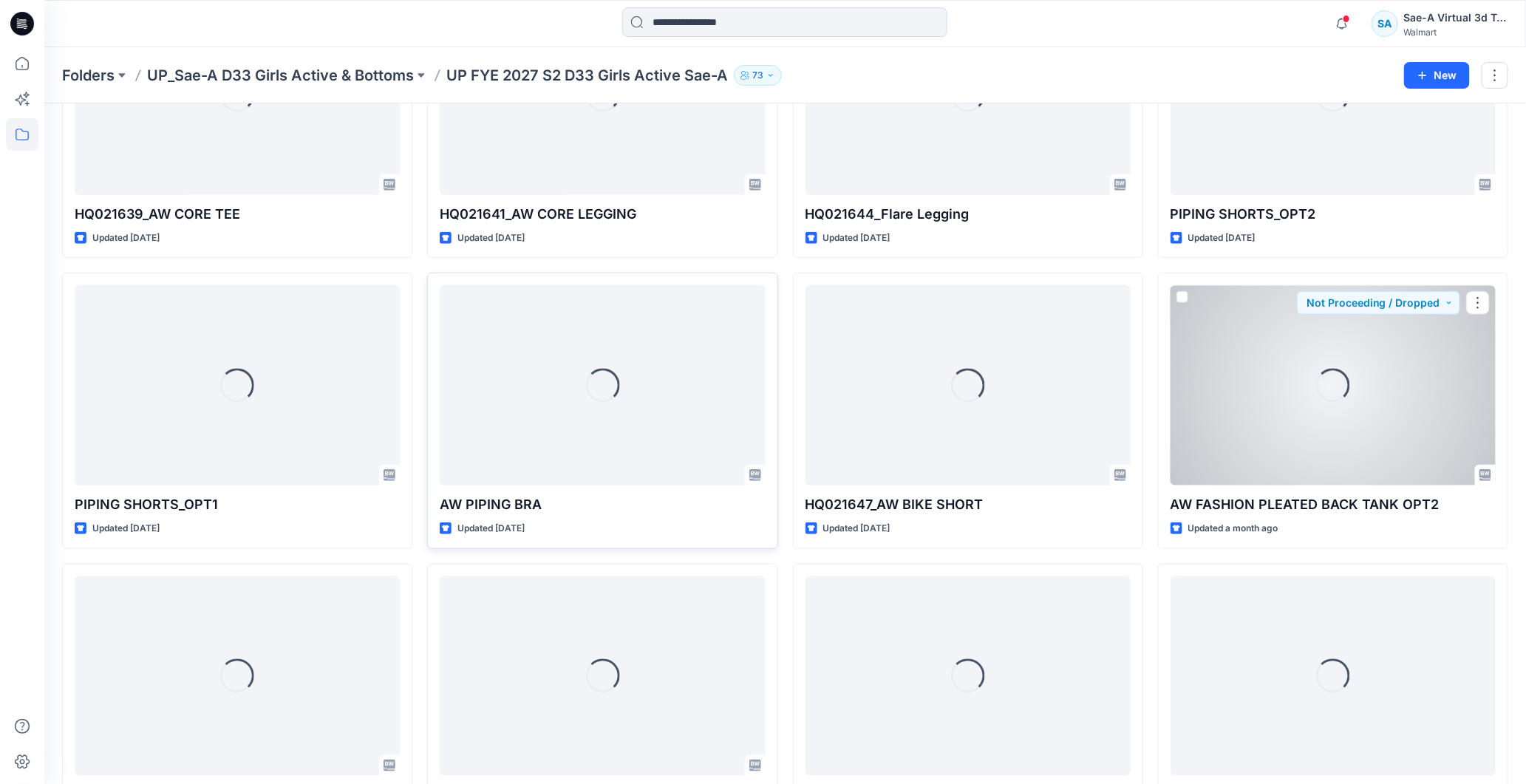
scroll to position [547, 0]
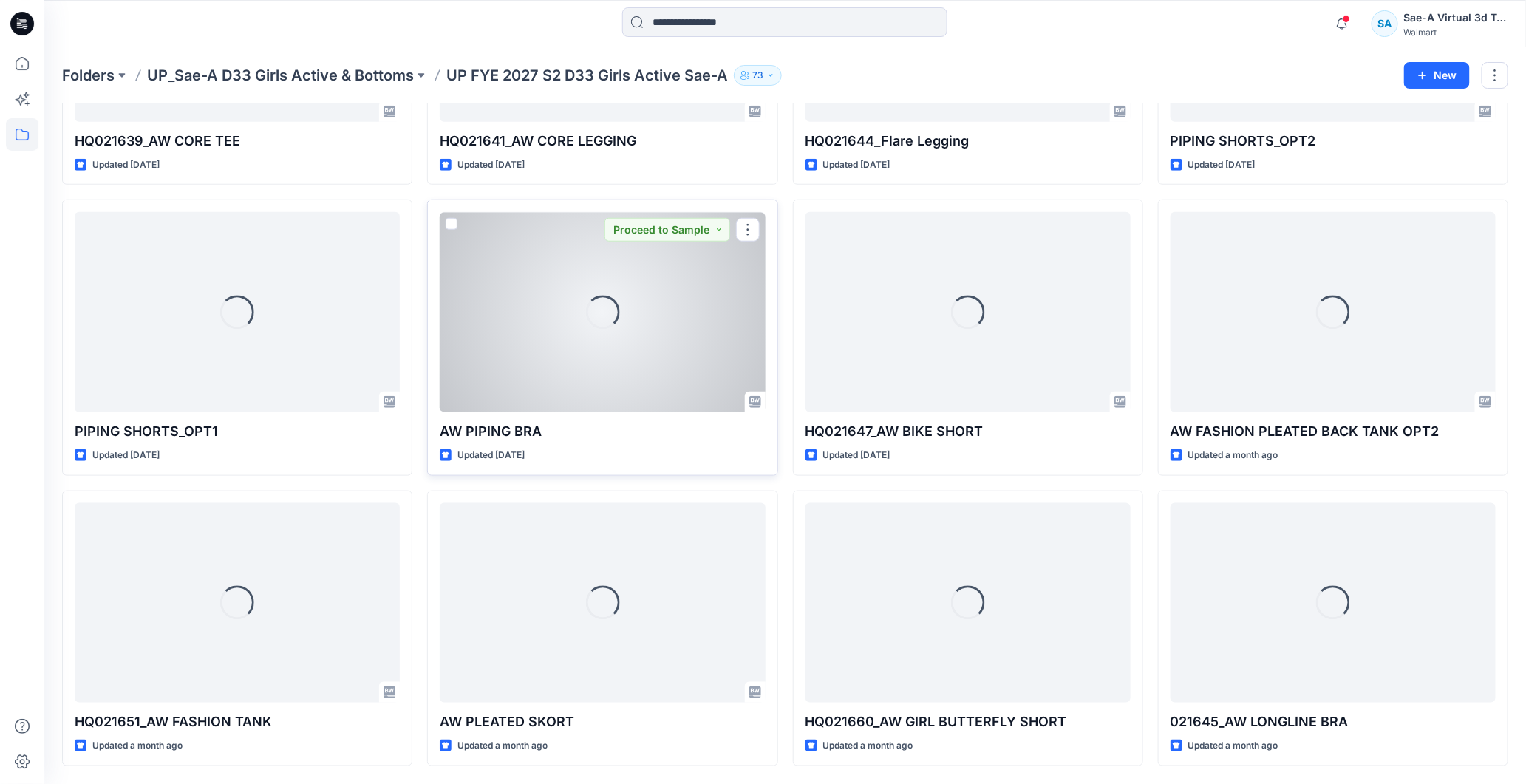
click at [601, 344] on div "Loading..." at bounding box center [602, 312] width 325 height 200
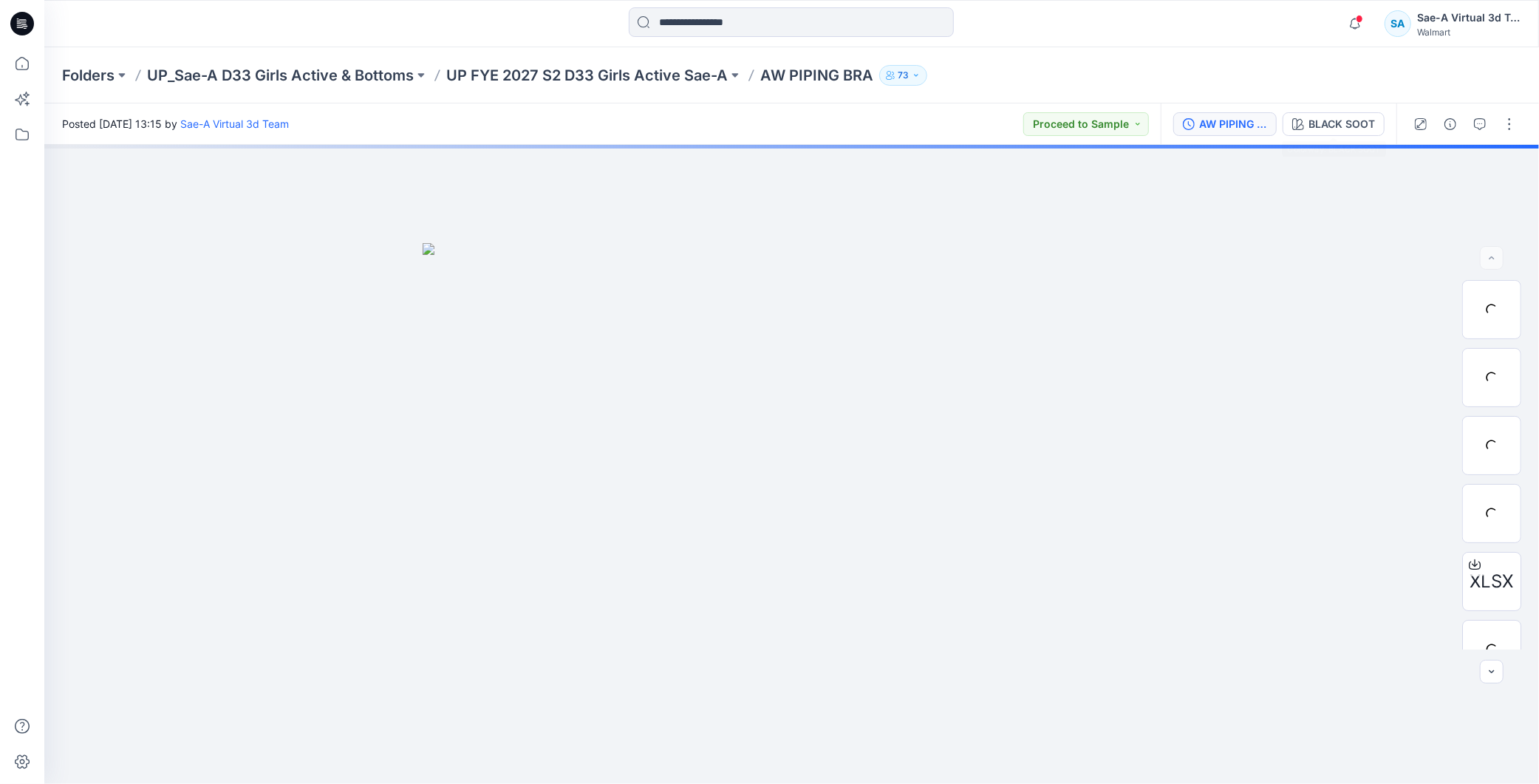
click at [1246, 116] on div "AW PIPING BRA_FULL COLORWAYS" at bounding box center [1233, 124] width 68 height 16
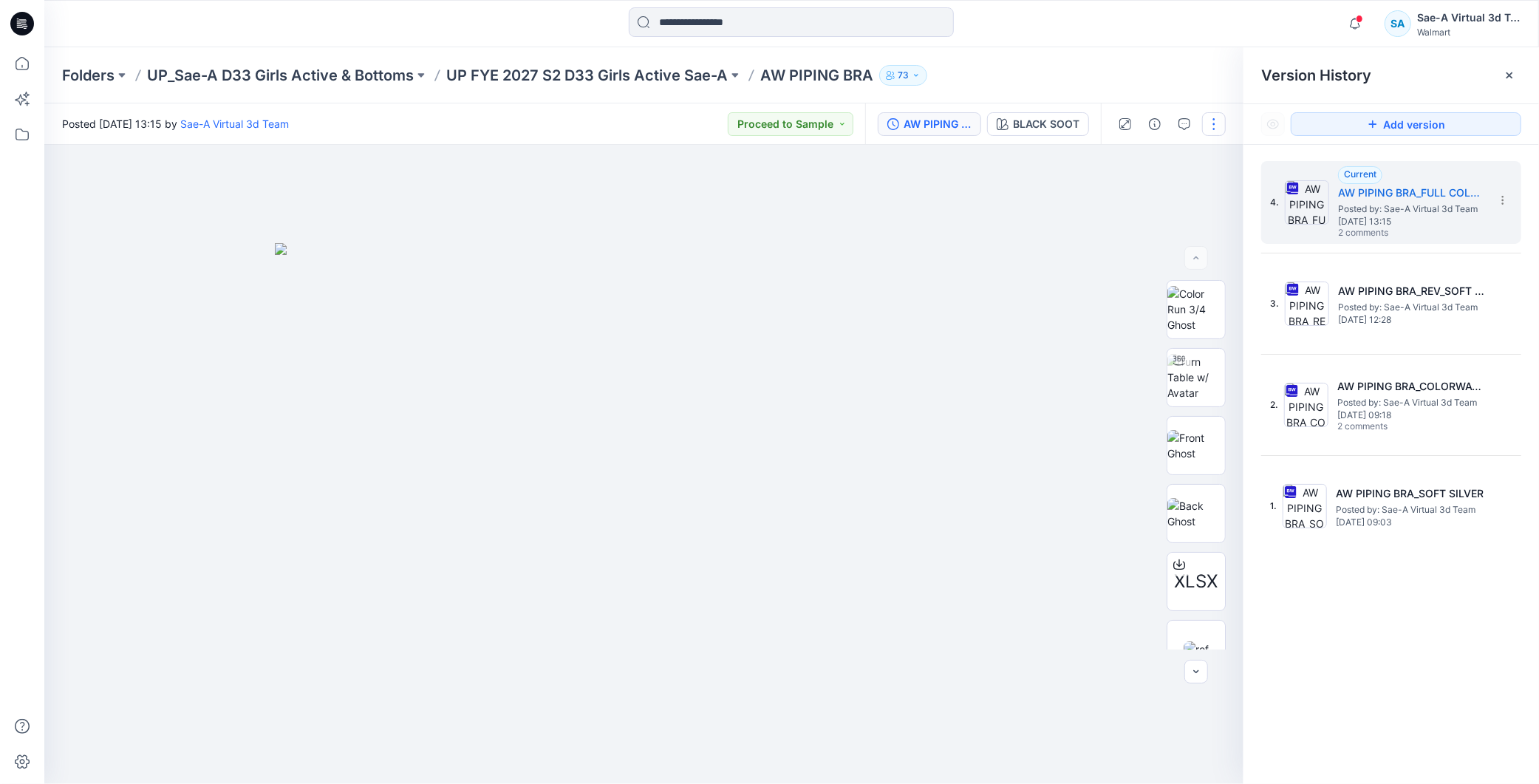
click at [1214, 119] on button "button" at bounding box center [1214, 124] width 24 height 24
click at [1135, 197] on button "Edit" at bounding box center [1153, 199] width 136 height 28
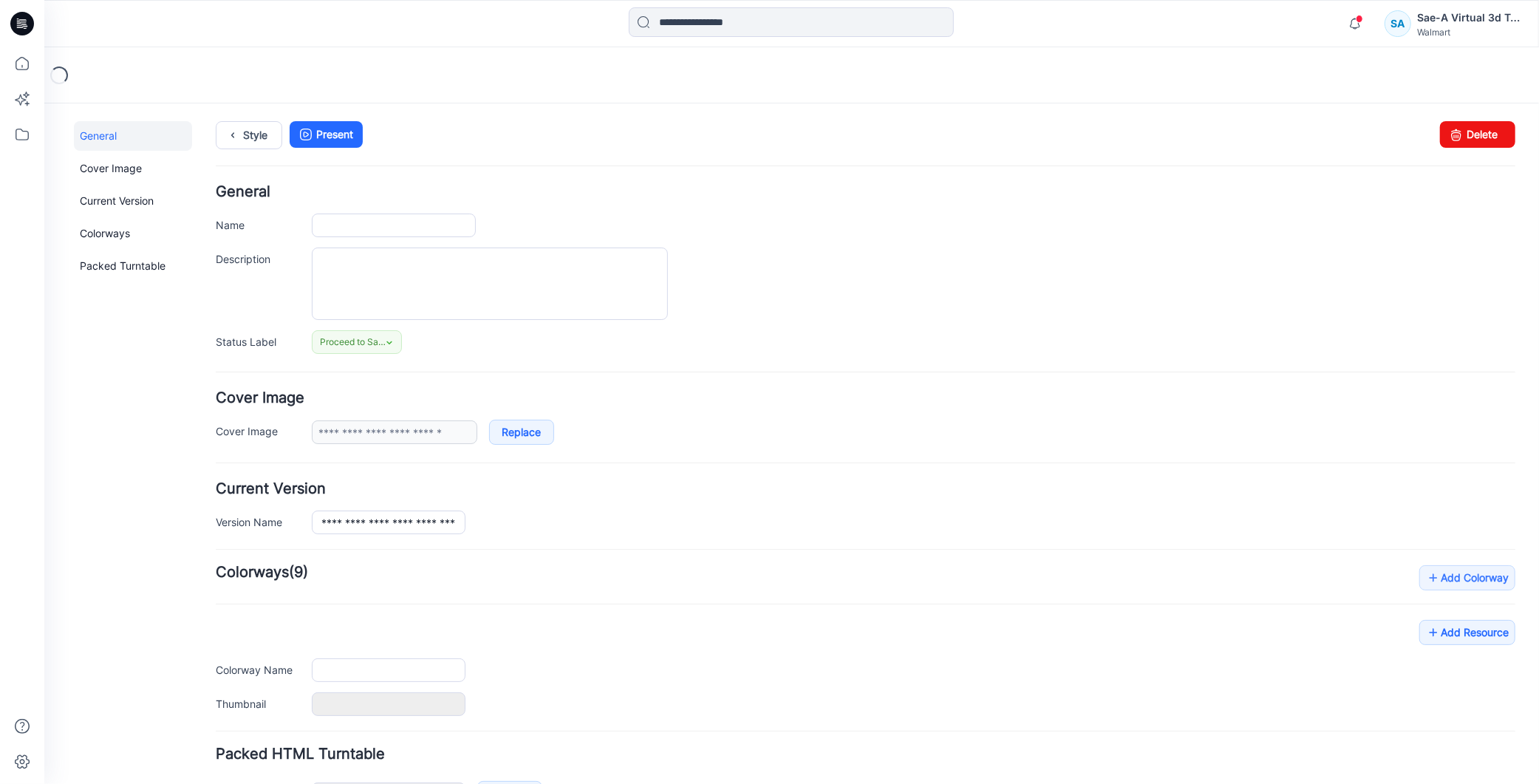
type input "**********"
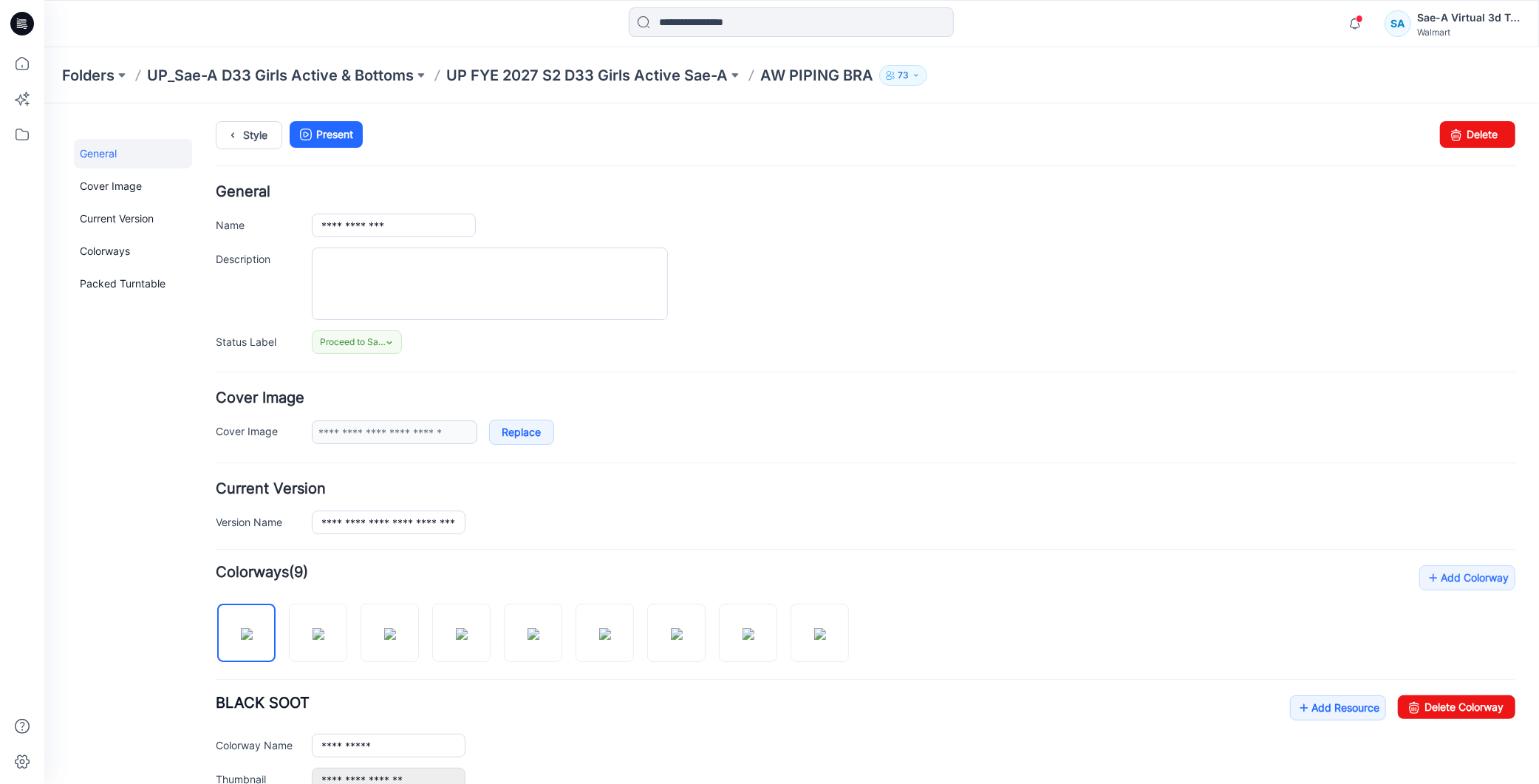
scroll to position [410, 0]
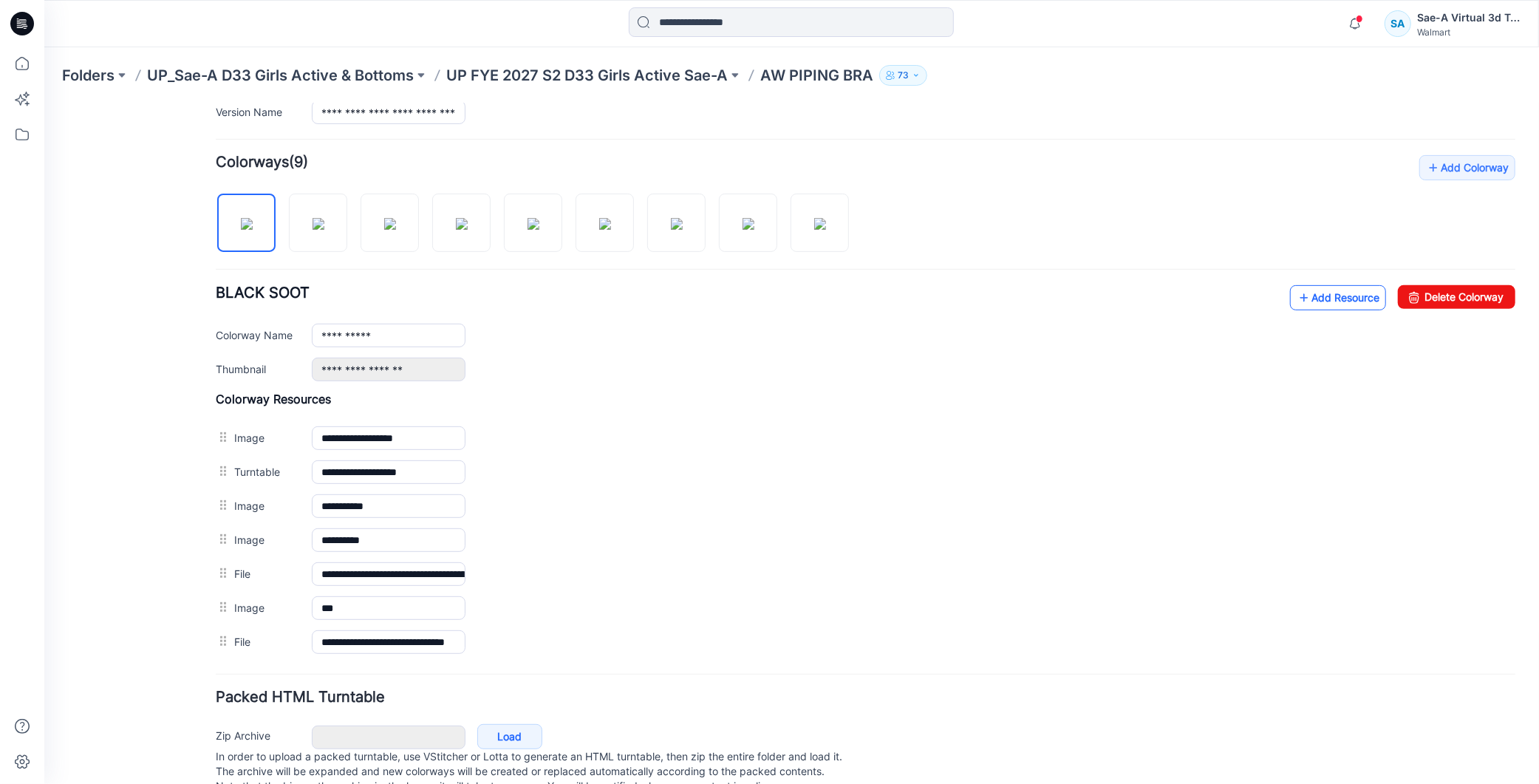
click at [1317, 292] on link "Add Resource" at bounding box center [1337, 297] width 96 height 25
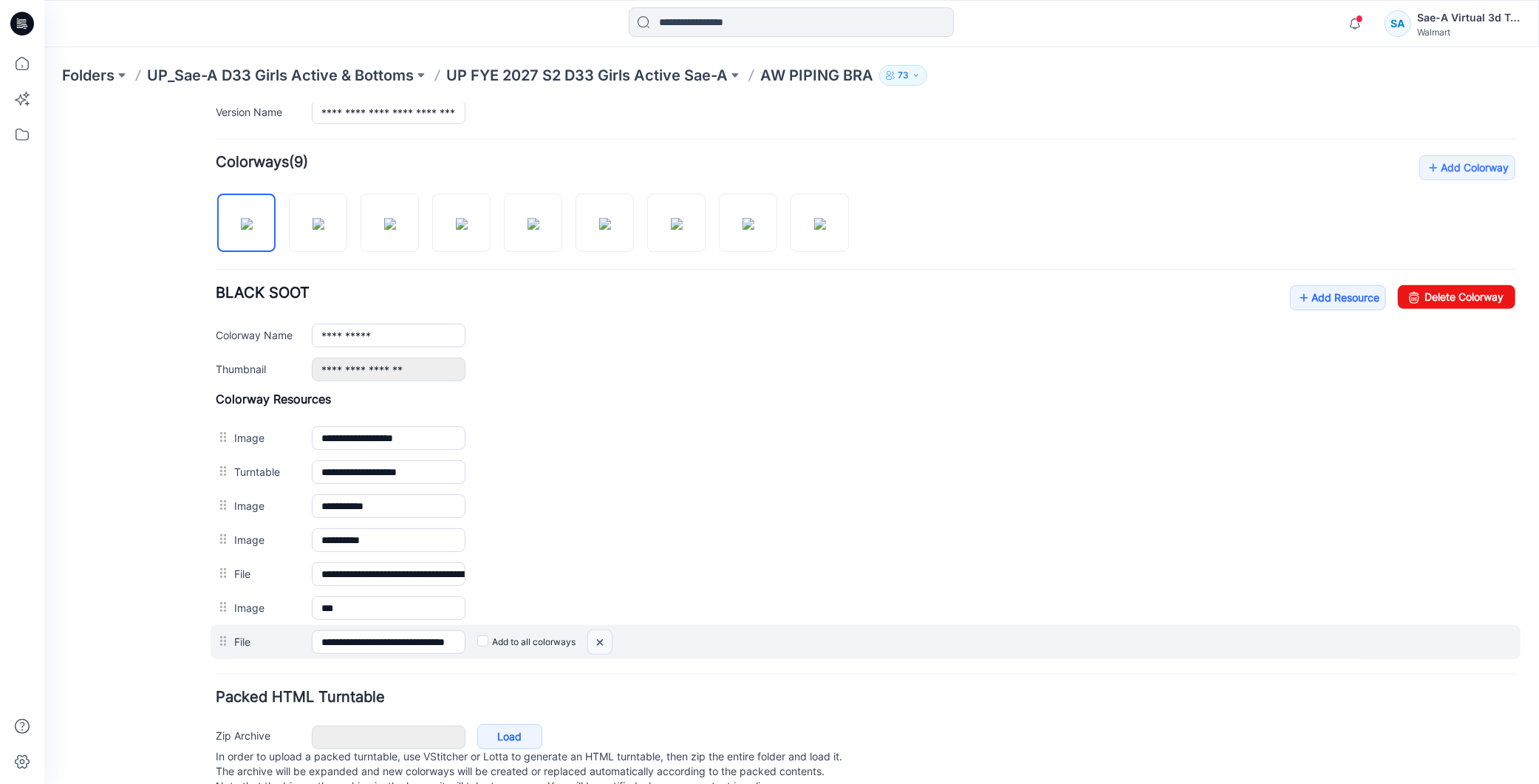
click at [44, 103] on img at bounding box center [44, 103] width 0 height 0
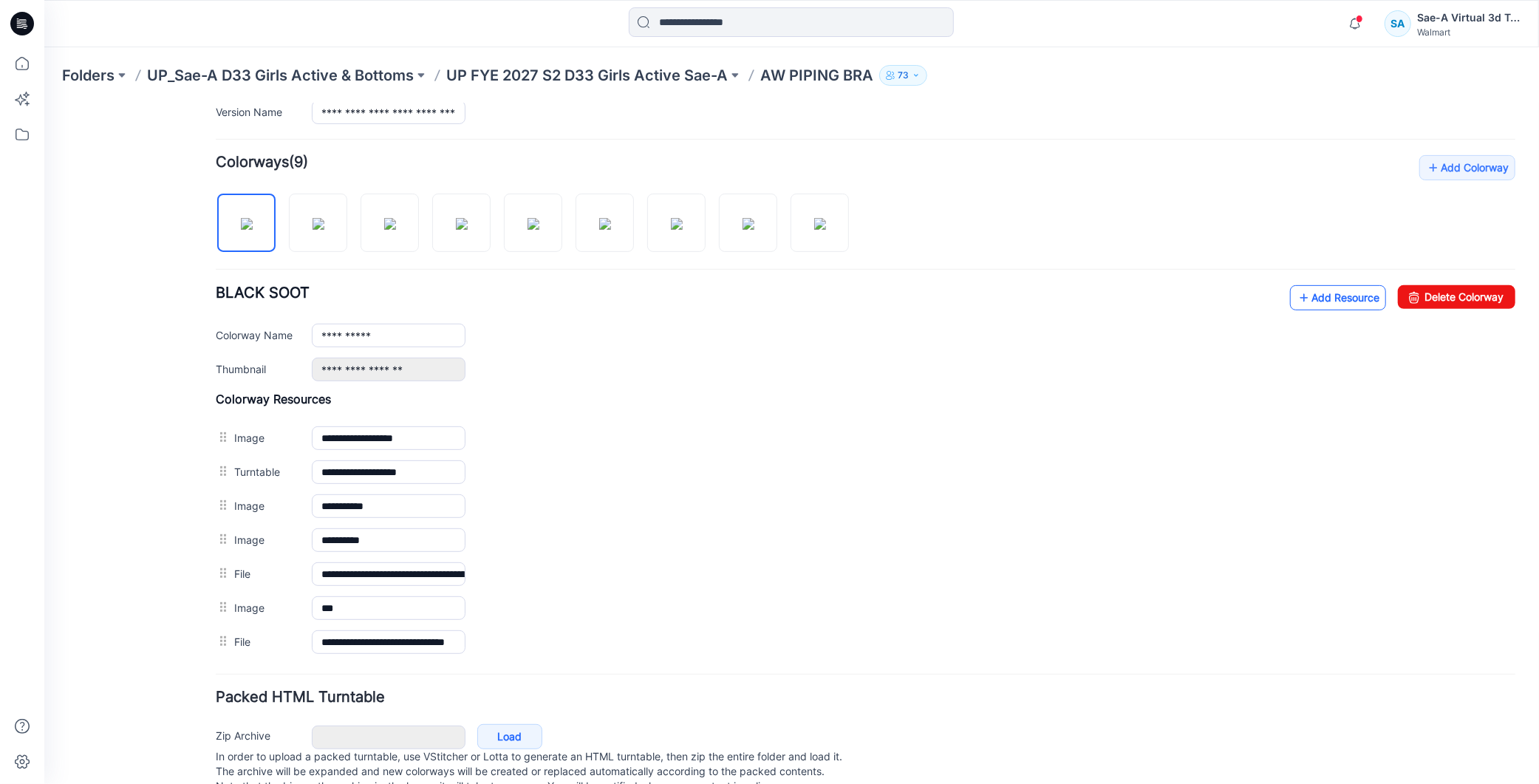
click at [1310, 305] on link "Add Resource" at bounding box center [1337, 297] width 96 height 25
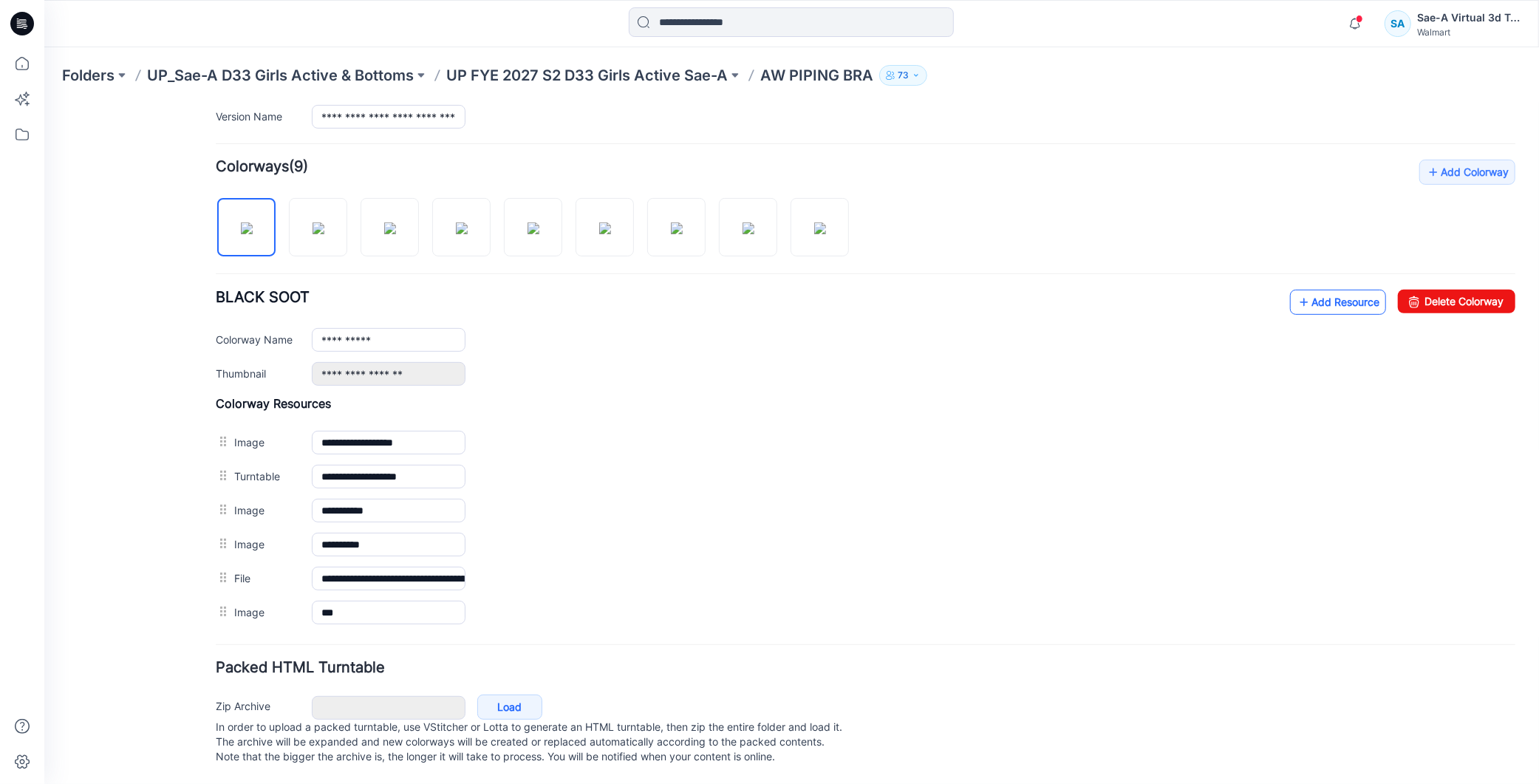
click at [1325, 310] on link "Add Resource" at bounding box center [1337, 302] width 96 height 25
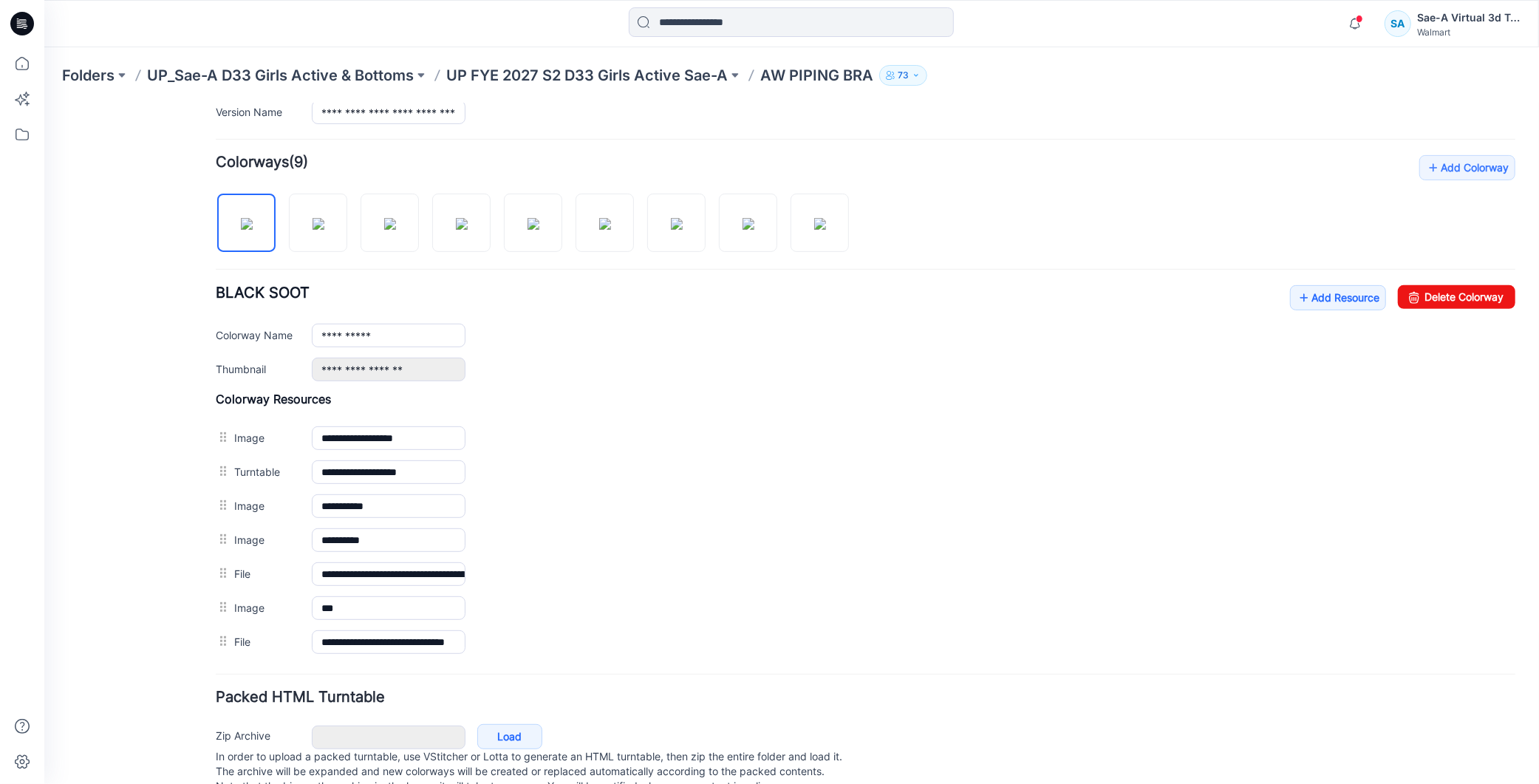
scroll to position [0, 0]
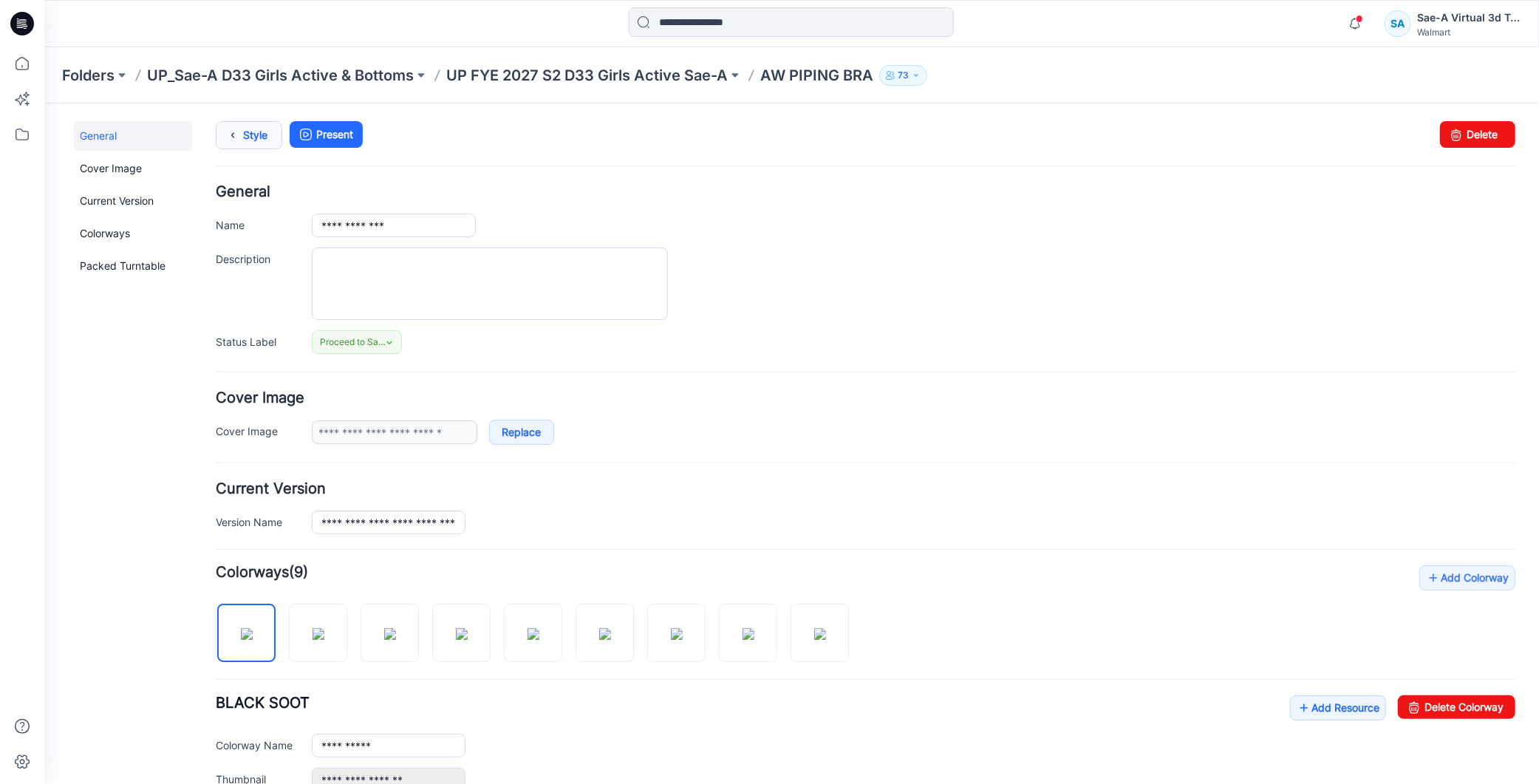
click at [254, 126] on link "Style" at bounding box center [248, 134] width 66 height 28
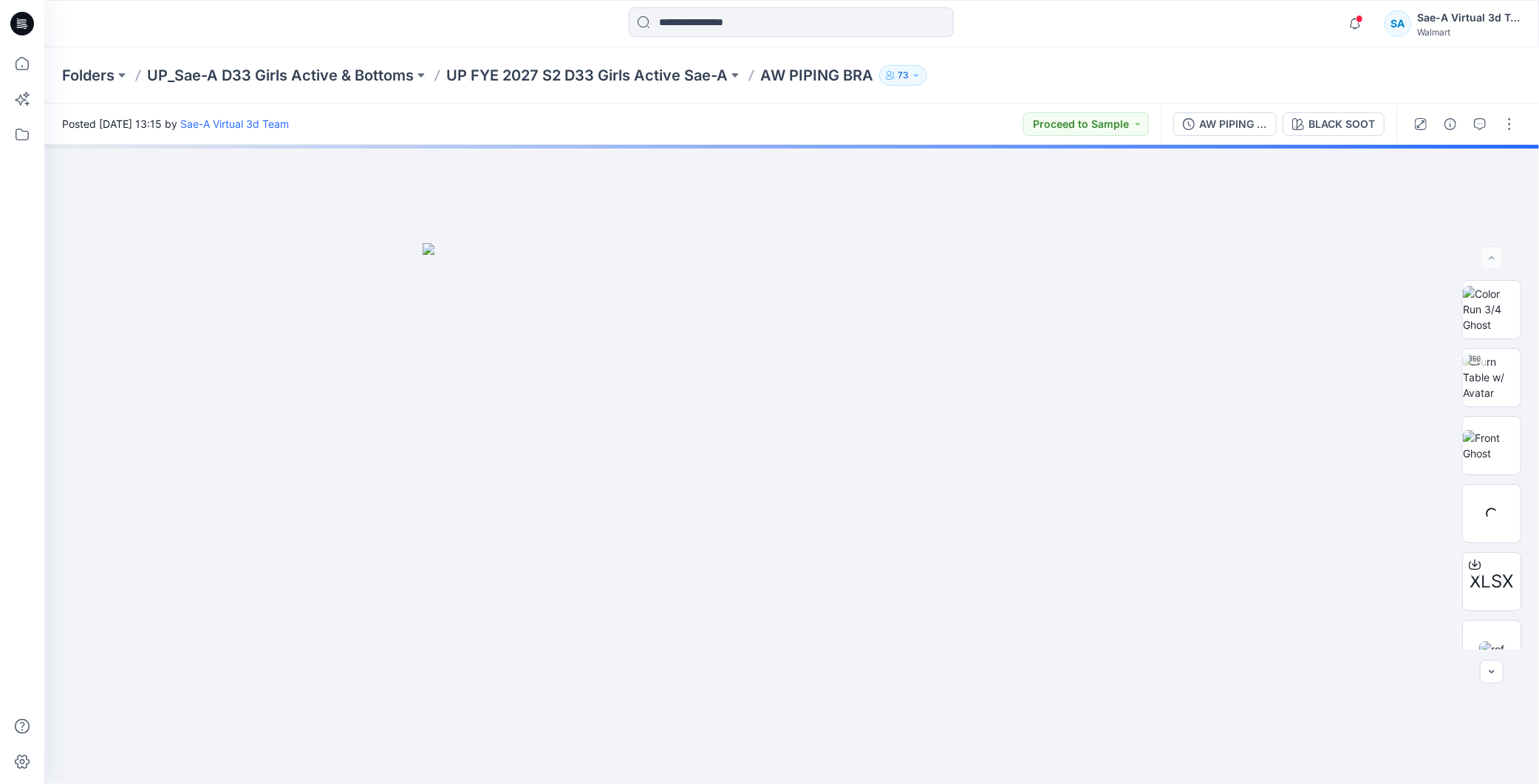
click at [611, 71] on p "UP FYE 2027 S2 D33 Girls Active Sae-A" at bounding box center [587, 75] width 282 height 21
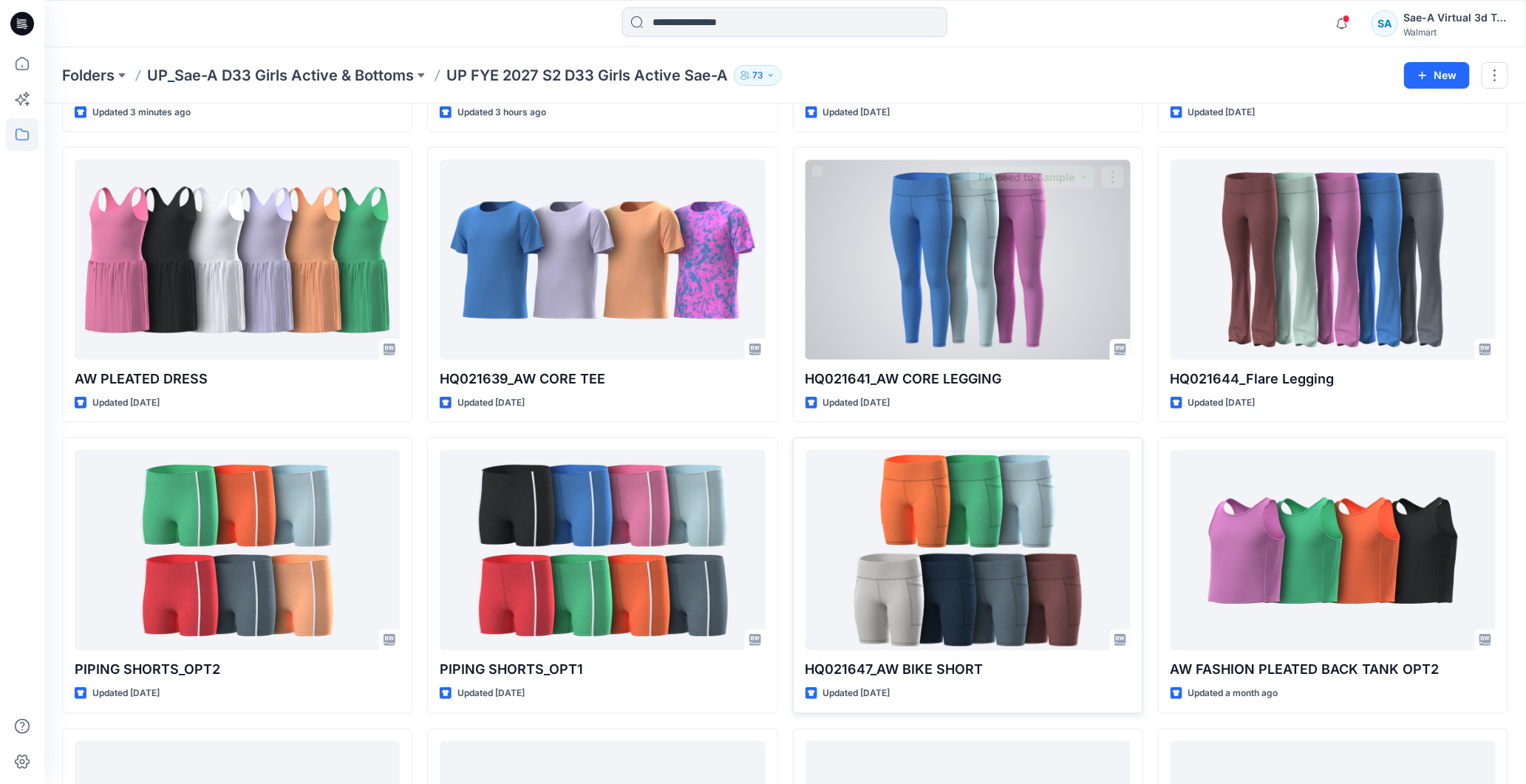
scroll to position [392, 0]
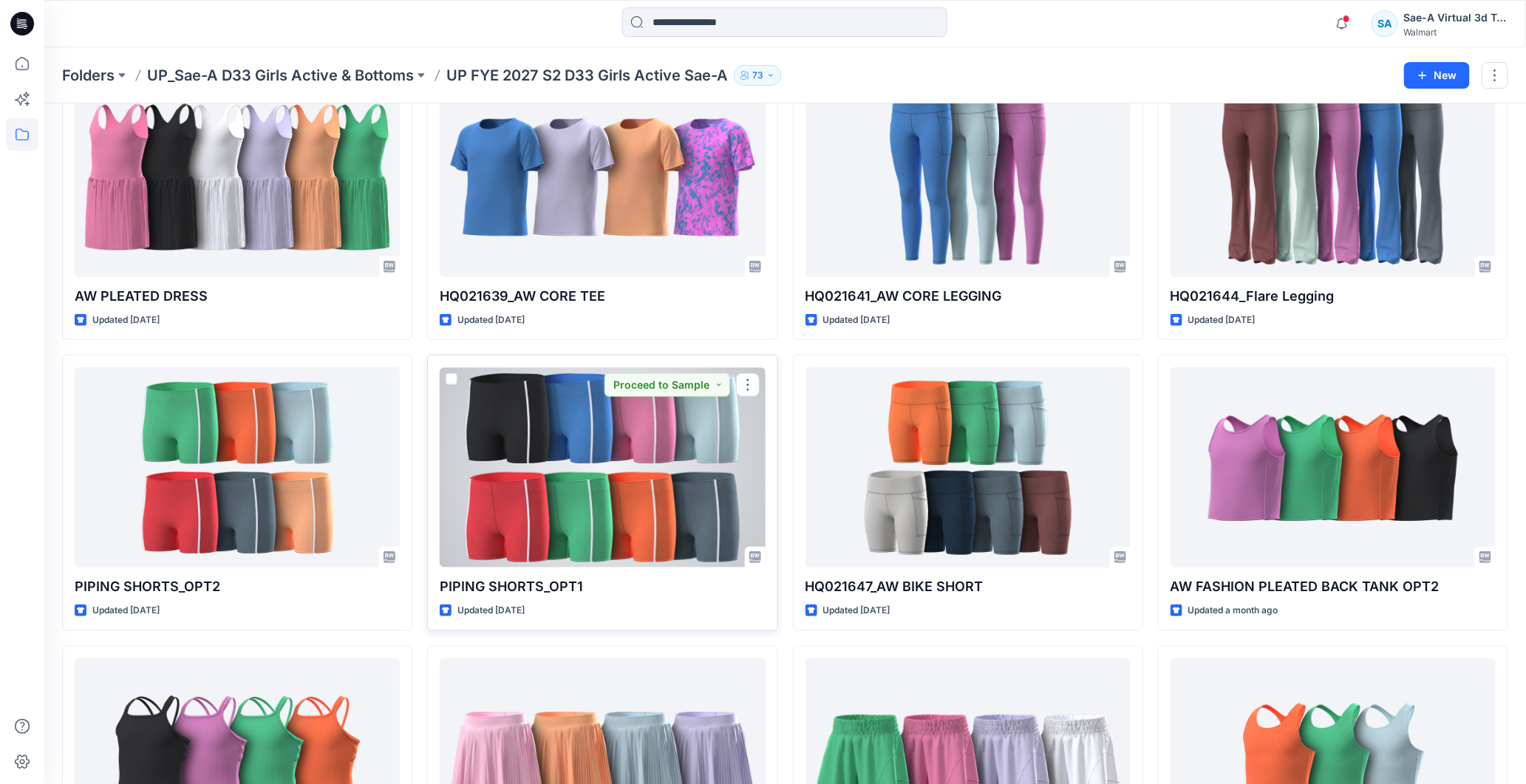
click at [639, 488] on div at bounding box center [602, 467] width 325 height 200
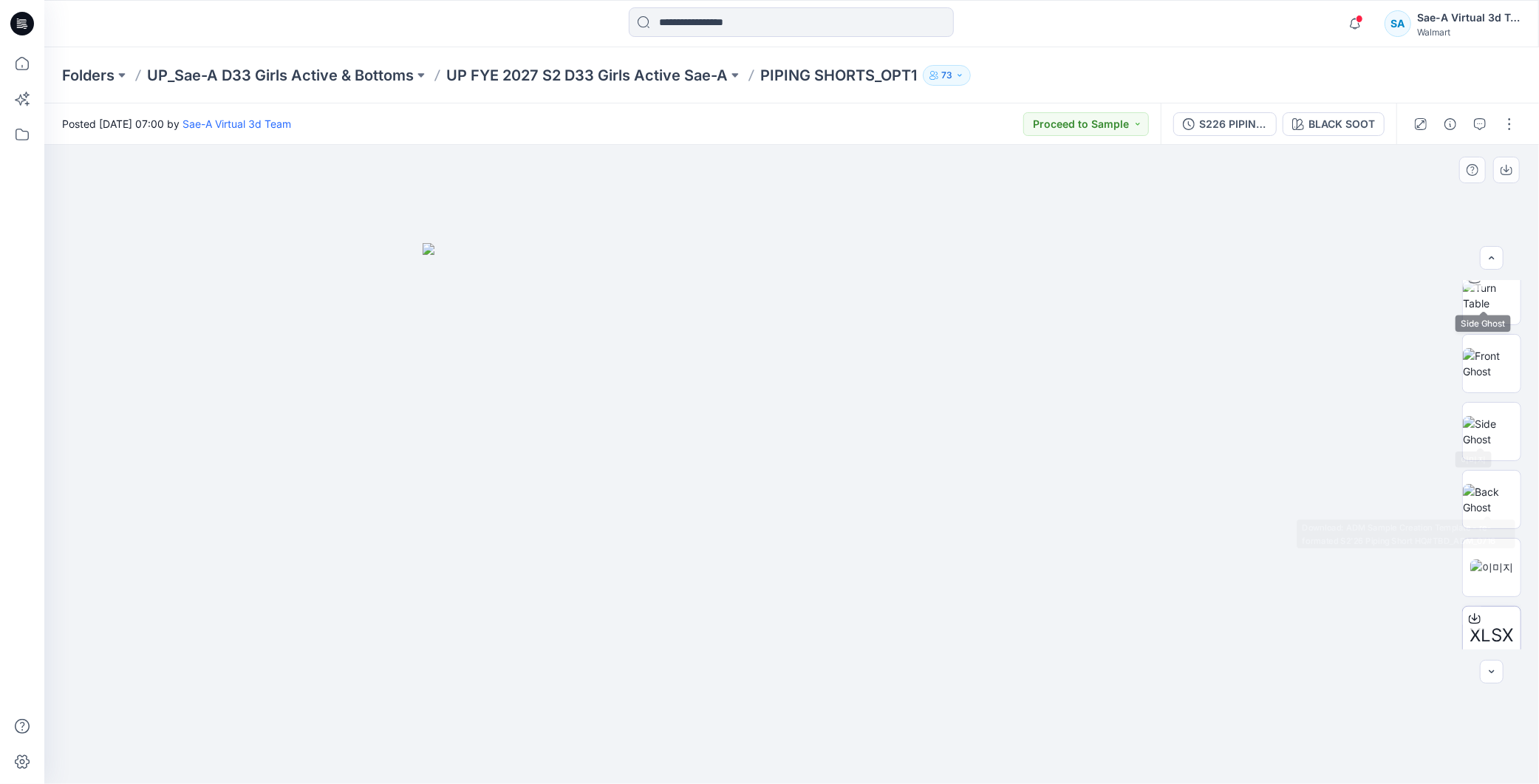
scroll to position [233, 0]
click at [1513, 122] on button "button" at bounding box center [1510, 124] width 24 height 24
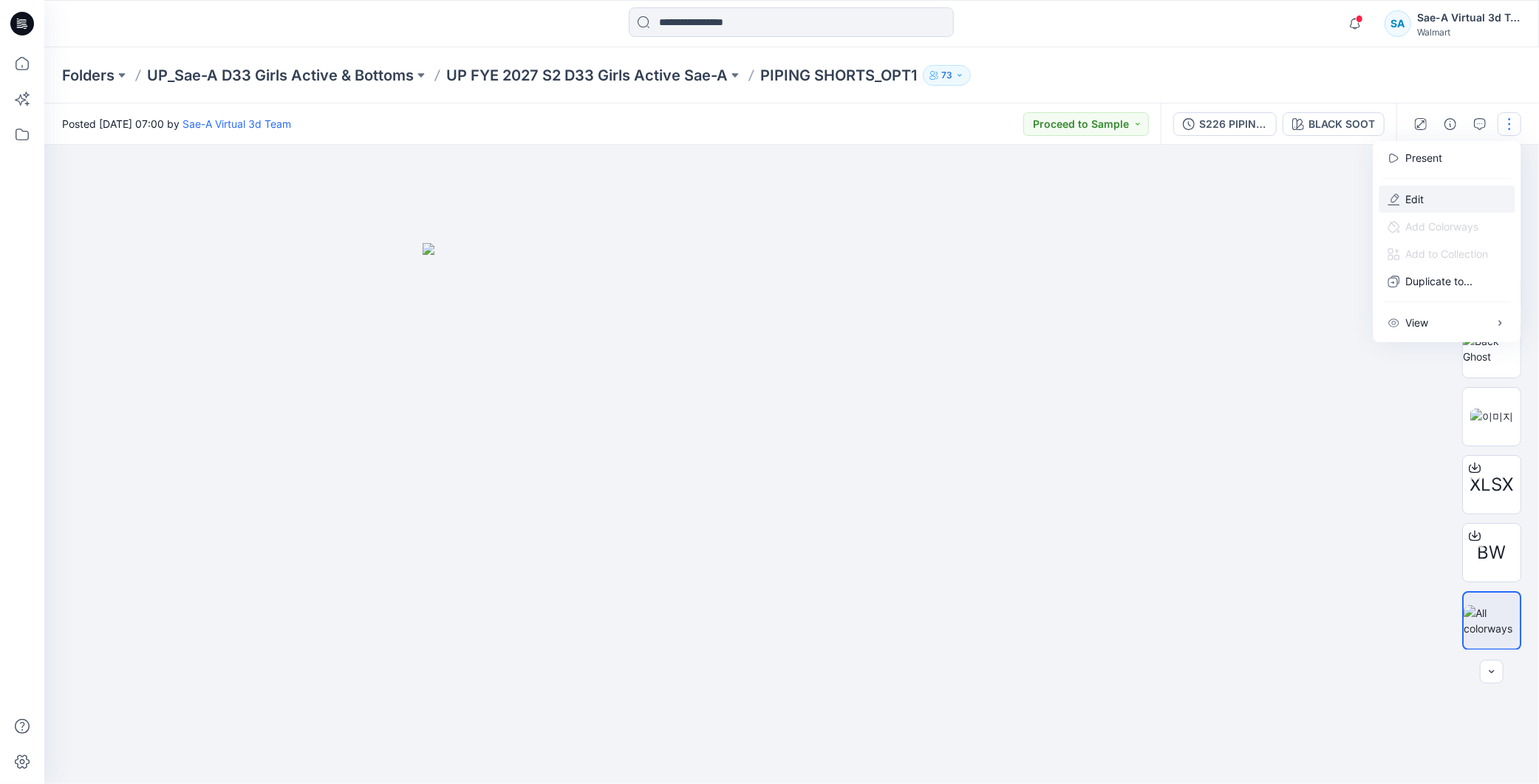
click at [1415, 198] on p "Edit" at bounding box center [1415, 199] width 18 height 15
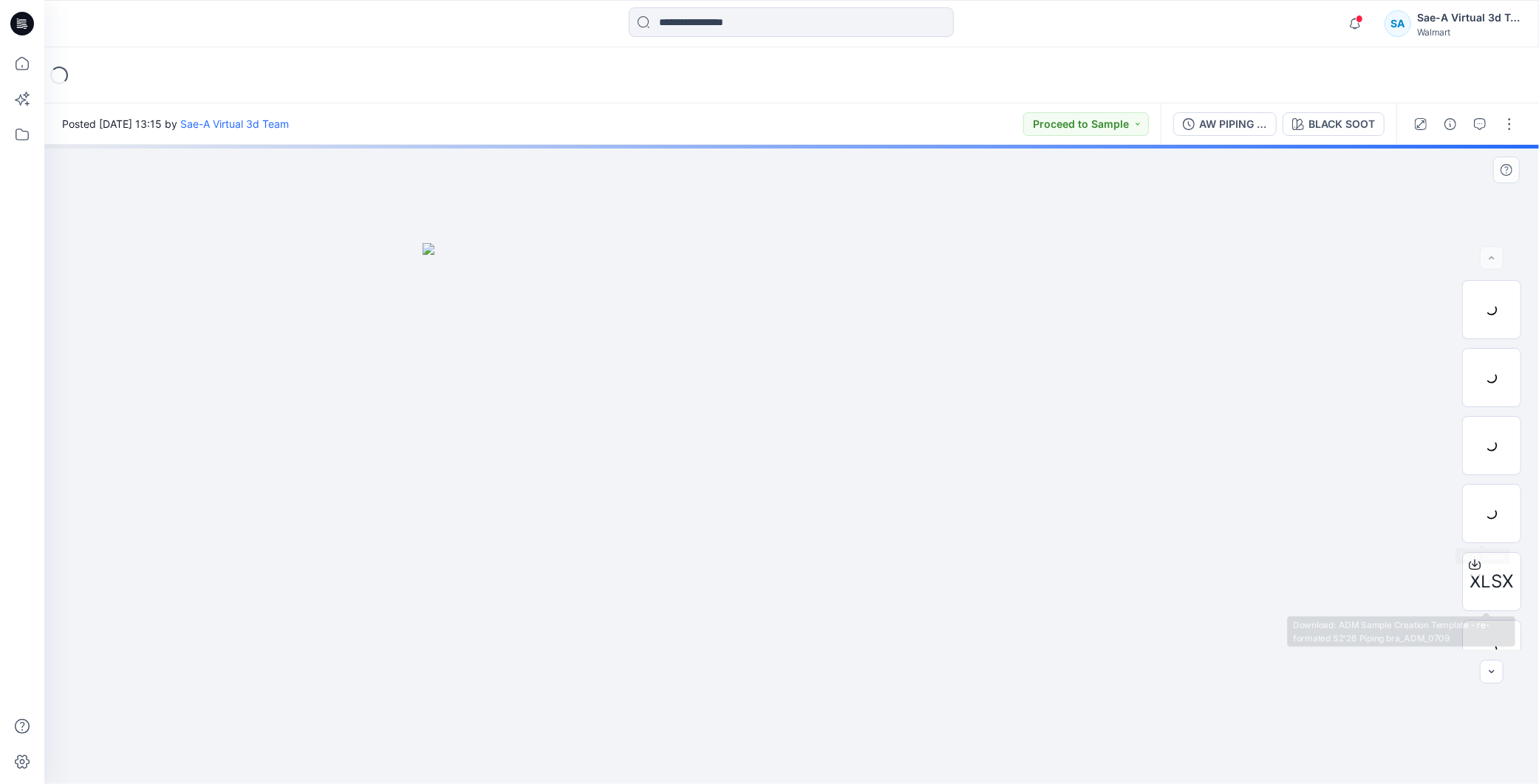
scroll to position [165, 0]
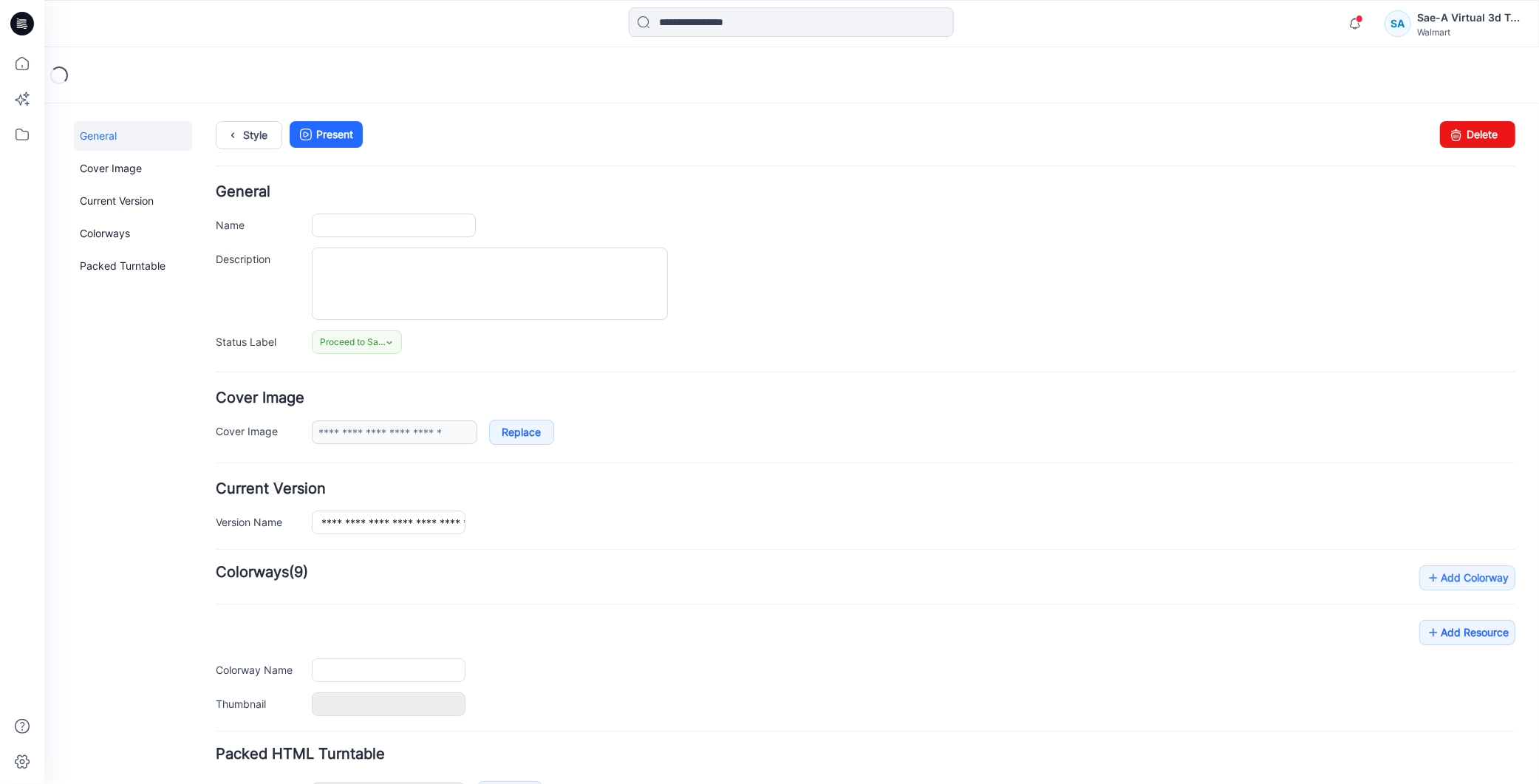
type input "**********"
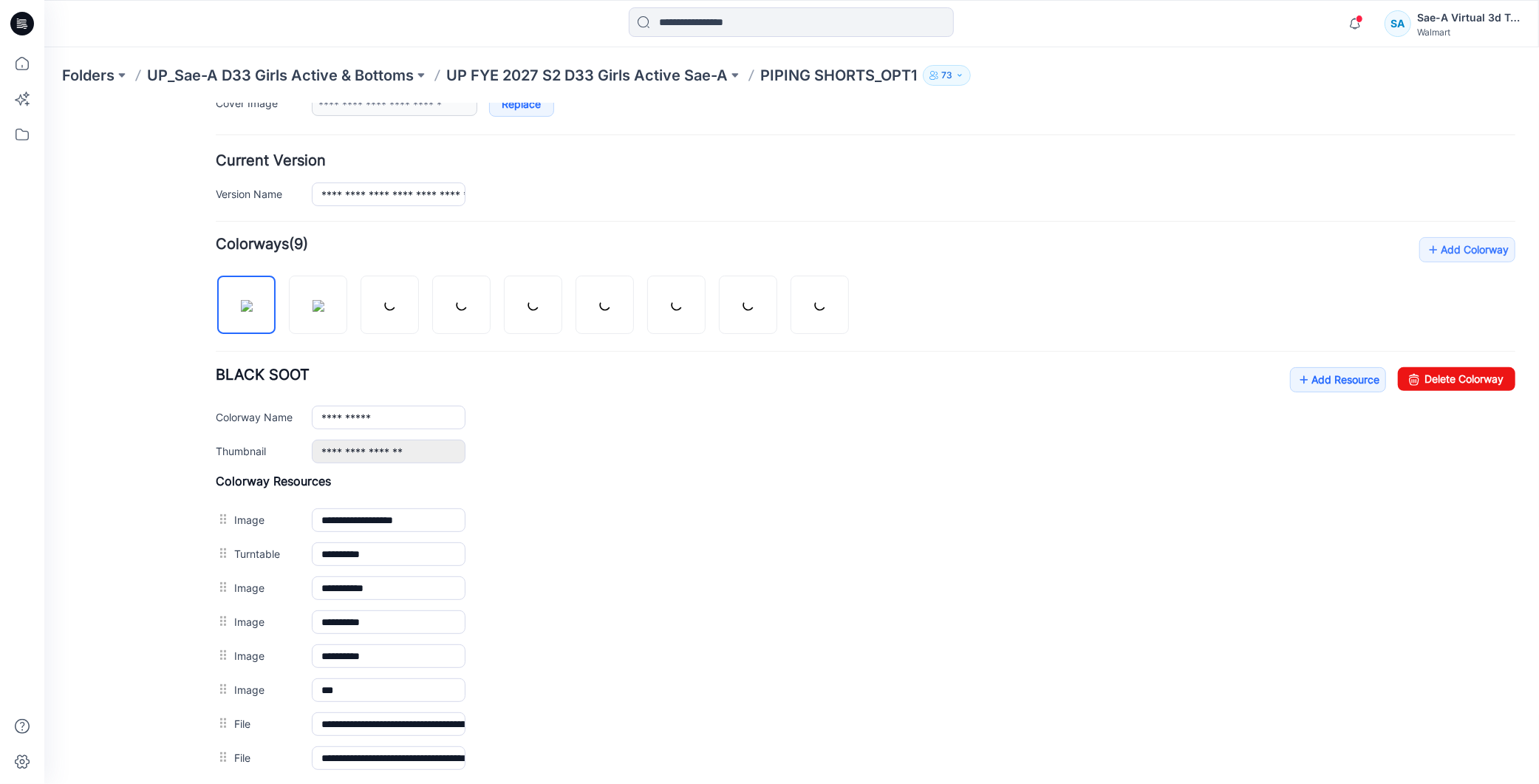
scroll to position [492, 0]
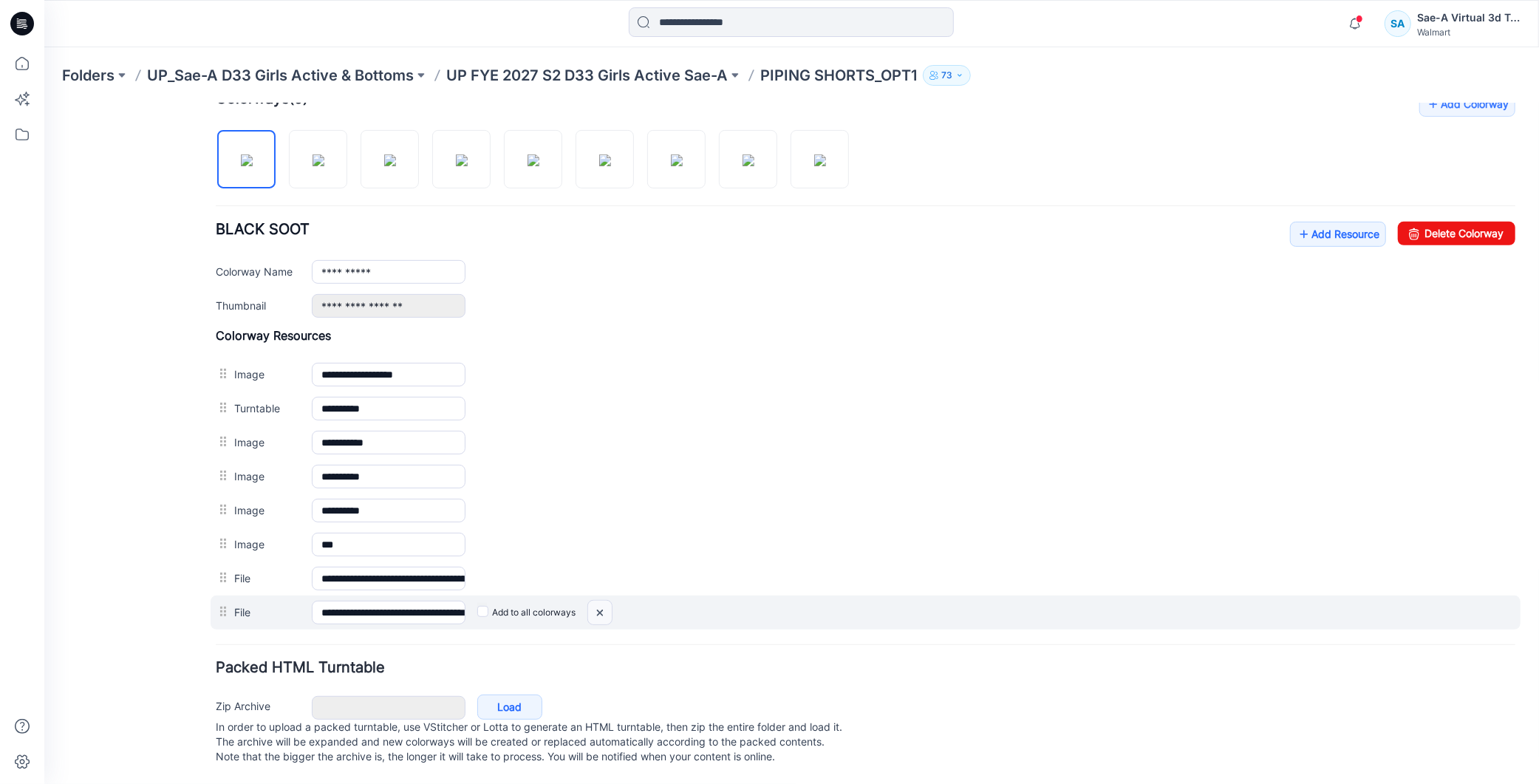
click at [44, 103] on img at bounding box center [44, 103] width 0 height 0
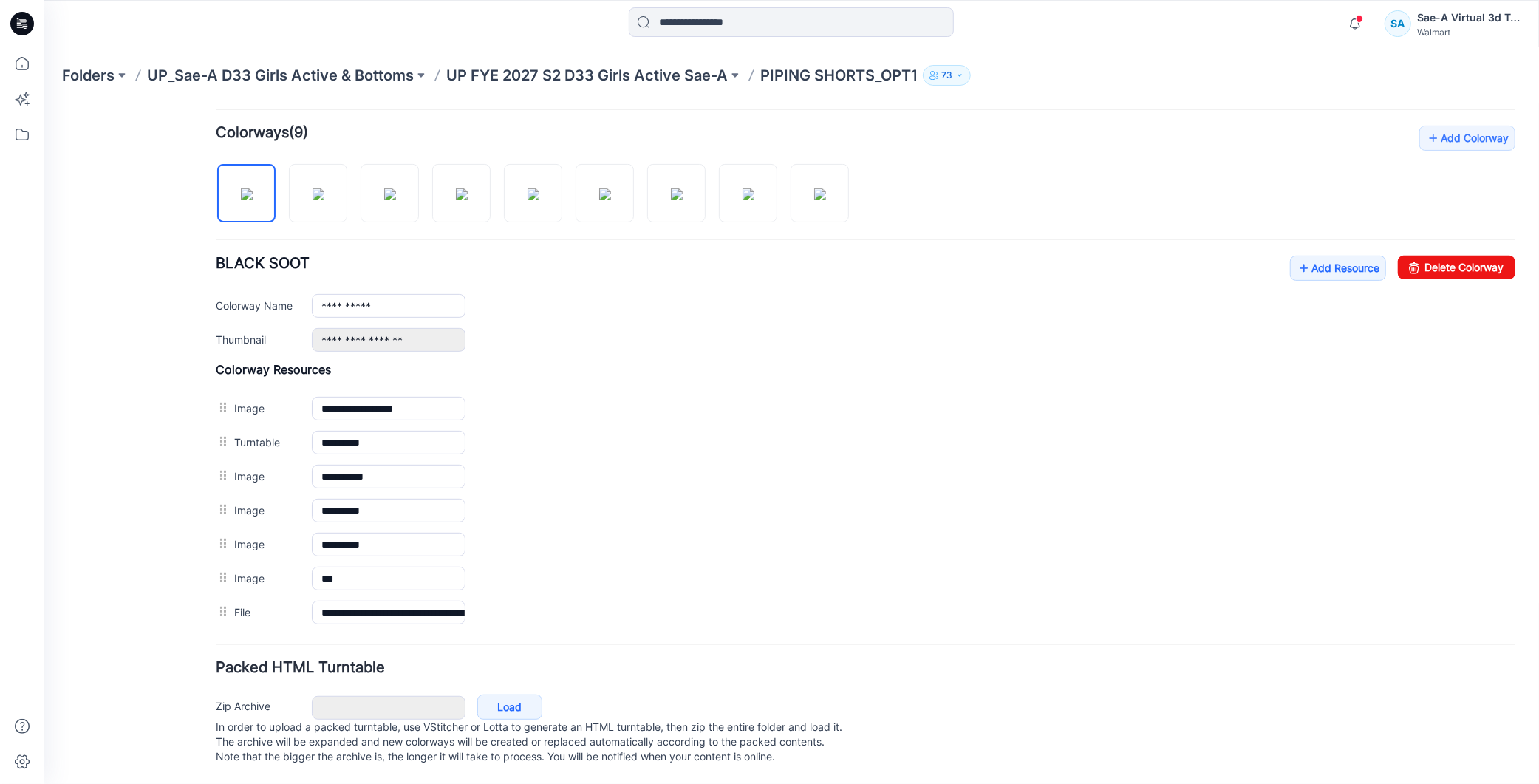
scroll to position [458, 0]
click at [1331, 219] on div "**********" at bounding box center [865, 377] width 1299 height 504
click at [1323, 255] on link "Add Resource" at bounding box center [1337, 267] width 96 height 25
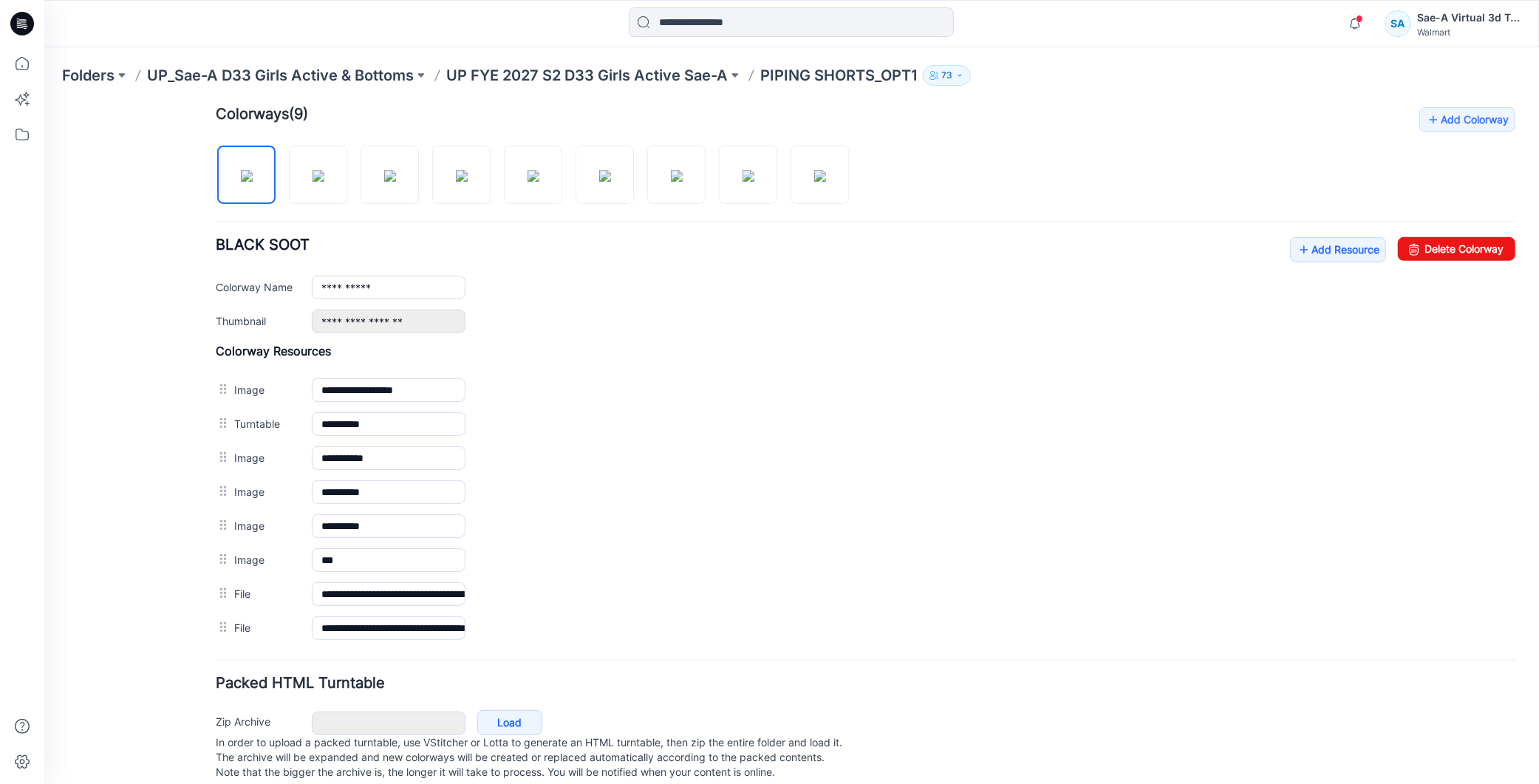
scroll to position [0, 0]
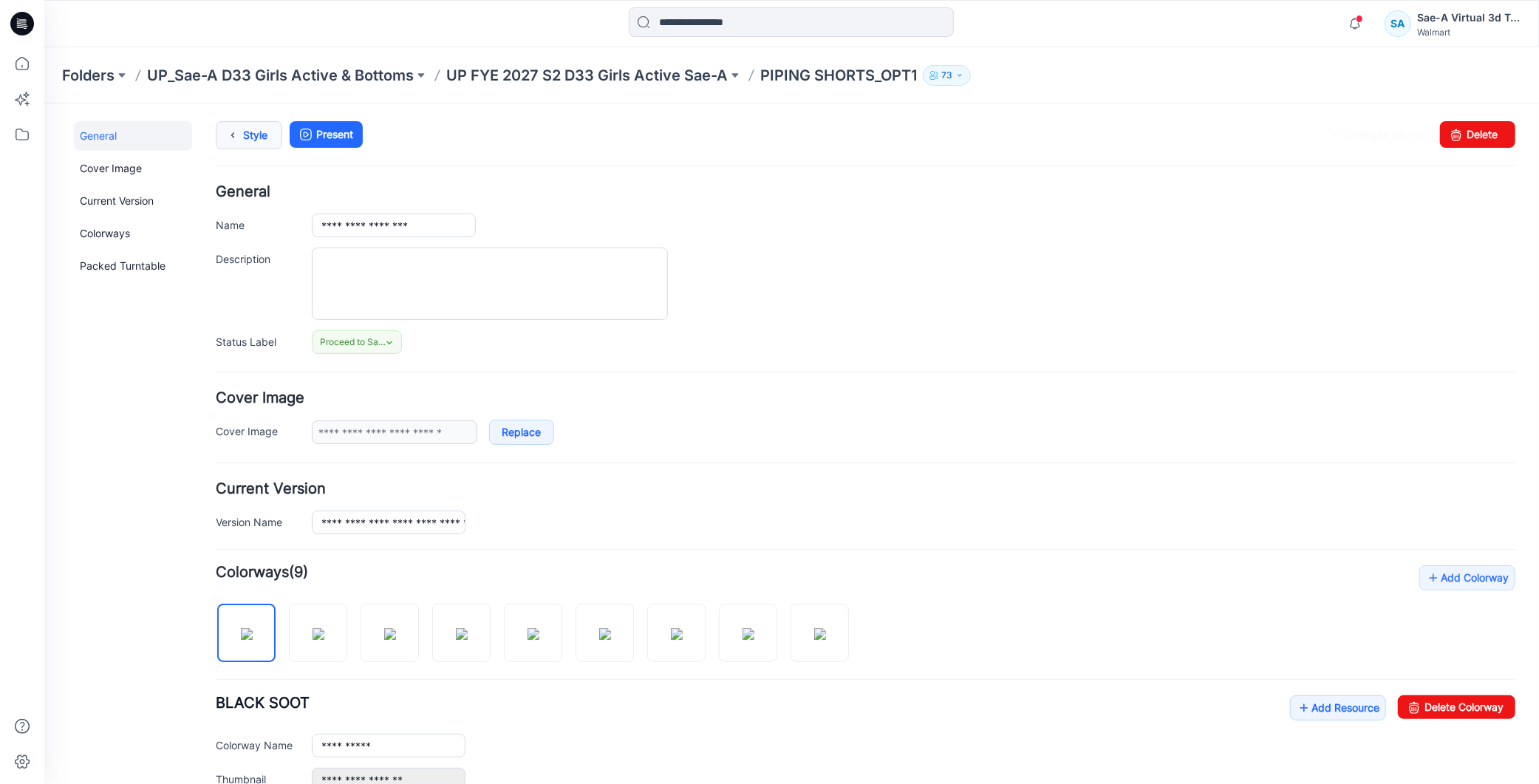
click at [266, 144] on link "Style" at bounding box center [248, 134] width 66 height 28
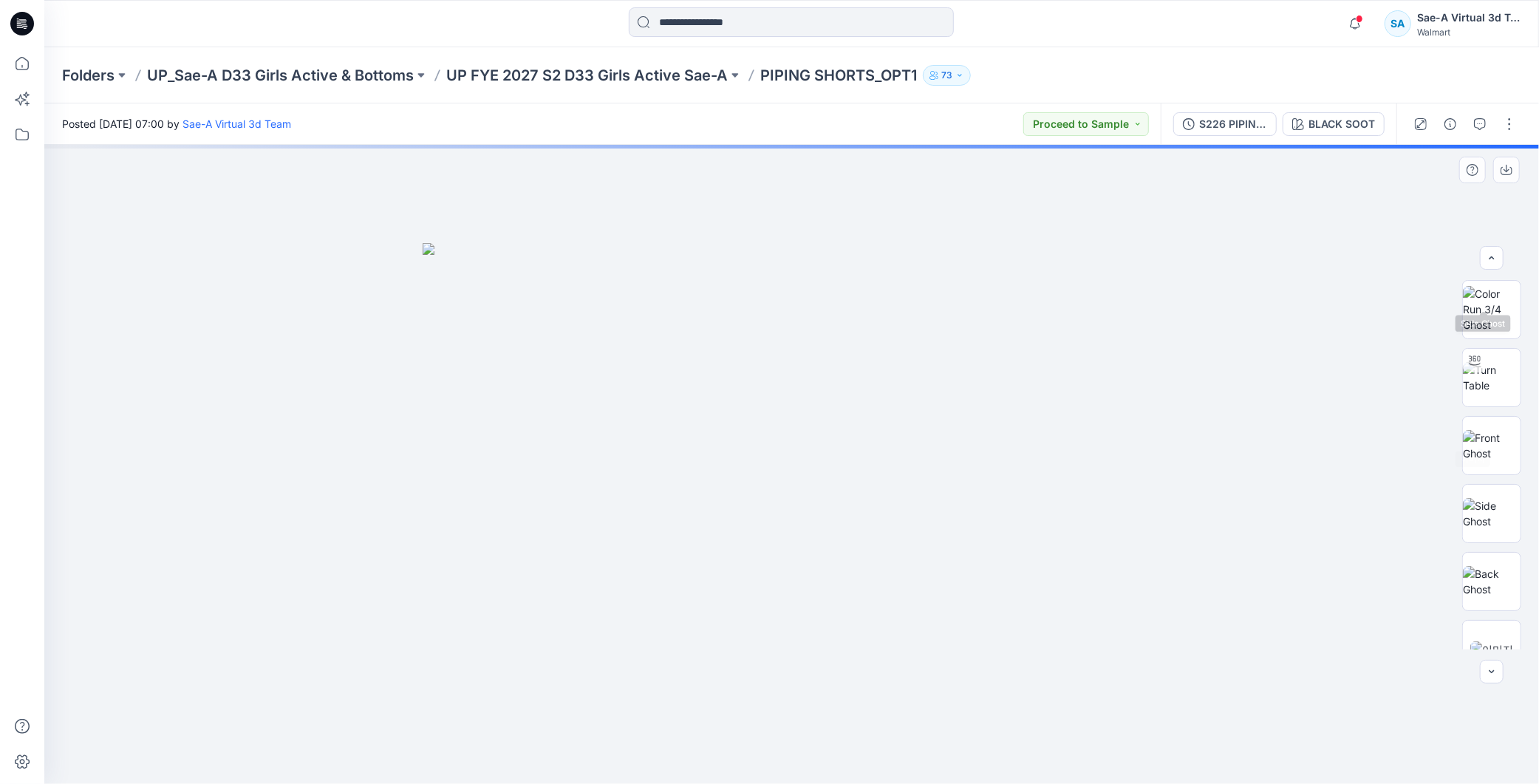
scroll to position [233, 0]
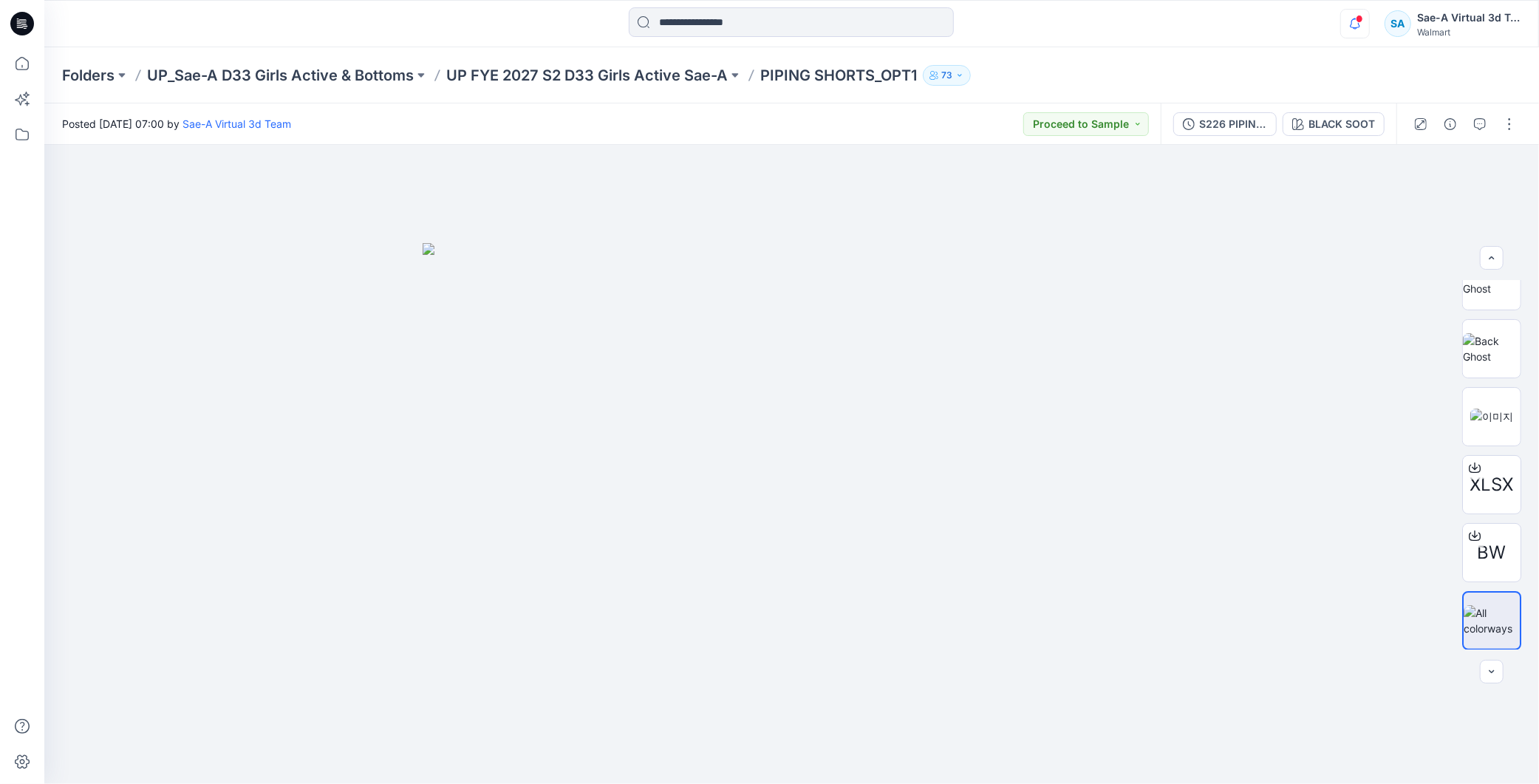
click at [1357, 24] on icon "button" at bounding box center [1355, 24] width 28 height 29
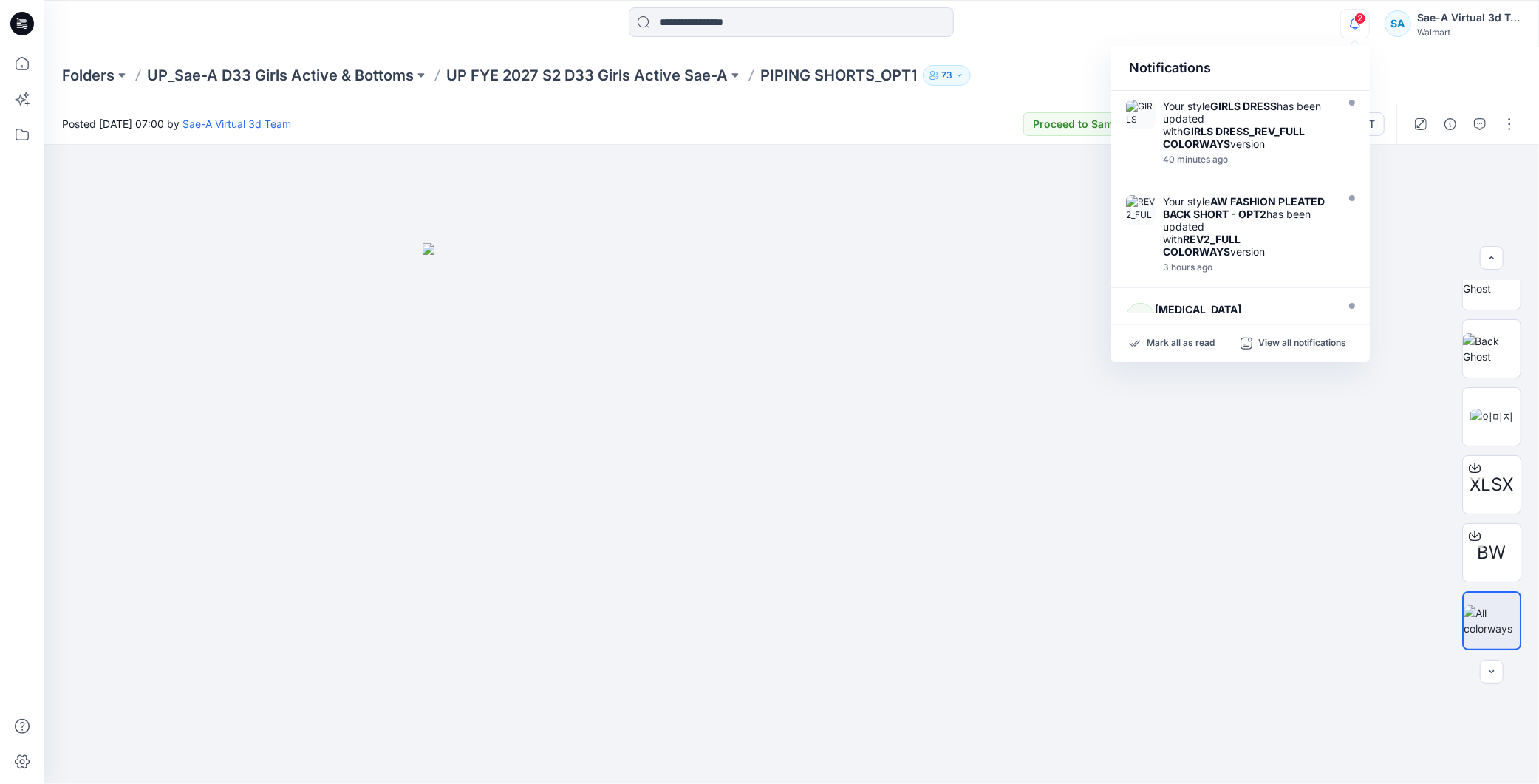
click at [1353, 19] on icon "button" at bounding box center [1355, 23] width 10 height 9
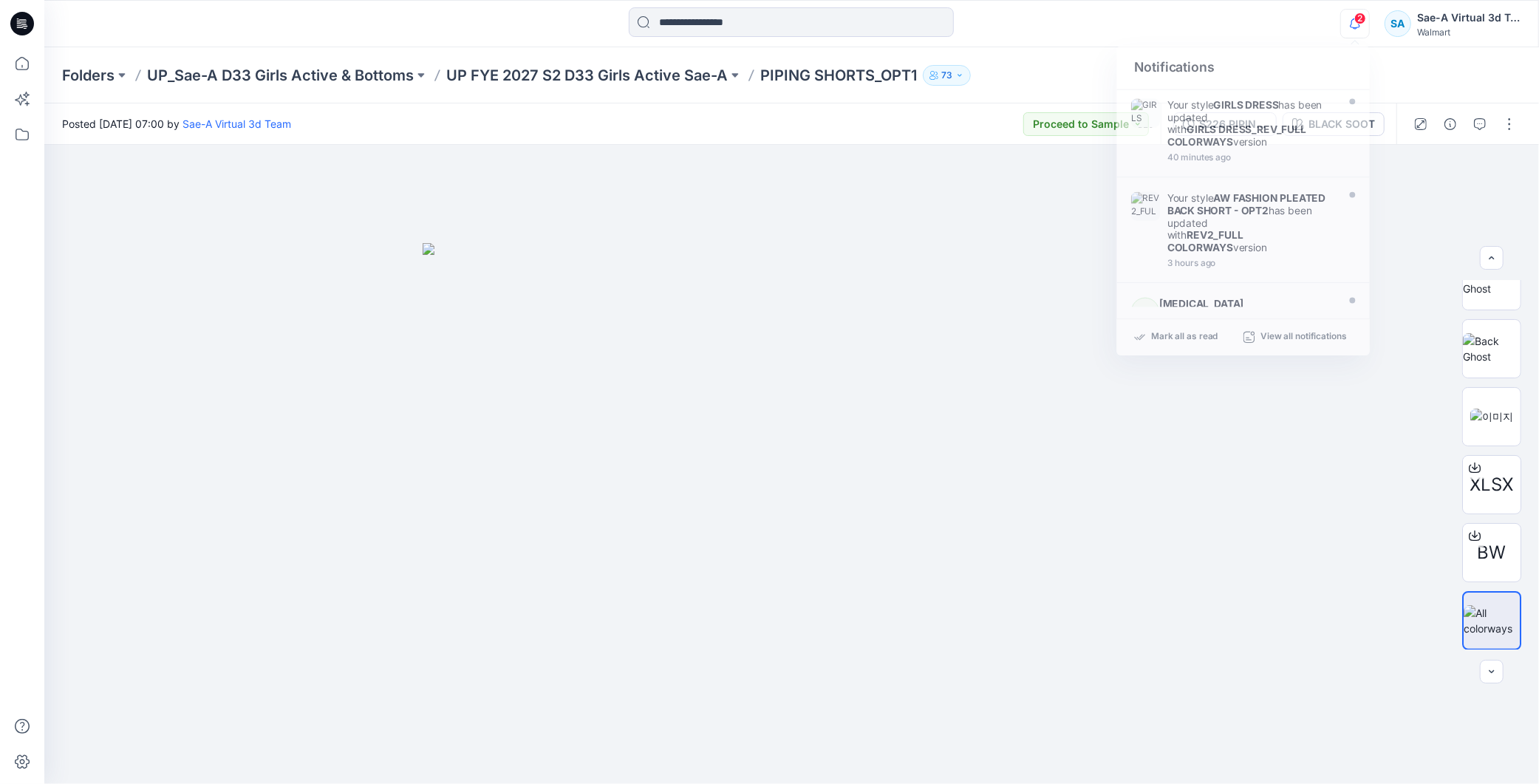
click at [1354, 19] on icon "button" at bounding box center [1355, 23] width 10 height 9
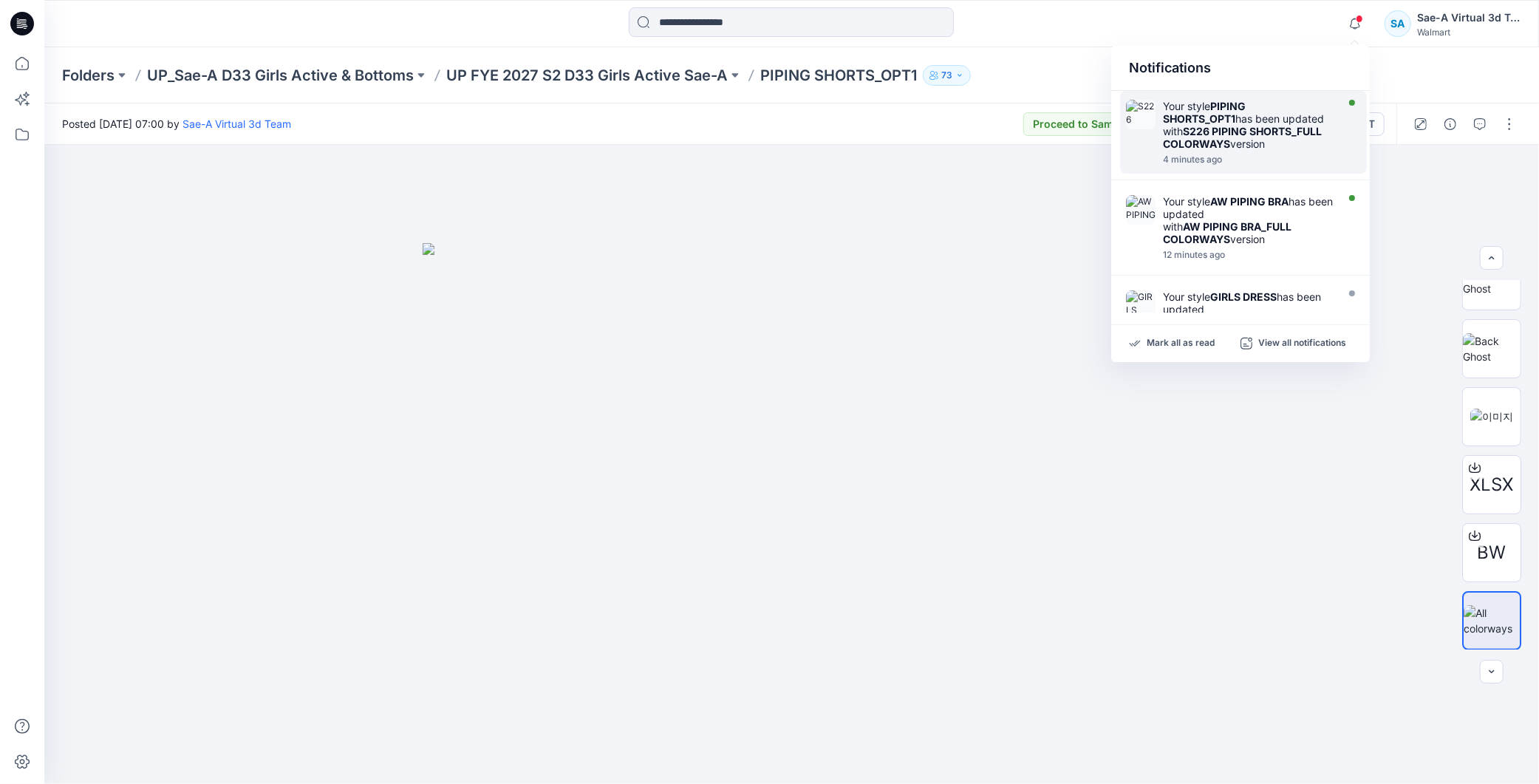
click at [1260, 148] on div "Your style PIPING SHORTS_OPT1 has been updated with S226 PIPING SHORTS_FULL COL…" at bounding box center [1248, 125] width 170 height 50
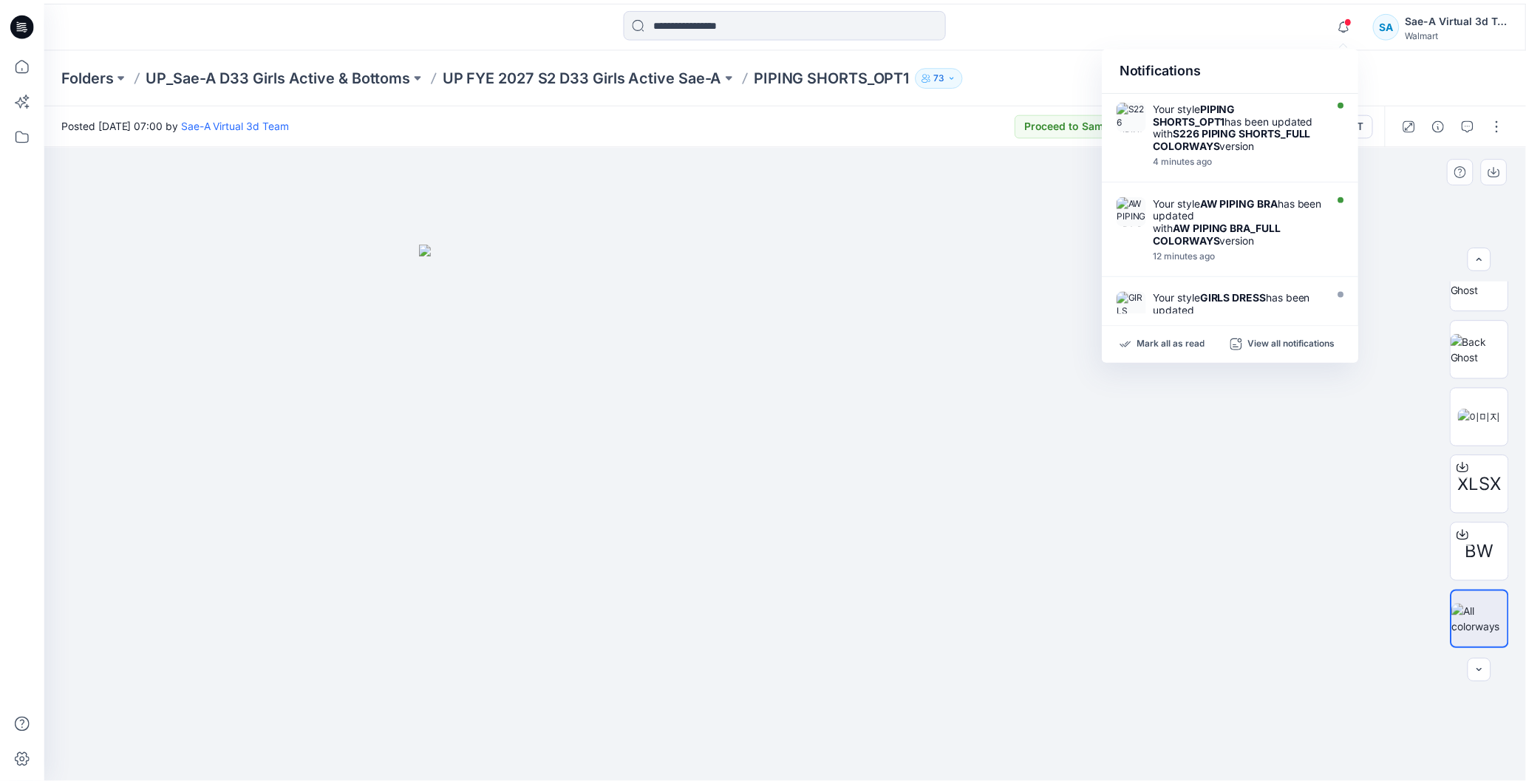
scroll to position [0, 0]
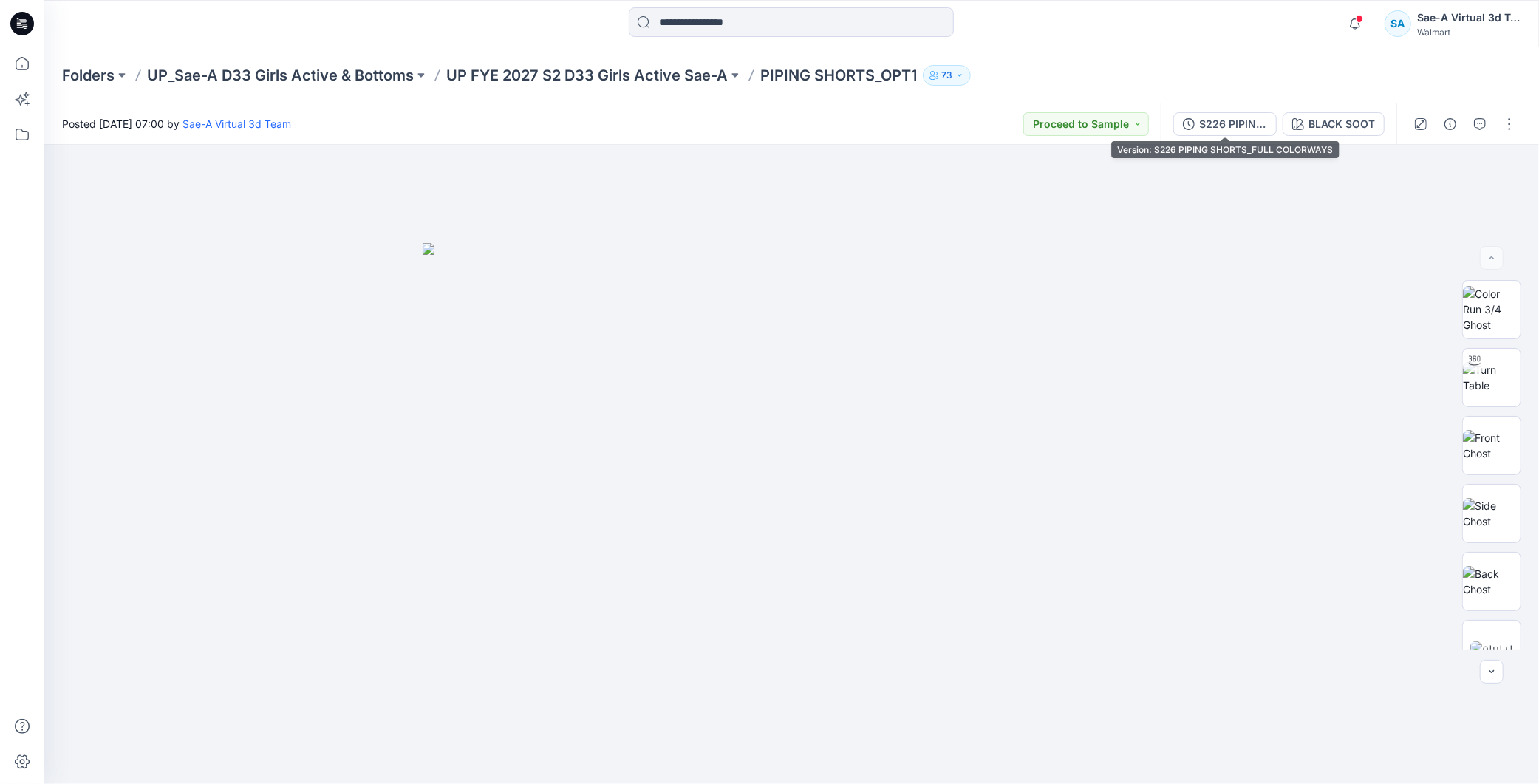
drag, startPoint x: 1336, startPoint y: 125, endPoint x: 1354, endPoint y: 124, distance: 18.0
click at [1337, 125] on div "BLACK SOOT" at bounding box center [1341, 124] width 66 height 16
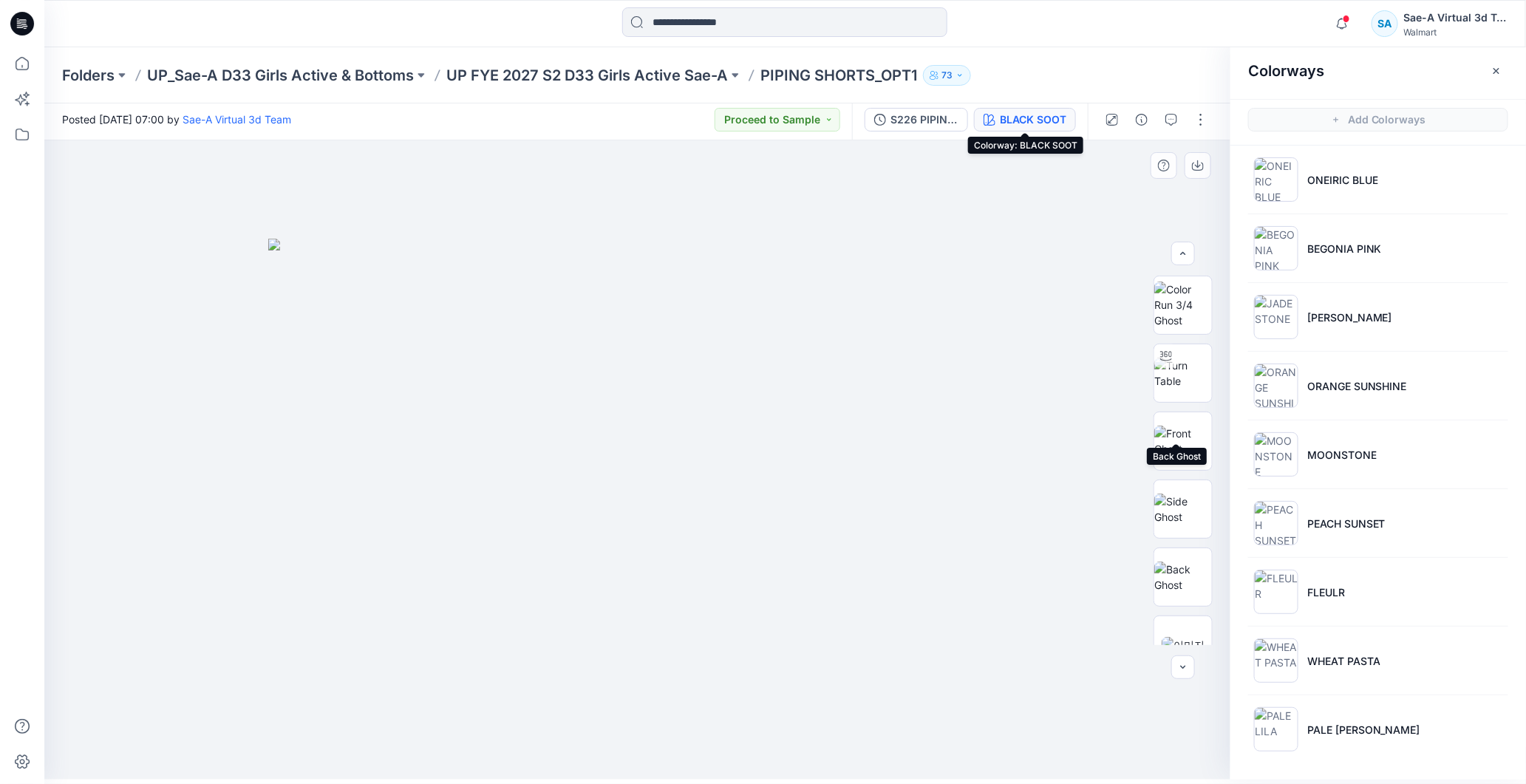
scroll to position [233, 0]
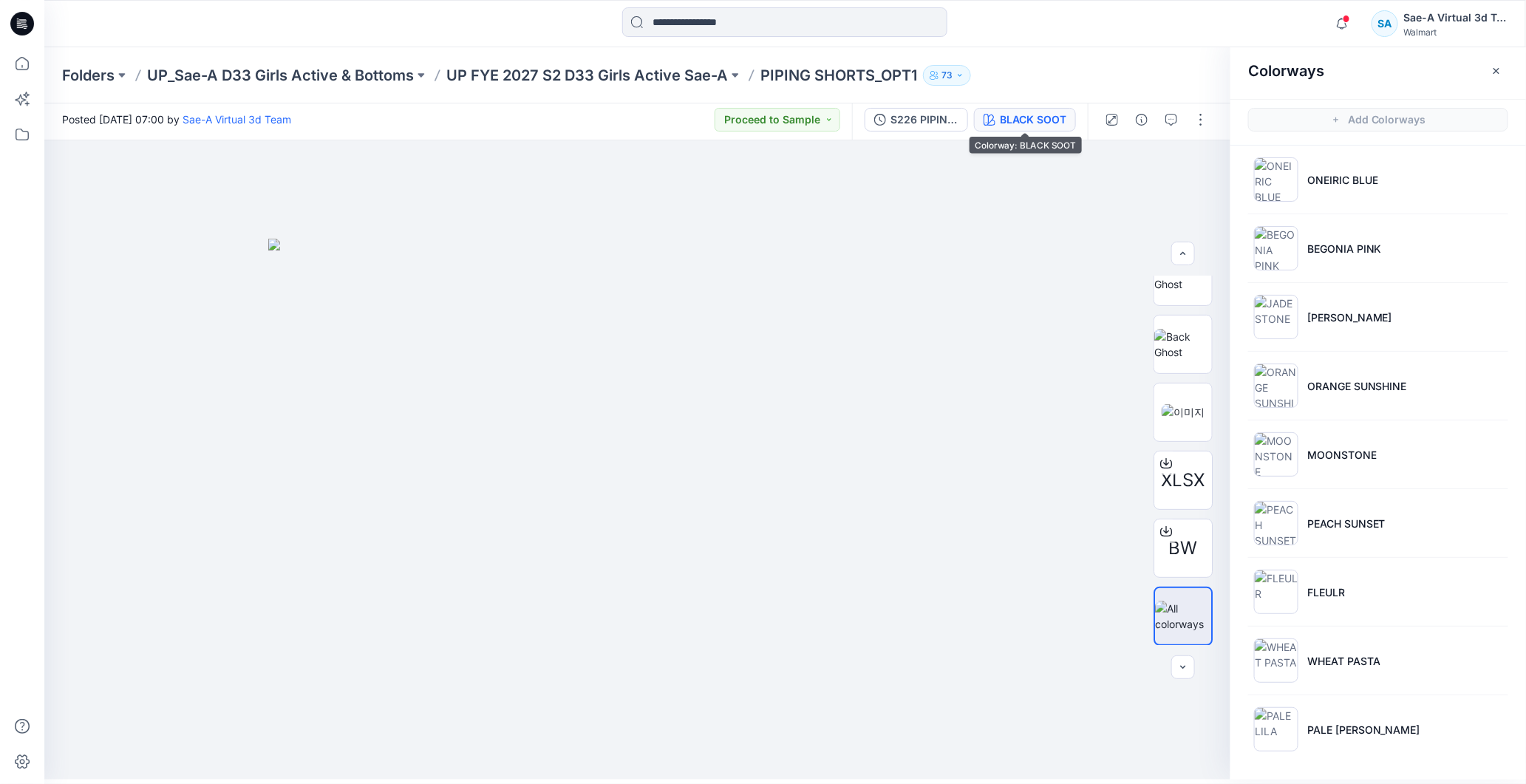
click at [24, 20] on icon at bounding box center [22, 24] width 24 height 47
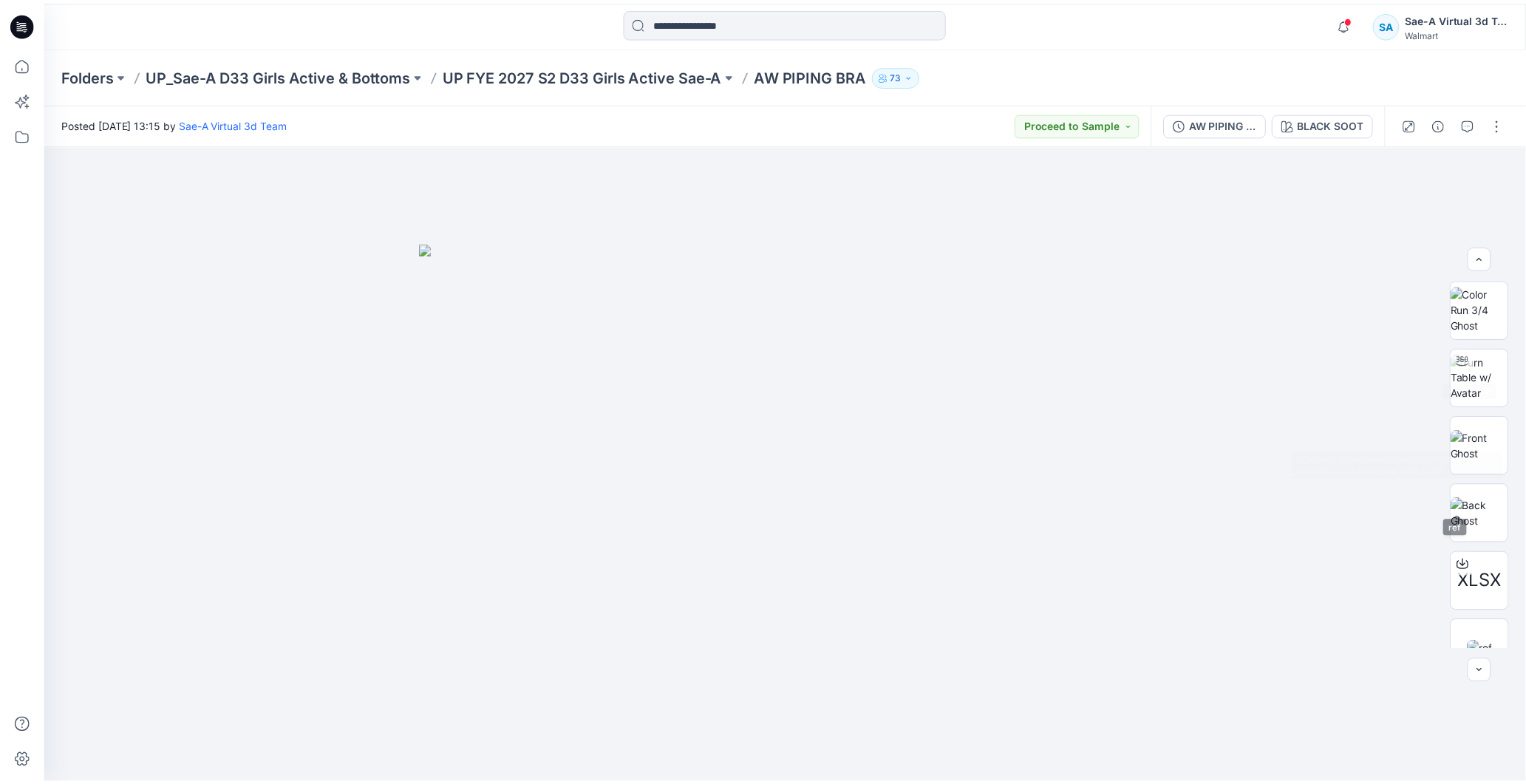
scroll to position [165, 0]
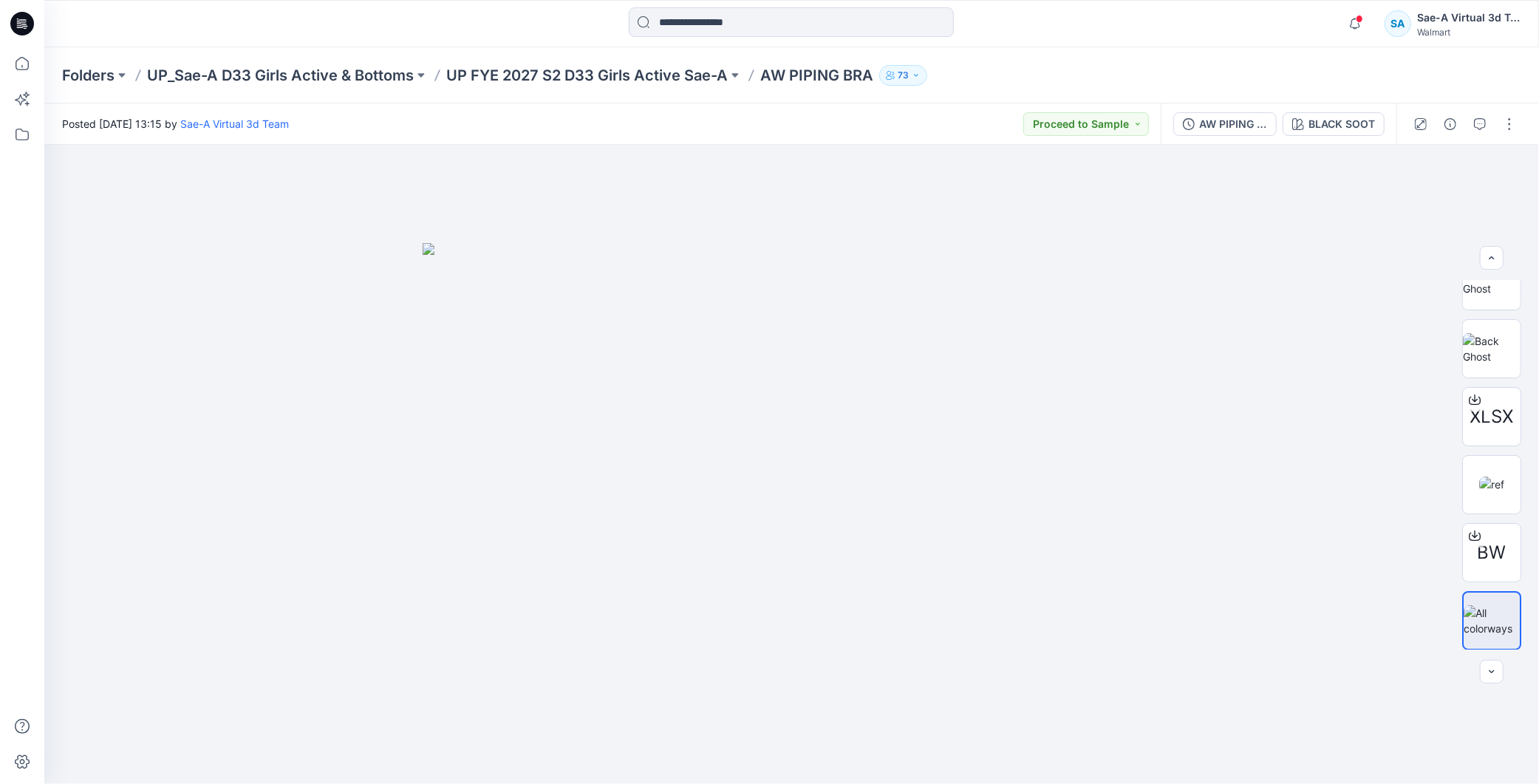
click at [1331, 116] on div "BLACK SOOT" at bounding box center [1341, 124] width 66 height 16
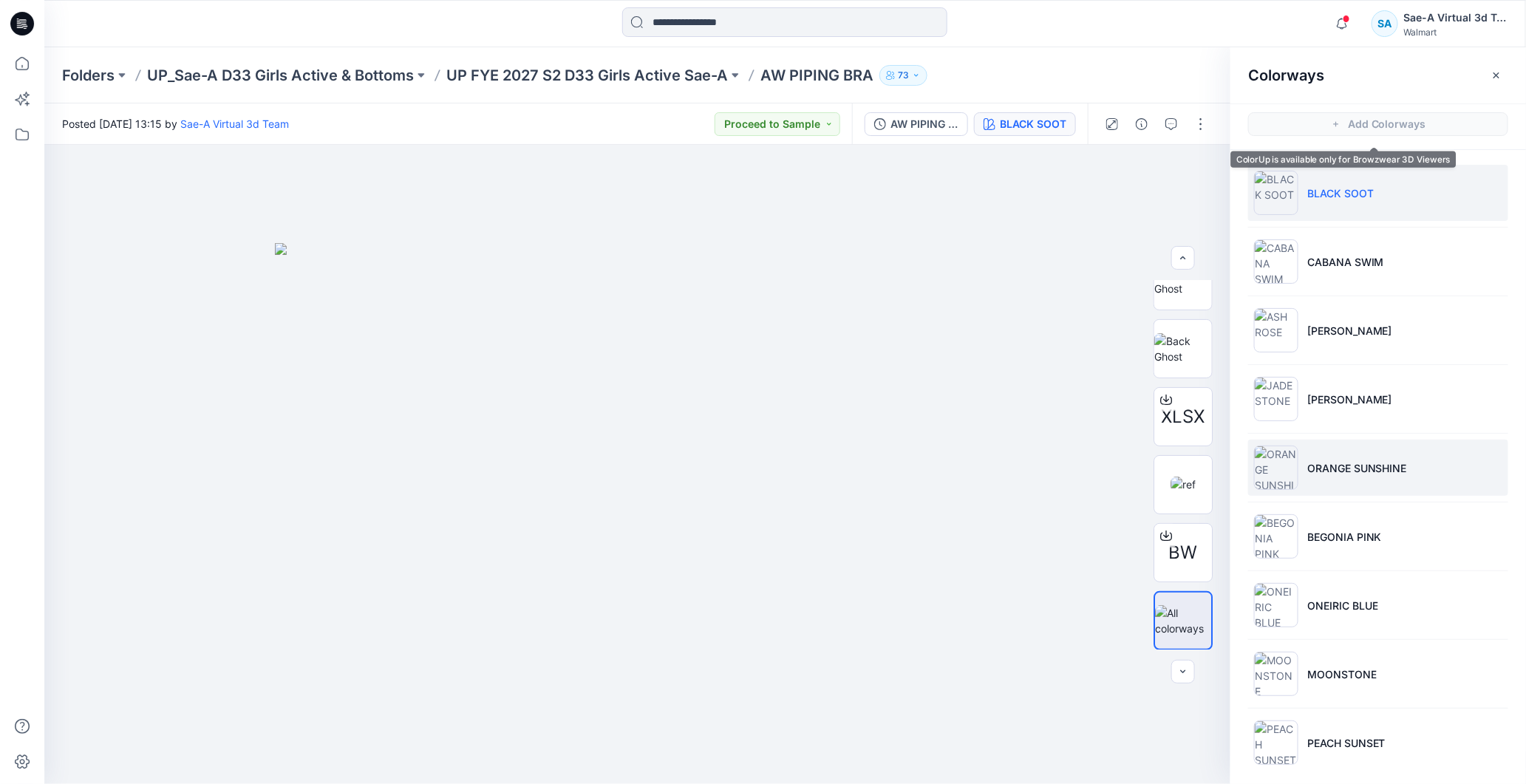
scroll to position [4, 0]
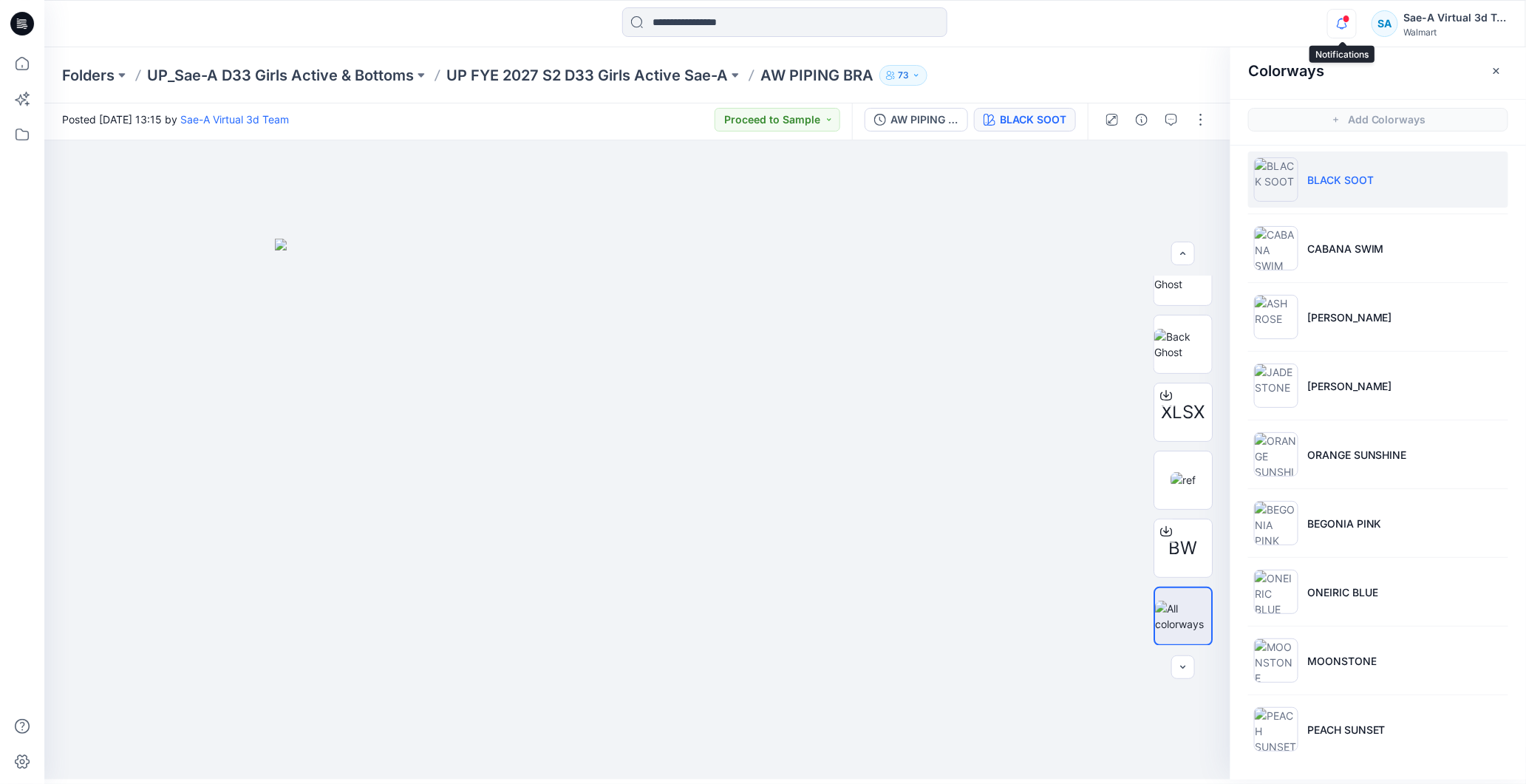
click at [1340, 27] on icon "button" at bounding box center [1342, 23] width 10 height 9
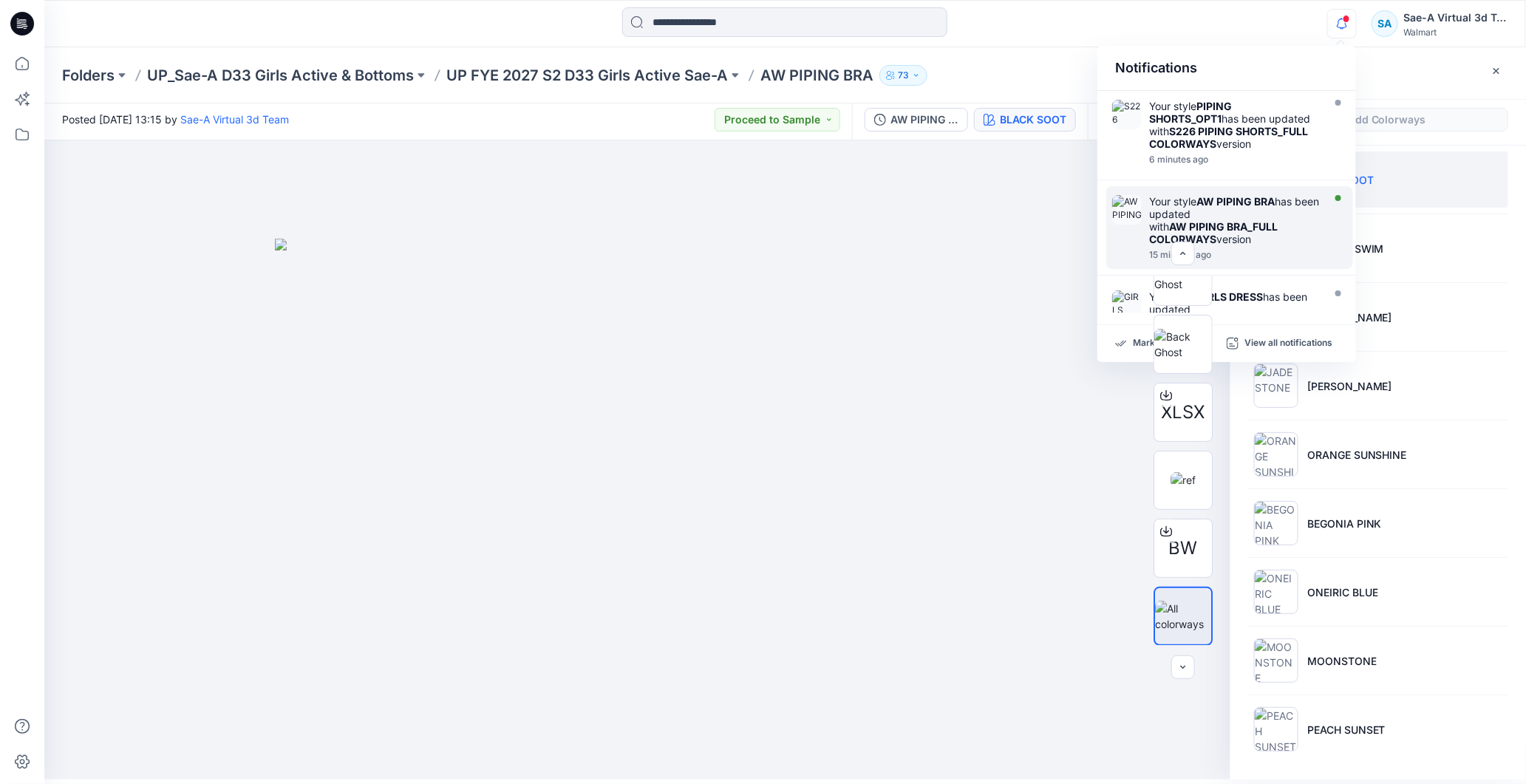
click at [1254, 202] on strong "AW PIPING BRA" at bounding box center [1235, 201] width 78 height 13
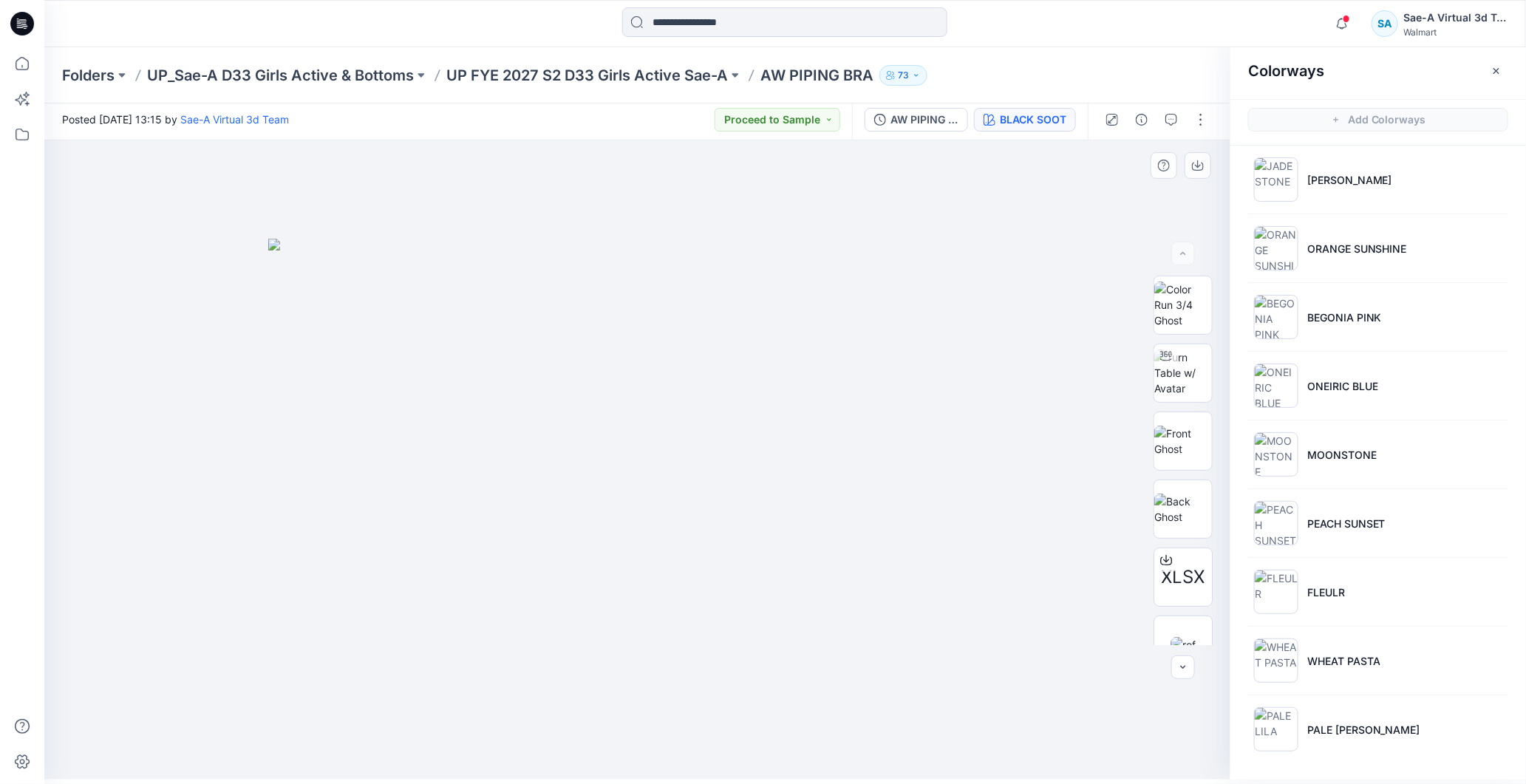
scroll to position [165, 0]
click at [13, 29] on icon at bounding box center [22, 24] width 24 height 24
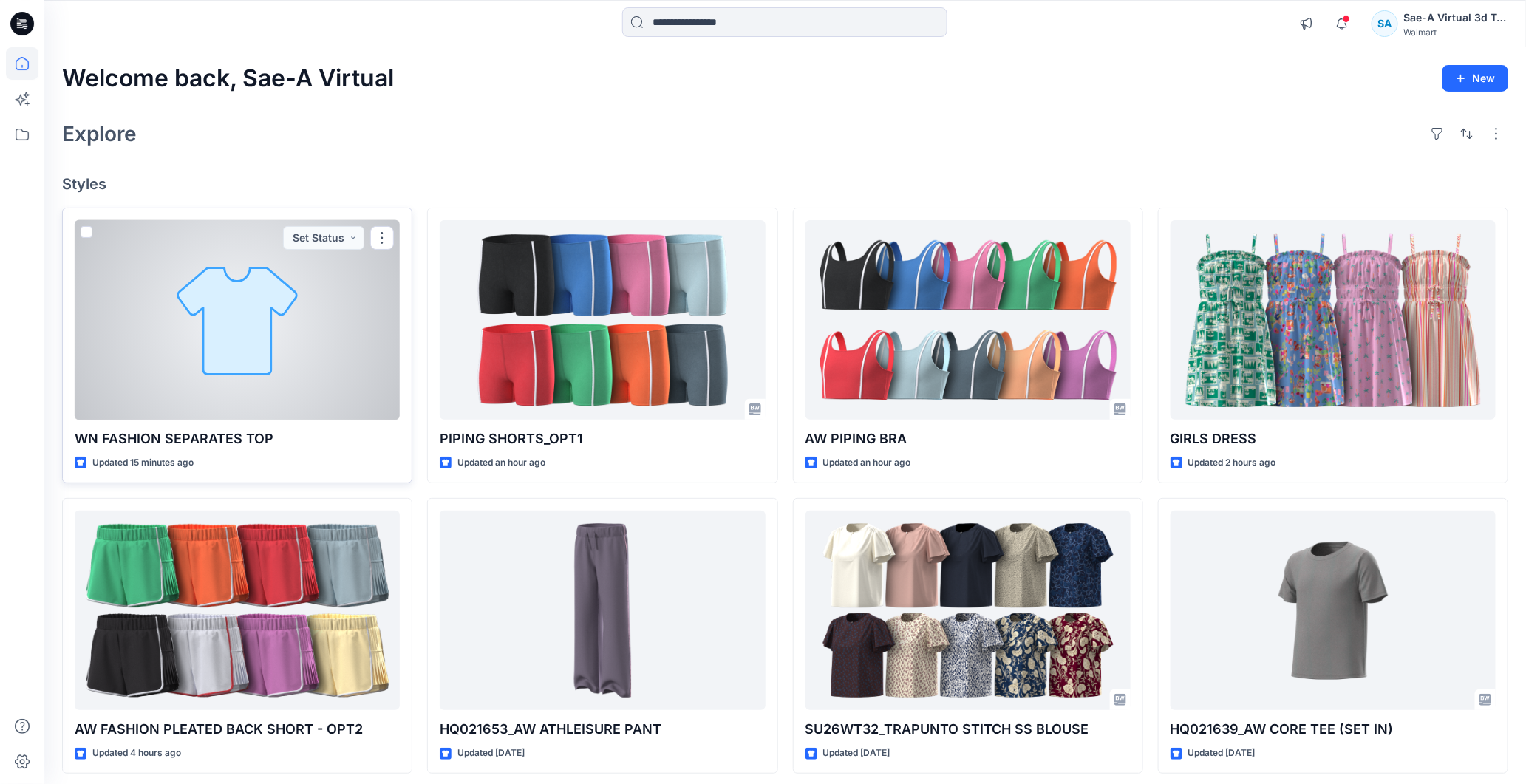
click at [231, 344] on div at bounding box center [237, 320] width 325 height 200
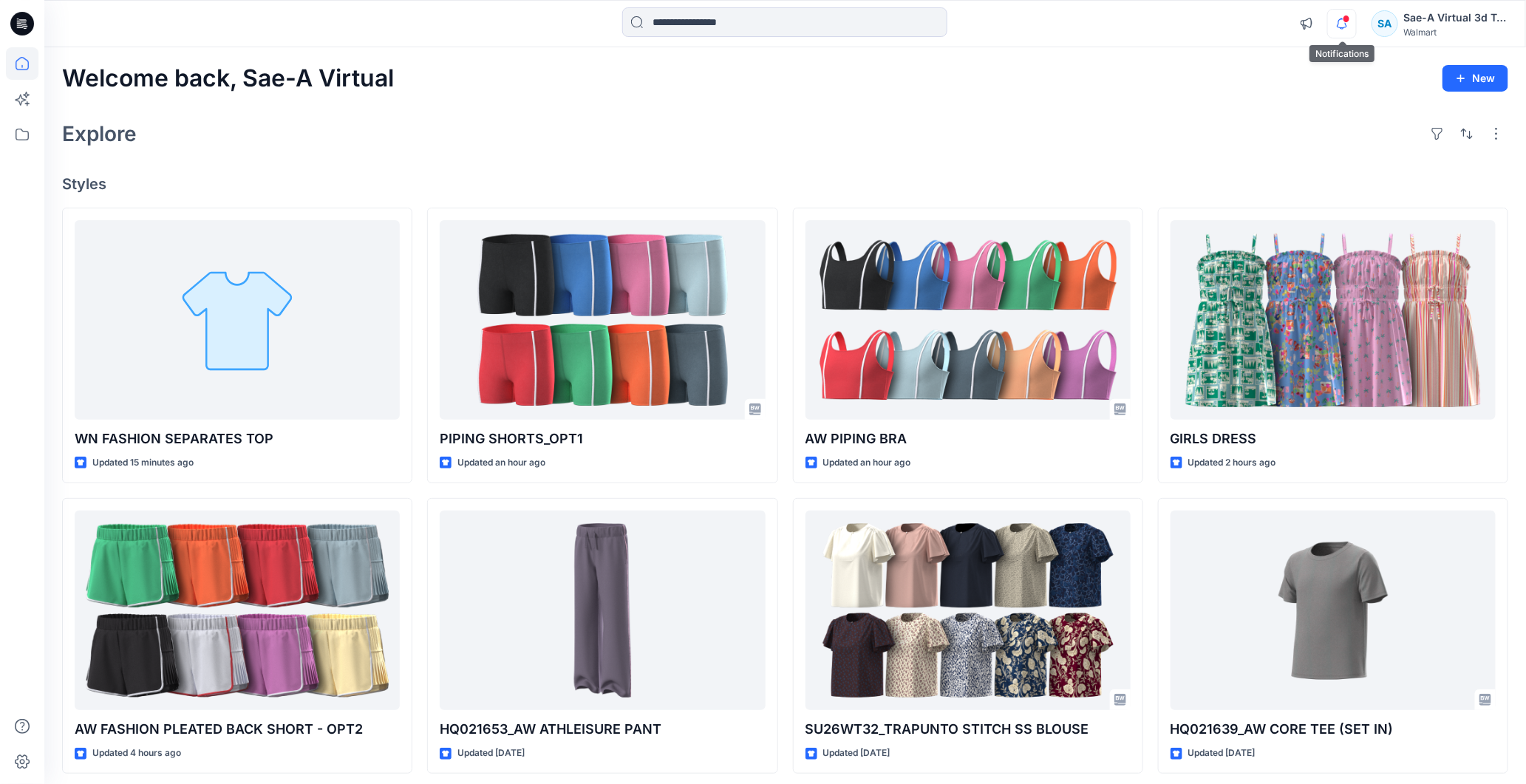
click at [1349, 24] on icon "button" at bounding box center [1342, 24] width 28 height 29
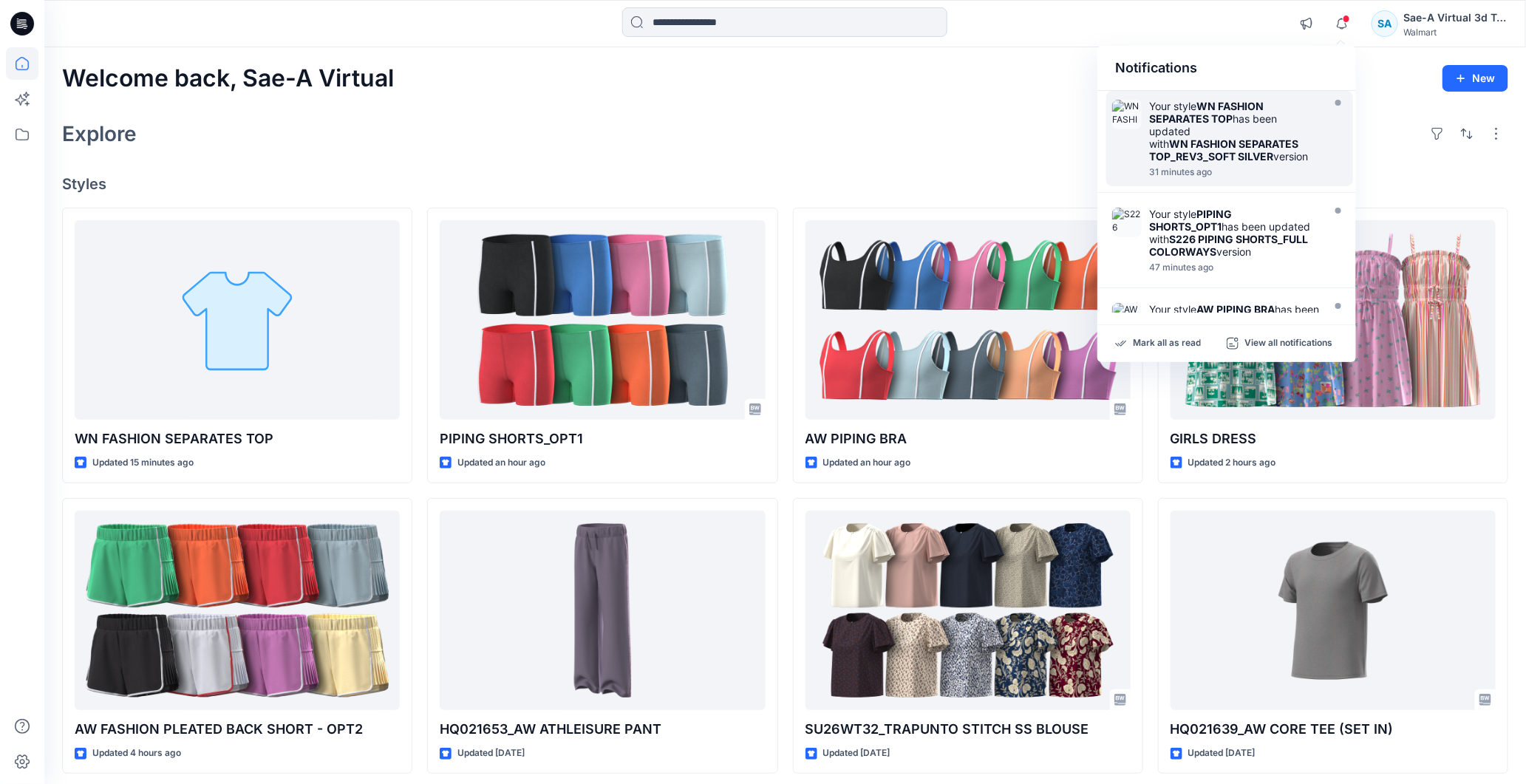
click at [1185, 146] on strong "WN FASHION SEPARATES TOP_REV3_SOFT SILVER" at bounding box center [1224, 150] width 150 height 25
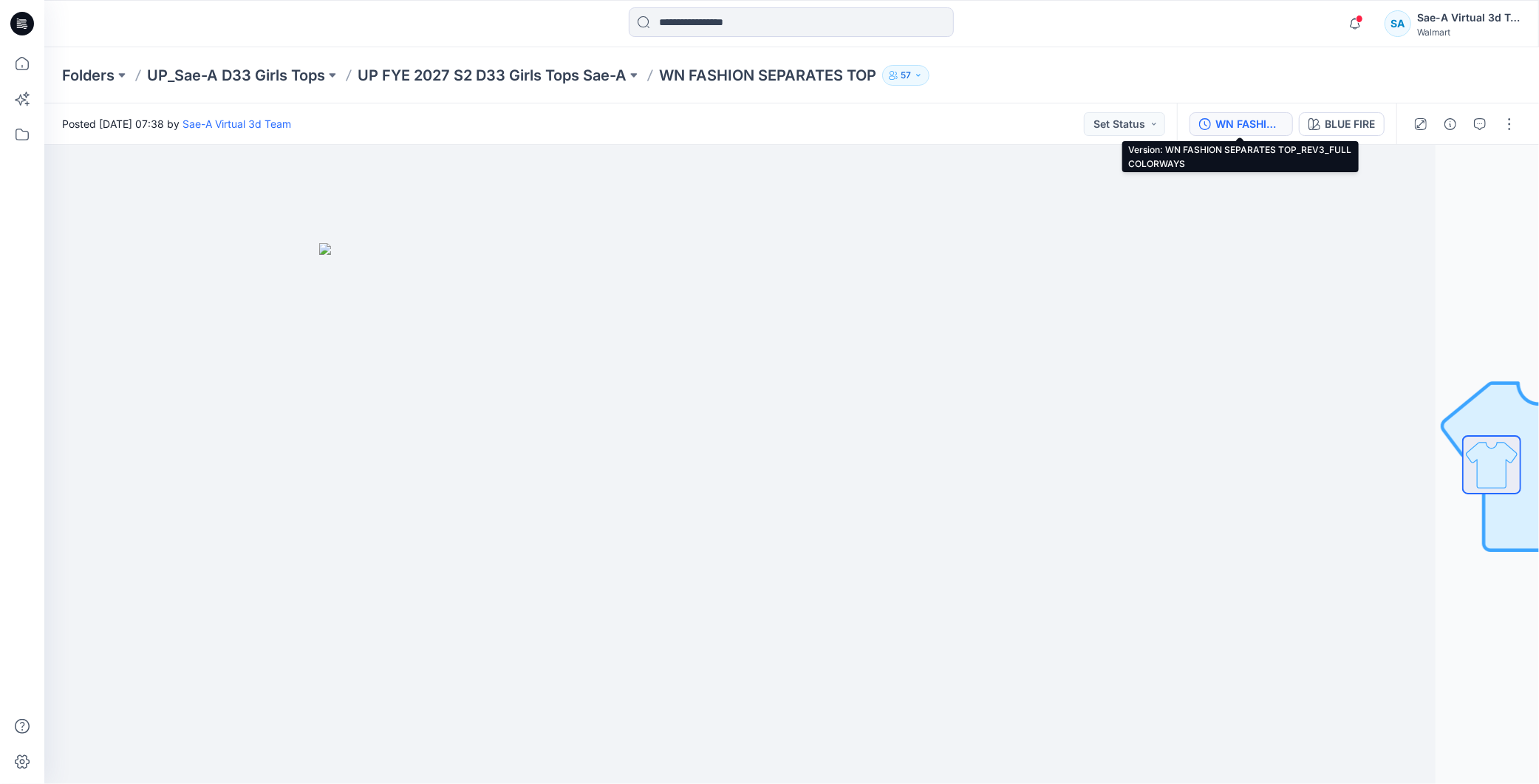
click at [1245, 129] on div "WN FASHION SEPARATES TOP_REV3_FULL COLORWAYS" at bounding box center [1249, 124] width 68 height 16
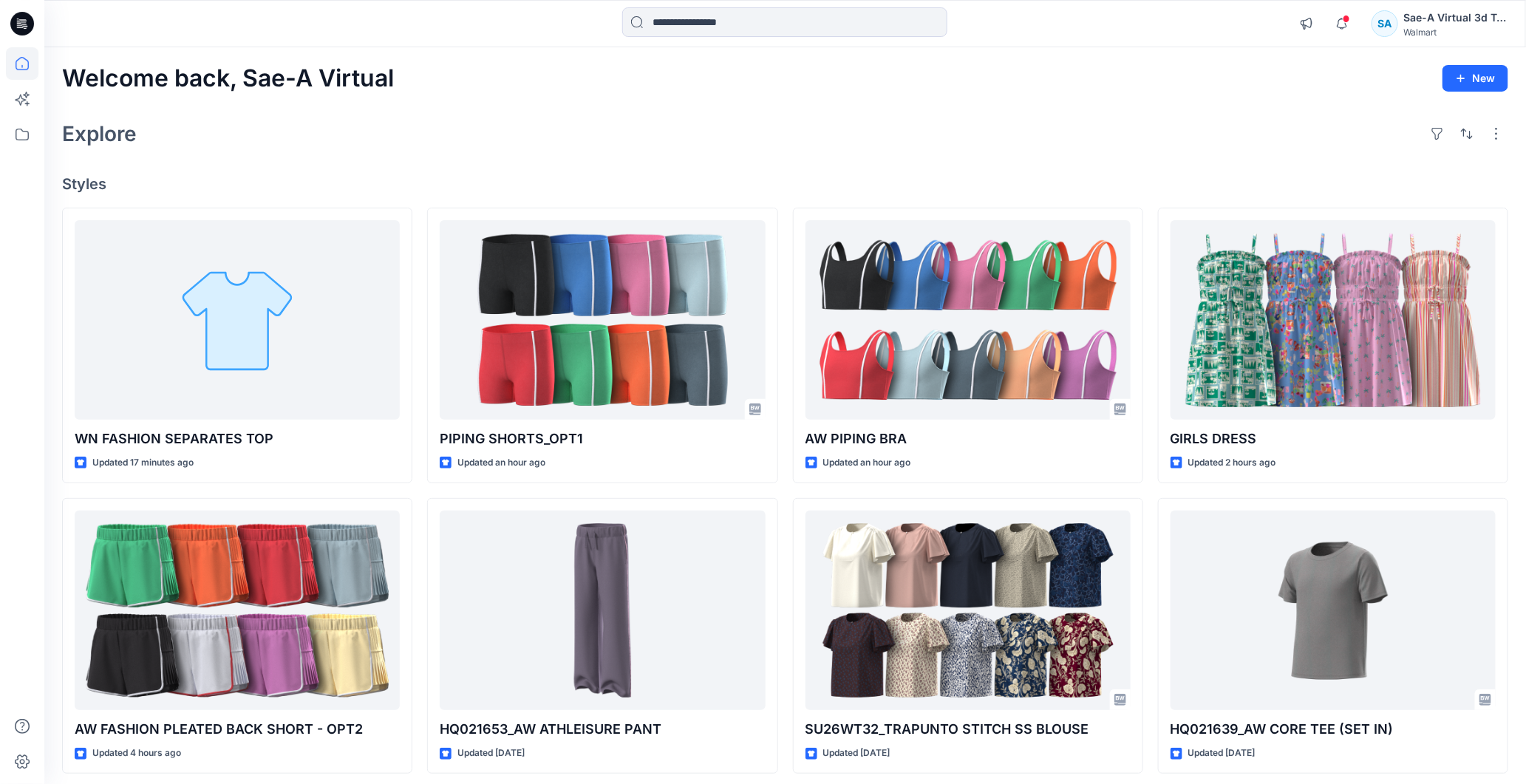
drag, startPoint x: 17, startPoint y: 27, endPoint x: 61, endPoint y: 26, distance: 44.0
click at [17, 27] on icon at bounding box center [20, 27] width 7 height 1
click at [1349, 17] on span at bounding box center [1346, 19] width 8 height 8
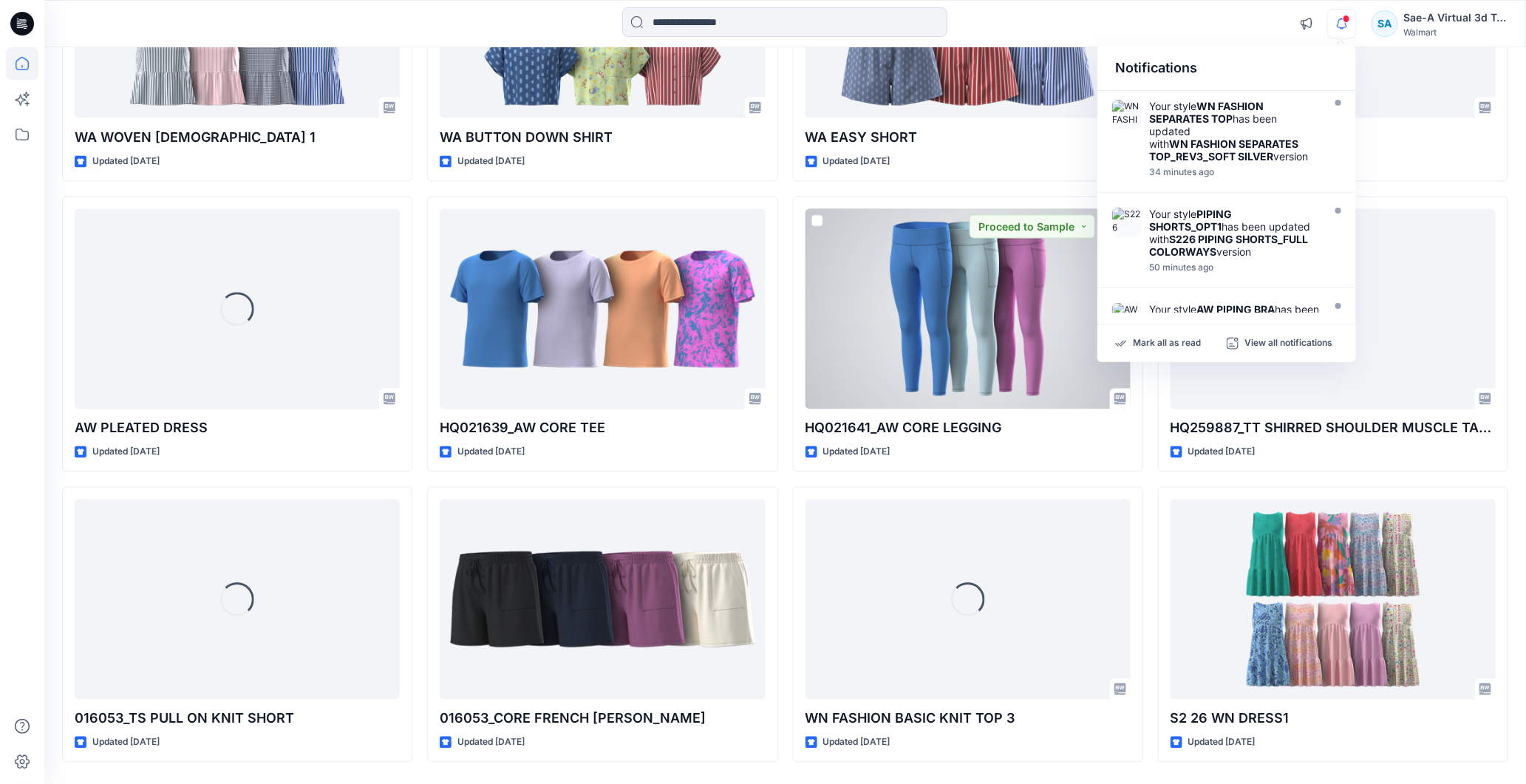
scroll to position [3838, 0]
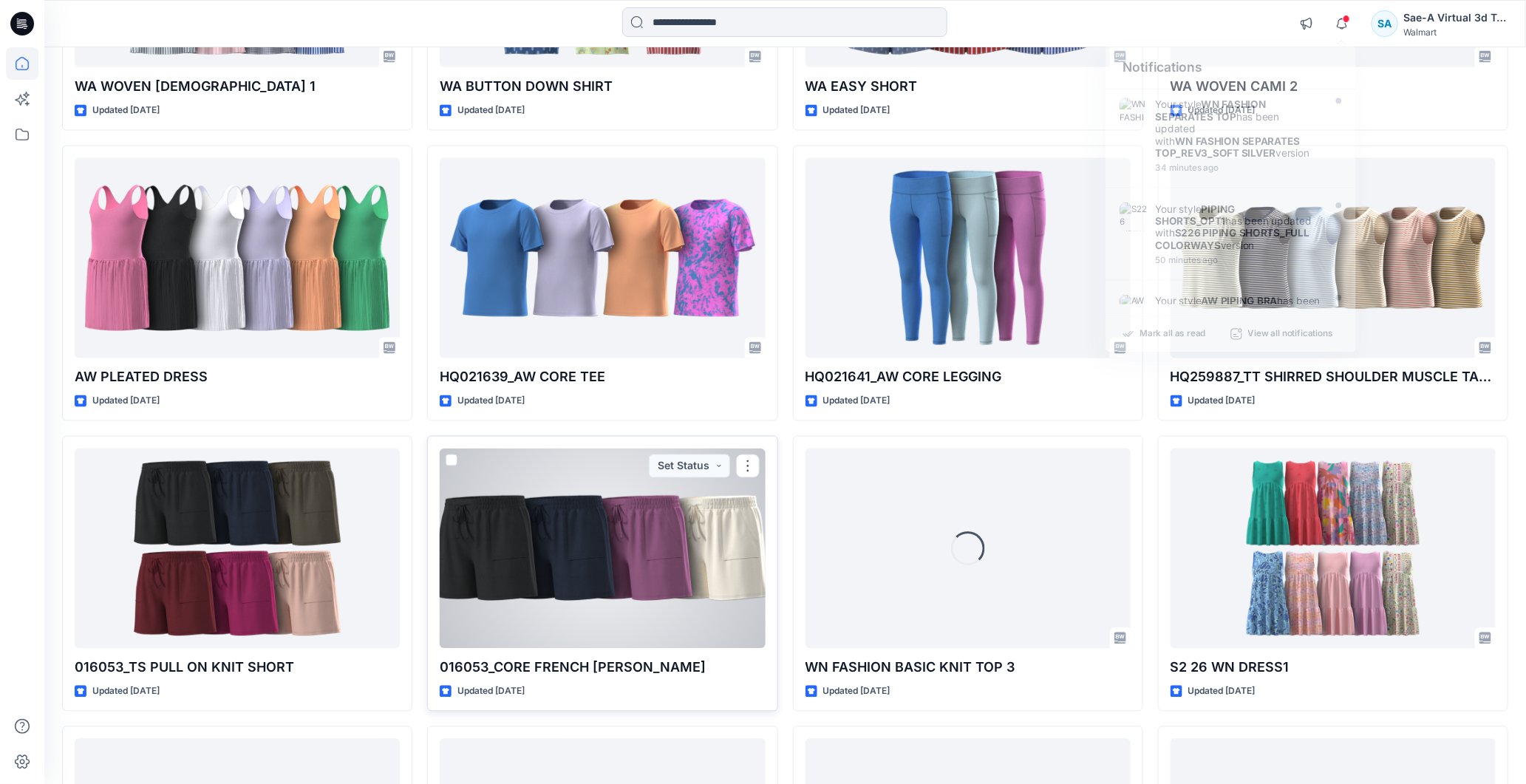
click at [499, 581] on div at bounding box center [602, 549] width 325 height 200
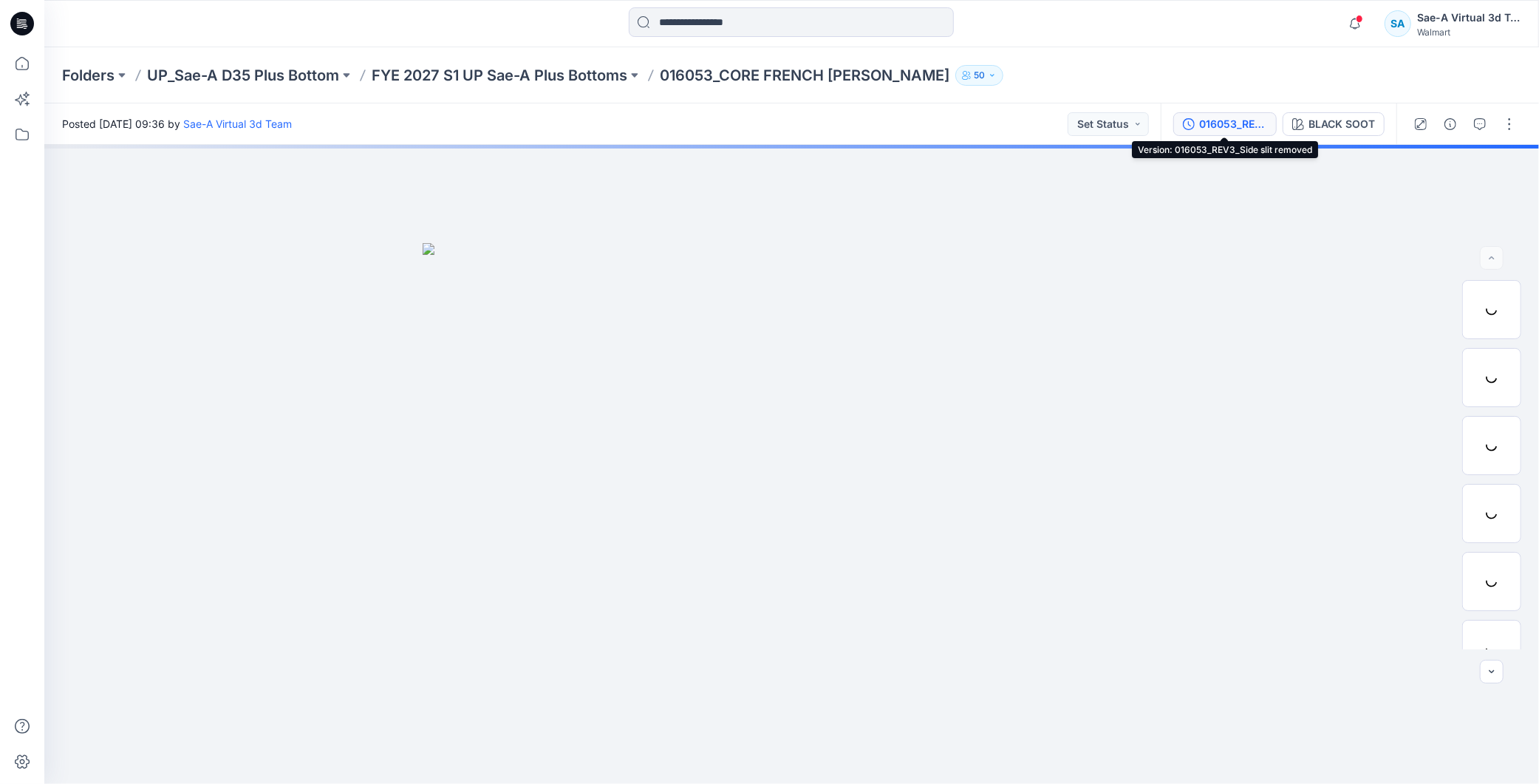
click at [1225, 121] on div "016053_REV3_Side slit removed" at bounding box center [1233, 124] width 68 height 16
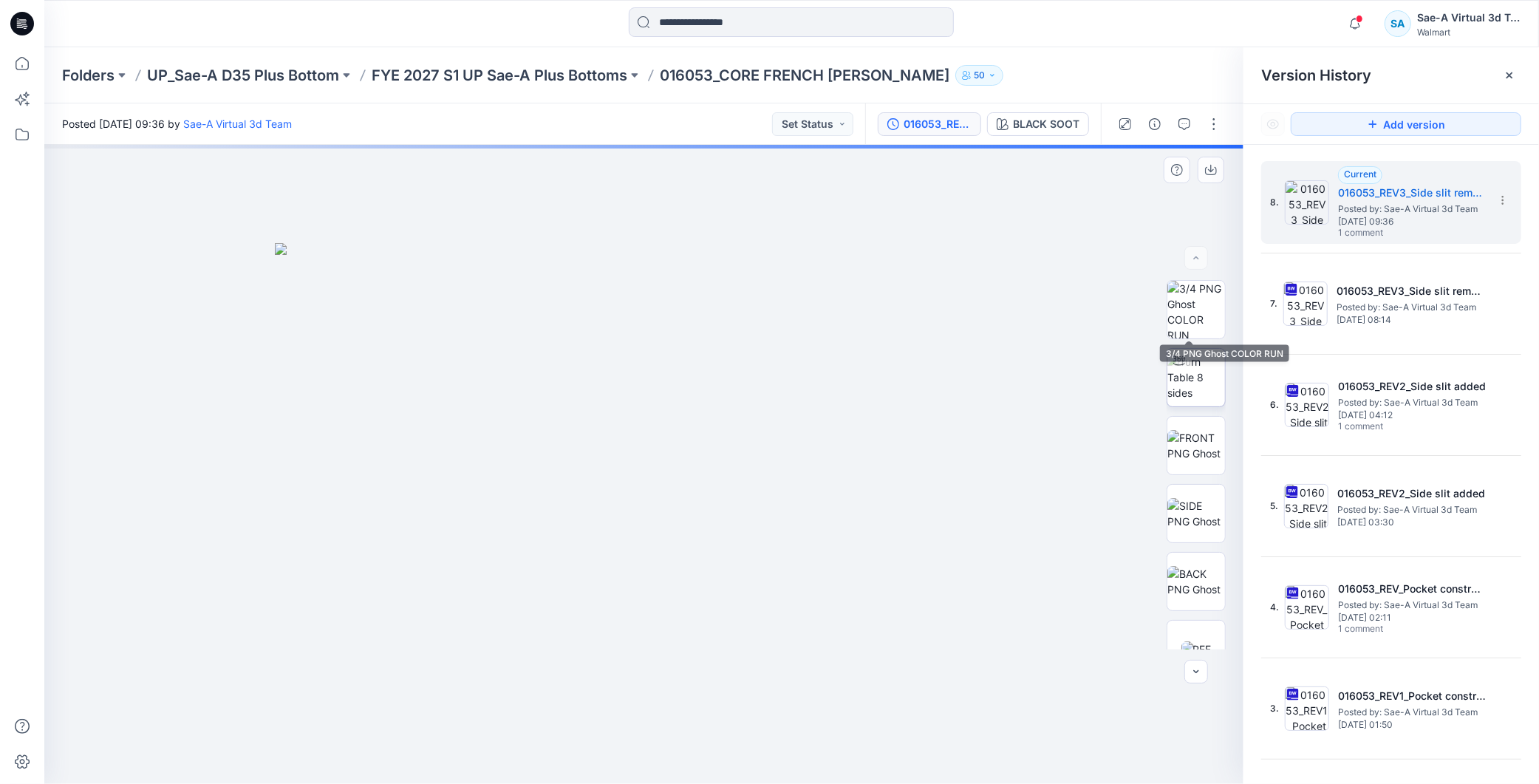
click at [1195, 380] on img at bounding box center [1196, 376] width 58 height 46
drag, startPoint x: 850, startPoint y: 724, endPoint x: 1003, endPoint y: 718, distance: 153.1
click at [1003, 718] on div at bounding box center [644, 464] width 1199 height 639
click at [1391, 197] on h5 "016053_REV3_Side slit removed" at bounding box center [1412, 192] width 148 height 18
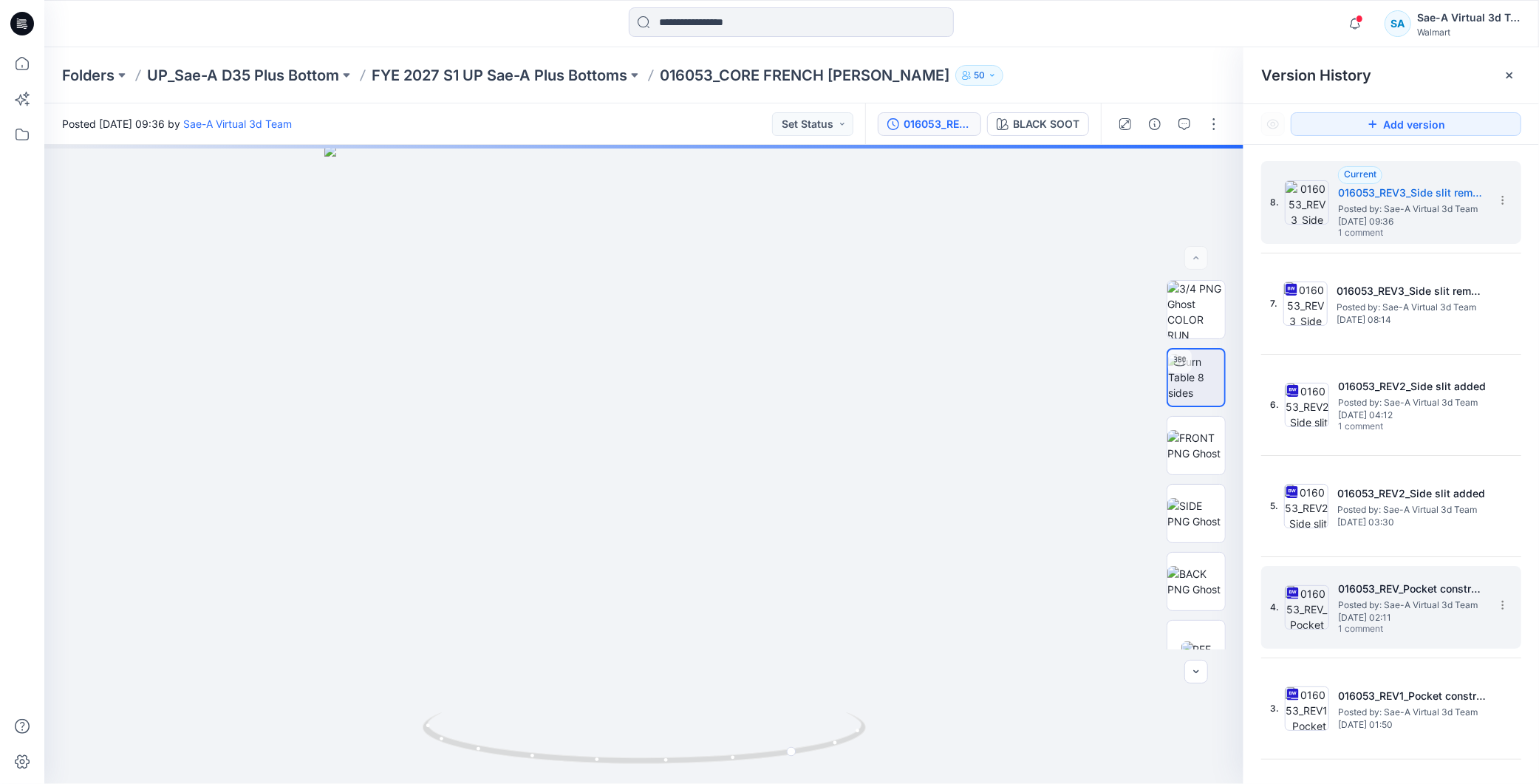
scroll to position [163, 0]
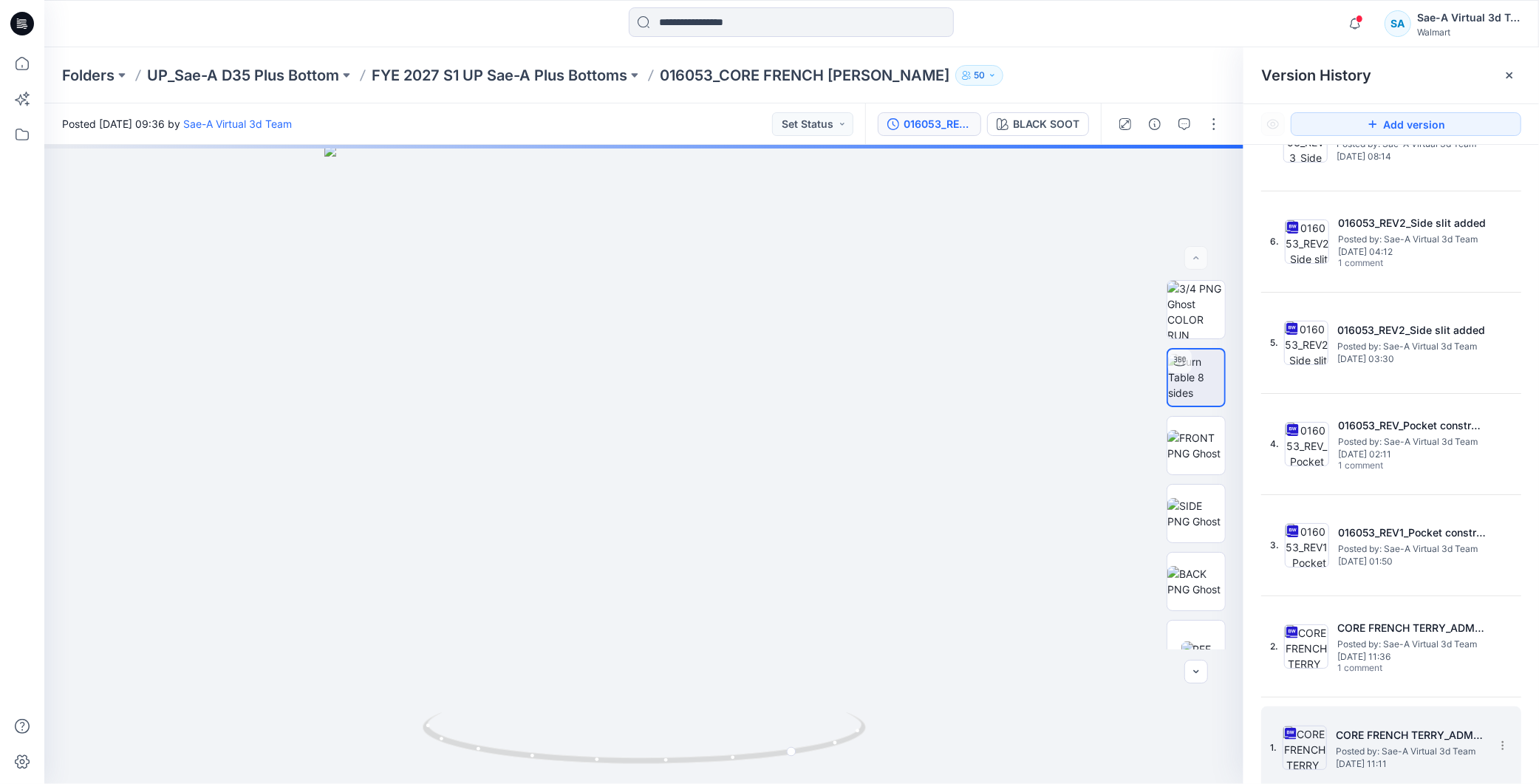
click at [1366, 715] on div "1. CORE FRENCH TERRY_ADM_OPT 2 Posted by: Sae-A Virtual 3d Team Tuesday, April …" at bounding box center [1381, 748] width 222 height 71
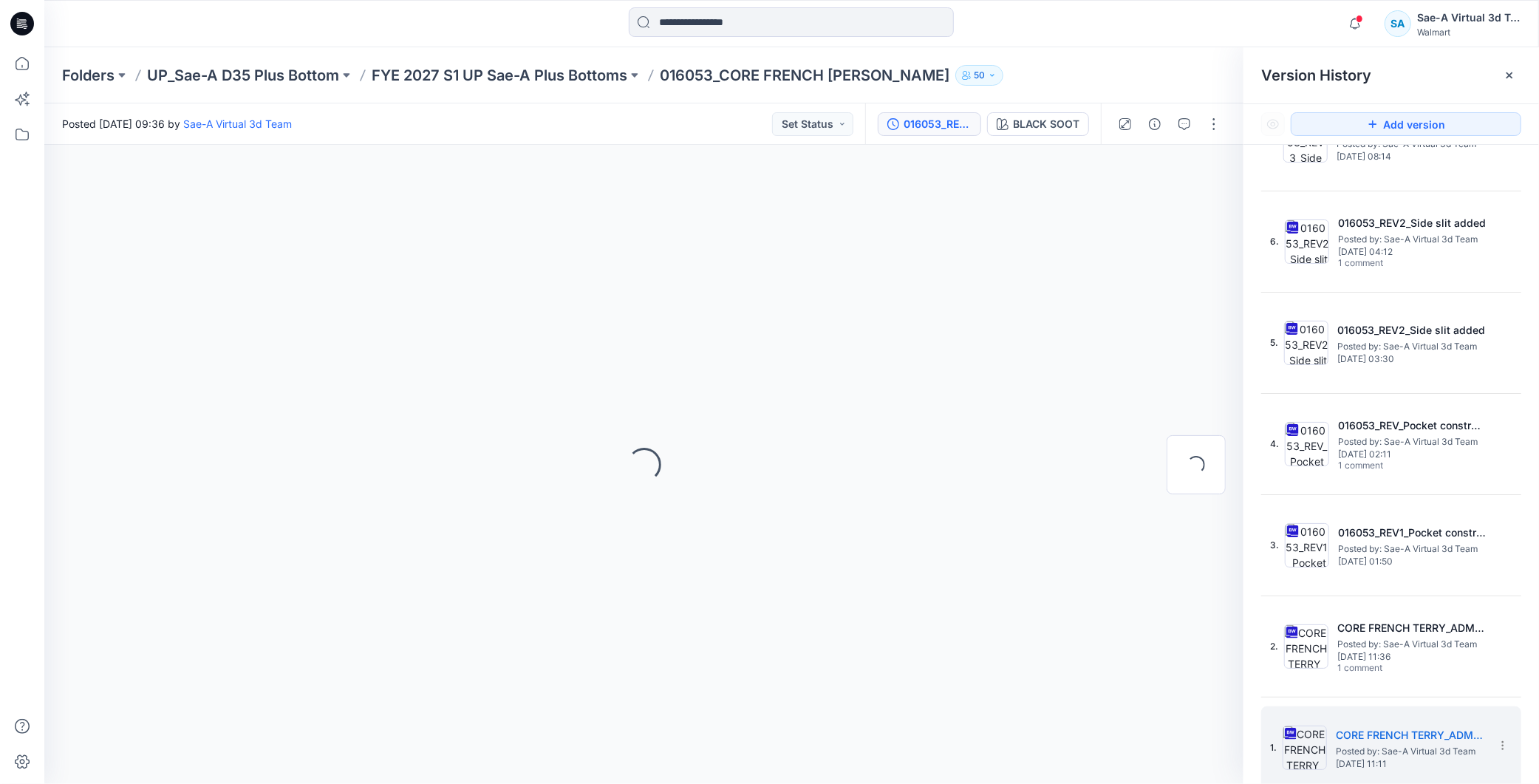
scroll to position [0, 0]
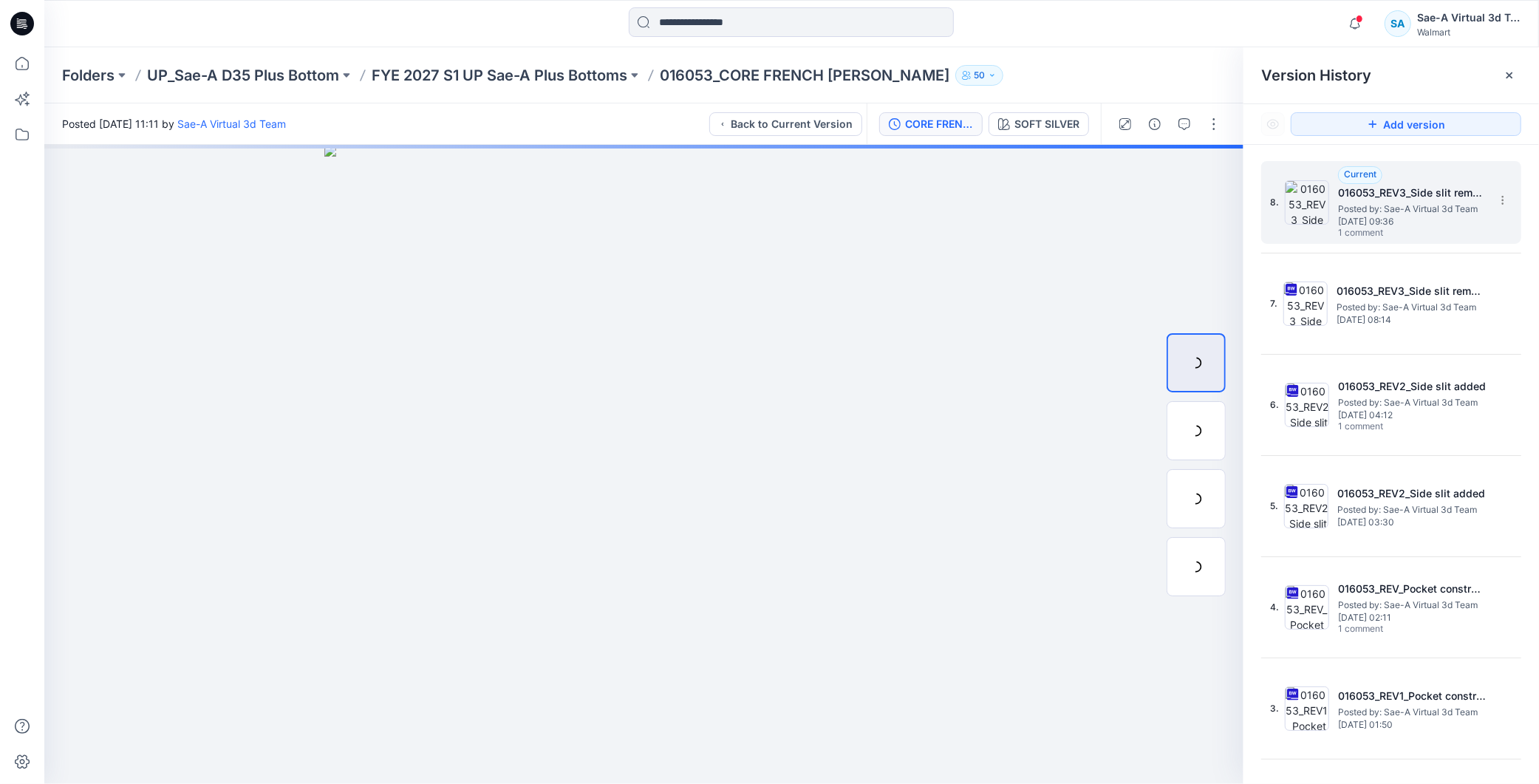
click at [1385, 198] on h5 "016053_REV3_Side slit removed" at bounding box center [1412, 192] width 148 height 18
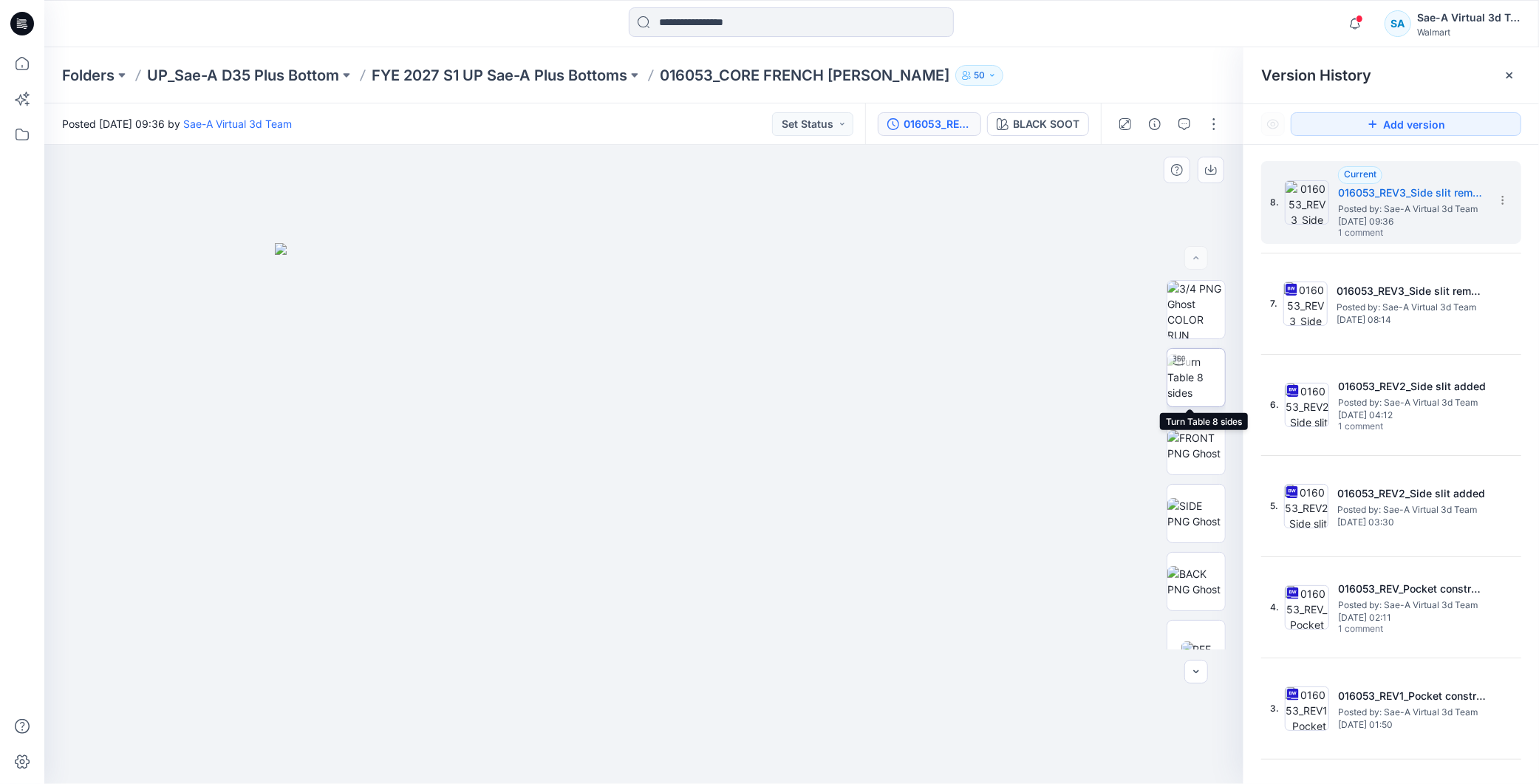
click at [1207, 368] on img at bounding box center [1196, 376] width 58 height 46
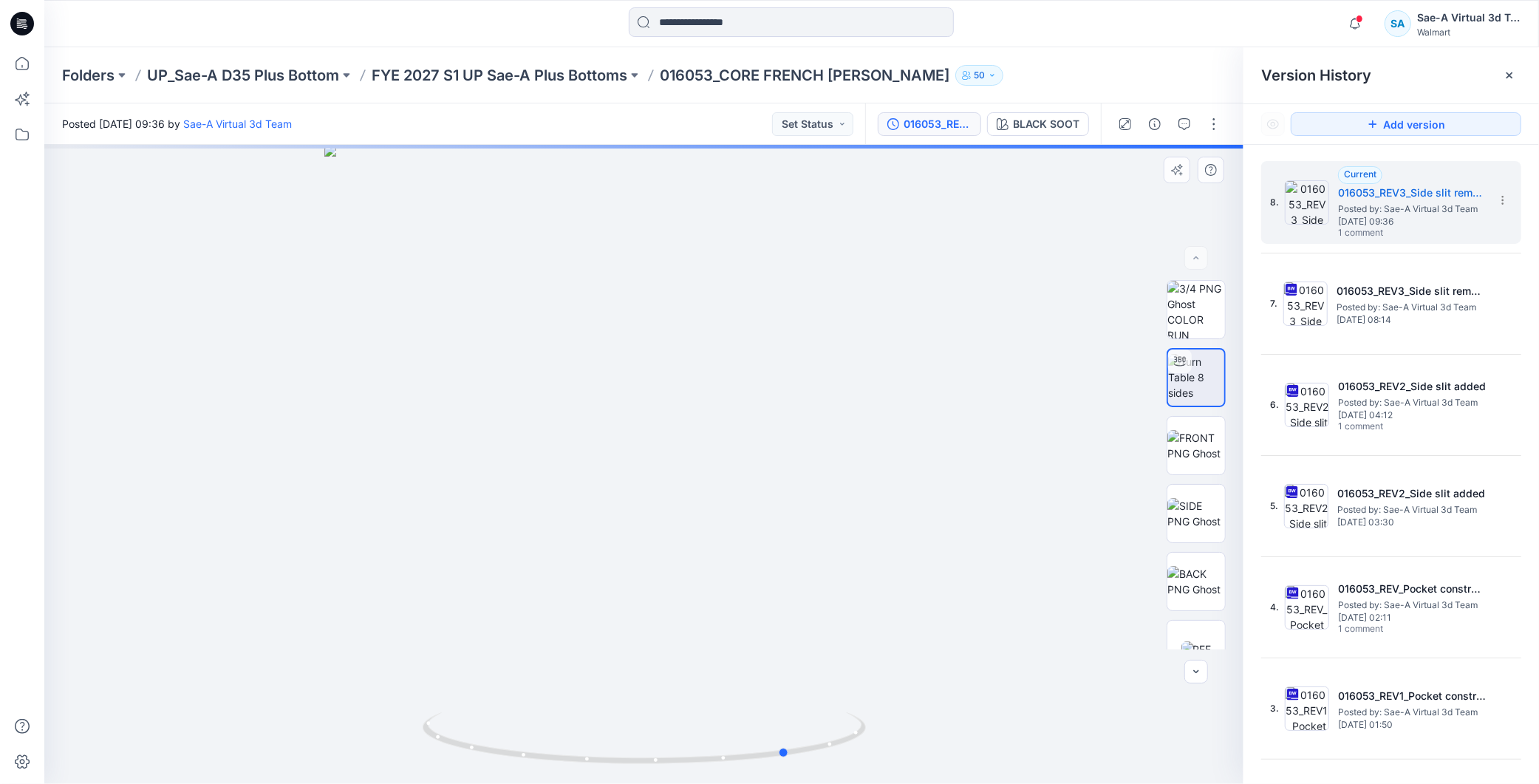
drag, startPoint x: 821, startPoint y: 760, endPoint x: 896, endPoint y: 761, distance: 75.0
click at [896, 761] on div at bounding box center [644, 464] width 1199 height 639
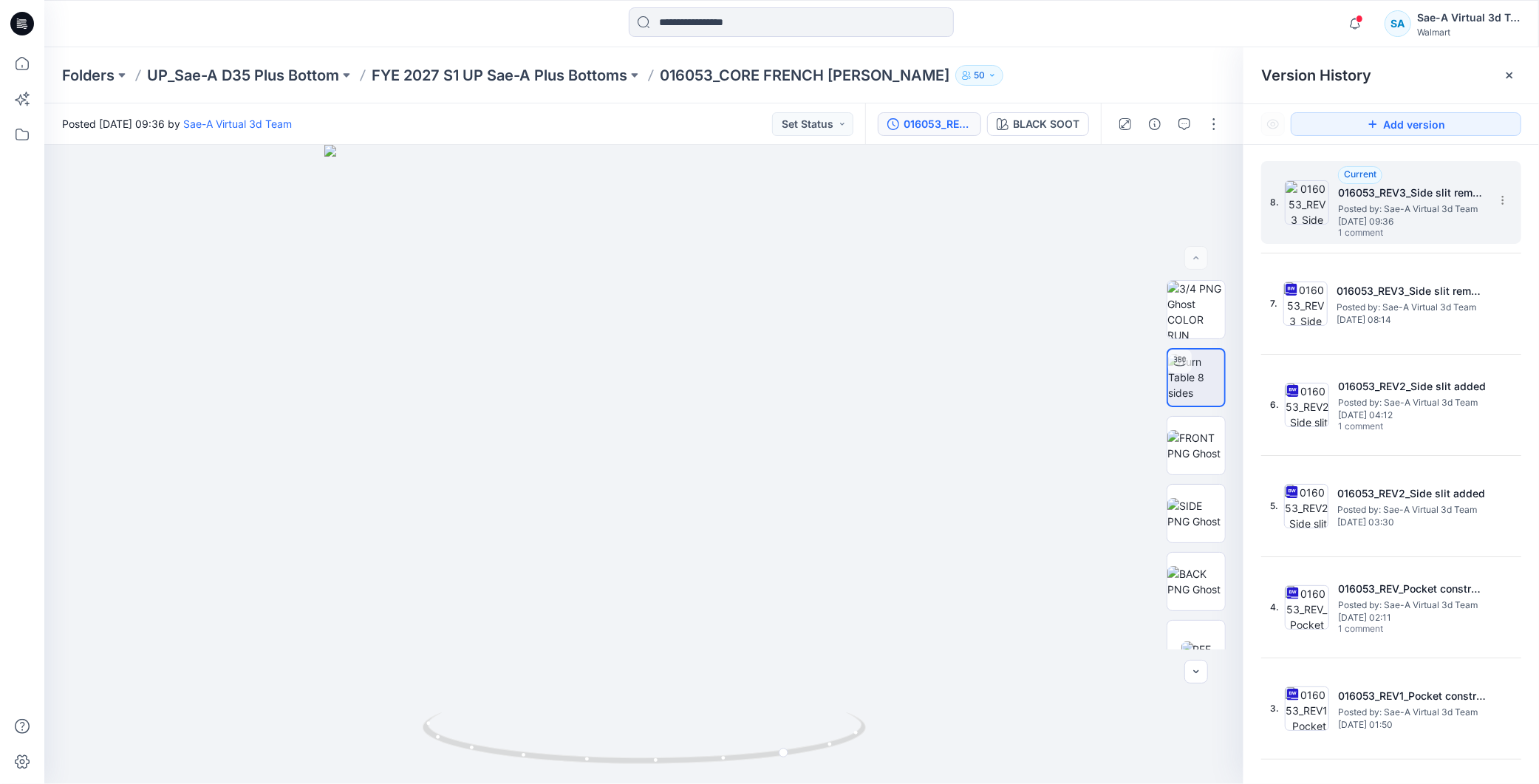
click at [1452, 218] on span "Monday, July 28, 2025 09:36" at bounding box center [1412, 222] width 148 height 10
click at [1179, 124] on icon "button" at bounding box center [1184, 124] width 12 height 12
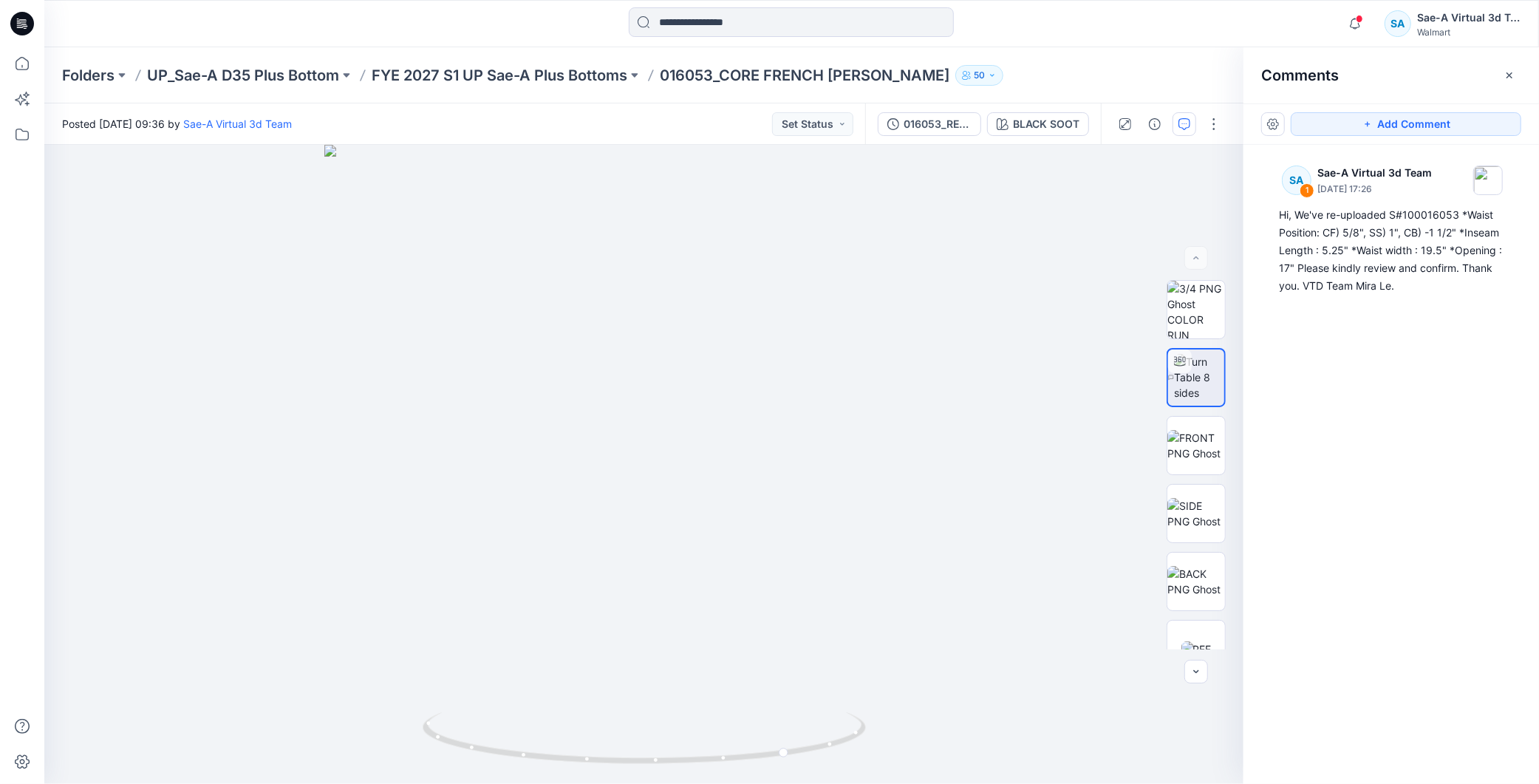
click at [1436, 401] on div "SA 1 Sae-A Virtual 3d Team July 28, 2025 17:26 Hi, We've re-uploaded S#10001605…" at bounding box center [1392, 436] width 296 height 584
click at [945, 118] on div "016053_REV3_Side slit removed" at bounding box center [937, 124] width 68 height 16
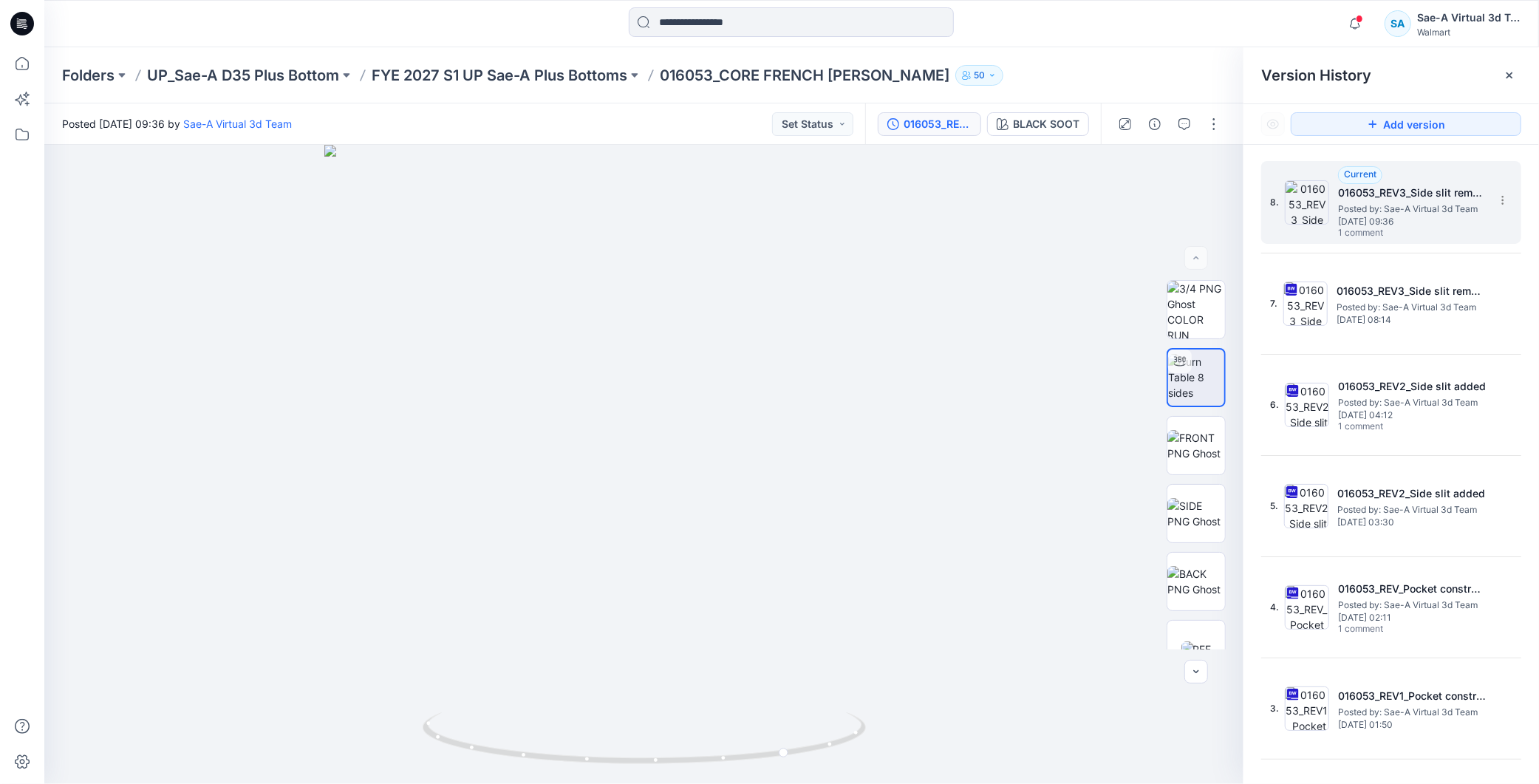
click at [1405, 203] on span "Posted by: Sae-A Virtual 3d Team" at bounding box center [1412, 209] width 148 height 15
click at [1354, 25] on icon "button" at bounding box center [1355, 24] width 28 height 29
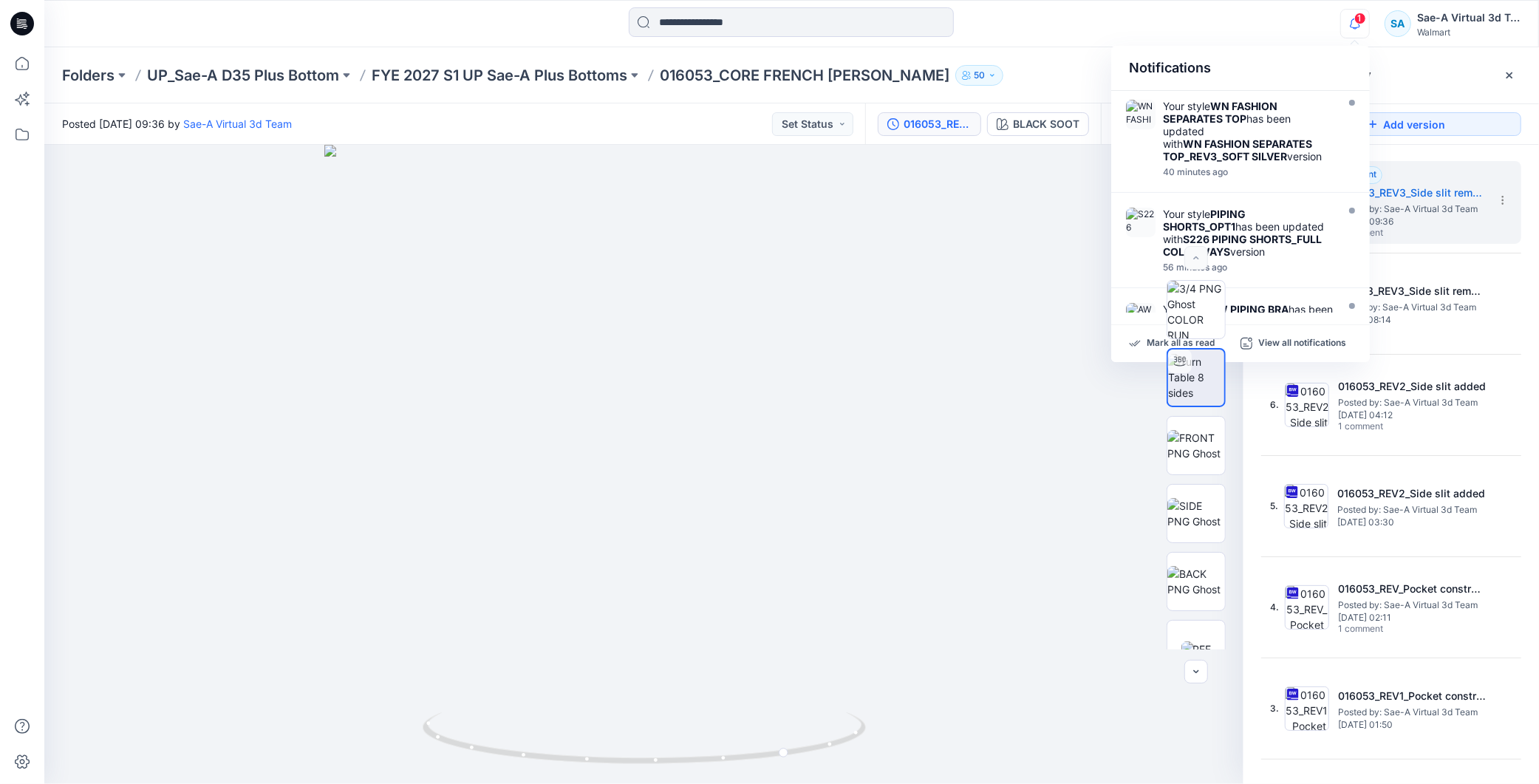
click at [1342, 12] on icon "button" at bounding box center [1355, 24] width 28 height 29
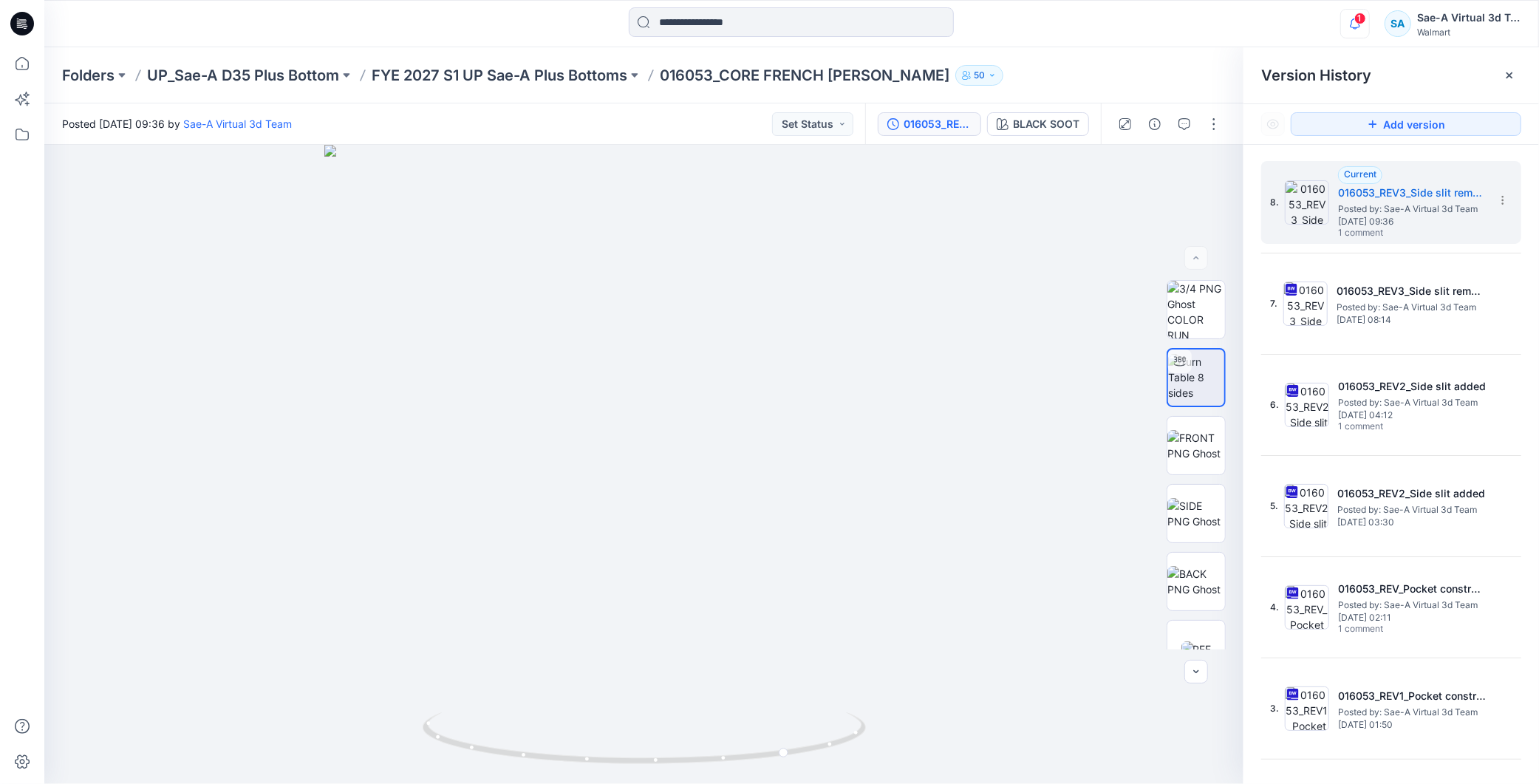
click at [1366, 21] on icon "button" at bounding box center [1355, 24] width 28 height 29
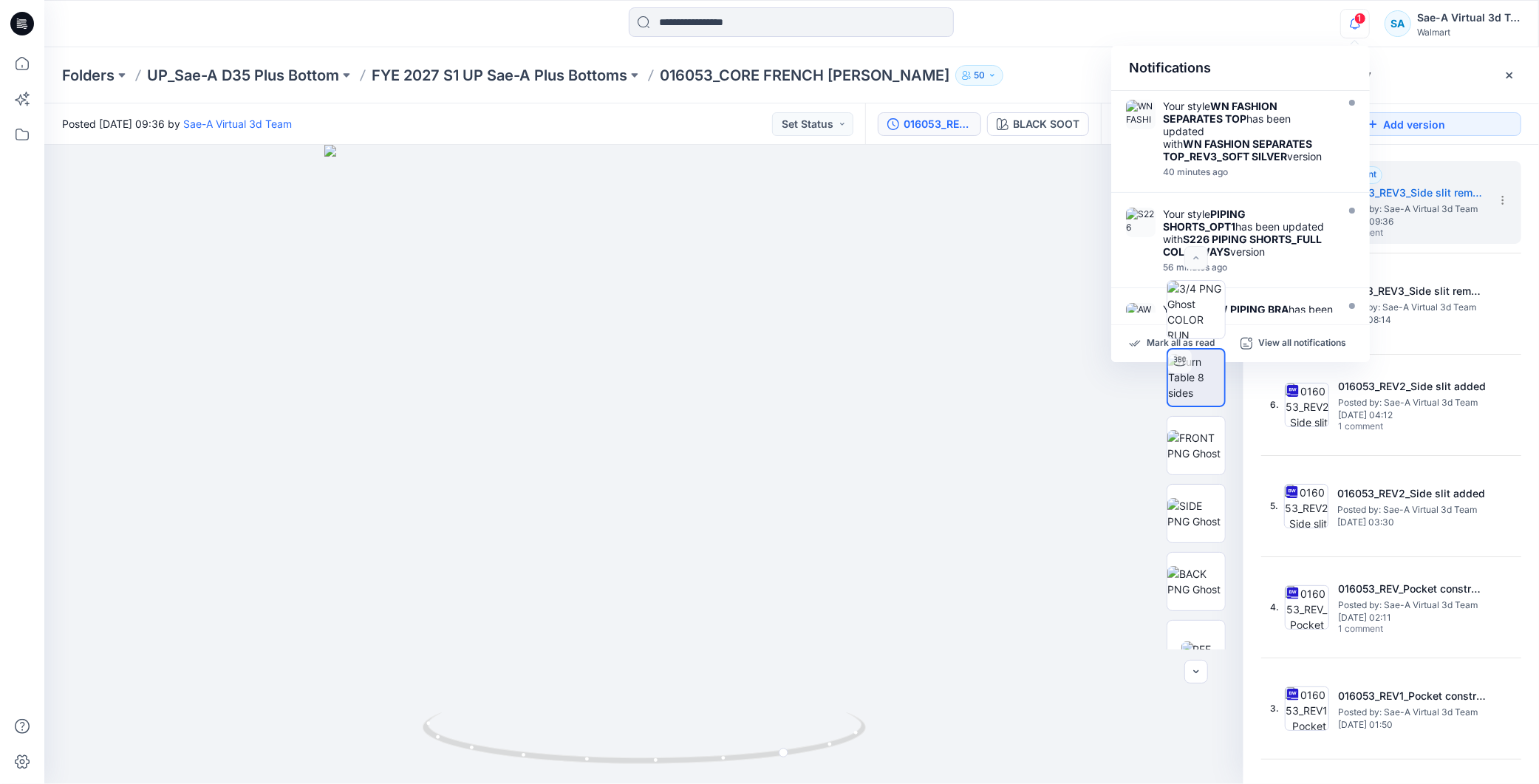
click at [1362, 23] on span "1" at bounding box center [1361, 18] width 12 height 12
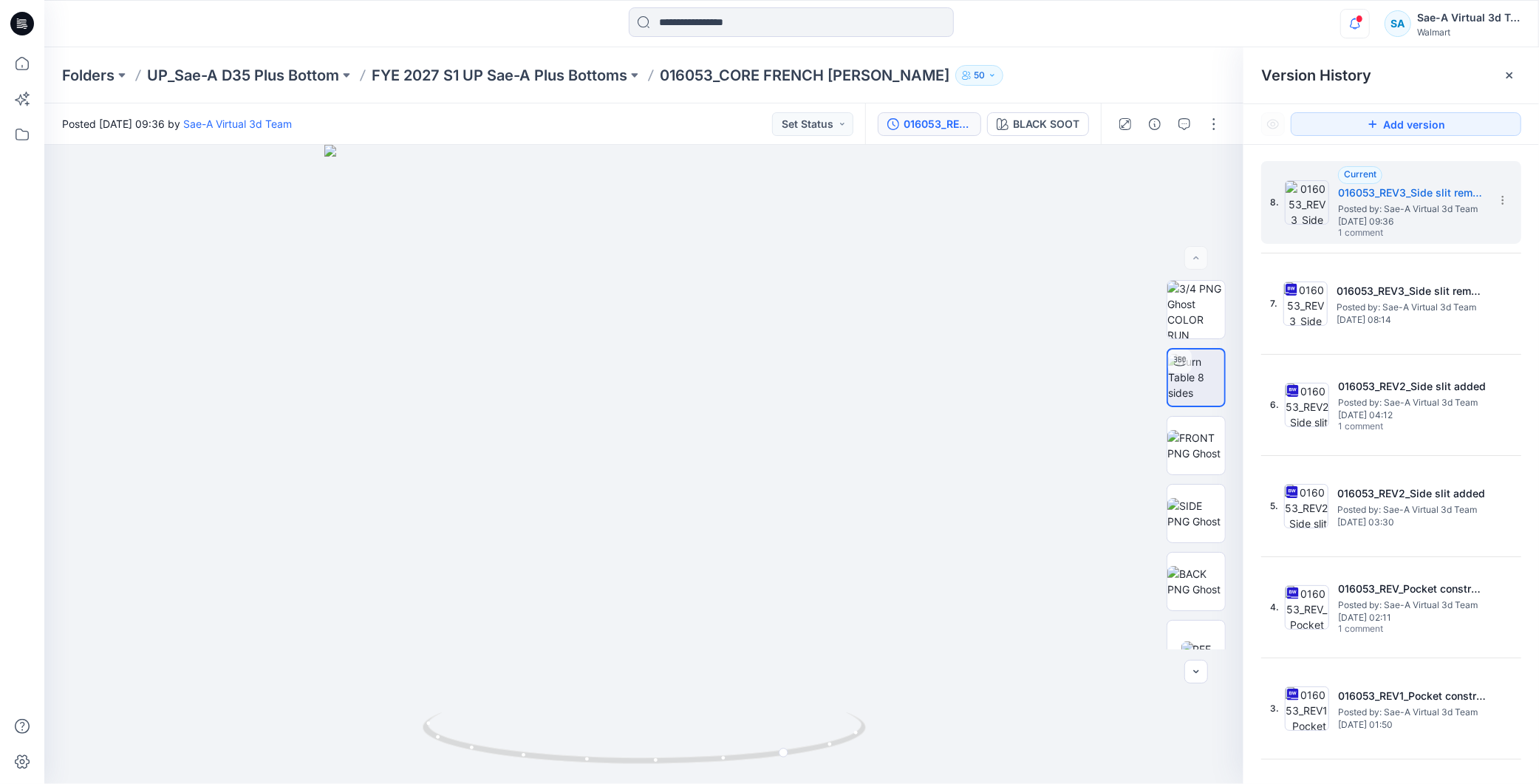
click at [1355, 22] on icon "button" at bounding box center [1355, 24] width 28 height 29
drag, startPoint x: 700, startPoint y: 755, endPoint x: 655, endPoint y: 761, distance: 45.4
click at [655, 761] on icon at bounding box center [646, 740] width 447 height 55
click at [628, 783] on img at bounding box center [644, 748] width 443 height 71
click at [1353, 19] on icon "button" at bounding box center [1355, 23] width 10 height 9
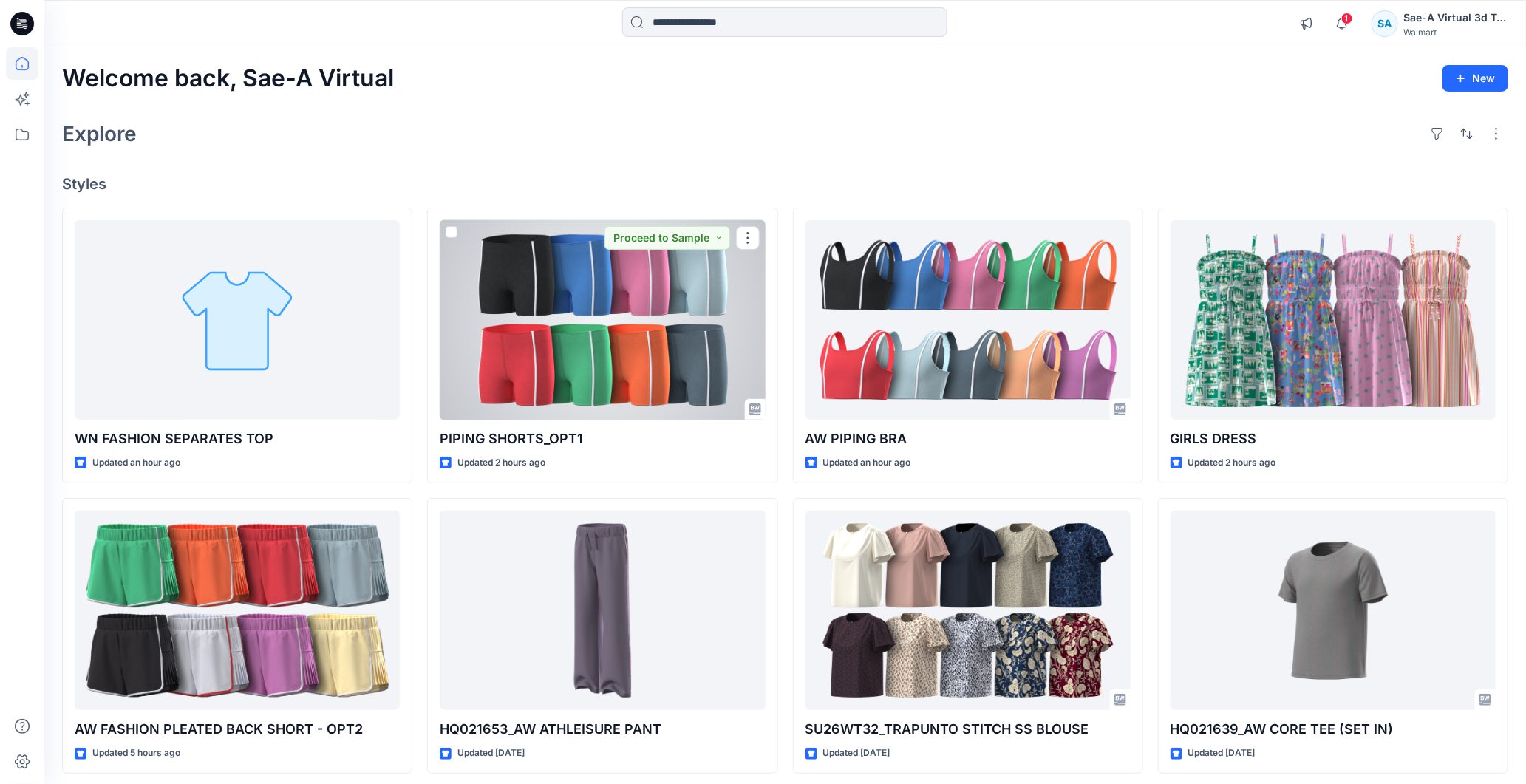
scroll to position [351, 0]
